Goal: Find specific page/section: Find specific page/section

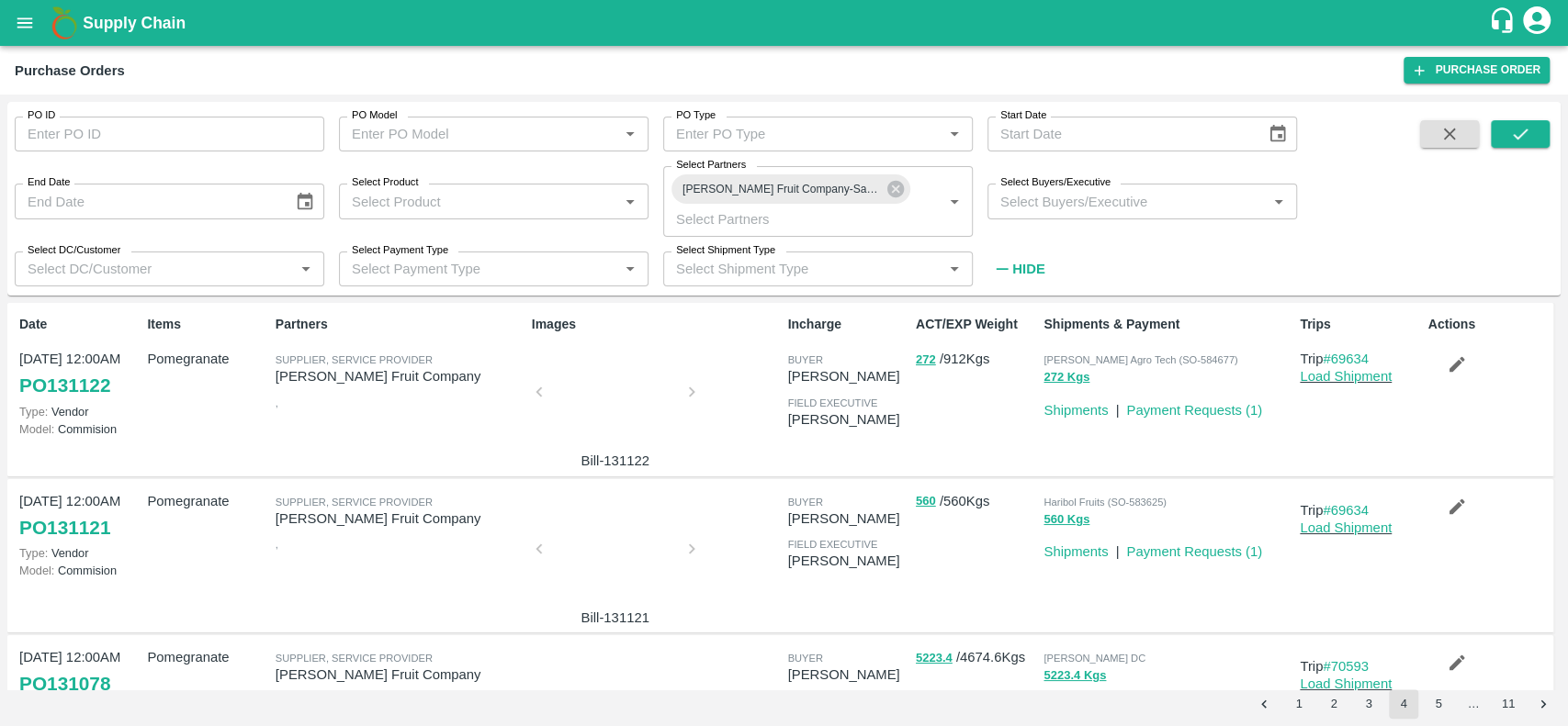
click at [608, 411] on div at bounding box center [615, 397] width 138 height 98
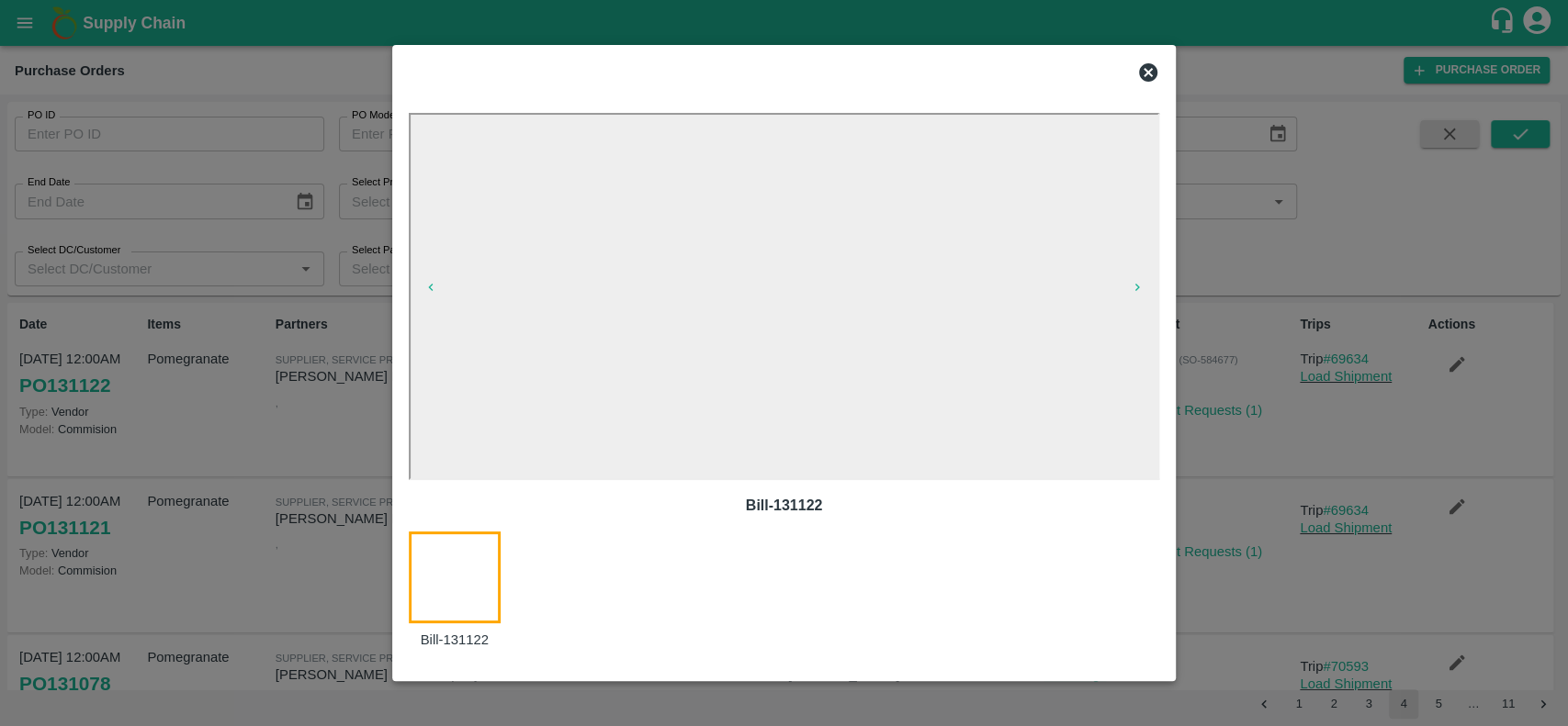
click at [1144, 78] on icon at bounding box center [1148, 72] width 18 height 18
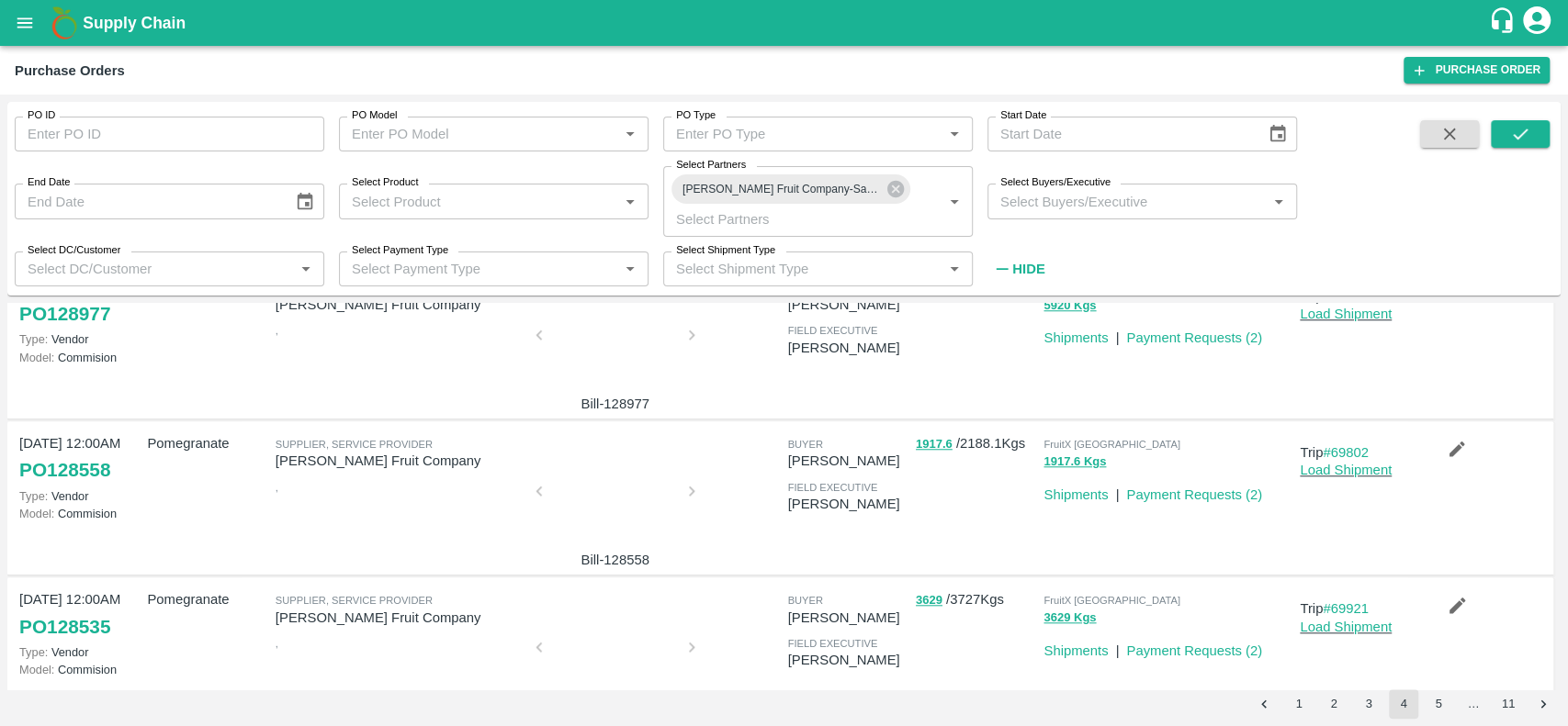
scroll to position [1153, 0]
click at [588, 455] on div at bounding box center [615, 496] width 138 height 98
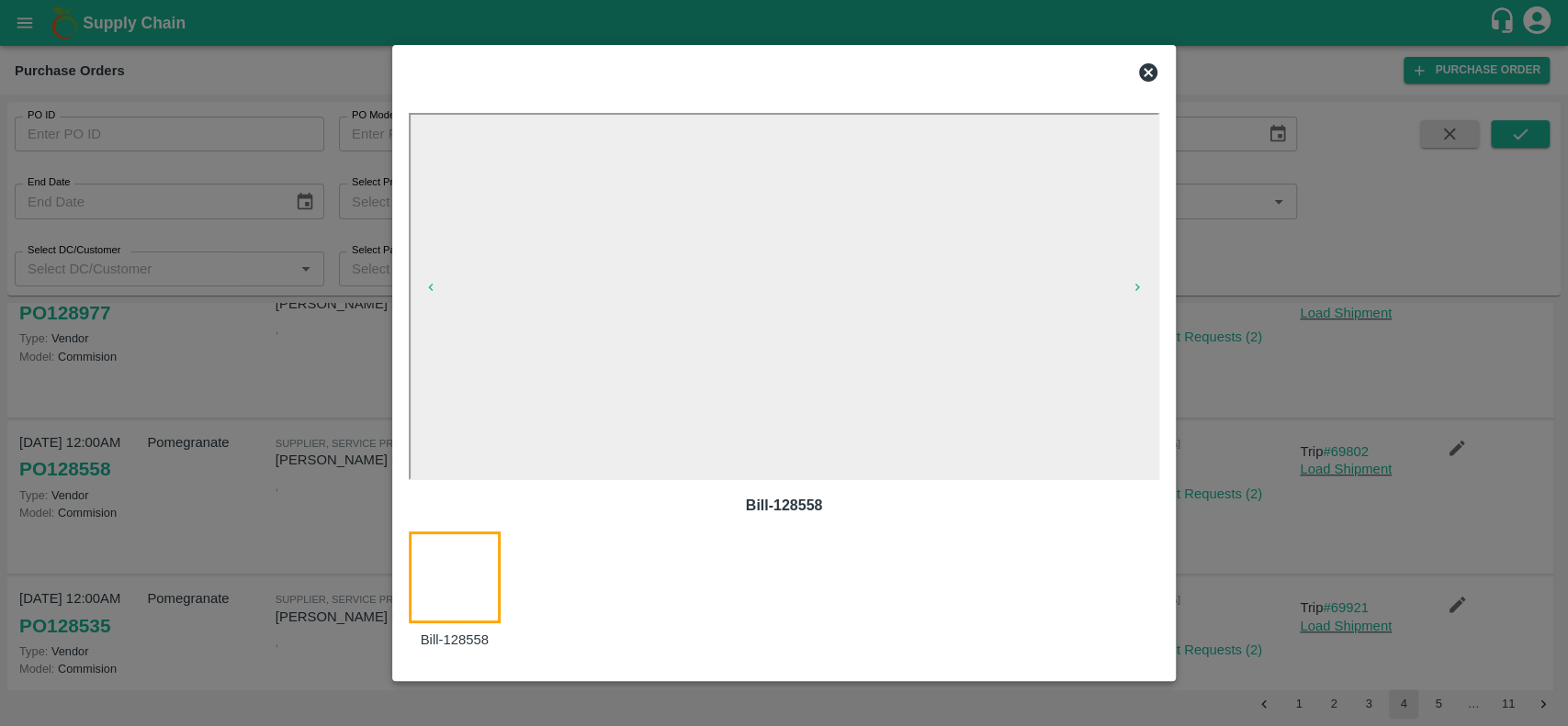
click at [1144, 70] on icon at bounding box center [1148, 72] width 22 height 22
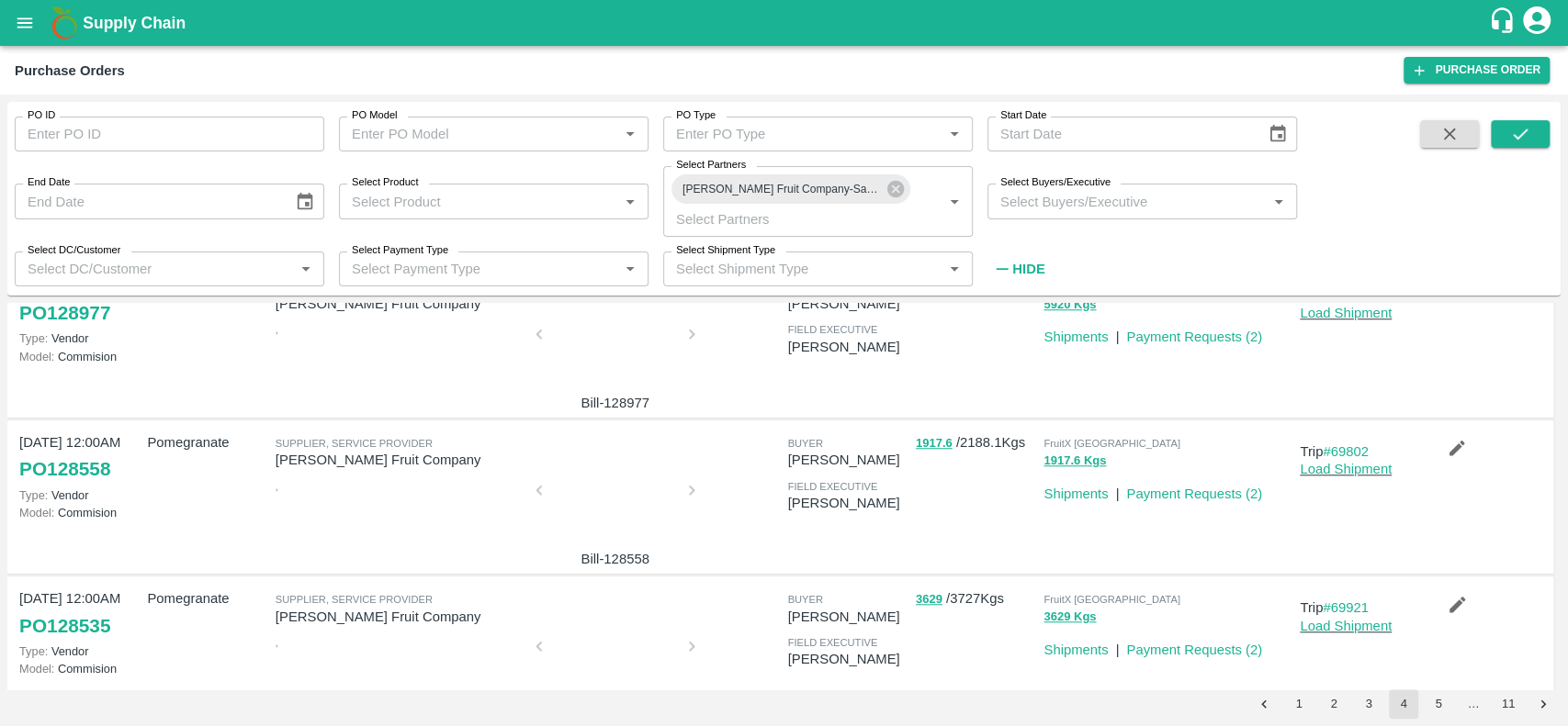
scroll to position [1211, 0]
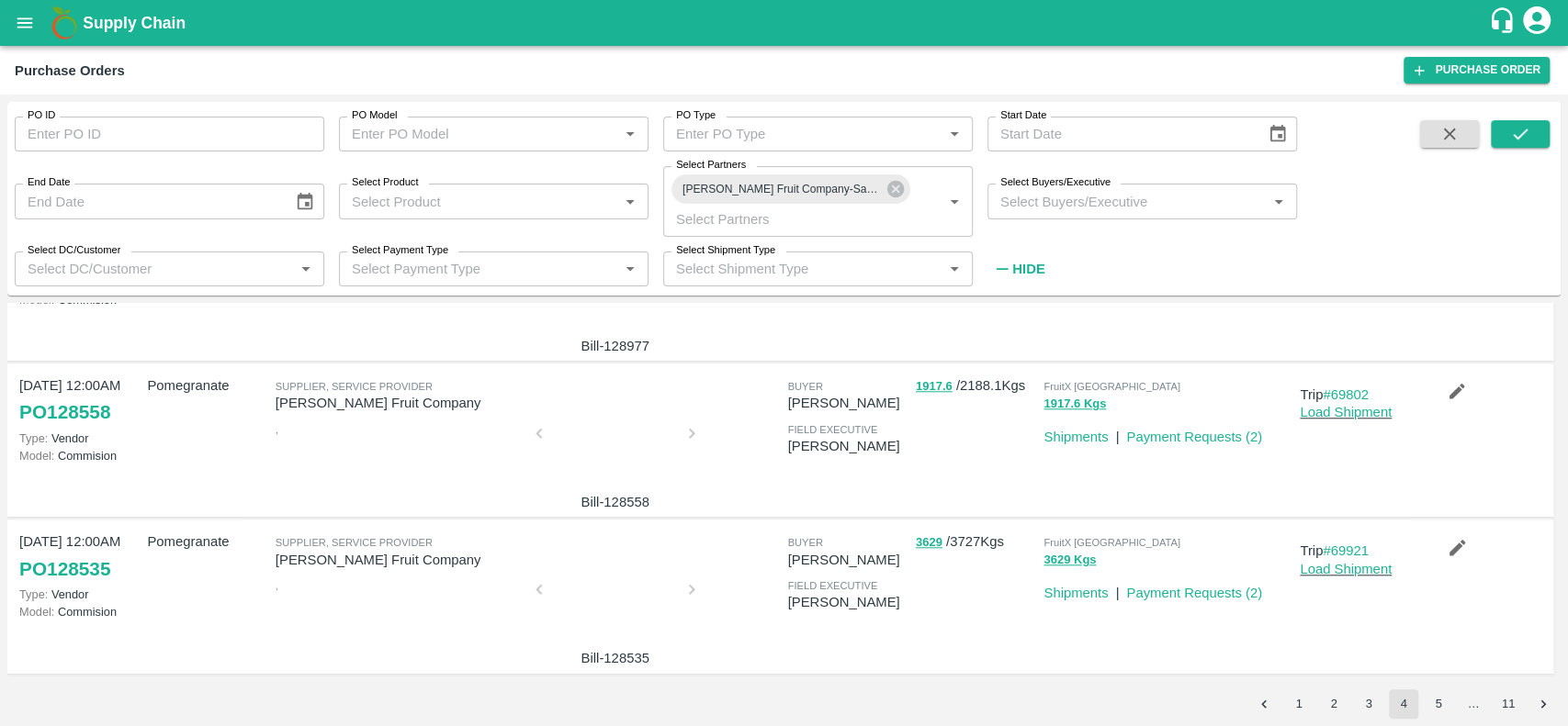
click at [599, 575] on div at bounding box center [615, 595] width 138 height 98
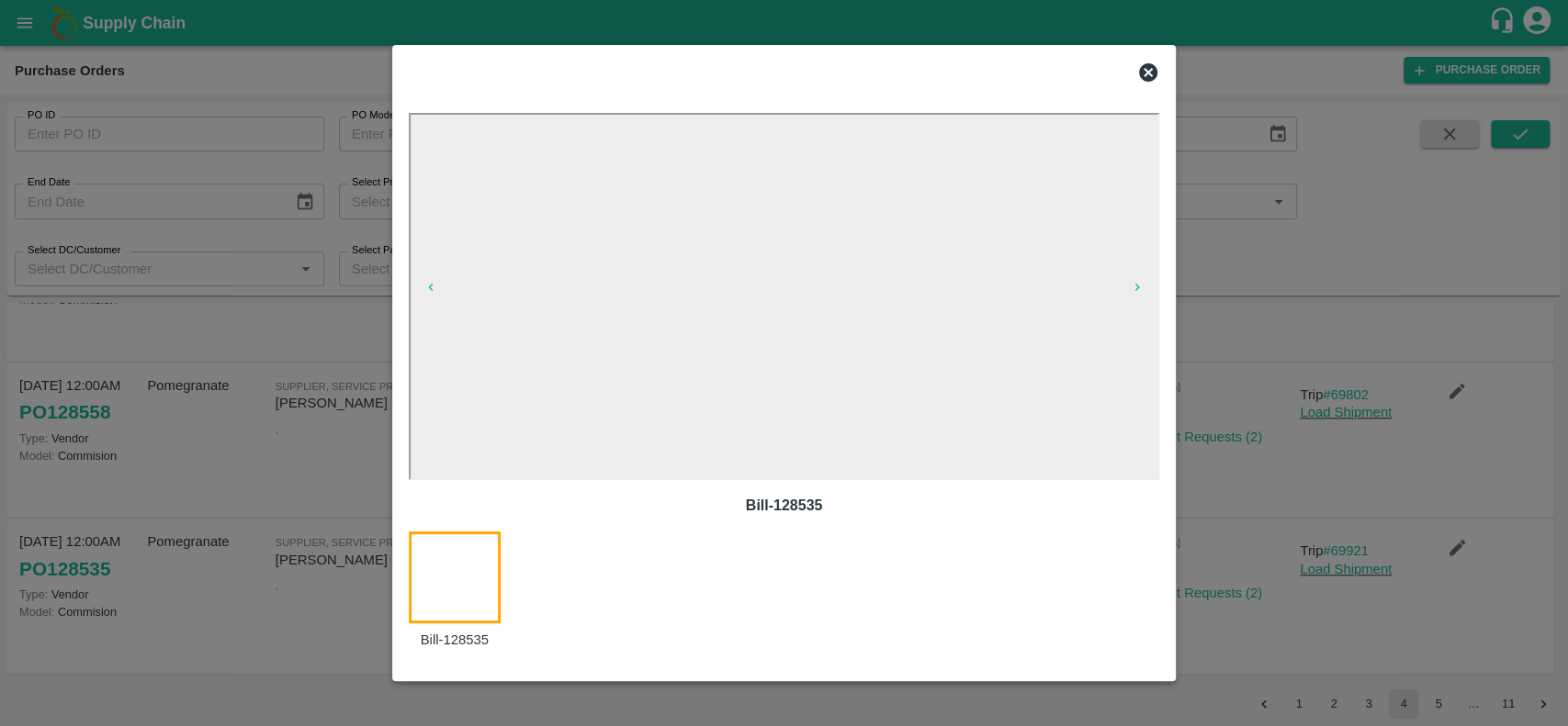
click at [1154, 70] on icon at bounding box center [1148, 72] width 18 height 18
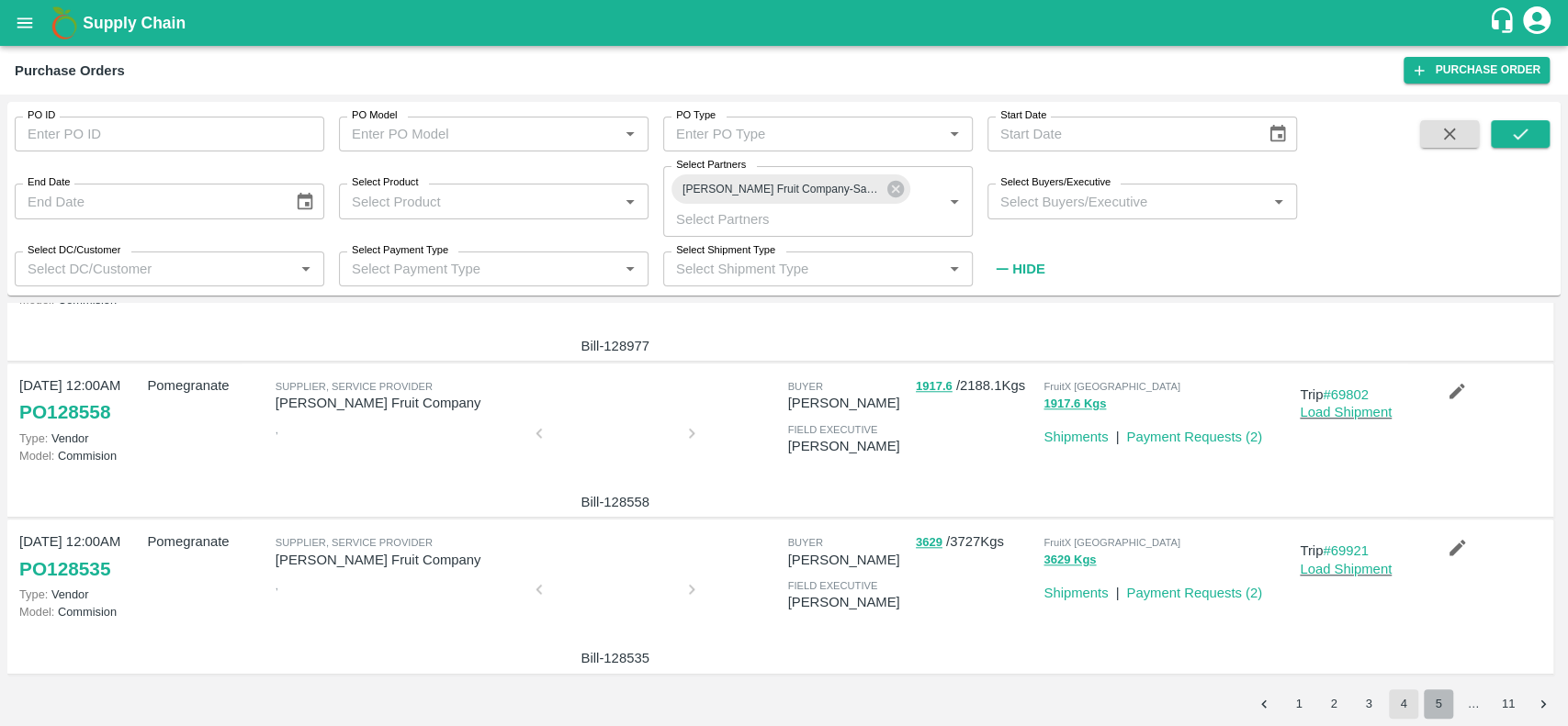
click at [1441, 702] on button "5" at bounding box center [1439, 704] width 30 height 30
click at [1439, 709] on button "6" at bounding box center [1439, 704] width 30 height 30
click at [1434, 696] on button "7" at bounding box center [1439, 704] width 30 height 30
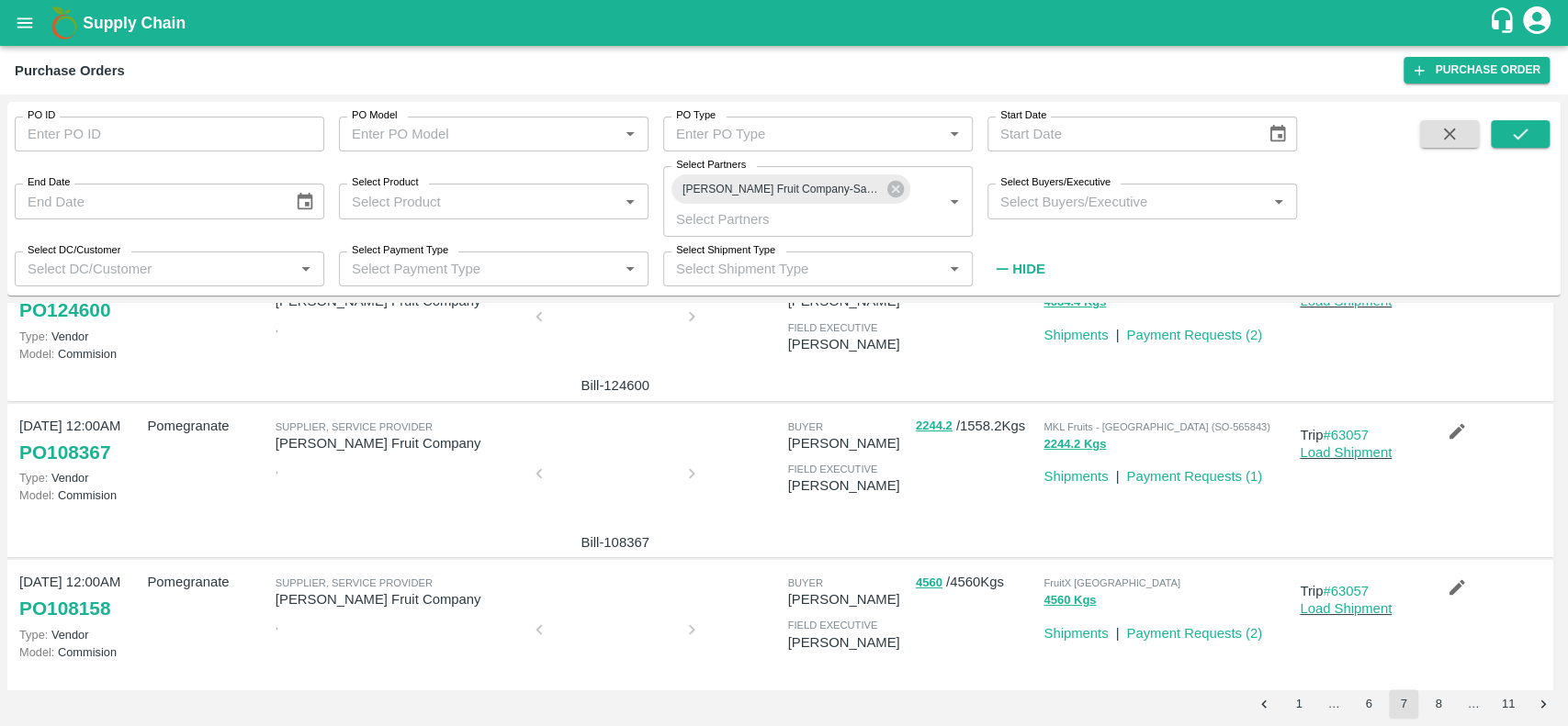
scroll to position [0, 0]
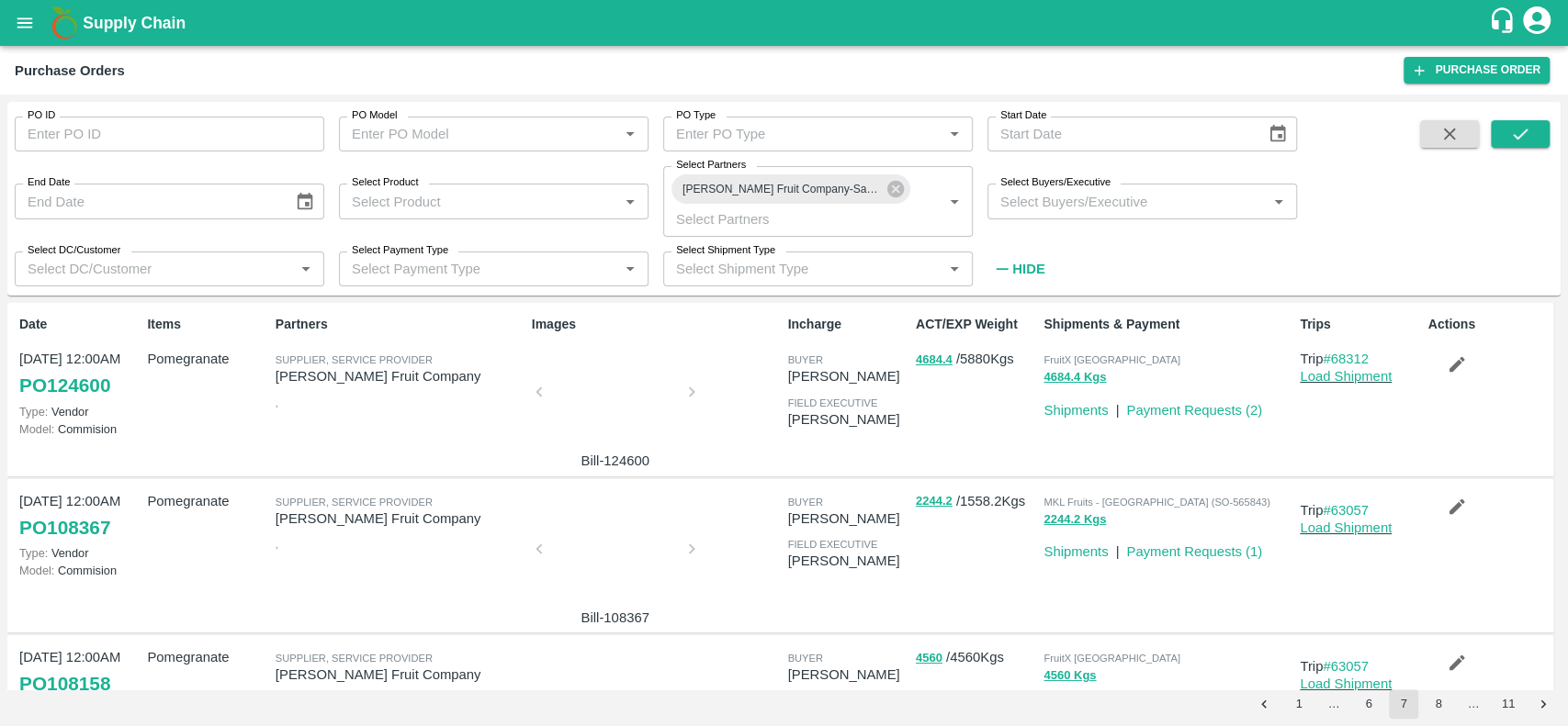
click at [601, 389] on div at bounding box center [615, 397] width 138 height 98
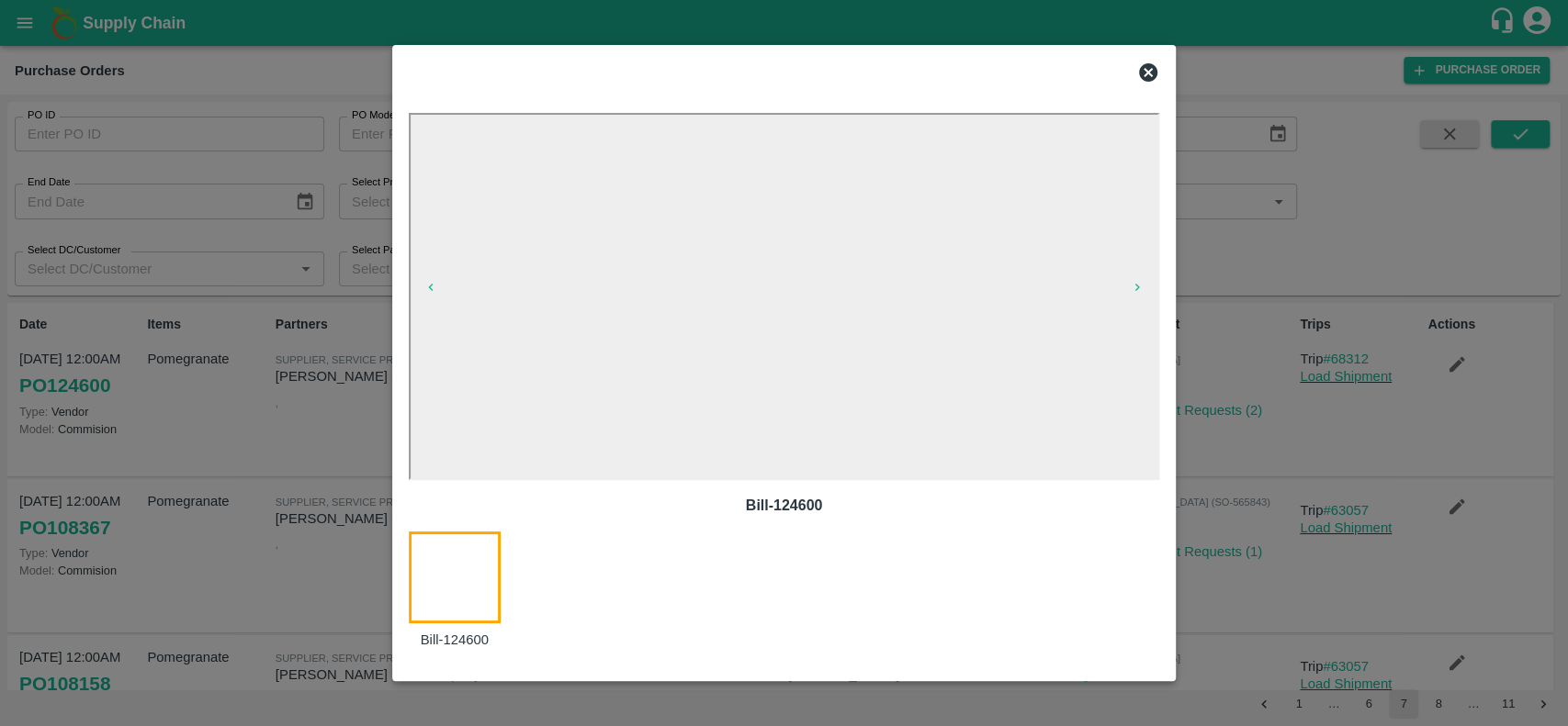
drag, startPoint x: 600, startPoint y: 389, endPoint x: 1143, endPoint y: 79, distance: 625.3
click at [1143, 79] on icon at bounding box center [1148, 72] width 18 height 18
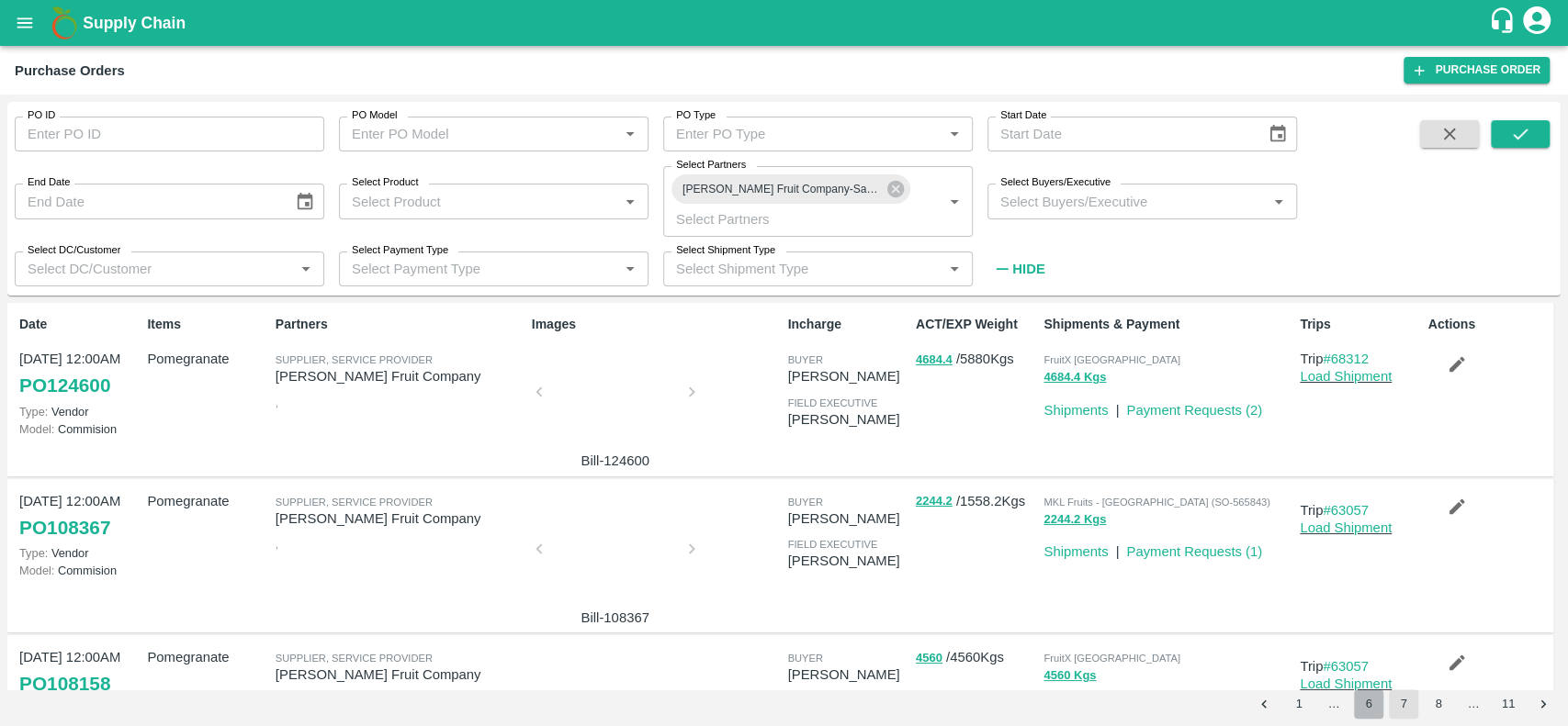
click at [1365, 704] on button "6" at bounding box center [1369, 704] width 30 height 30
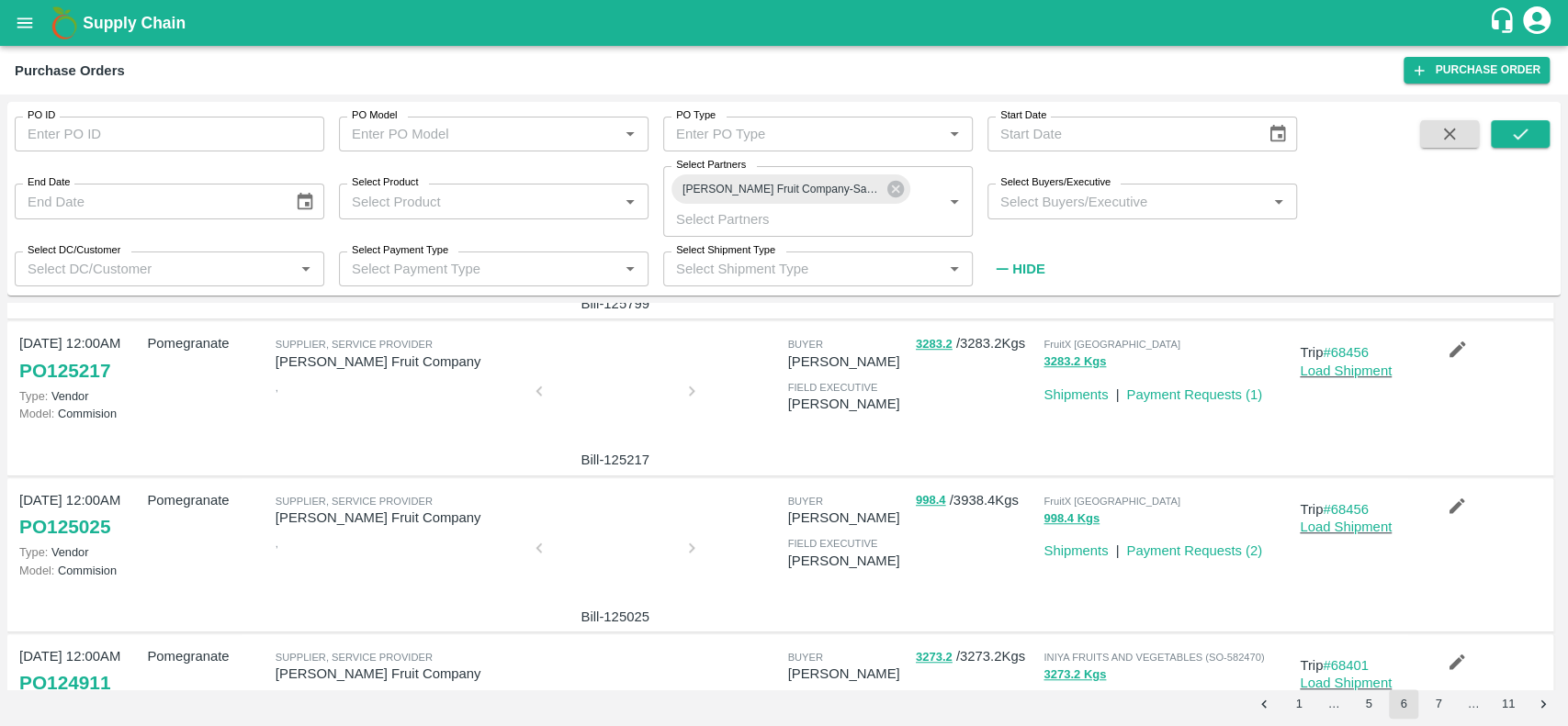
scroll to position [1211, 0]
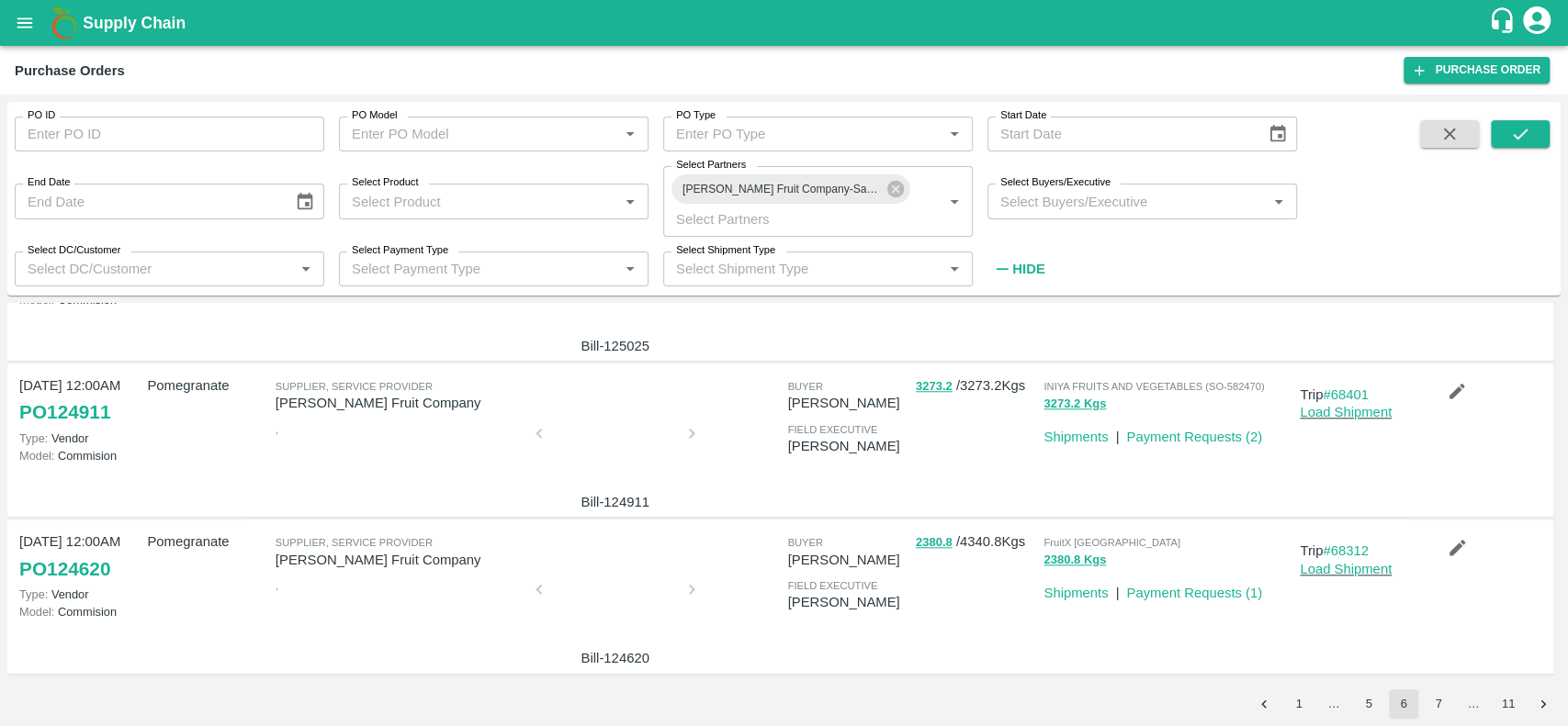
click at [607, 590] on div at bounding box center [615, 595] width 138 height 98
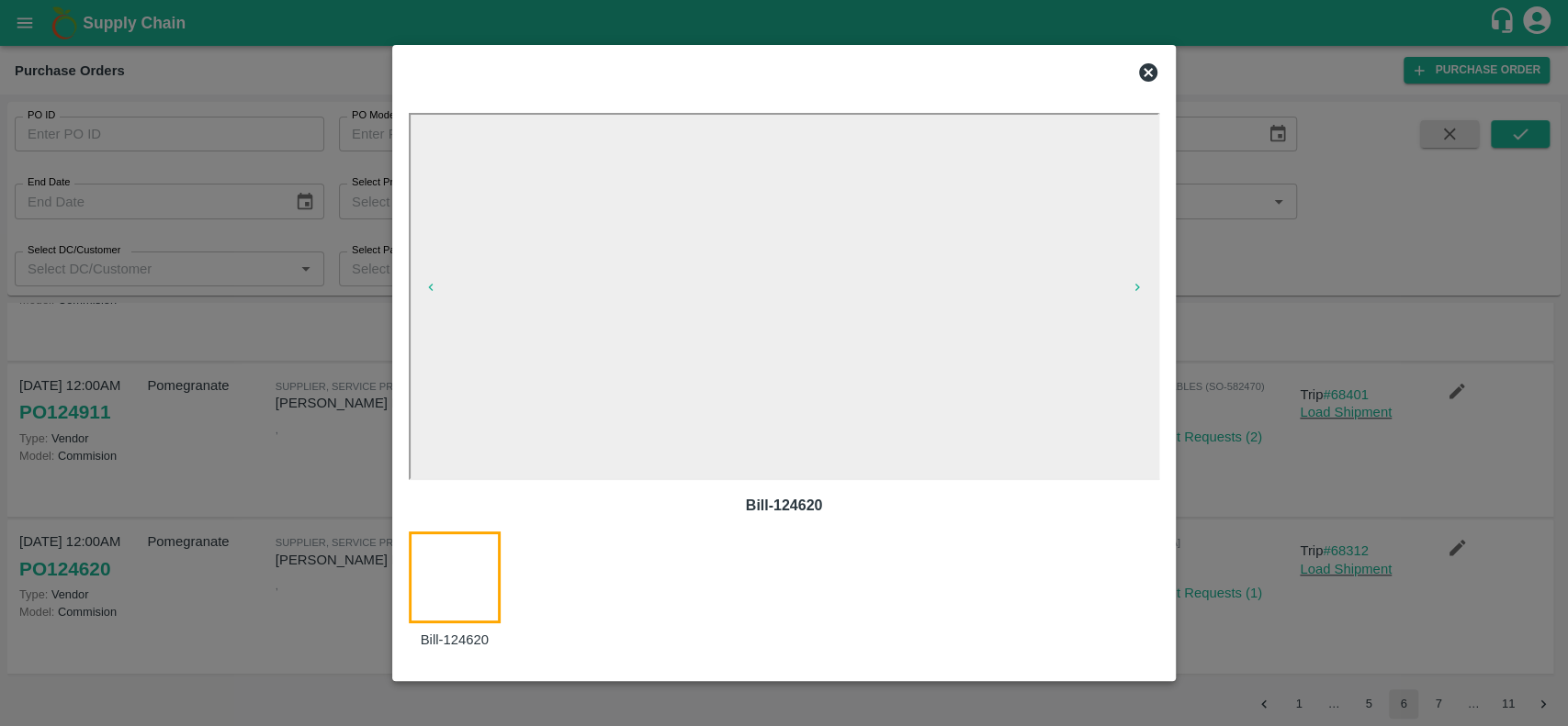
click at [1143, 66] on icon at bounding box center [1148, 72] width 18 height 18
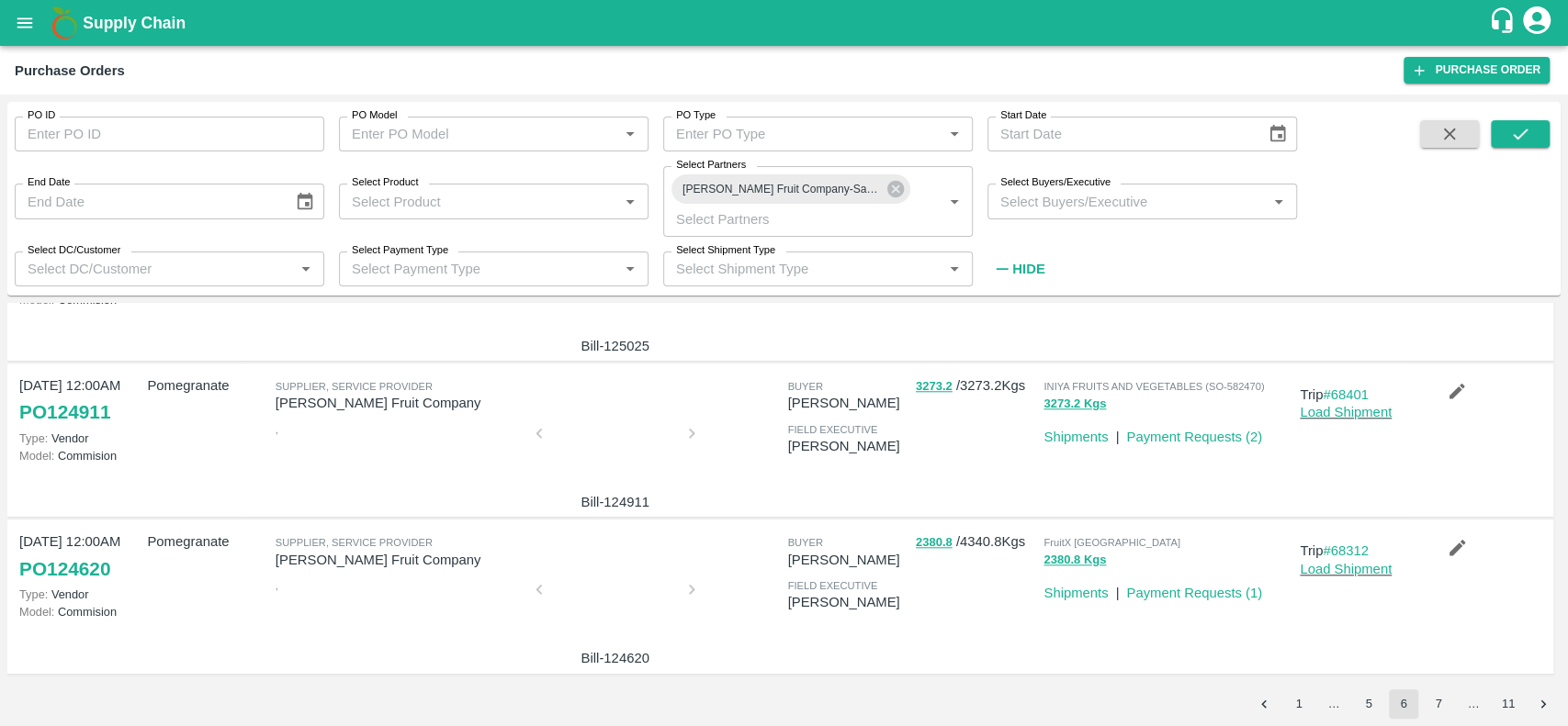
click at [620, 456] on div at bounding box center [615, 439] width 138 height 98
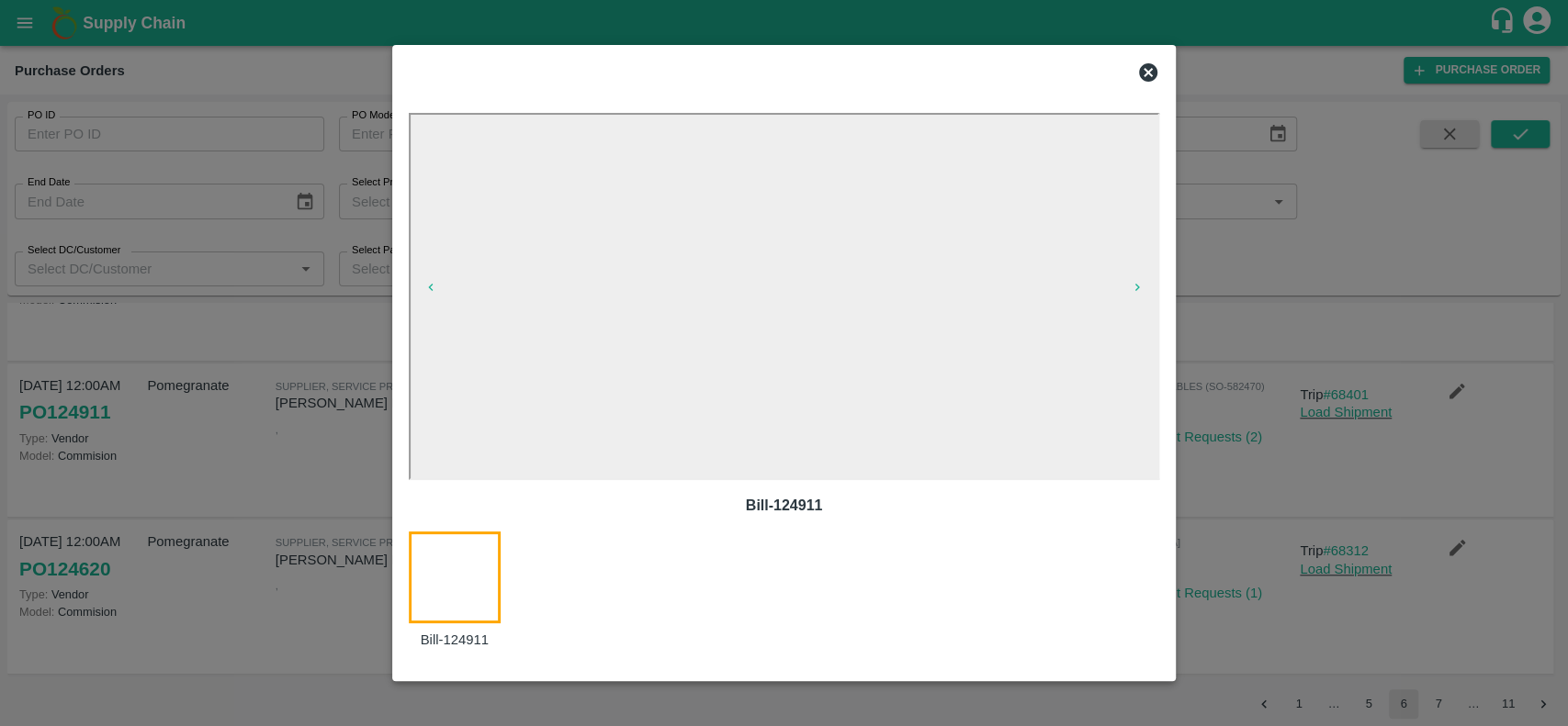
click at [1144, 70] on icon at bounding box center [1148, 72] width 22 height 22
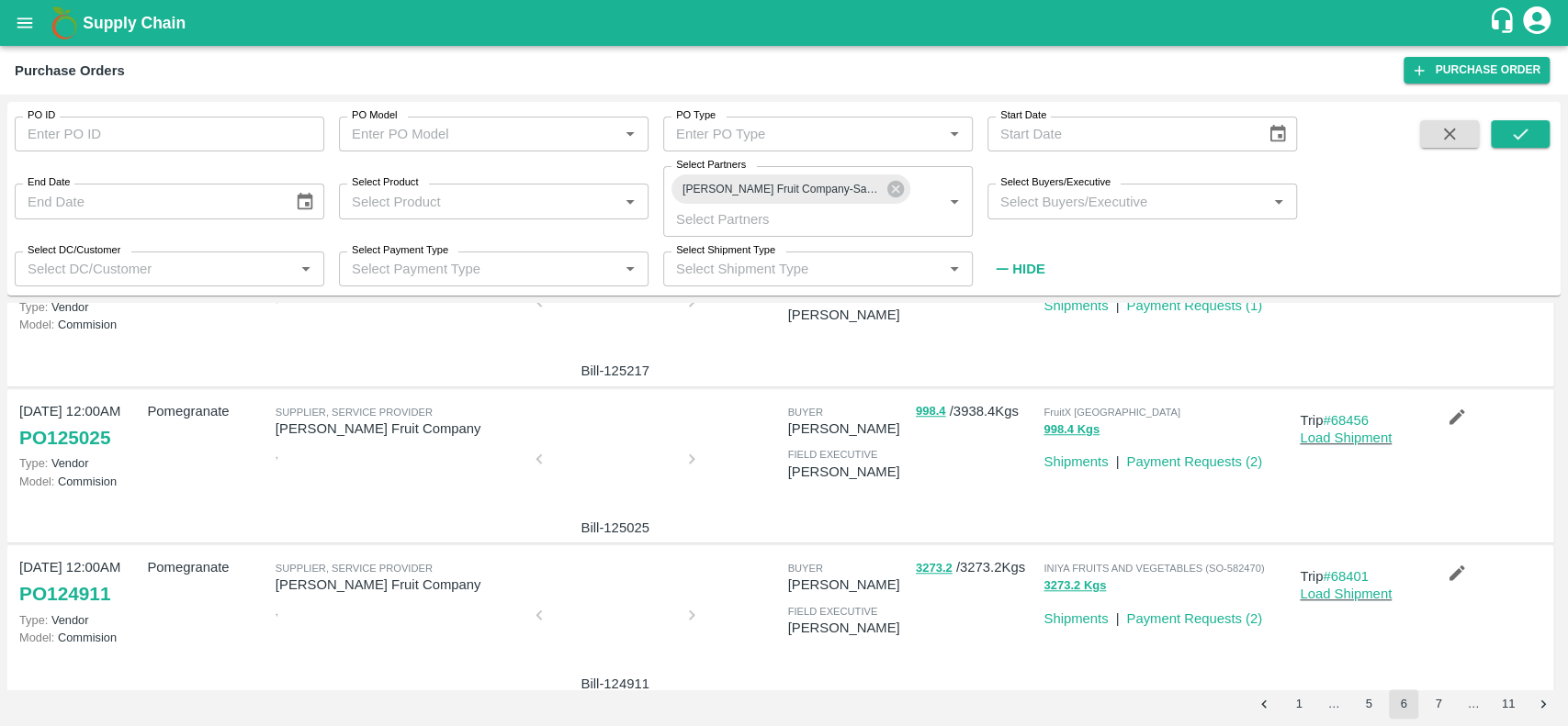
scroll to position [977, 0]
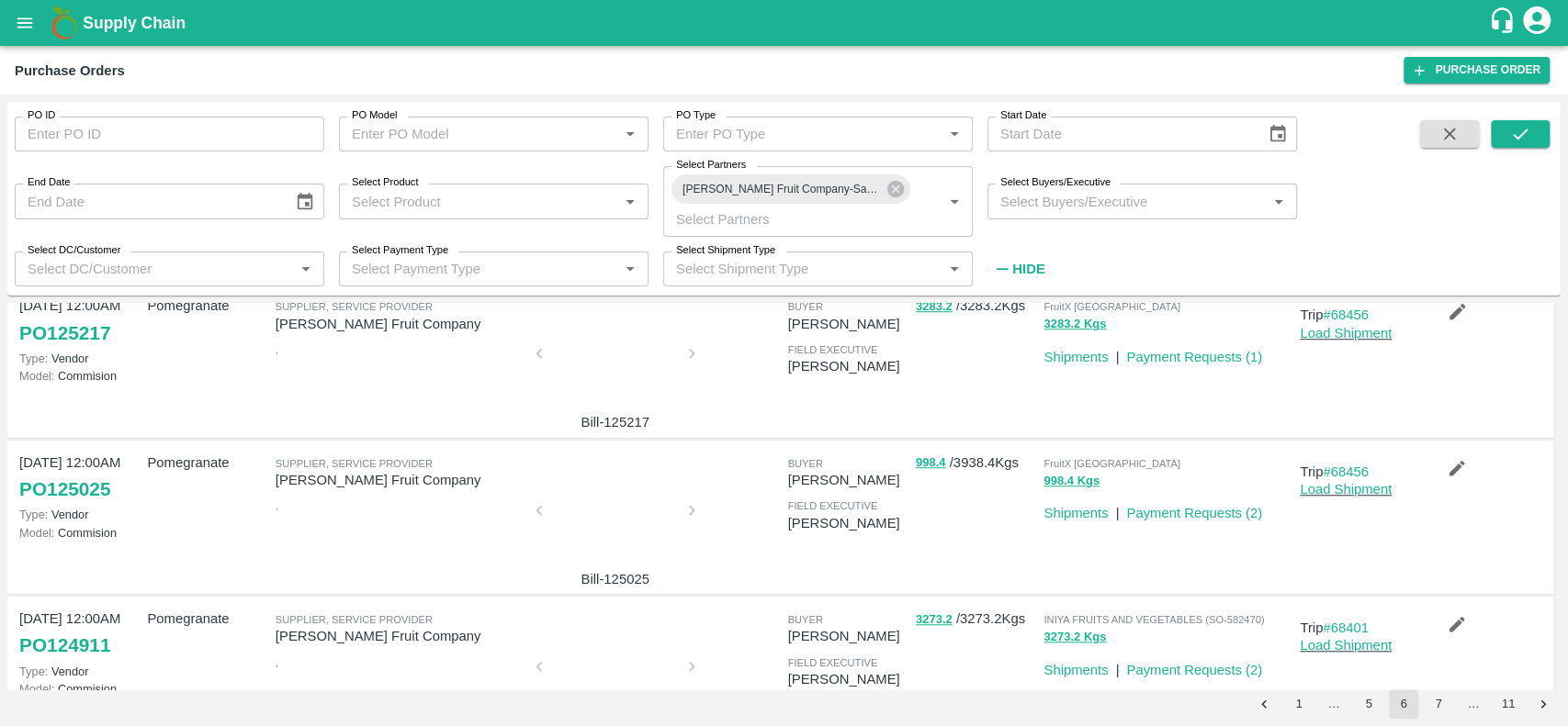
click at [605, 517] on div at bounding box center [615, 516] width 138 height 98
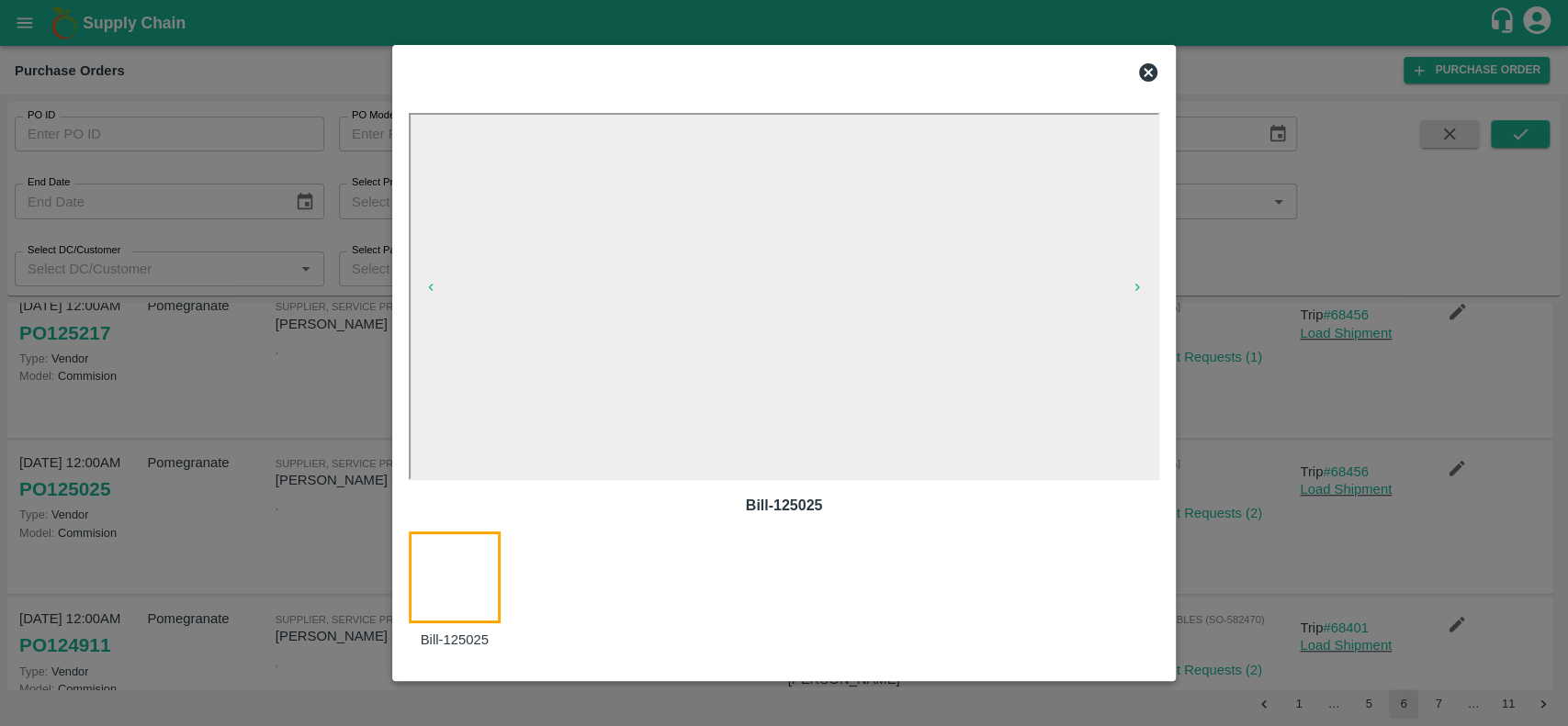
click at [1142, 79] on icon at bounding box center [1148, 72] width 22 height 22
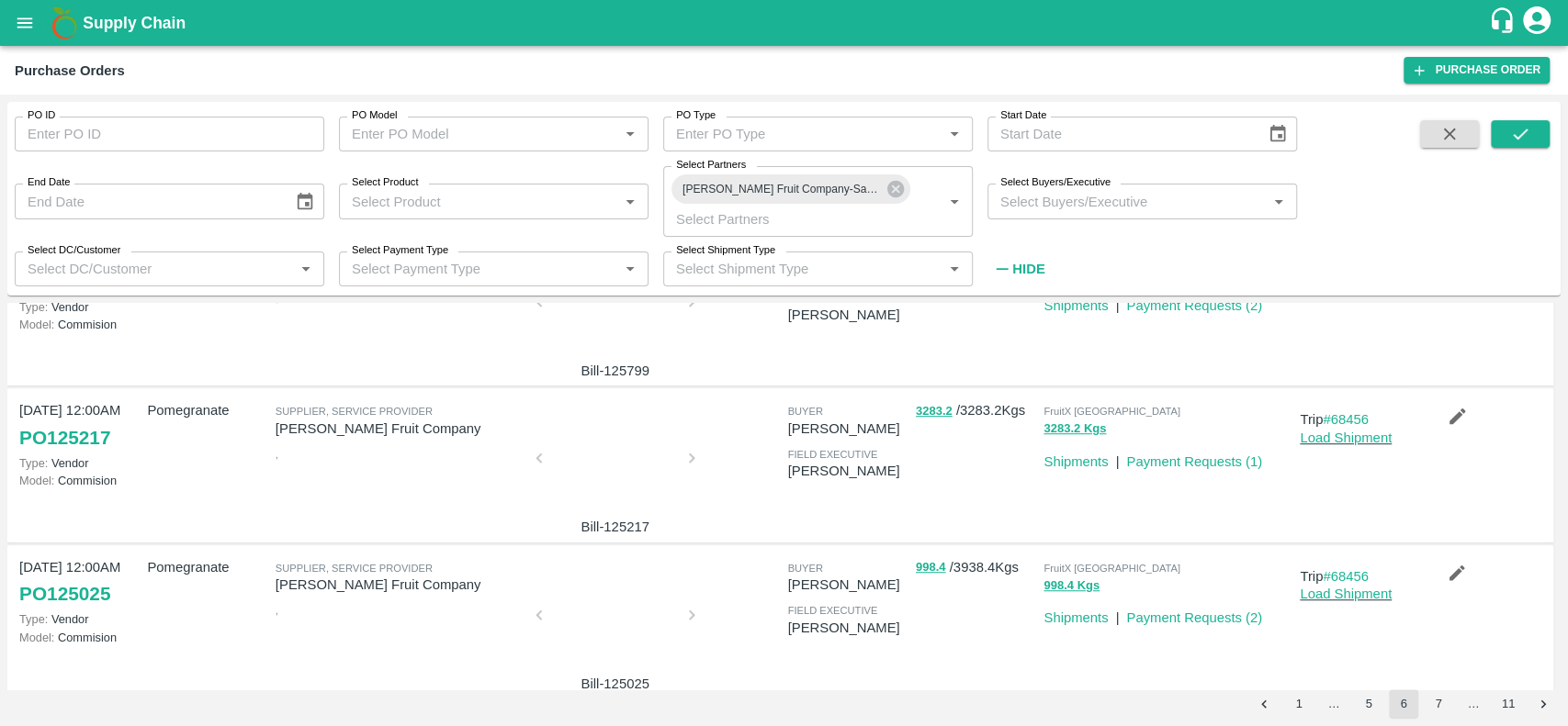
scroll to position [828, 0]
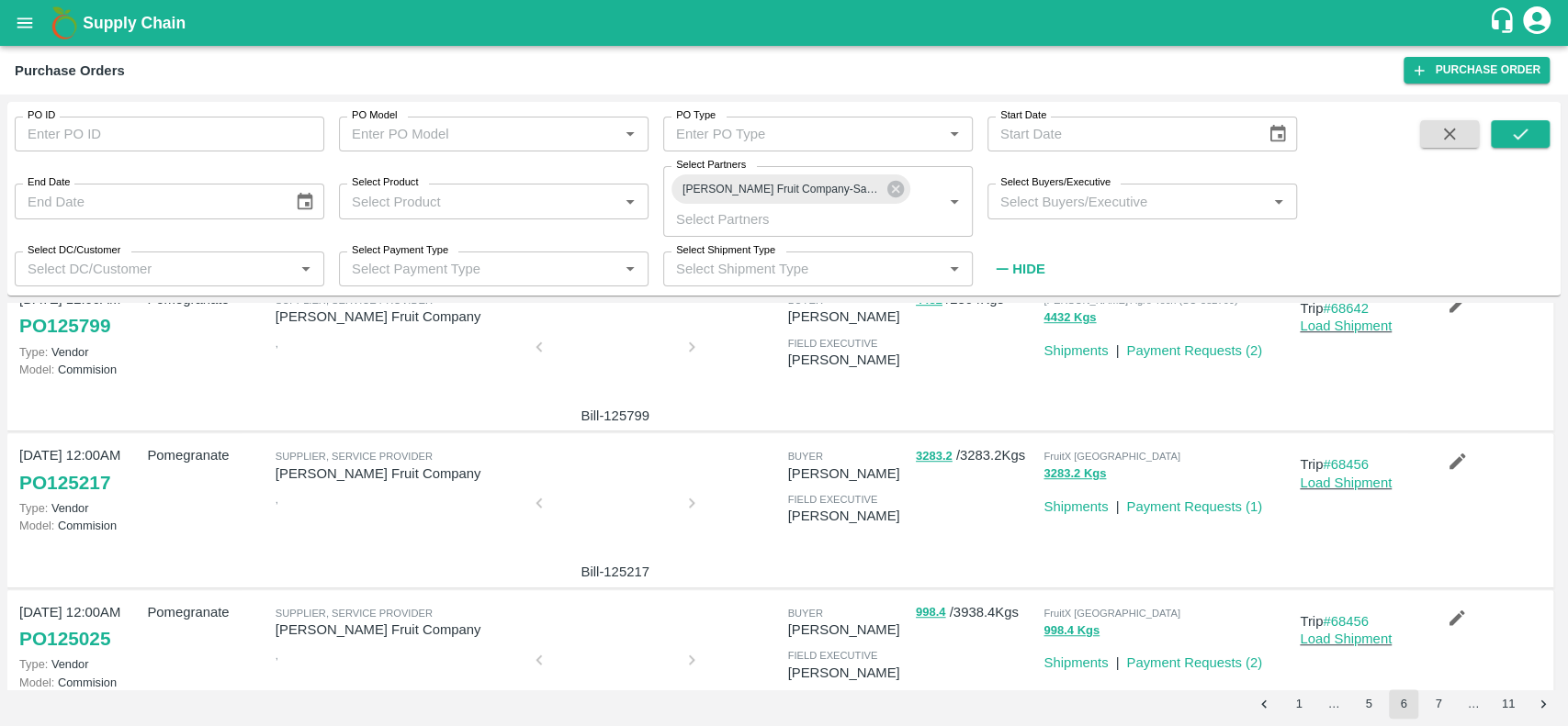
click at [553, 476] on div at bounding box center [615, 509] width 138 height 98
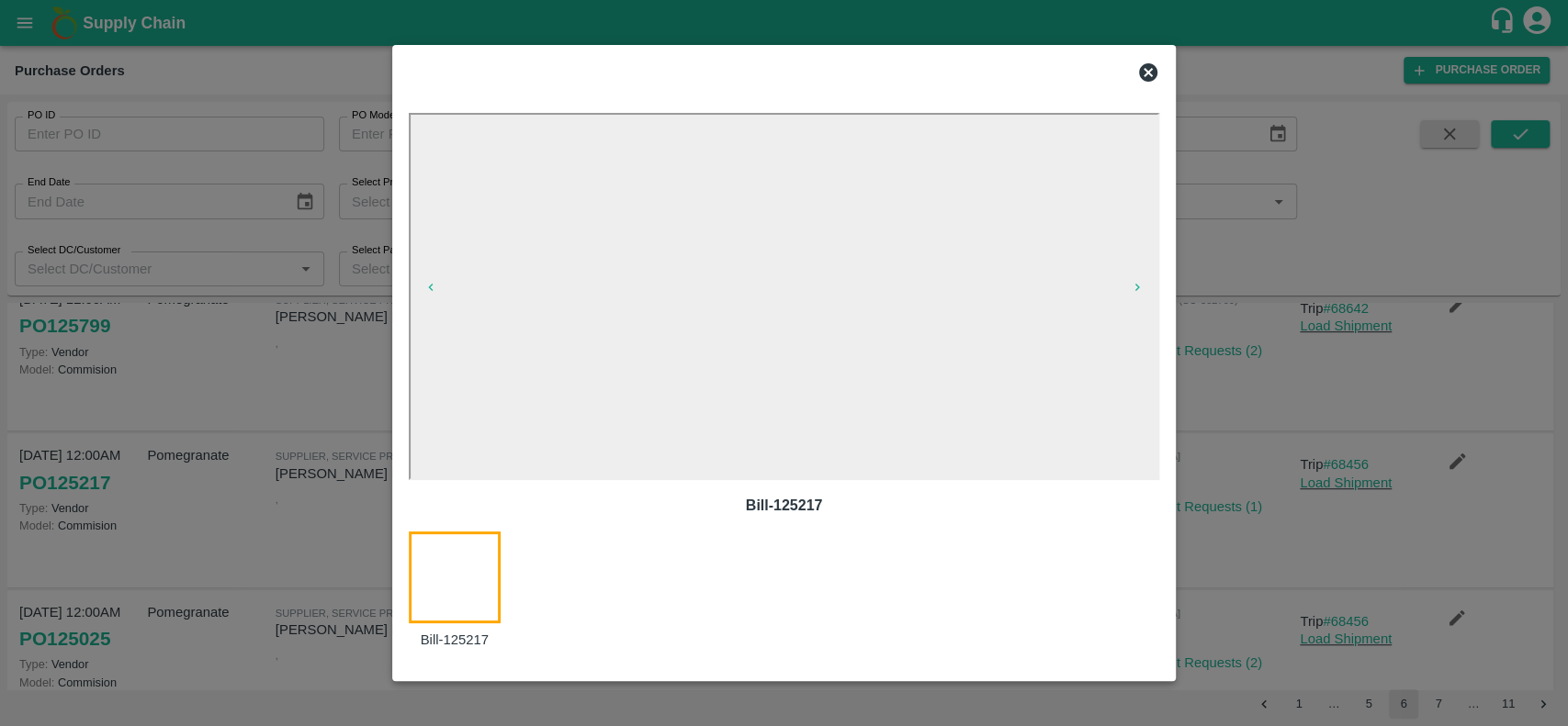
click at [1142, 63] on icon at bounding box center [1148, 72] width 22 height 22
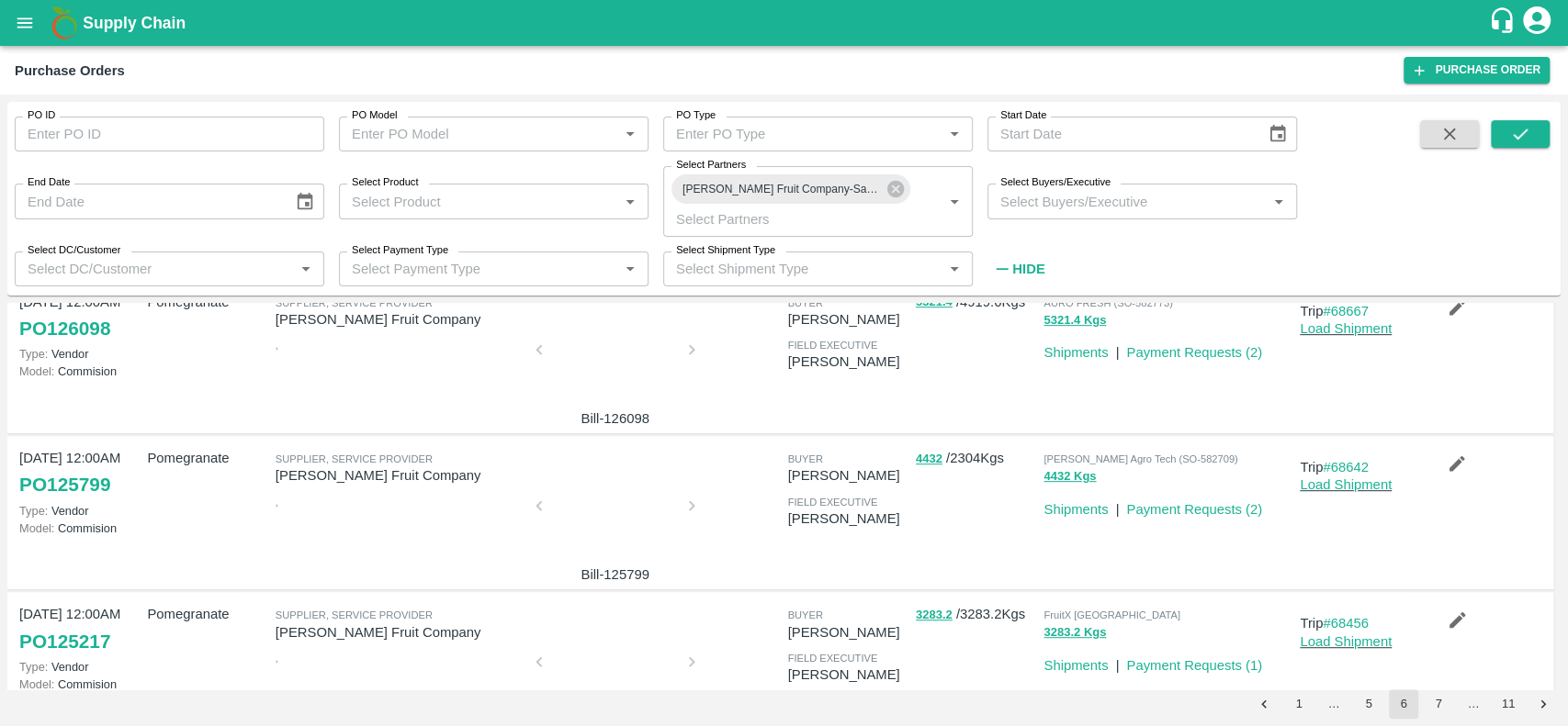
scroll to position [669, 0]
click at [581, 490] on div at bounding box center [615, 511] width 138 height 98
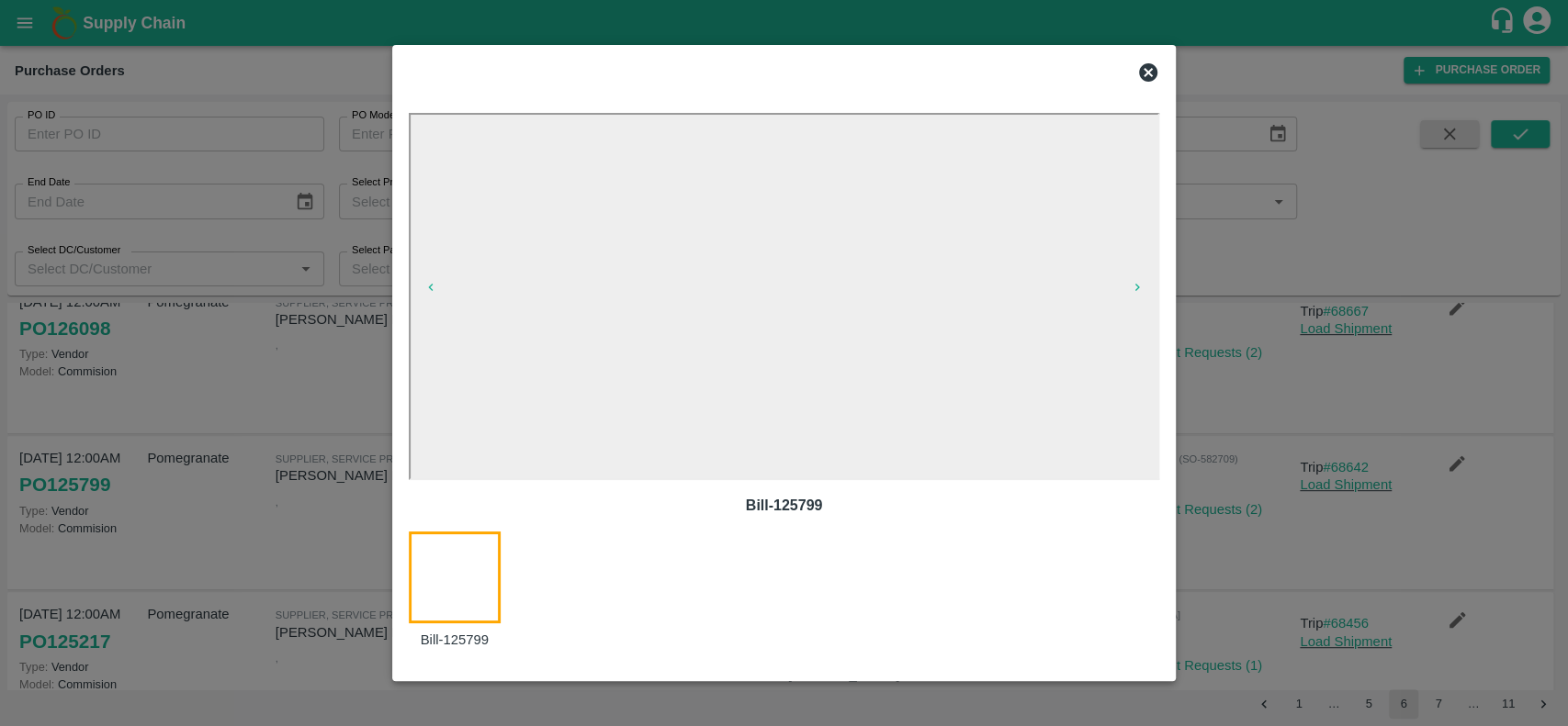
click at [1148, 65] on icon at bounding box center [1148, 72] width 18 height 18
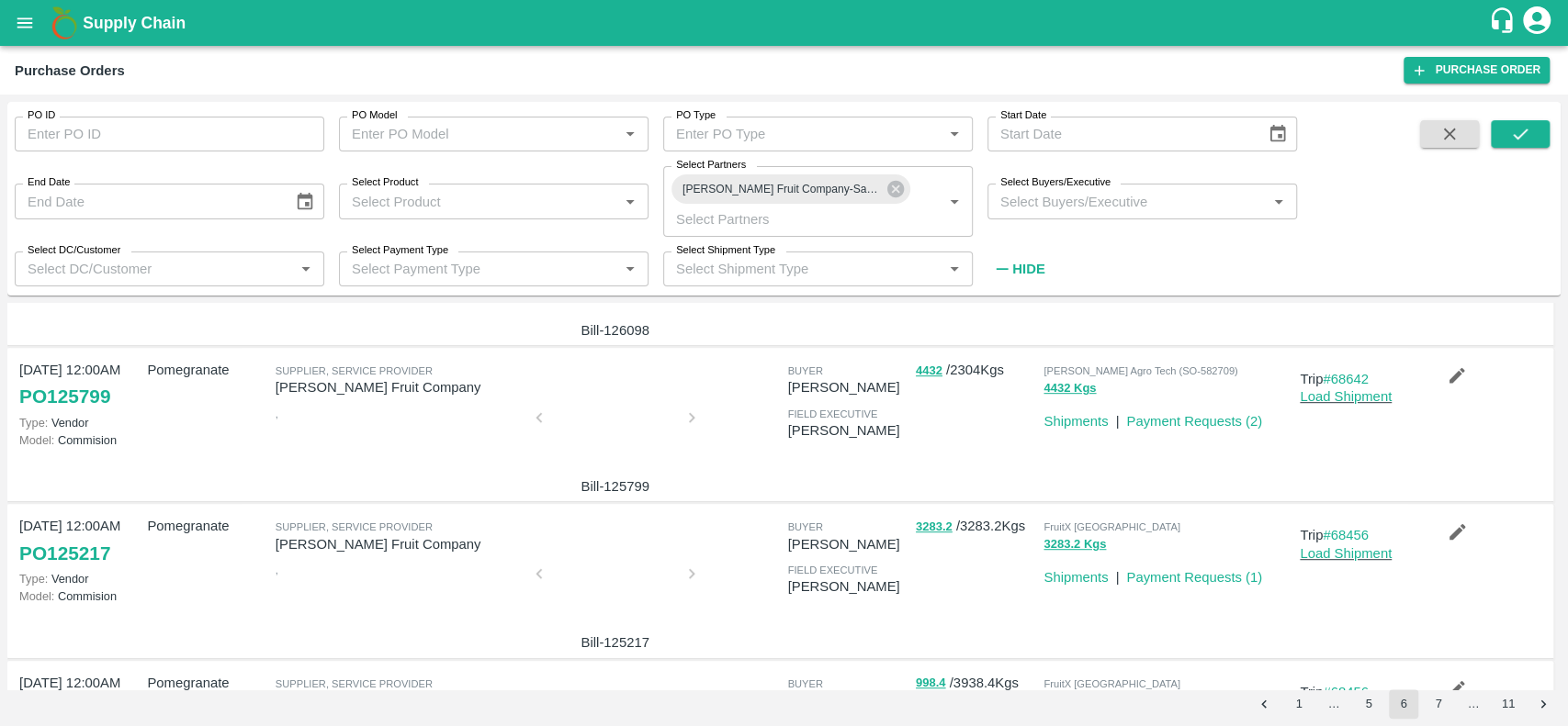
scroll to position [774, 0]
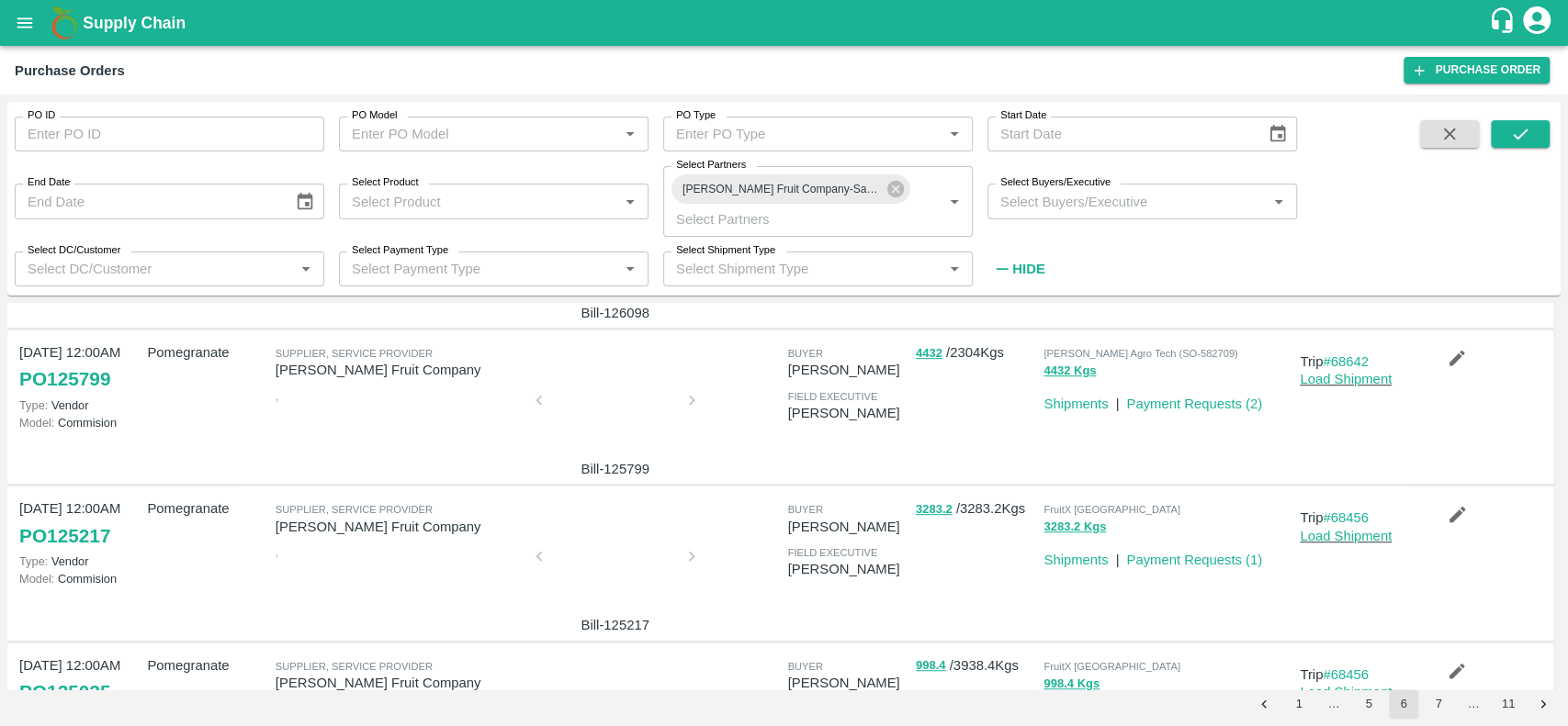
click at [621, 407] on div at bounding box center [615, 406] width 138 height 98
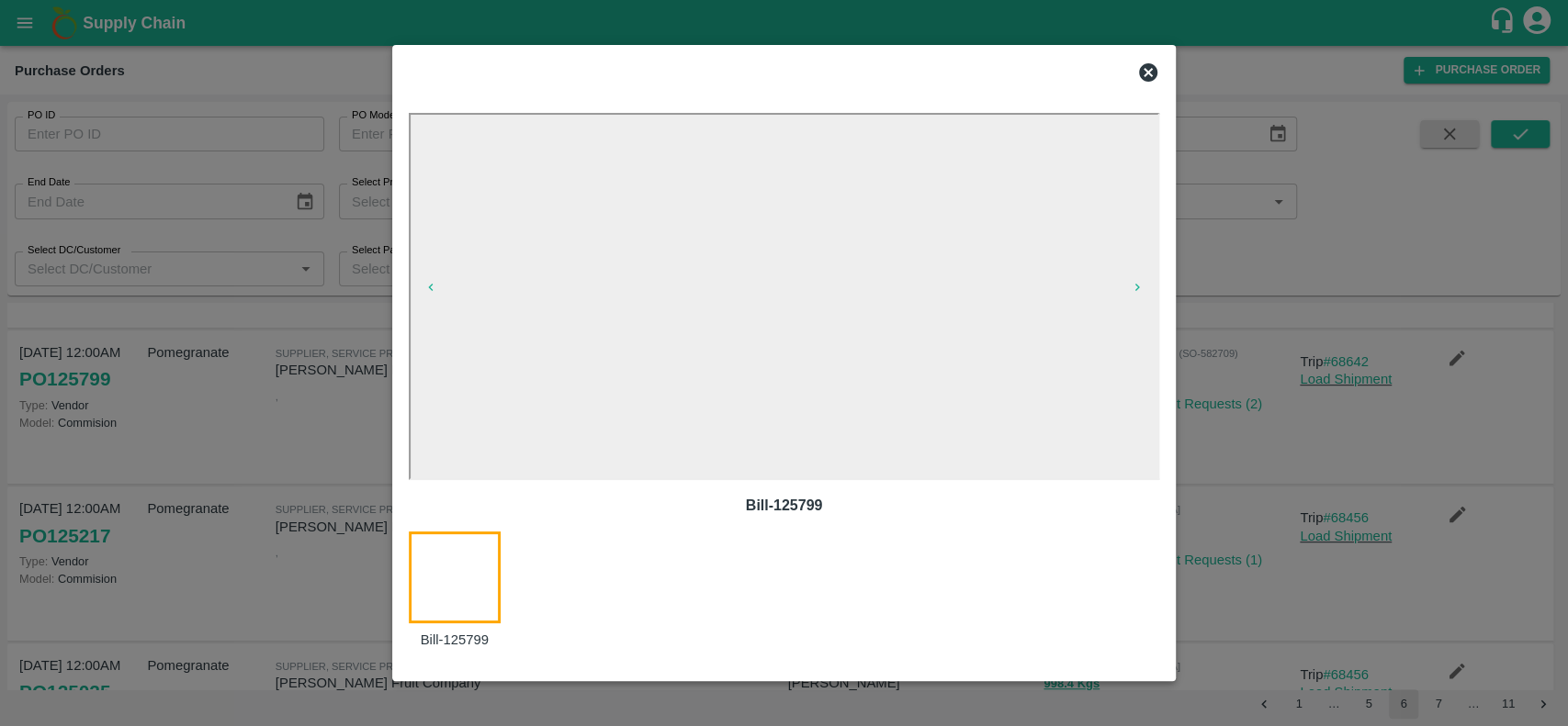
click at [1148, 67] on icon at bounding box center [1148, 72] width 18 height 18
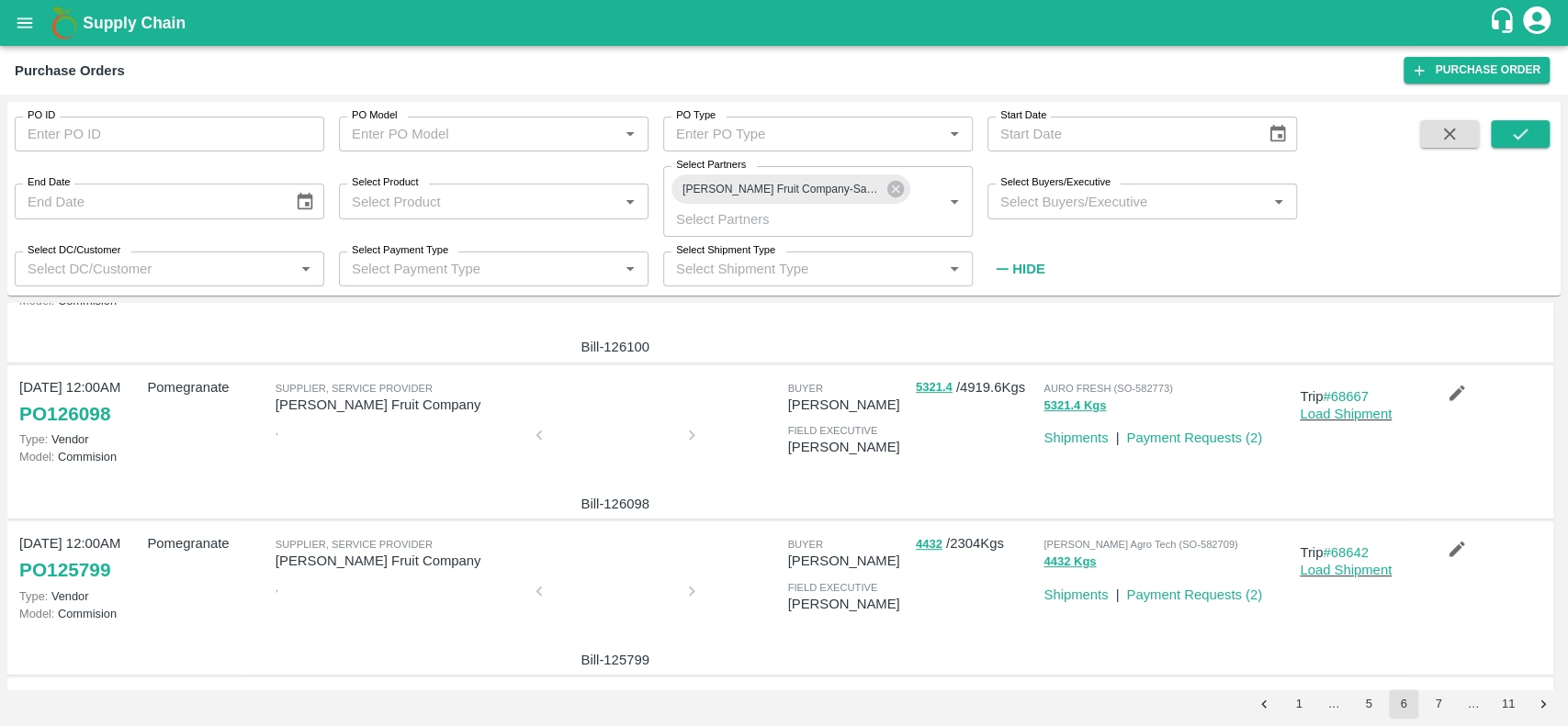
scroll to position [571, 0]
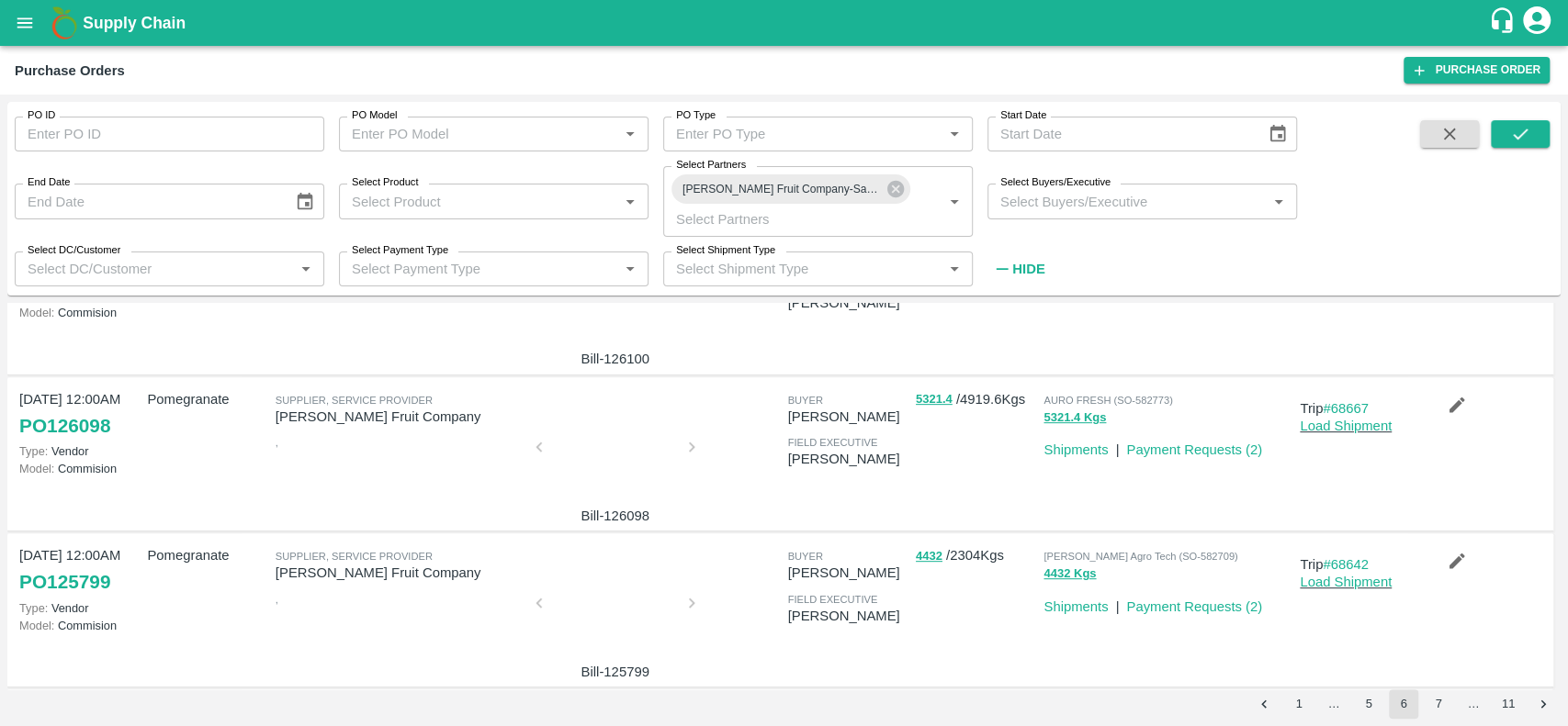
click at [603, 471] on div at bounding box center [615, 453] width 138 height 98
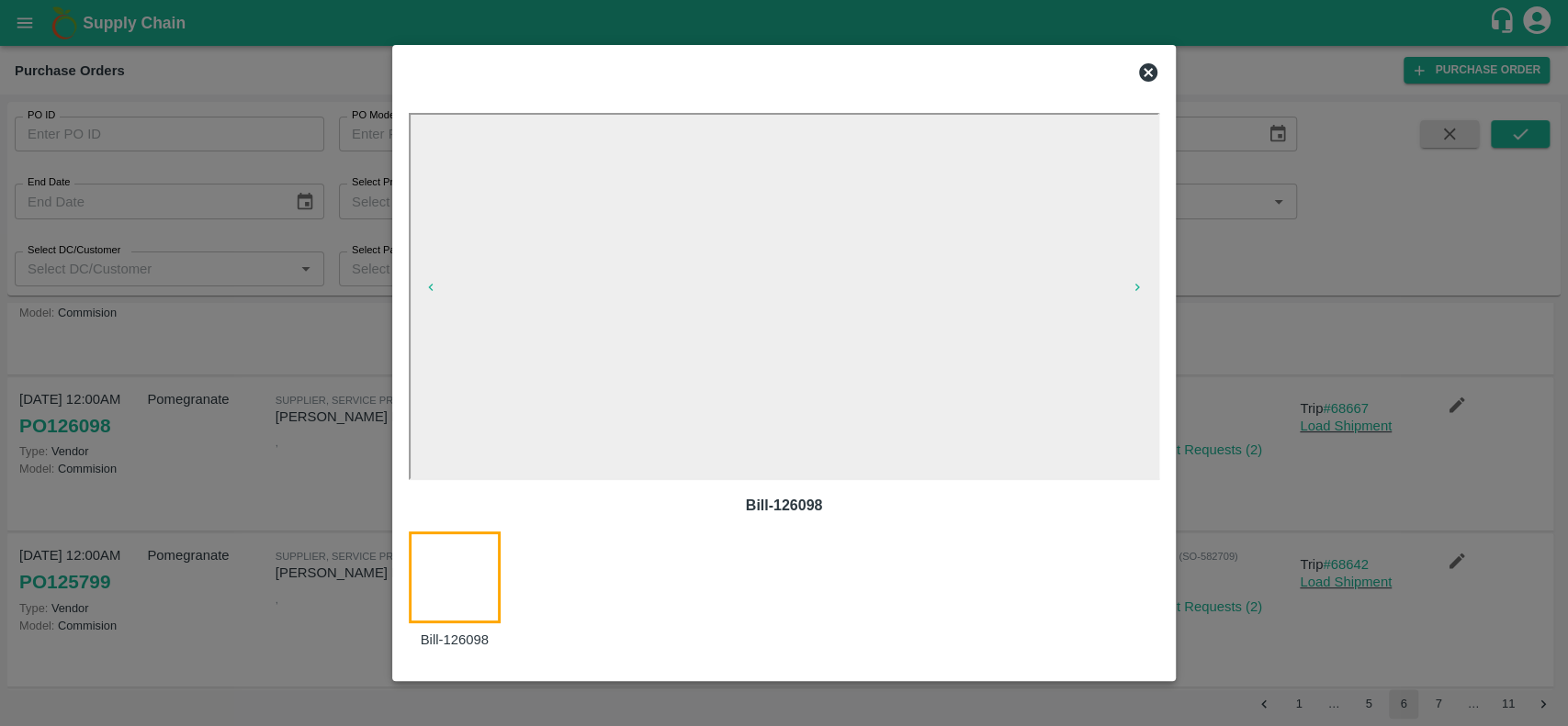
click at [1147, 70] on icon at bounding box center [1148, 72] width 18 height 18
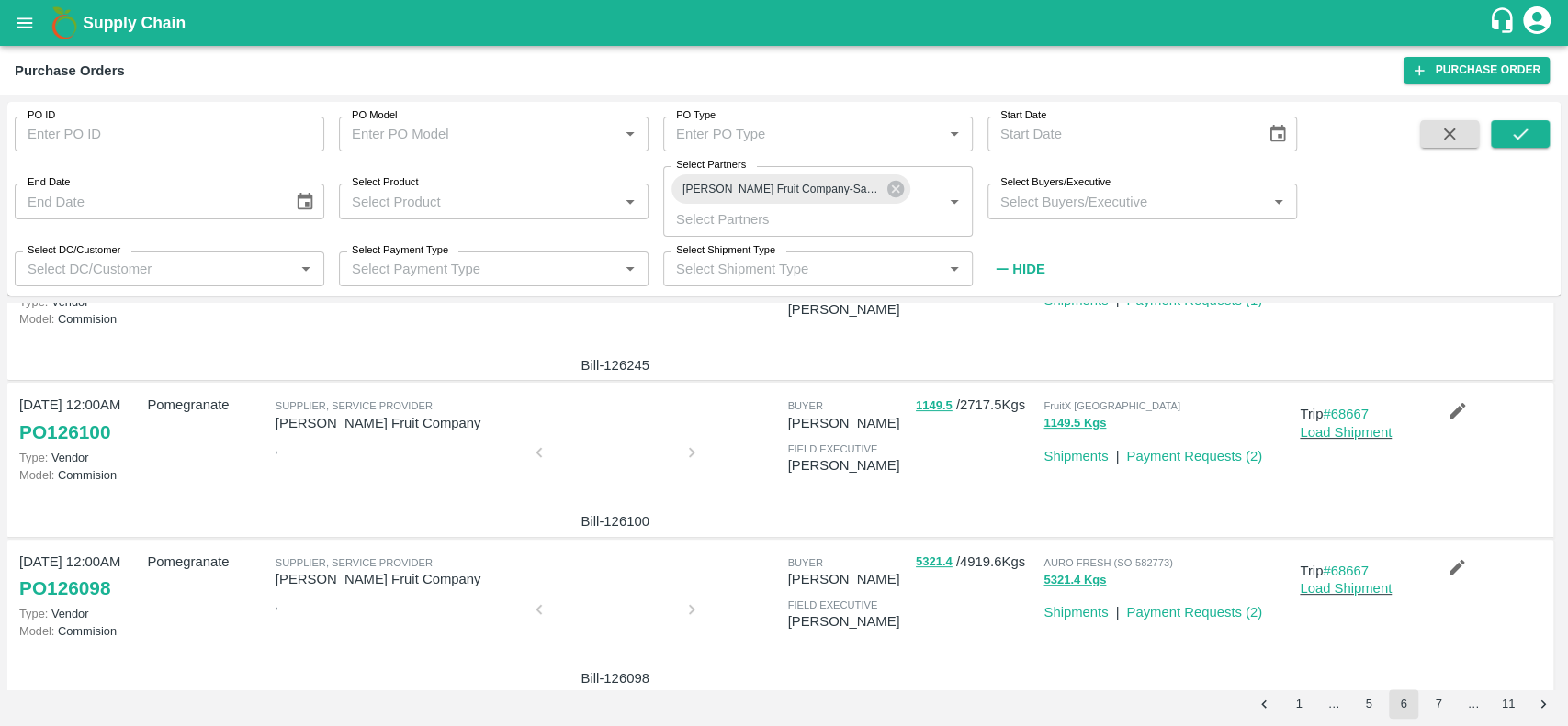
scroll to position [267, 0]
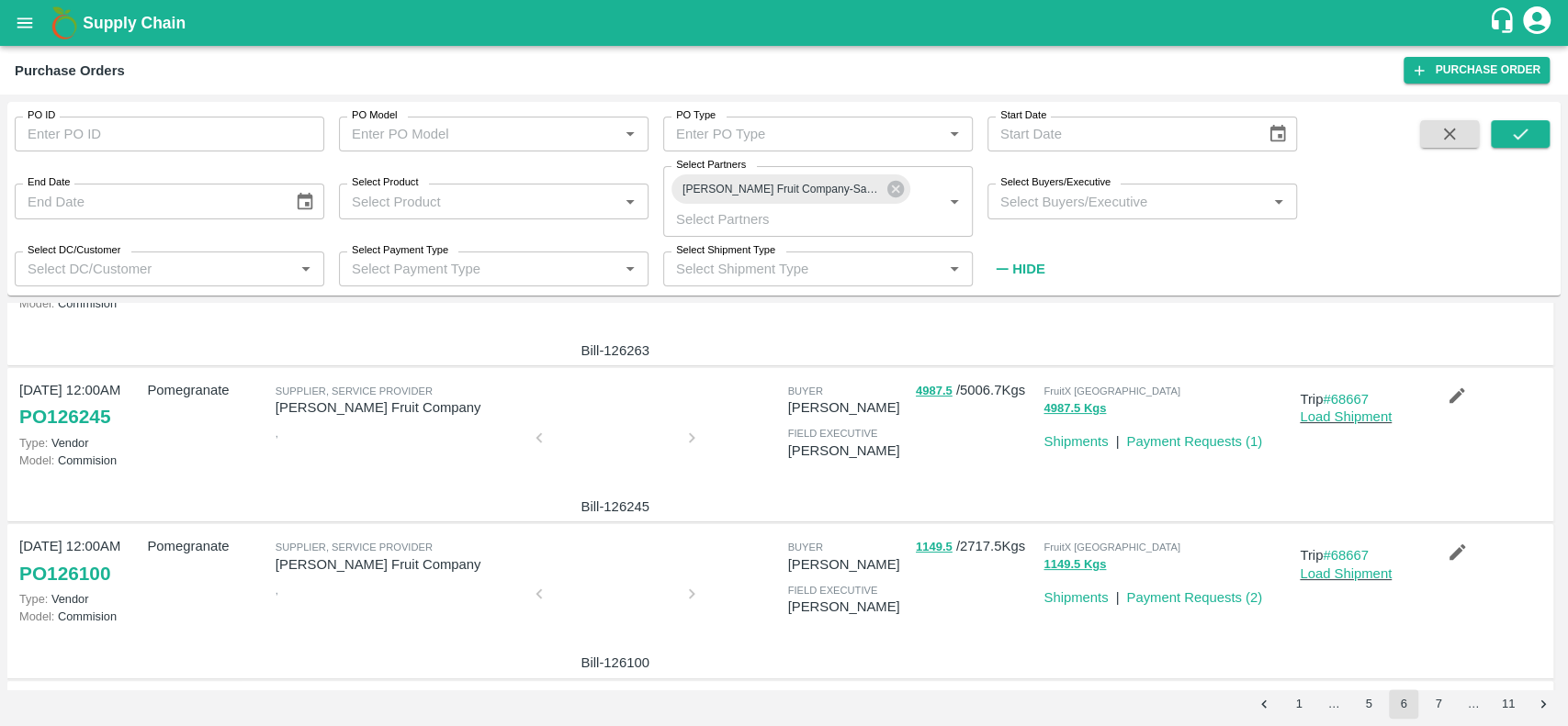
click at [582, 460] on div at bounding box center [615, 443] width 138 height 98
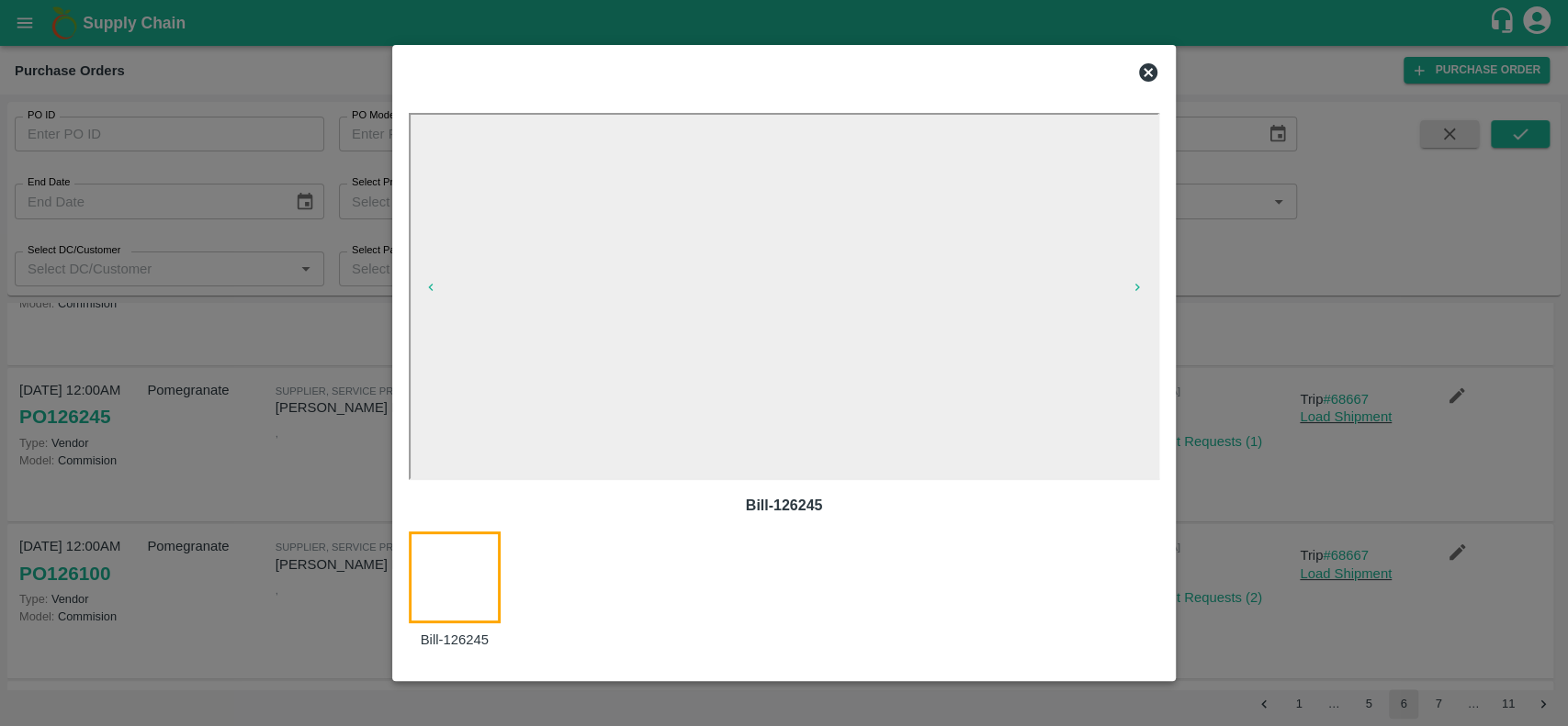
click at [1150, 63] on icon at bounding box center [1148, 72] width 18 height 18
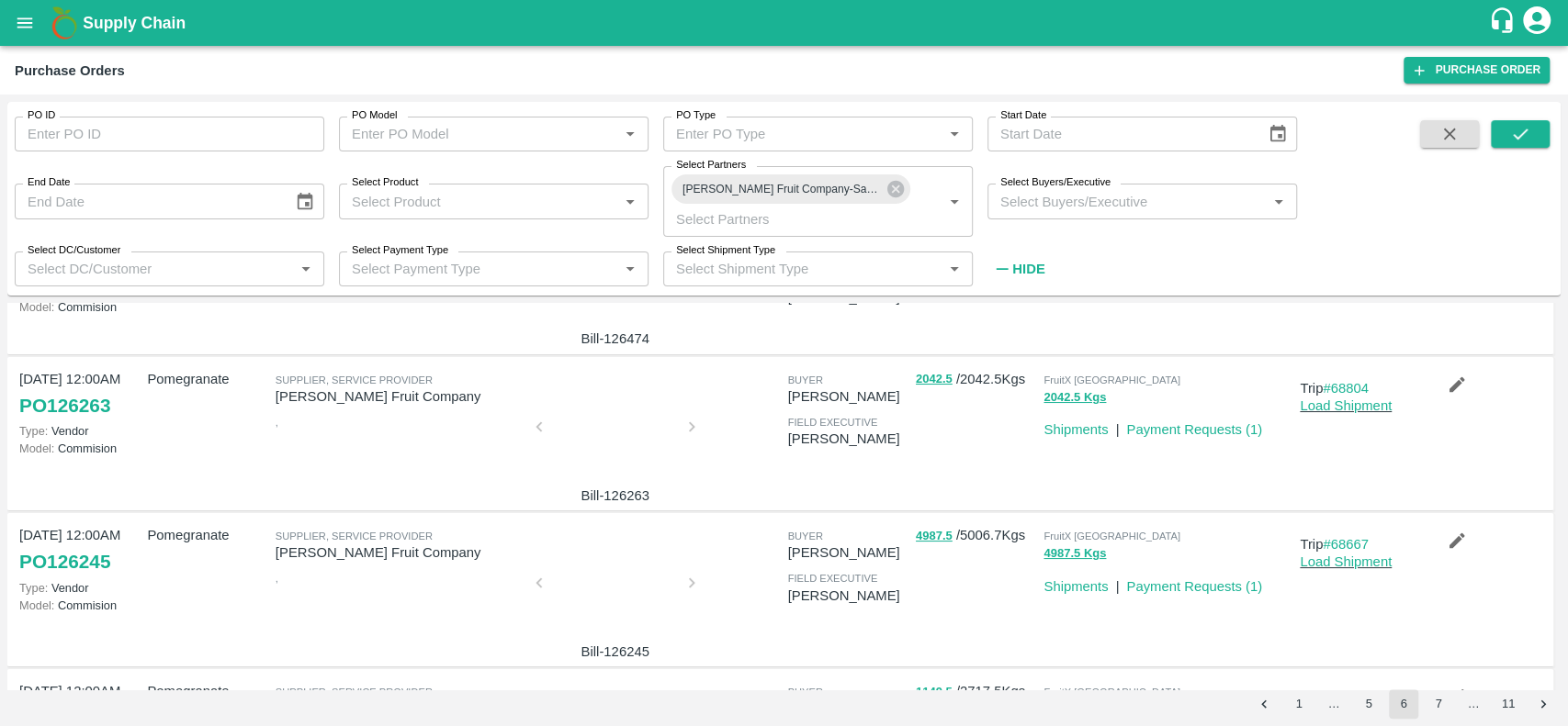
scroll to position [100, 0]
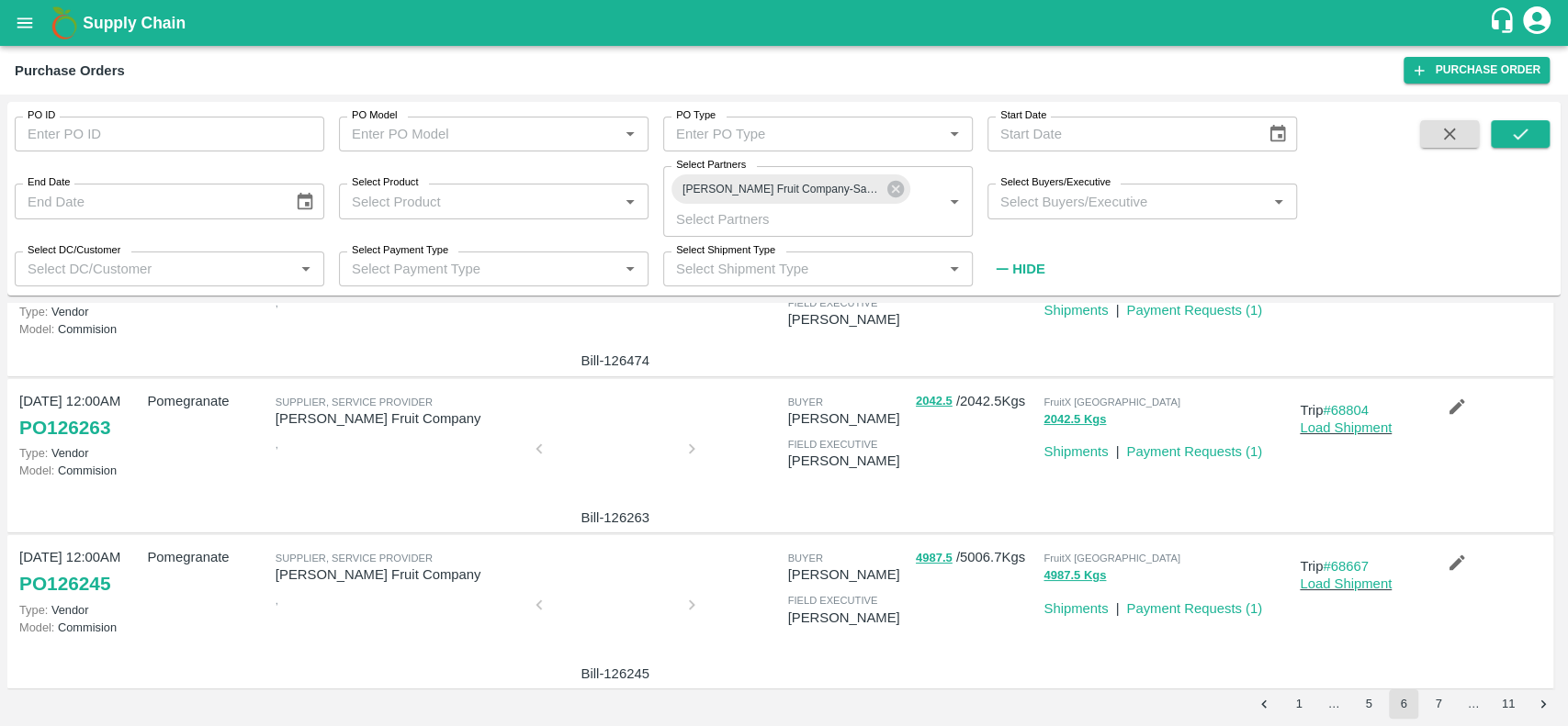
click at [640, 420] on div at bounding box center [615, 455] width 138 height 98
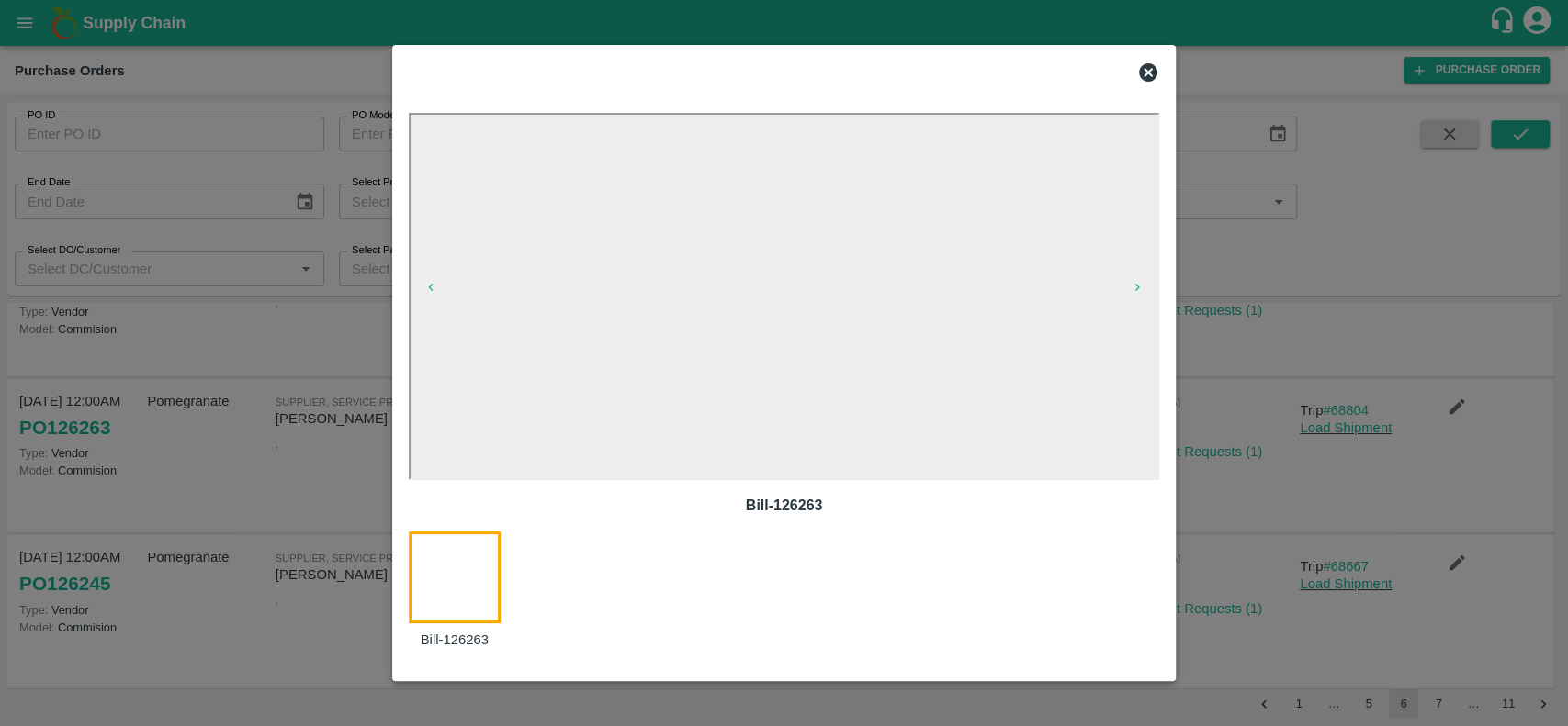
click at [1146, 70] on icon at bounding box center [1148, 72] width 22 height 22
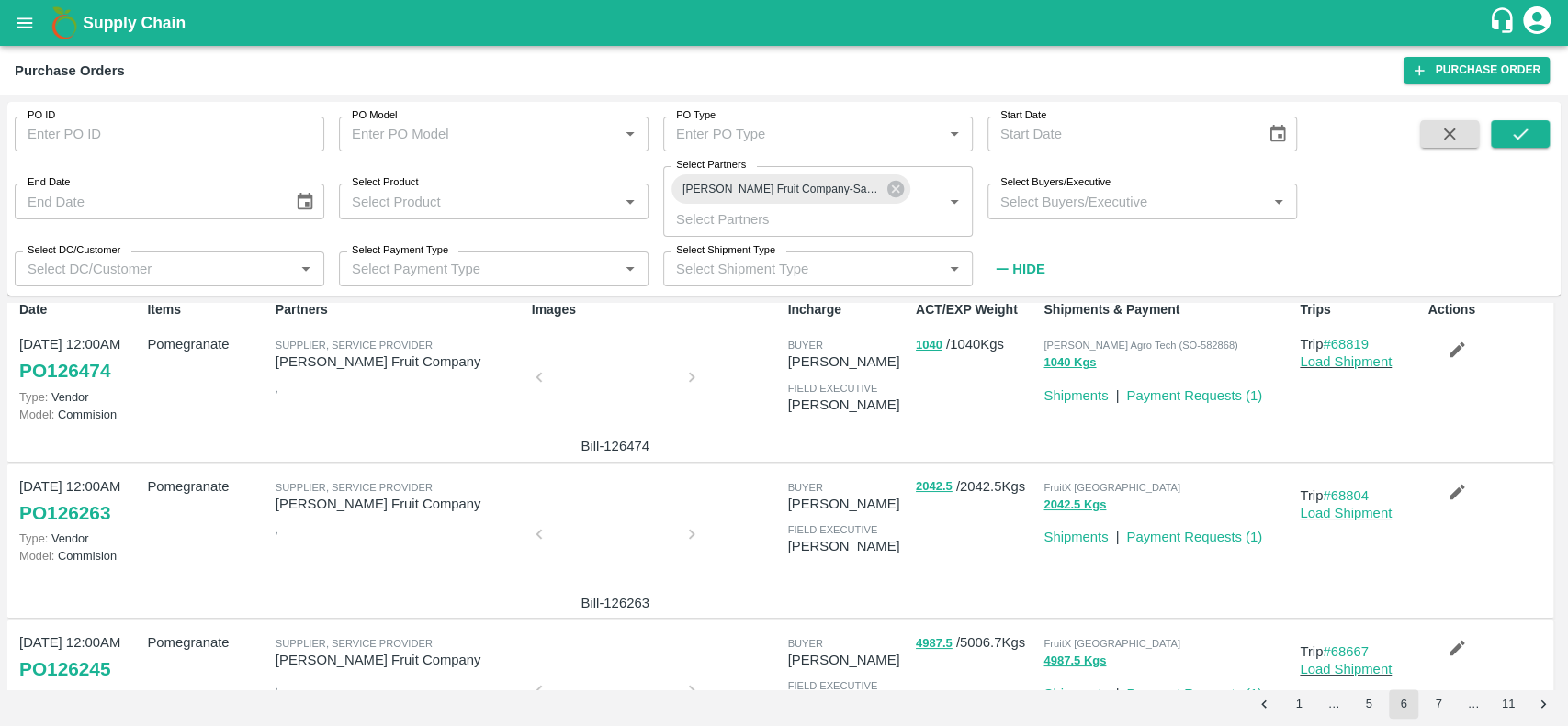
scroll to position [0, 0]
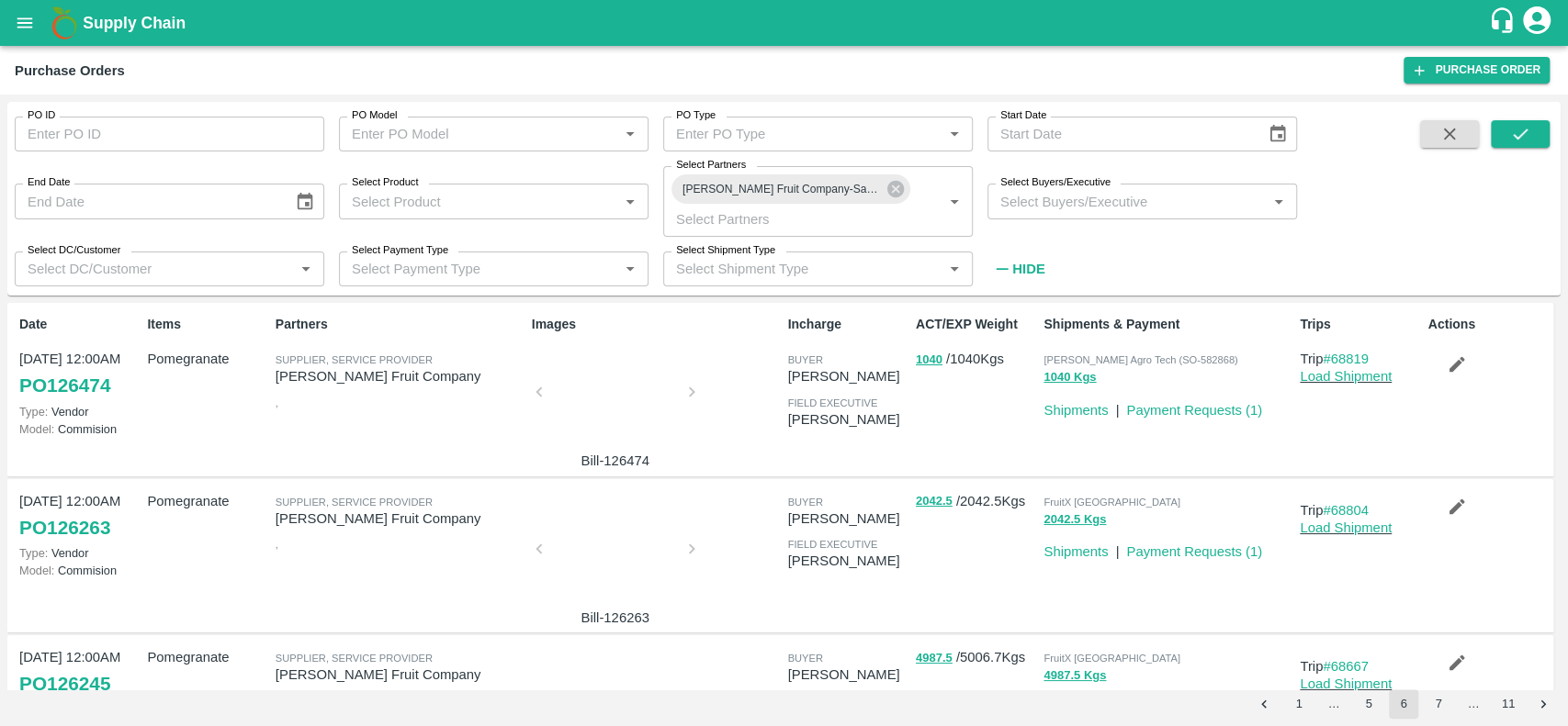
click at [596, 416] on div at bounding box center [615, 397] width 138 height 98
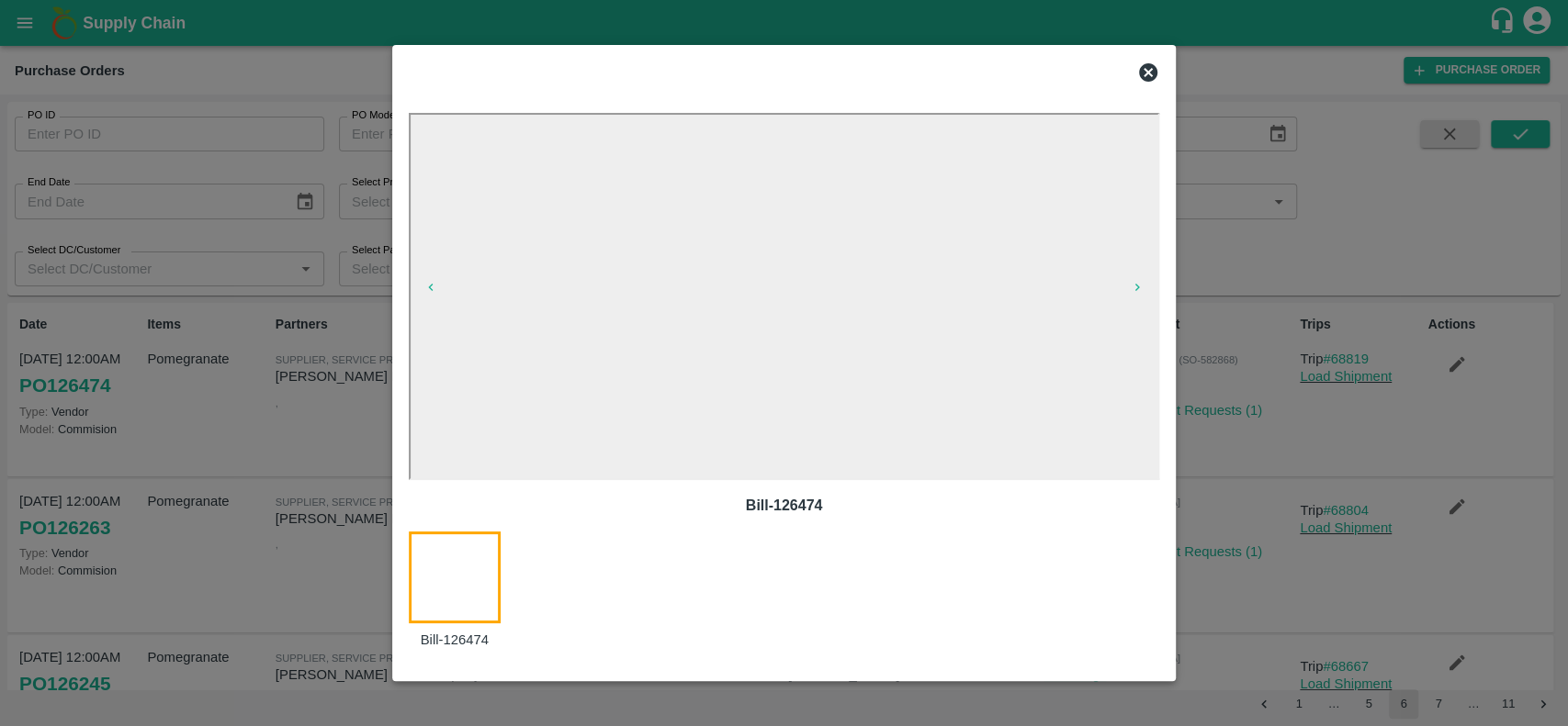
click at [1138, 77] on icon at bounding box center [1148, 72] width 22 height 22
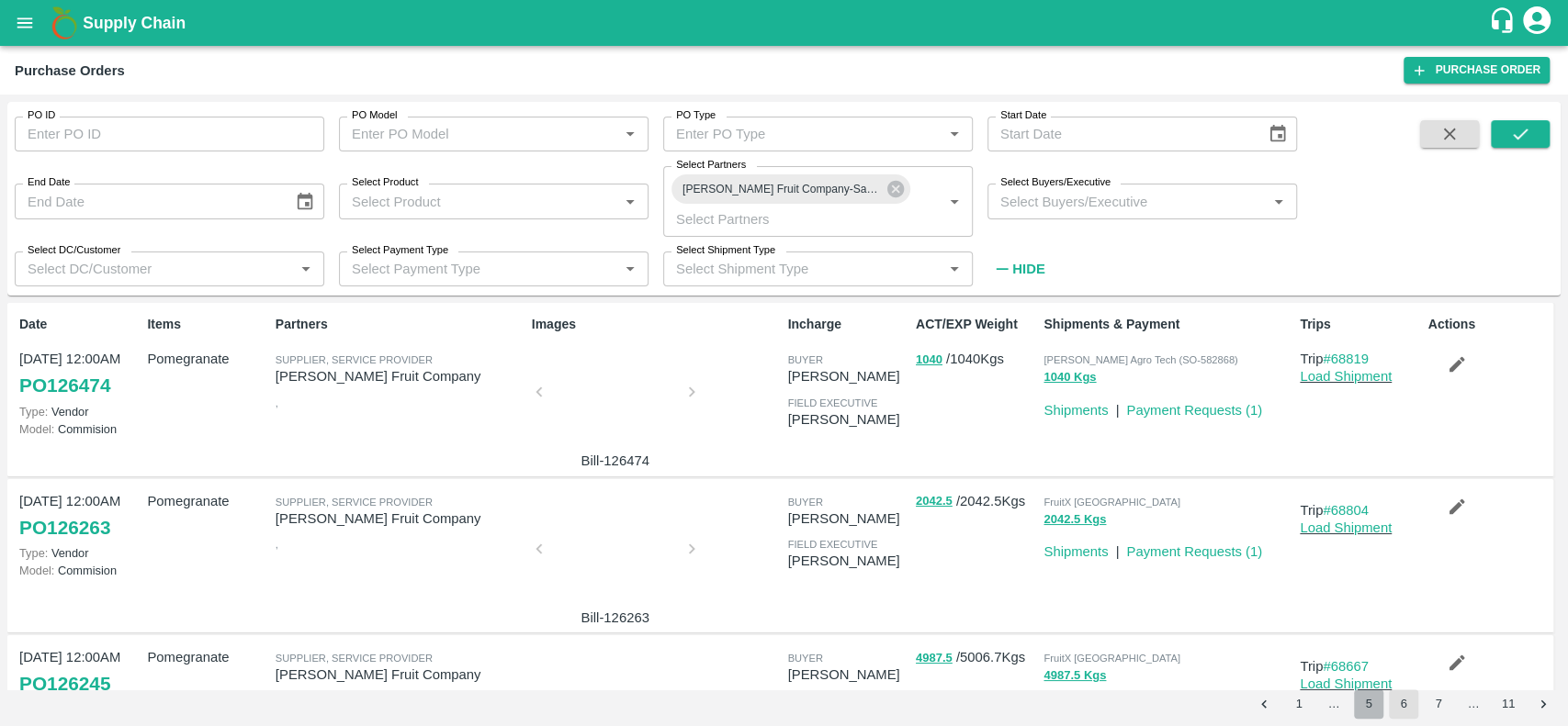
click at [1367, 701] on button "5" at bounding box center [1369, 704] width 30 height 30
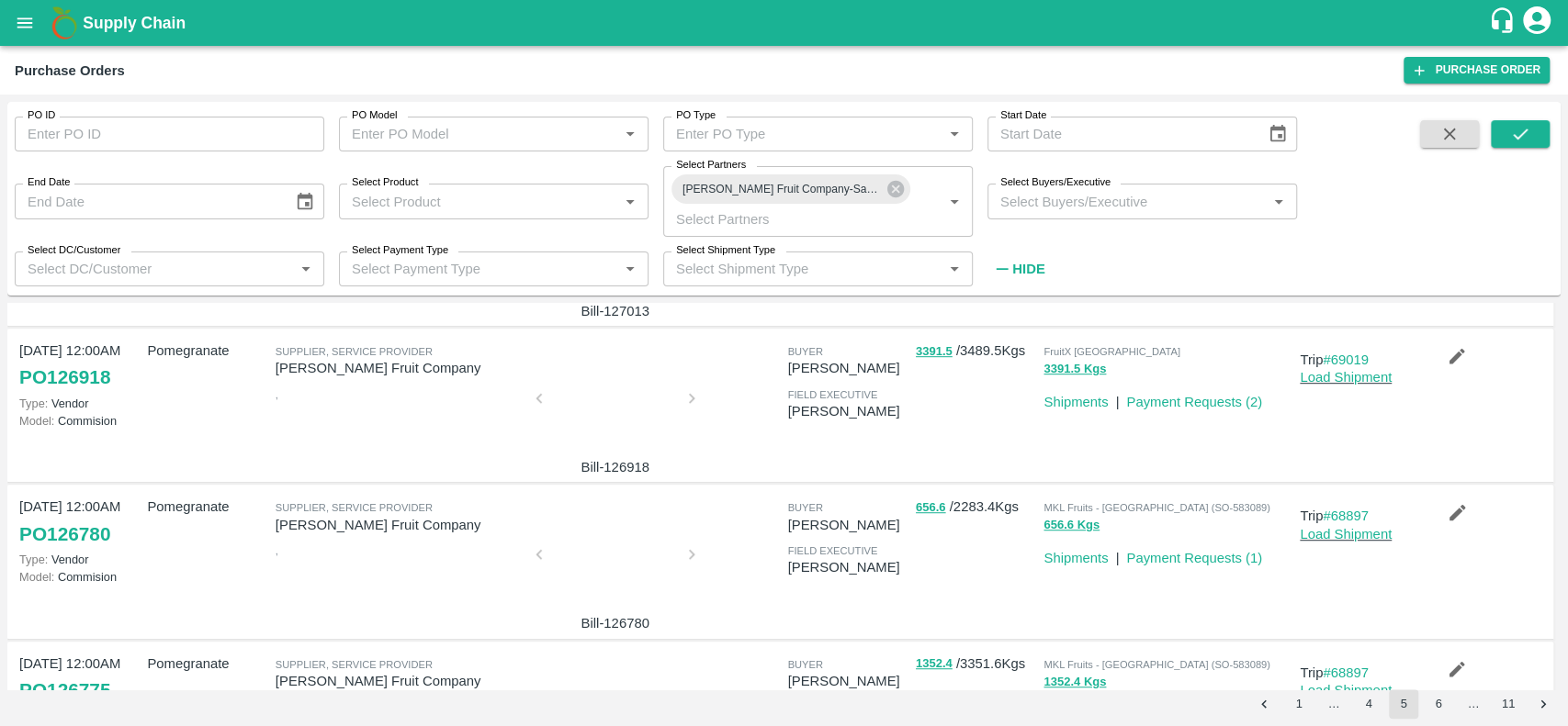
scroll to position [1211, 0]
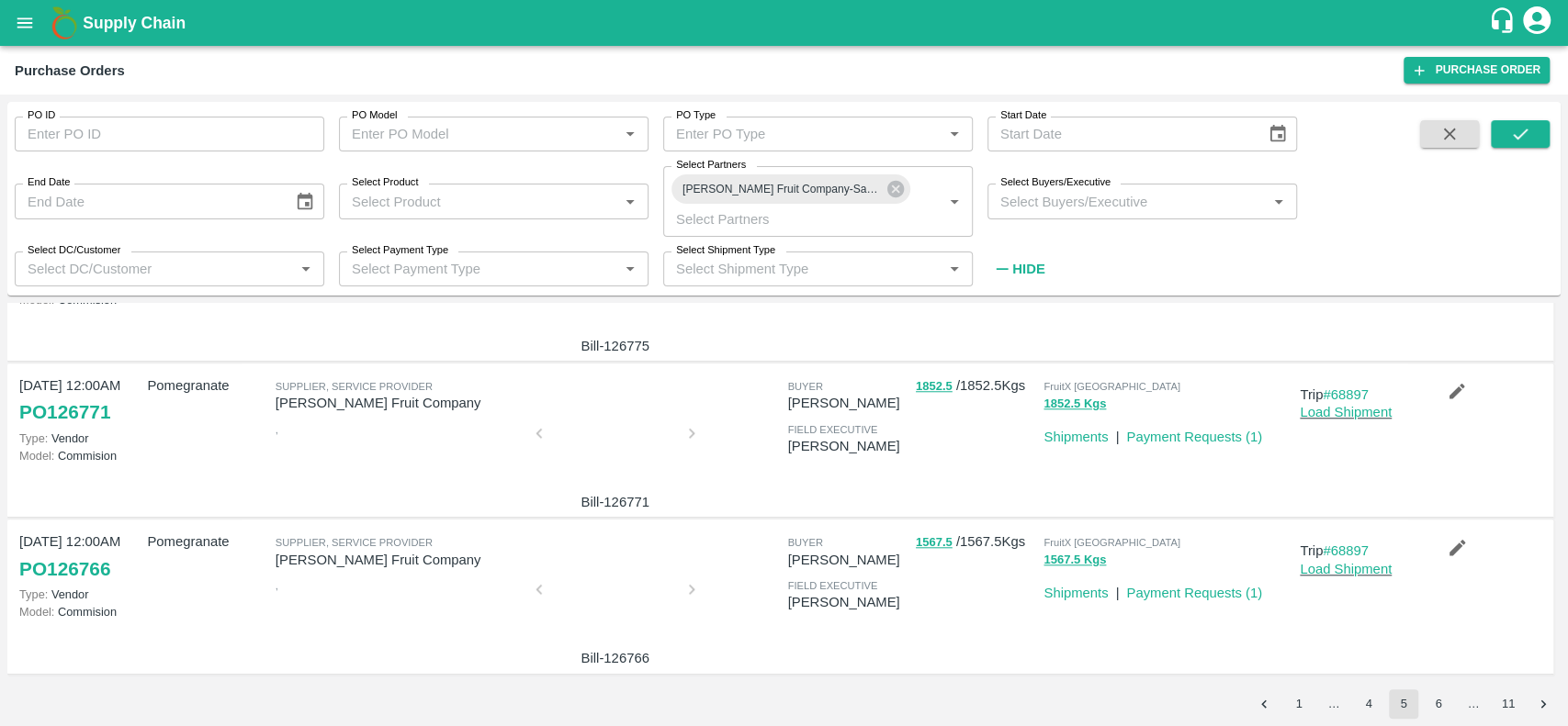
click at [596, 595] on div at bounding box center [615, 595] width 138 height 98
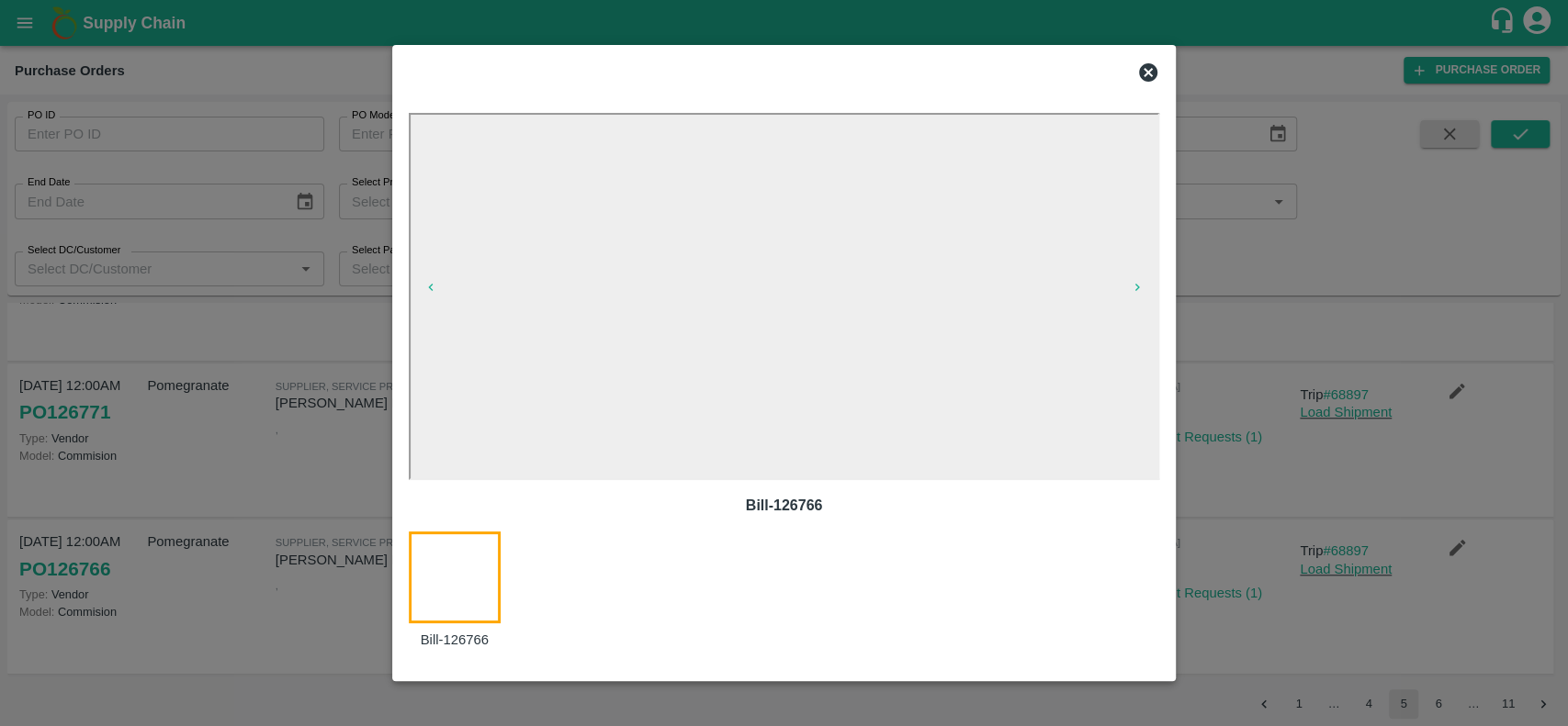
click at [1150, 74] on icon at bounding box center [1148, 72] width 22 height 22
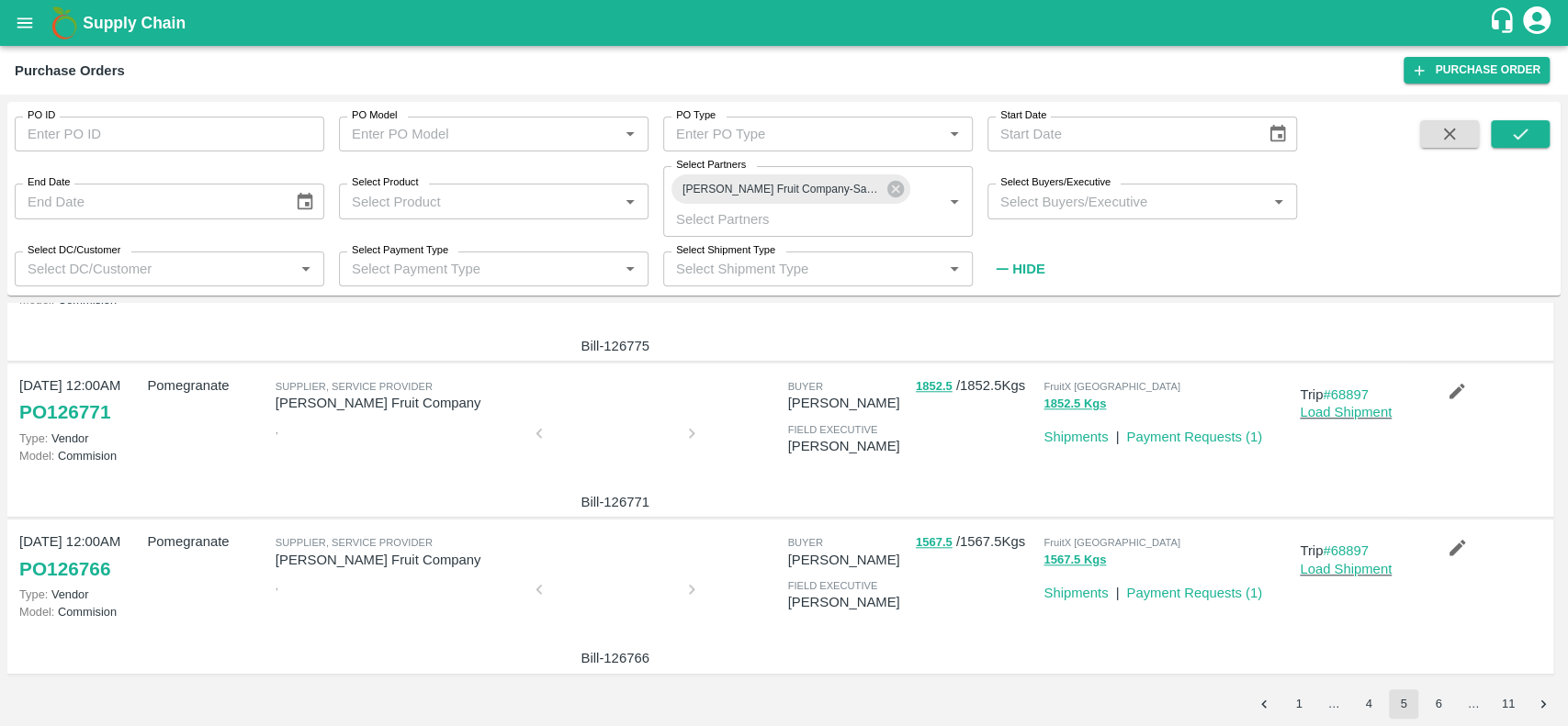
click at [577, 422] on div at bounding box center [615, 439] width 138 height 98
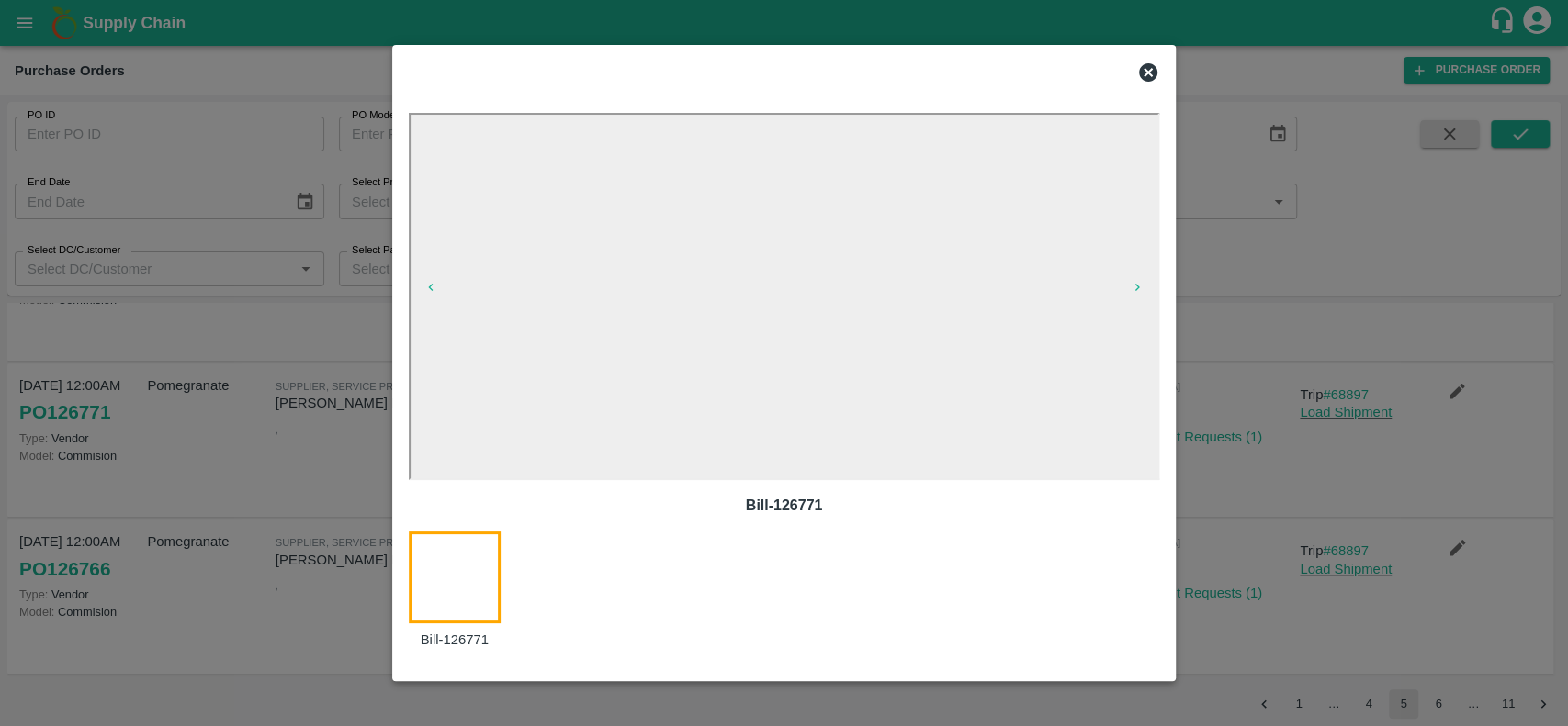
click at [1143, 62] on icon at bounding box center [1148, 72] width 22 height 22
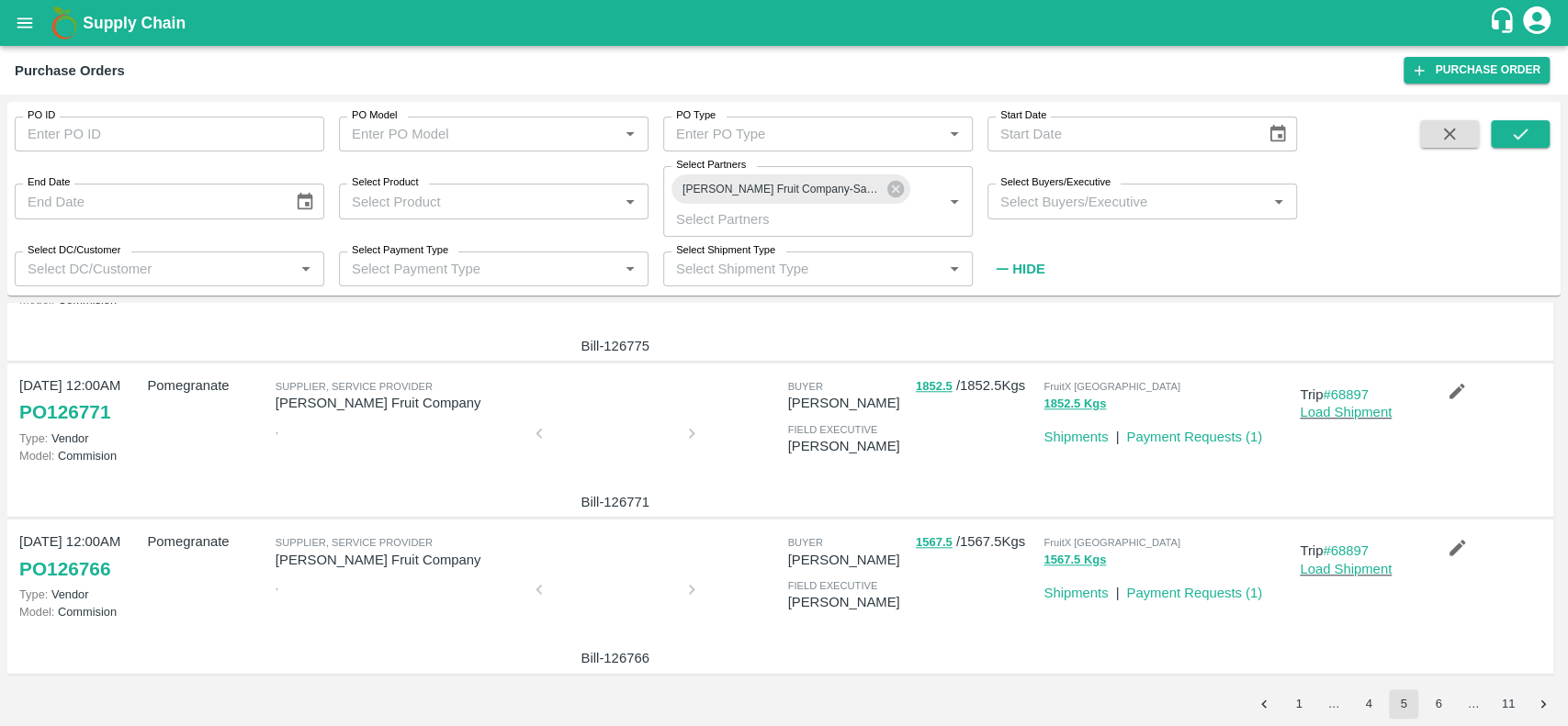
click at [795, 299] on div "PO ID PO ID PO Model PO Model   * PO Type PO Type   * Start Date Start Date End…" at bounding box center [784, 202] width 1554 height 201
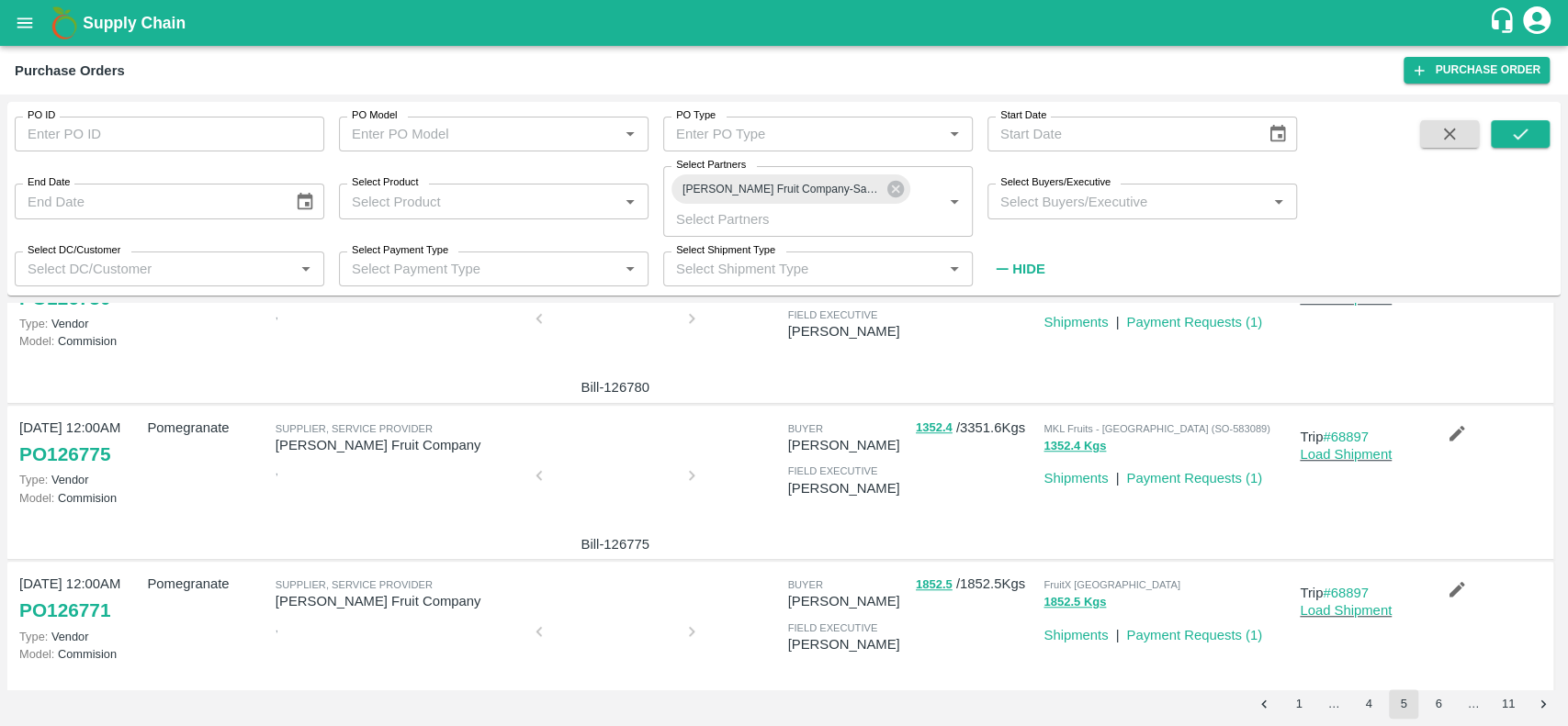
scroll to position [1009, 0]
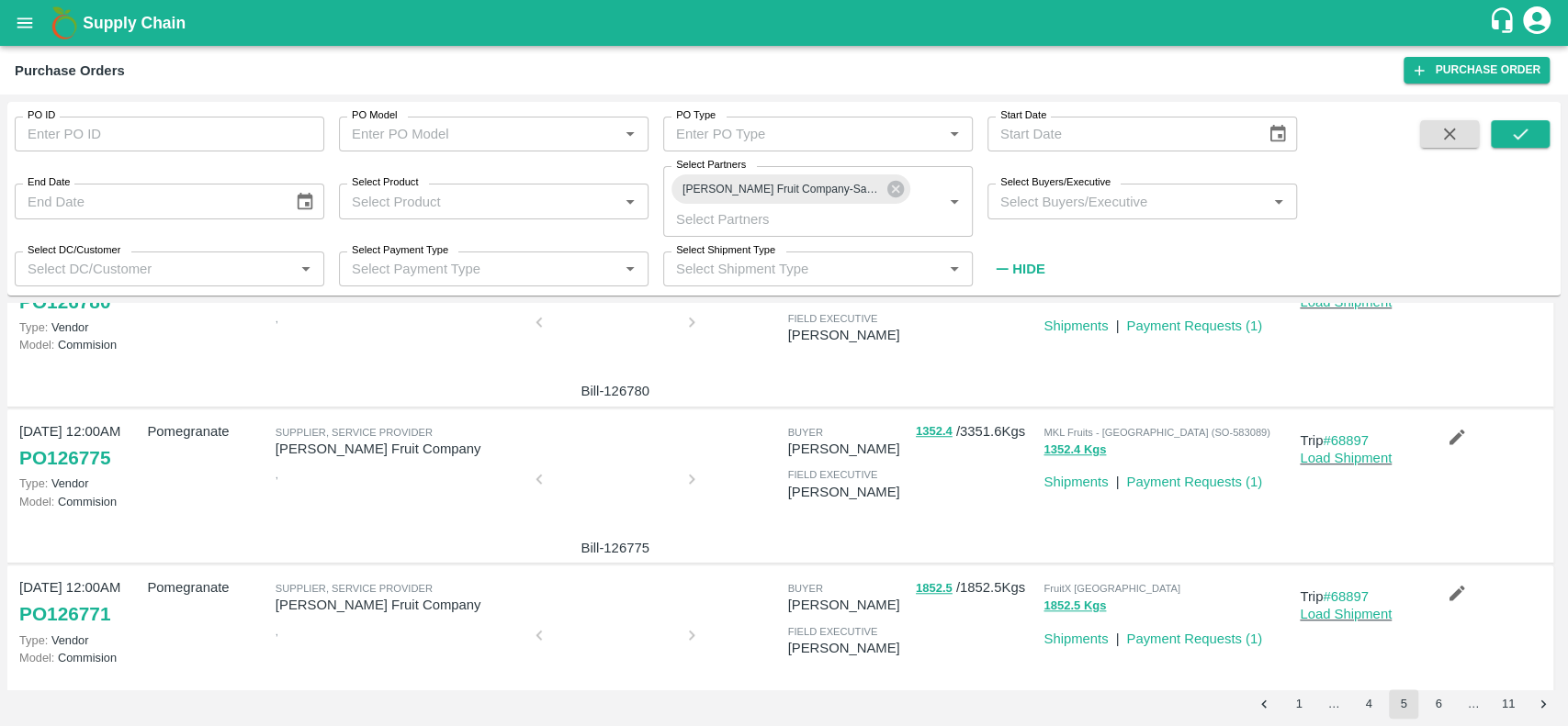
click at [573, 499] on div at bounding box center [615, 485] width 138 height 98
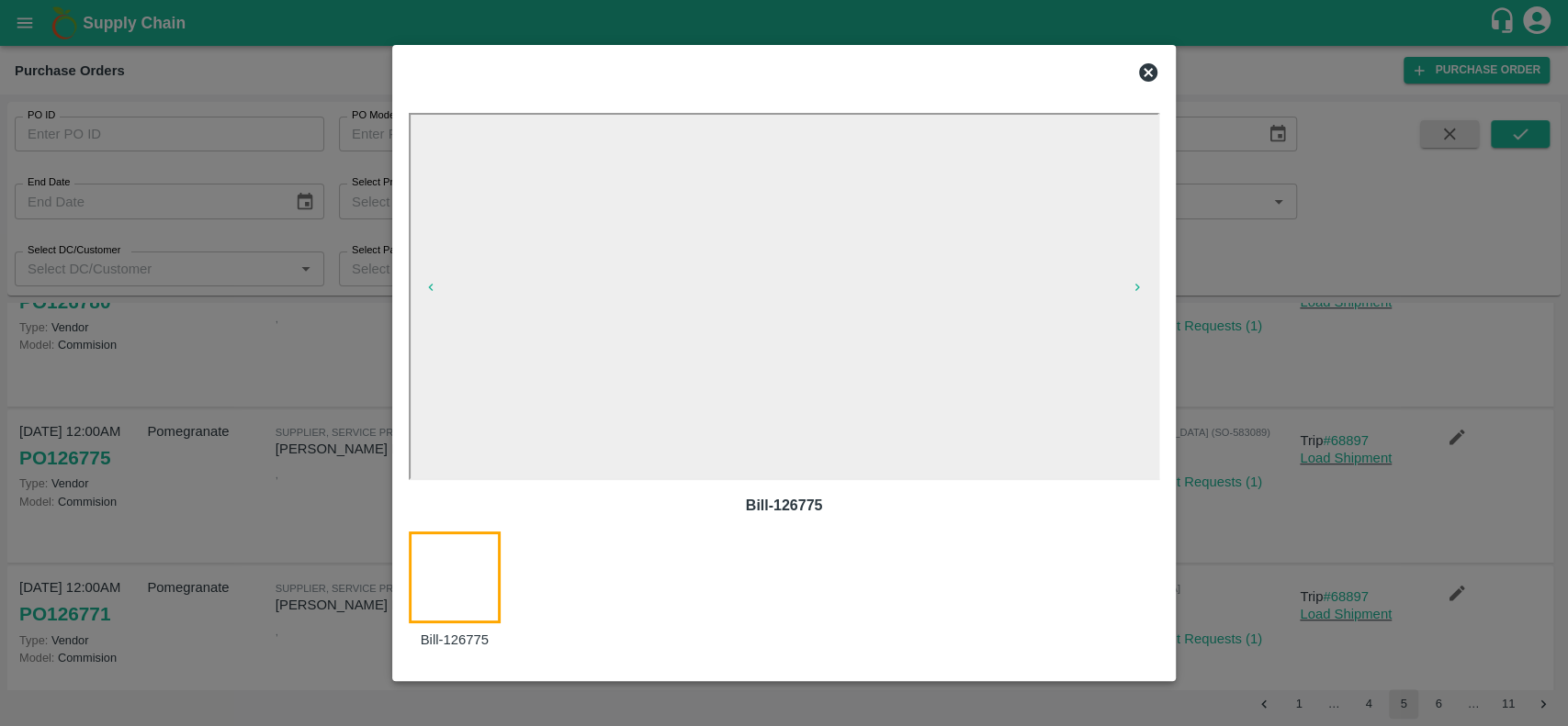
click at [1149, 66] on icon at bounding box center [1148, 72] width 18 height 18
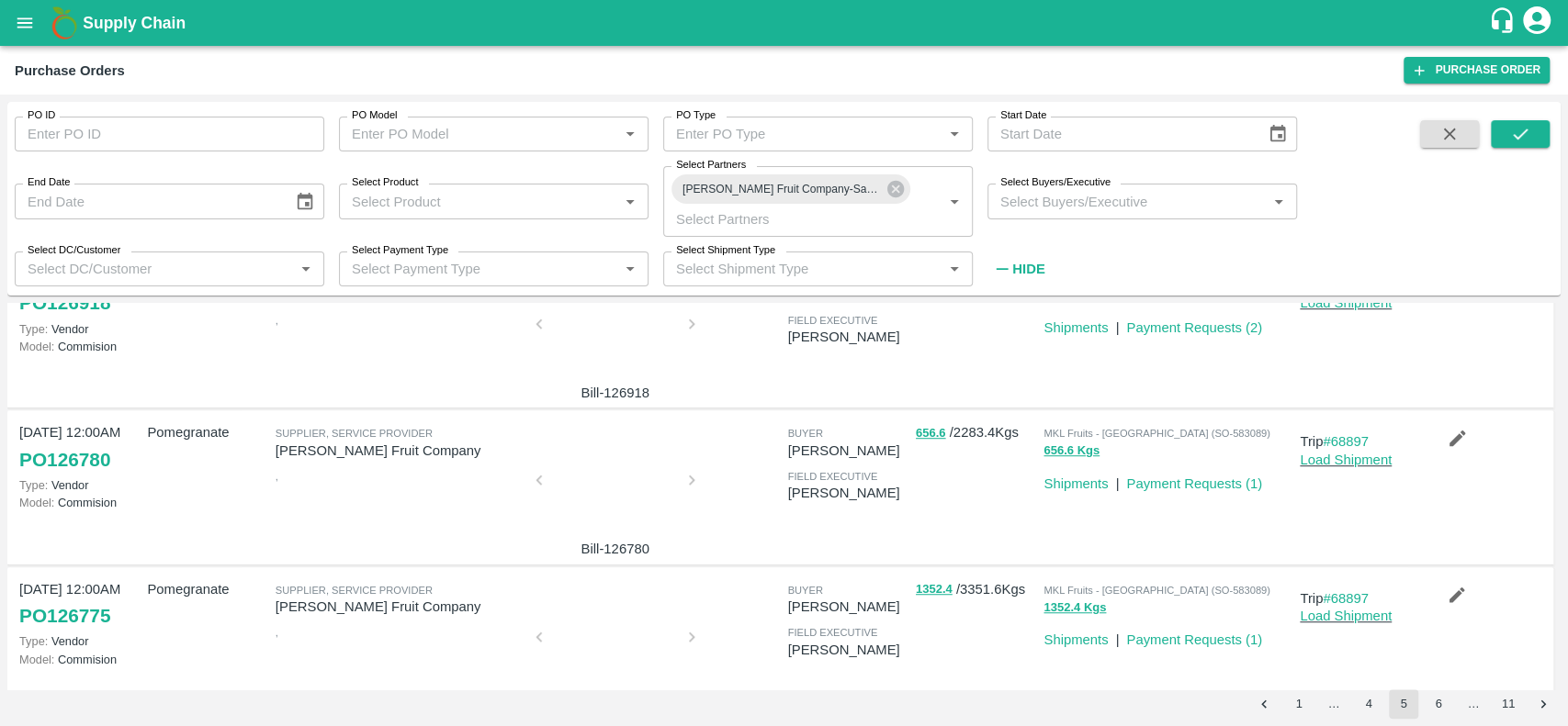
scroll to position [806, 0]
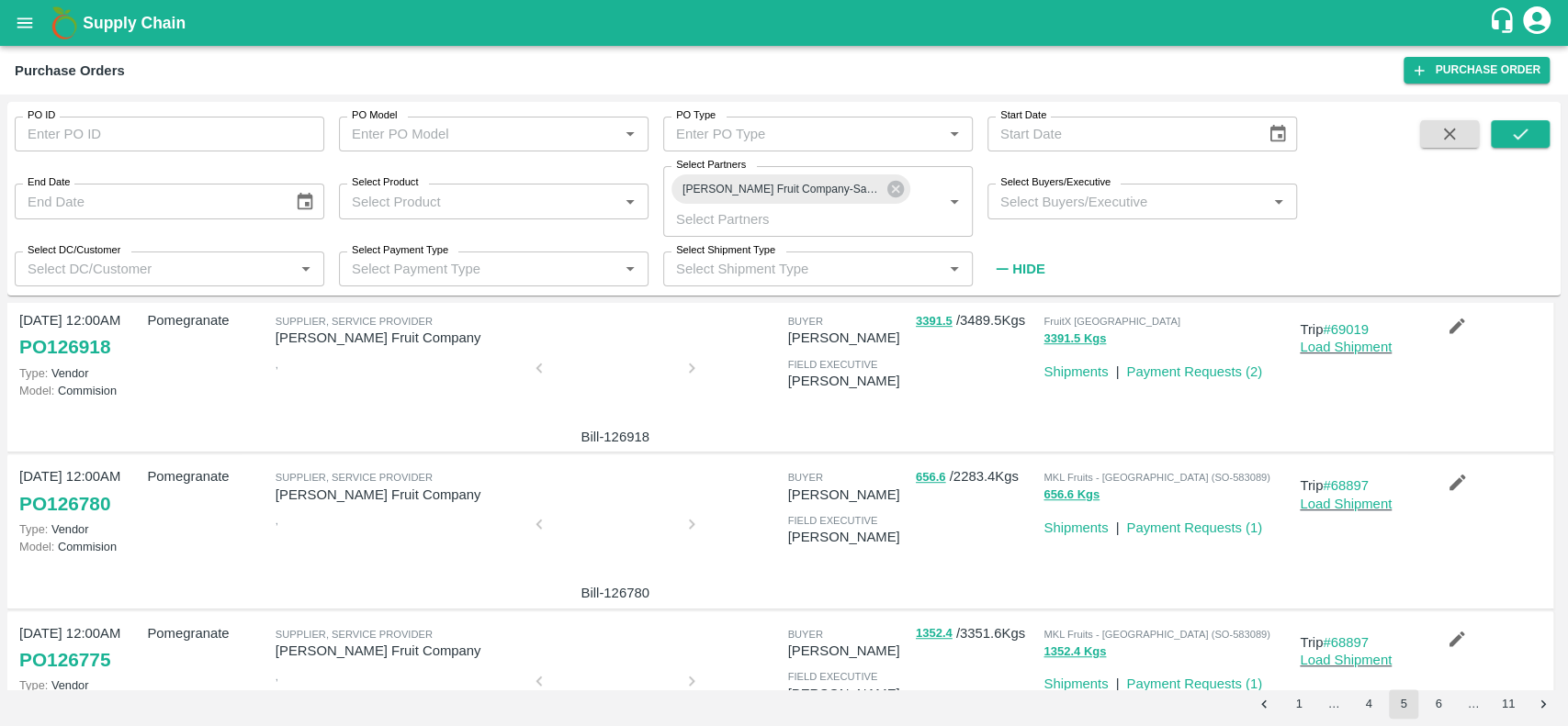
click at [603, 506] on div at bounding box center [615, 530] width 138 height 98
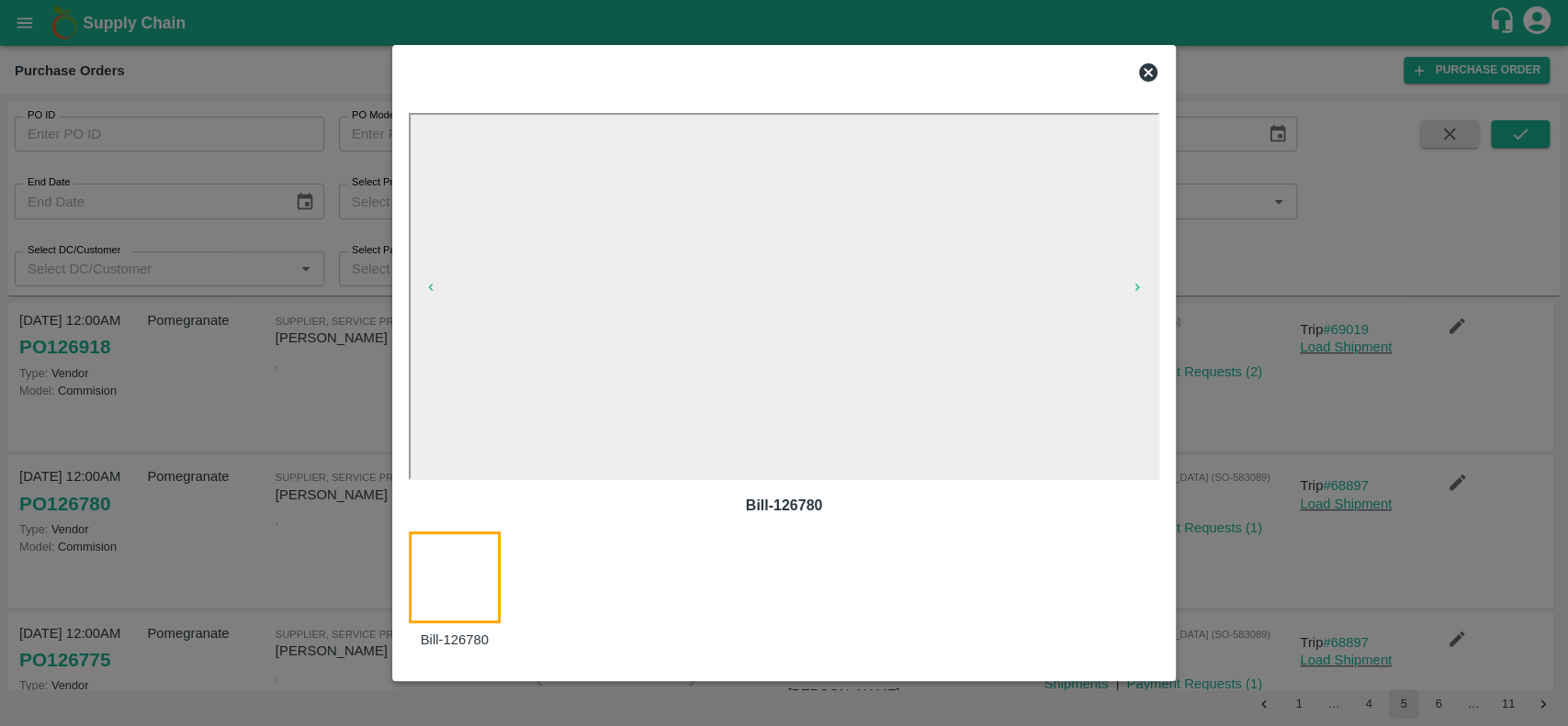
click at [1140, 70] on icon at bounding box center [1148, 72] width 18 height 18
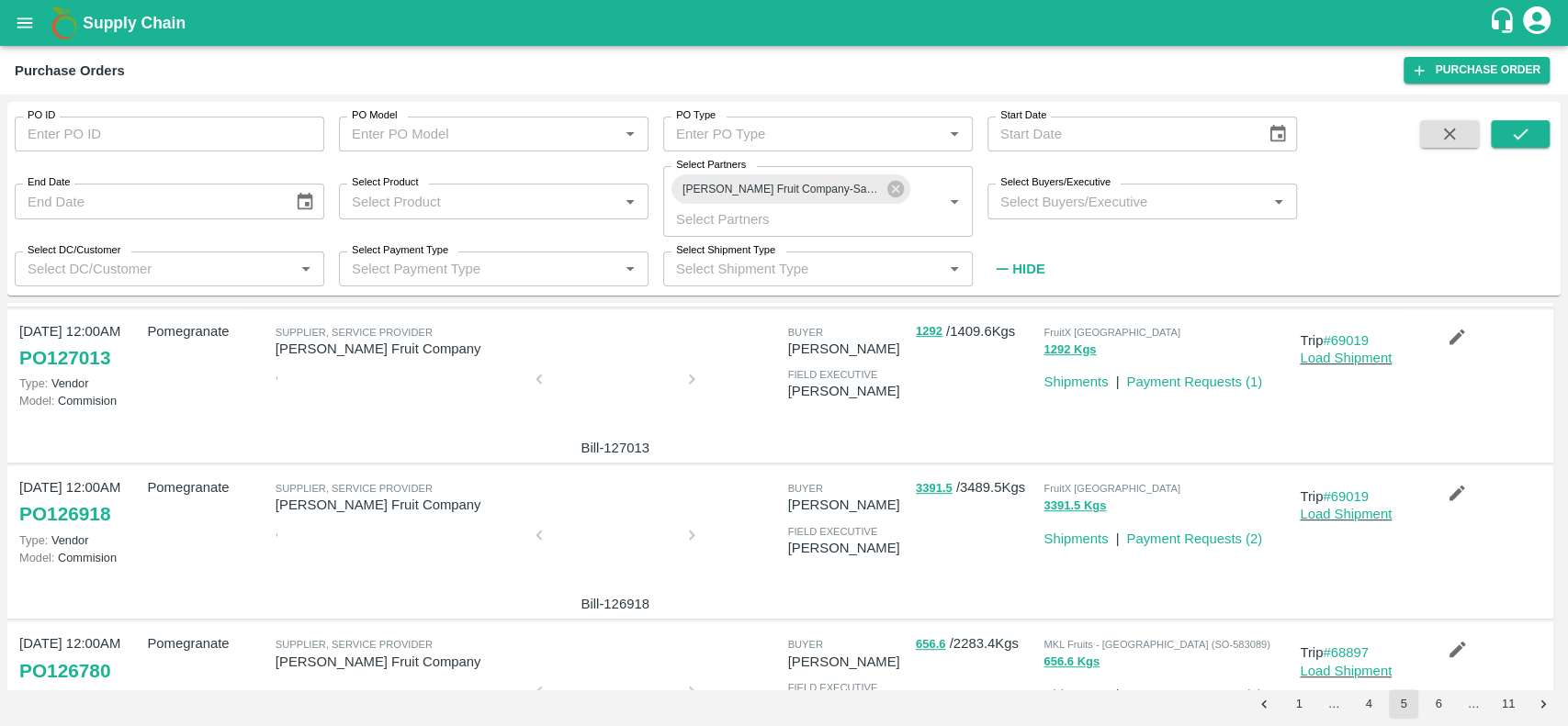
scroll to position [639, 0]
click at [633, 527] on div at bounding box center [615, 541] width 138 height 98
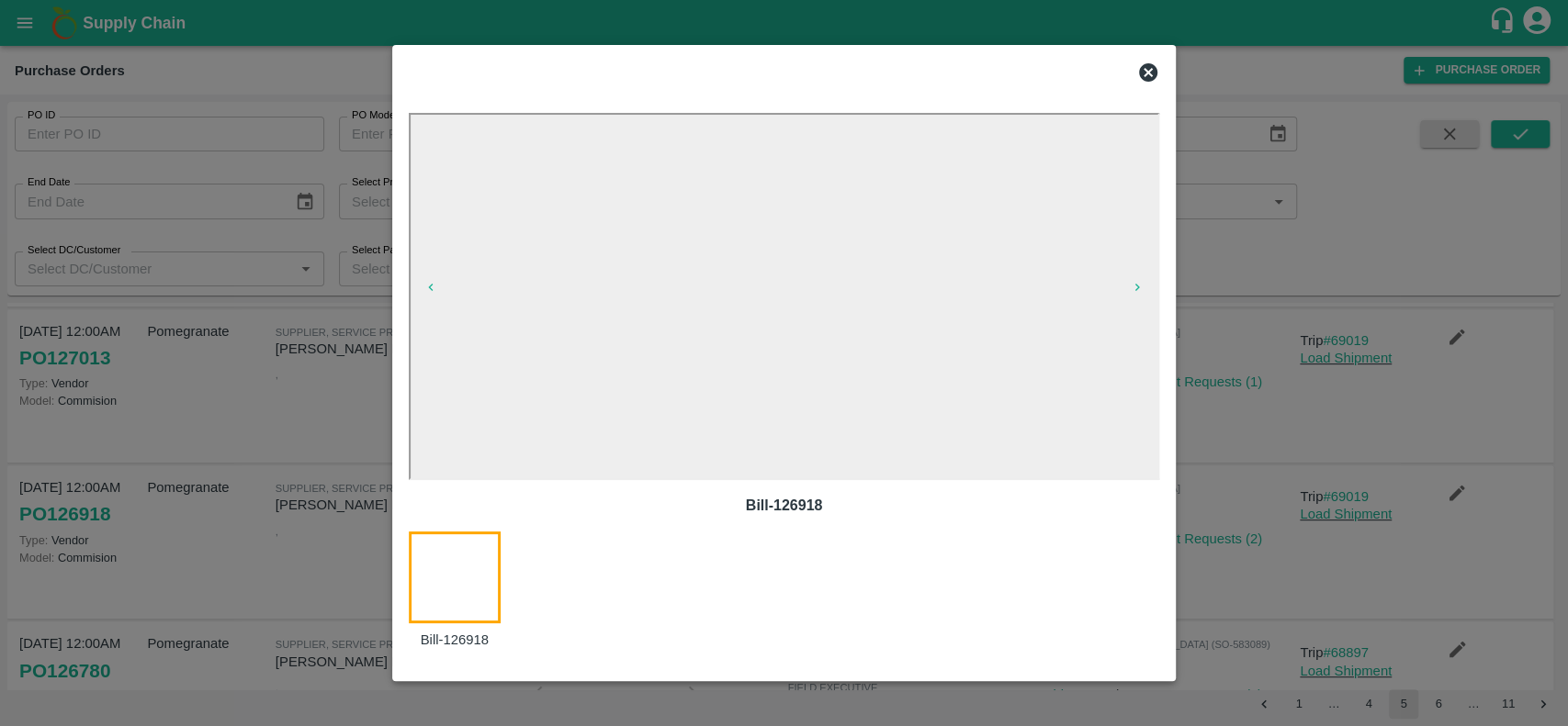
click at [1156, 71] on icon at bounding box center [1148, 72] width 18 height 18
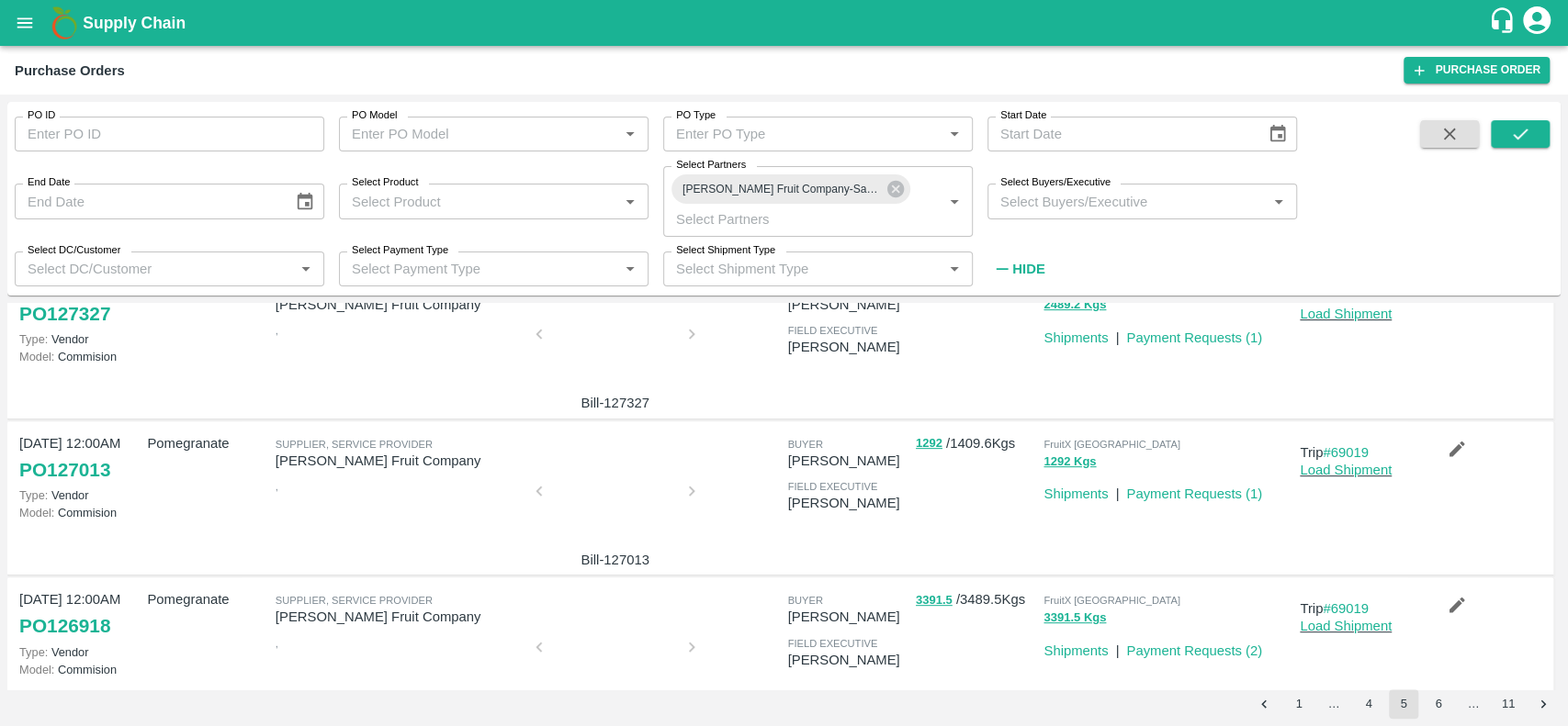
scroll to position [492, 0]
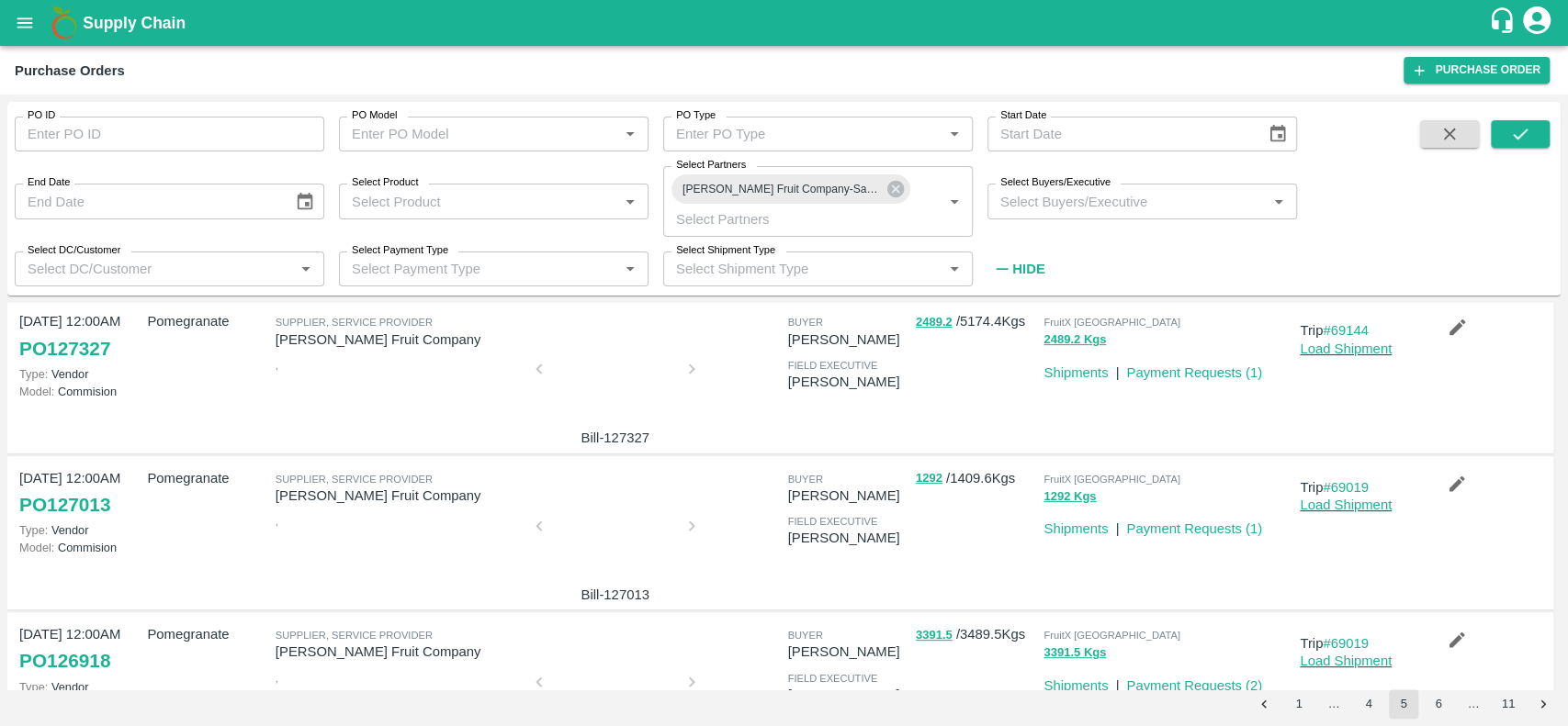
click at [560, 523] on div at bounding box center [615, 532] width 138 height 98
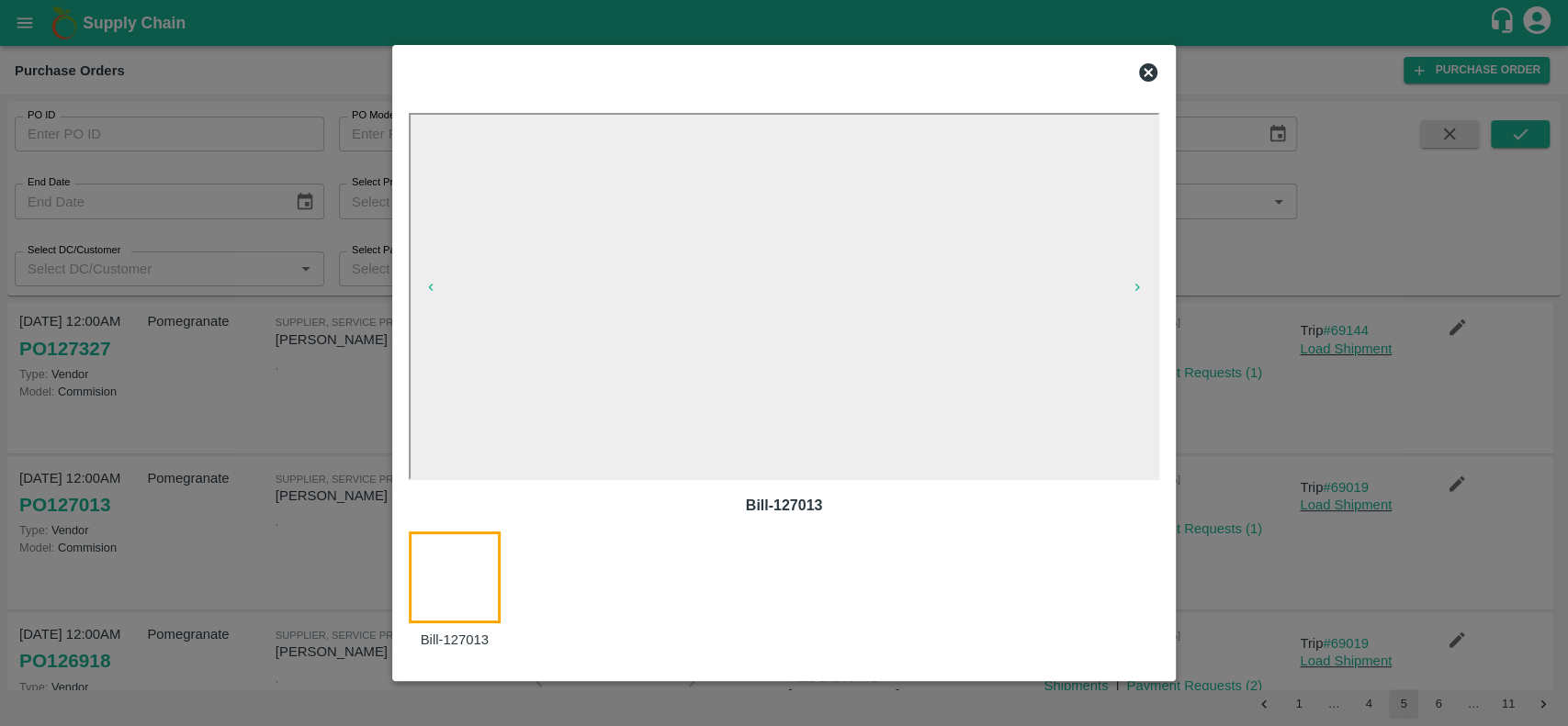
click at [1147, 68] on icon at bounding box center [1148, 72] width 18 height 18
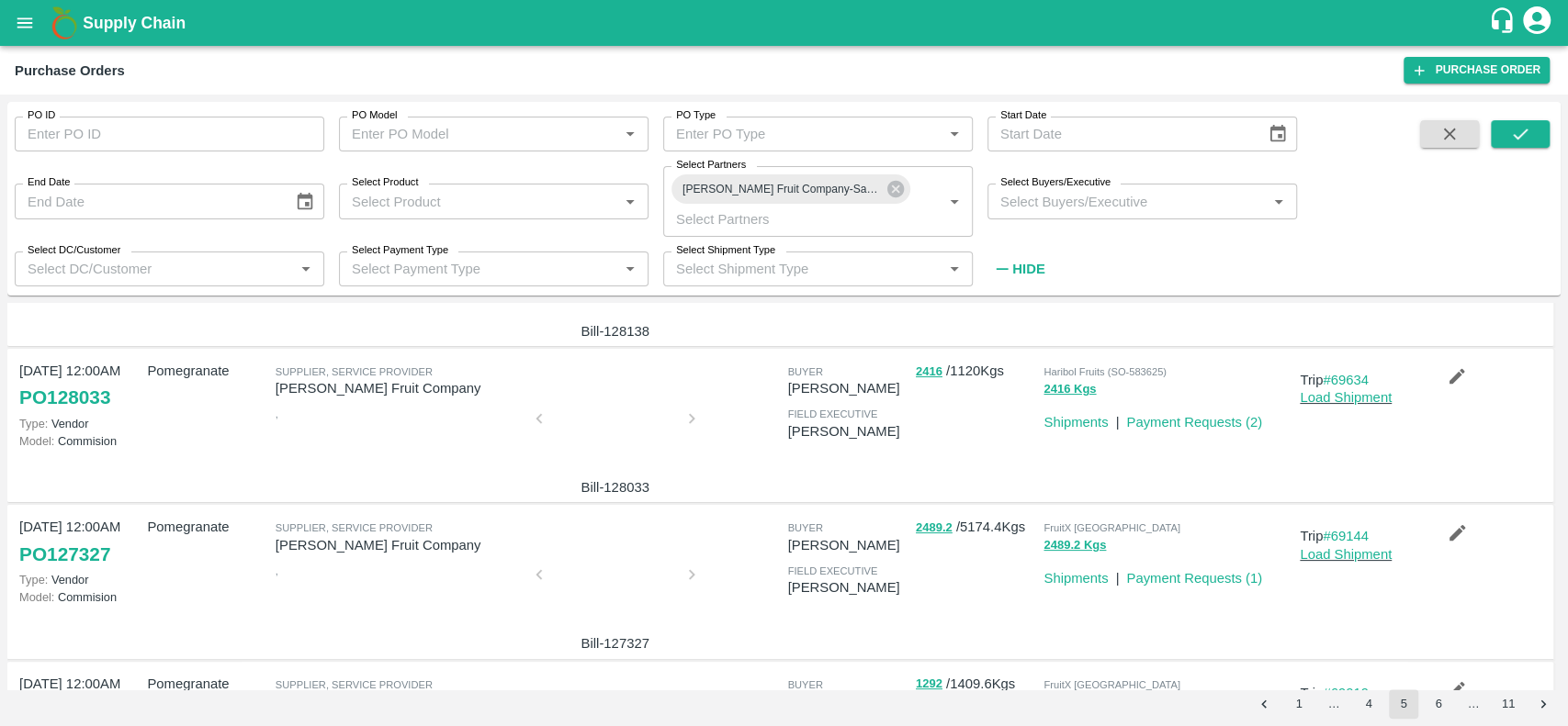
scroll to position [282, 0]
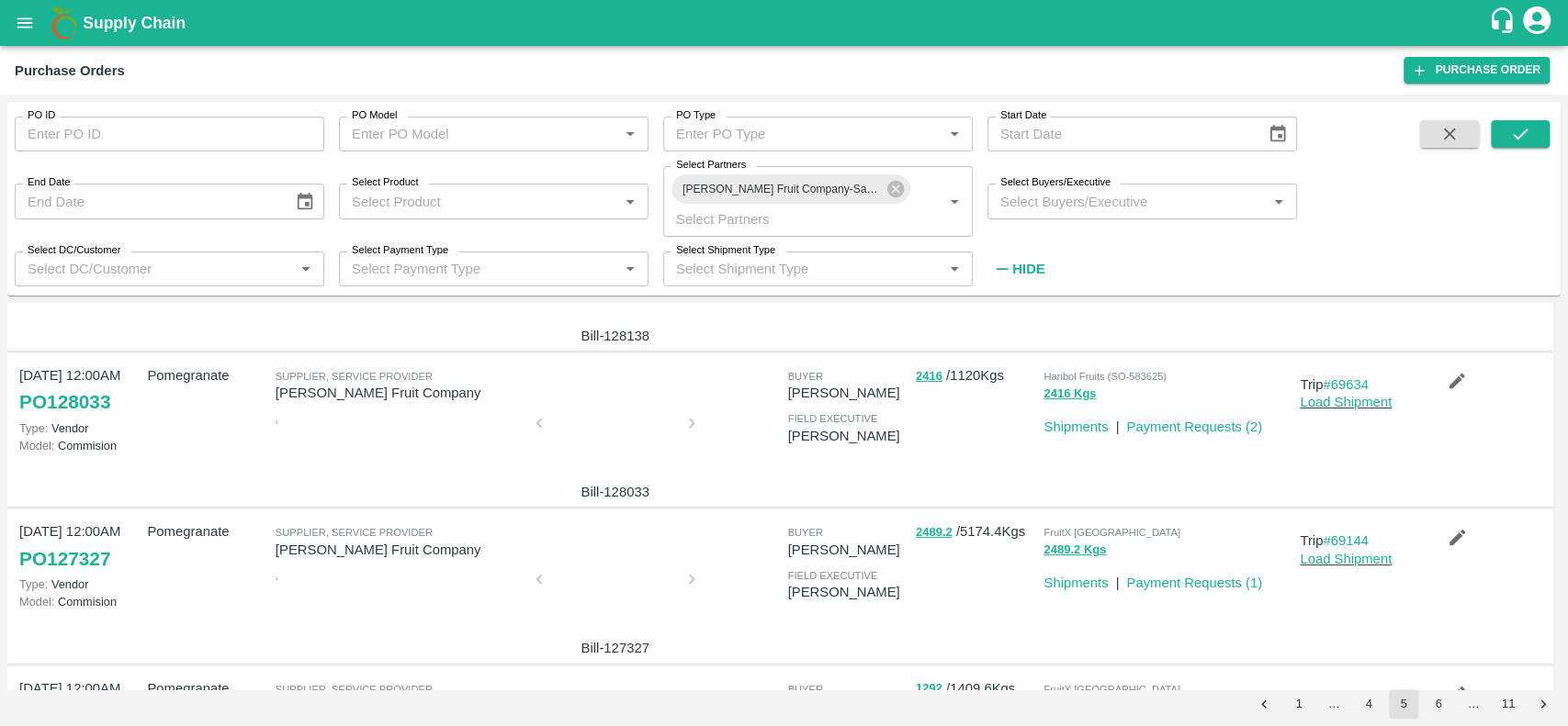
click at [586, 577] on div at bounding box center [615, 585] width 138 height 98
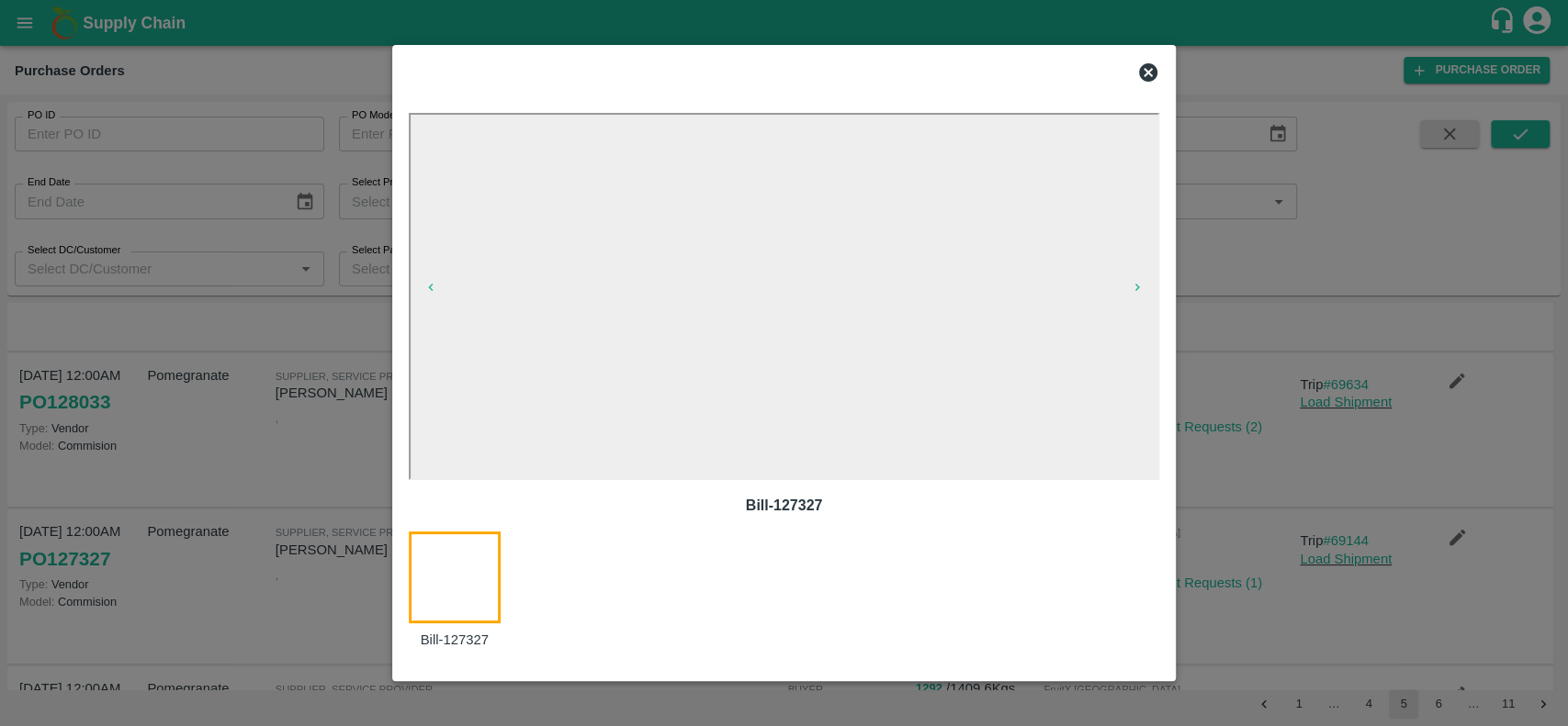
click at [1148, 68] on icon at bounding box center [1148, 72] width 18 height 18
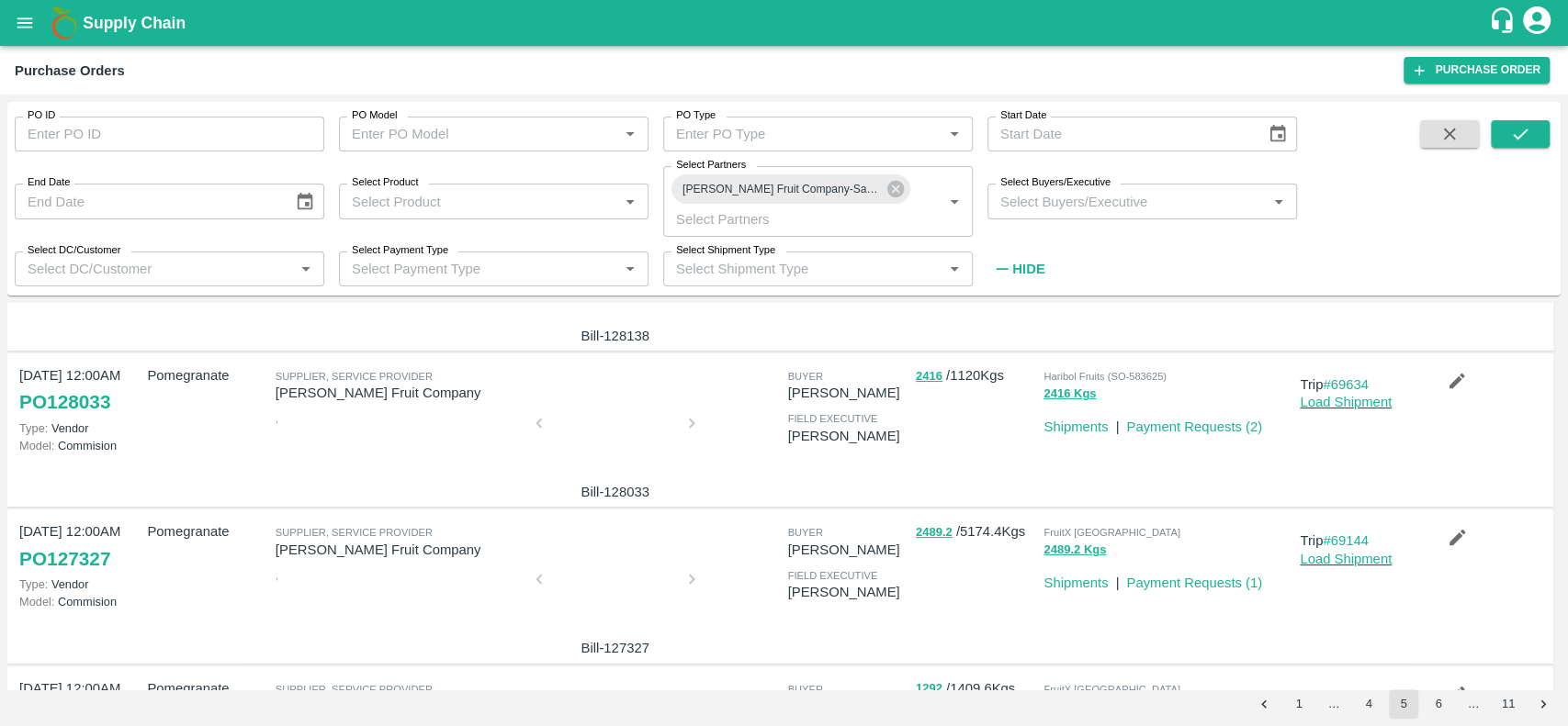
click at [632, 432] on div at bounding box center [615, 429] width 138 height 98
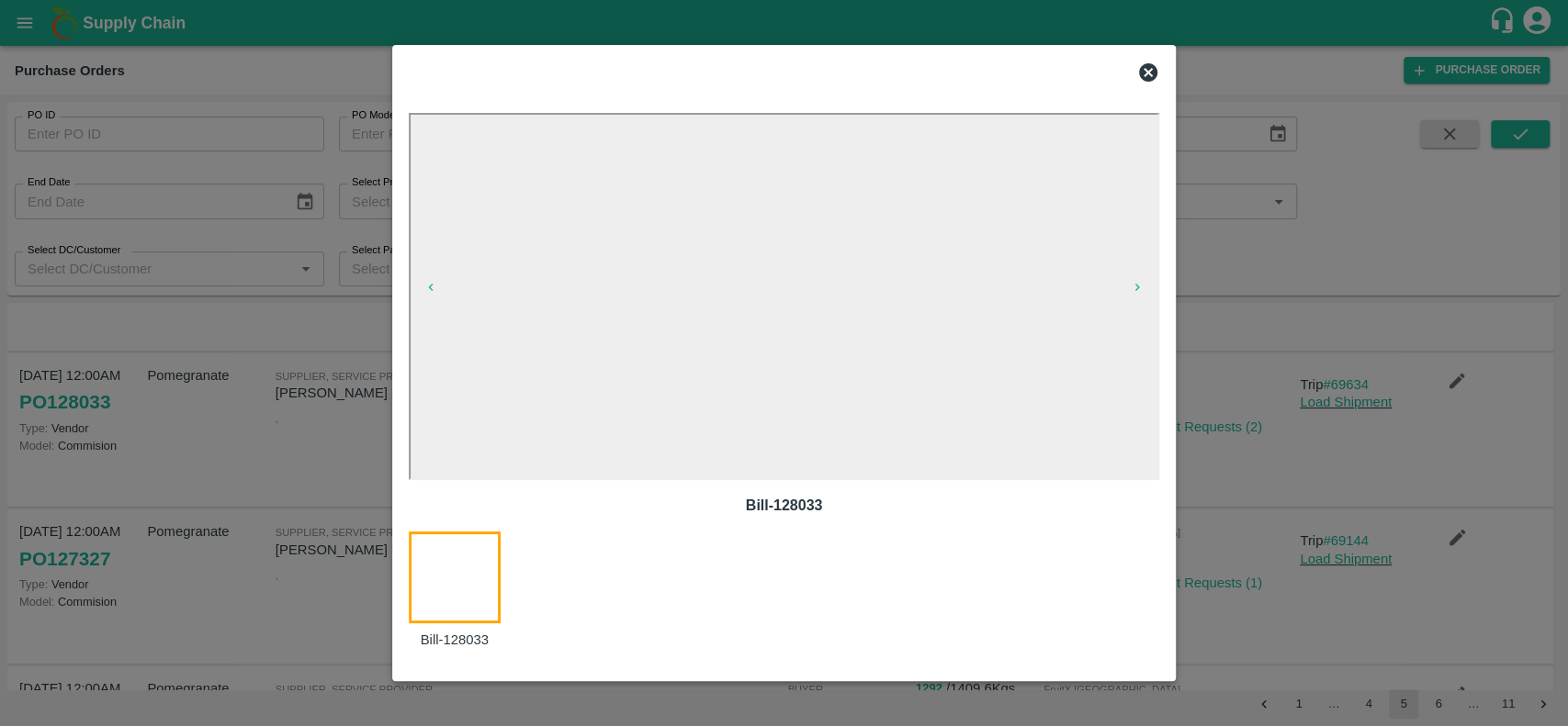
click at [1143, 70] on icon at bounding box center [1148, 72] width 18 height 18
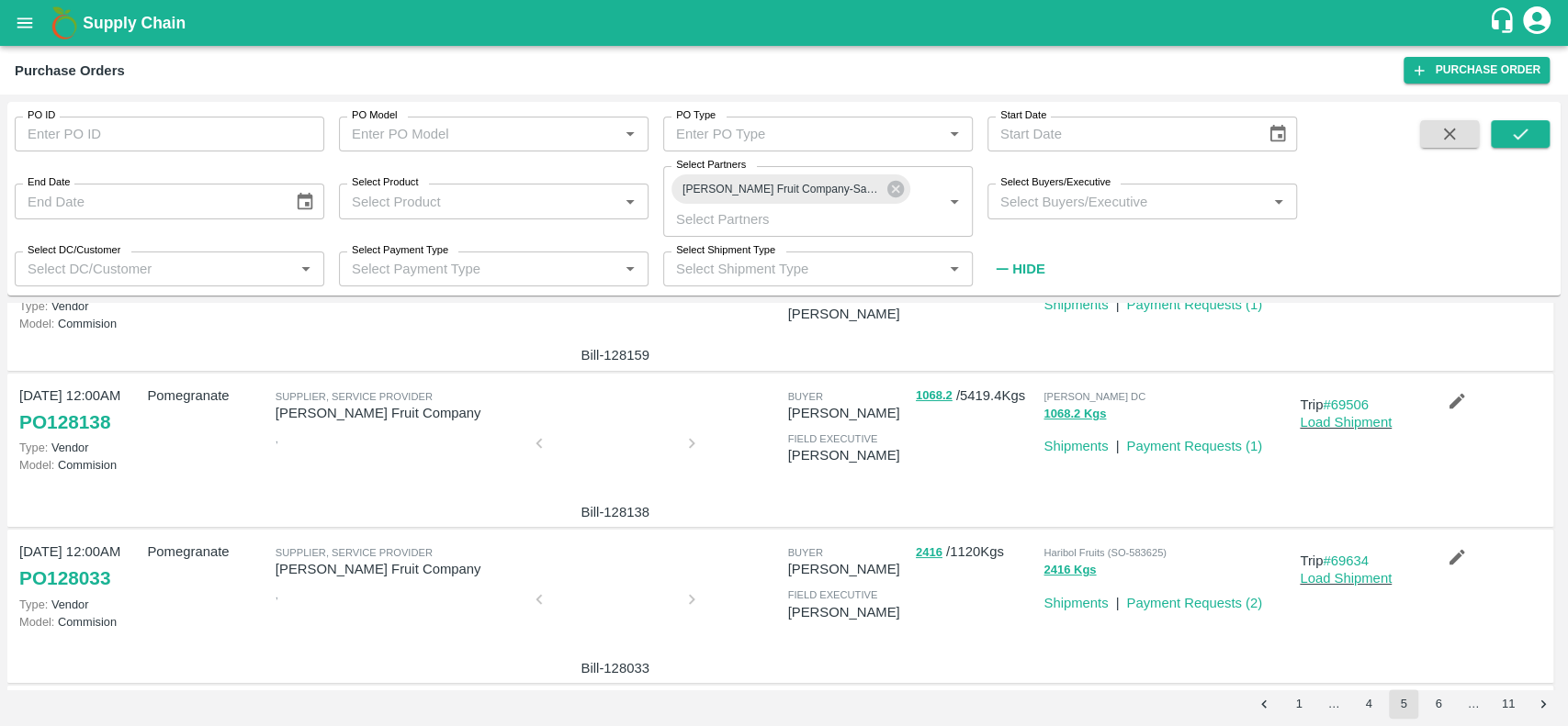
scroll to position [19, 0]
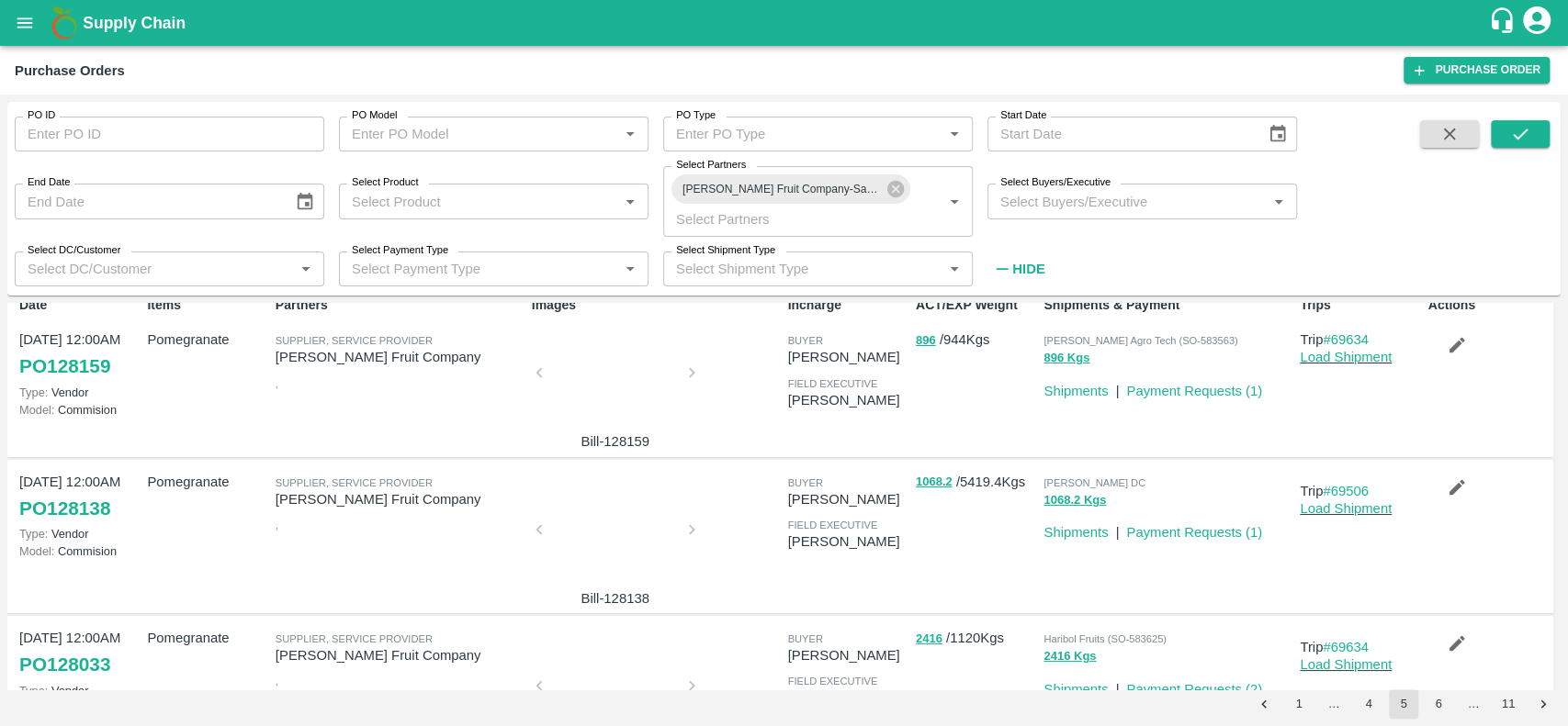
click at [579, 542] on div at bounding box center [615, 535] width 138 height 98
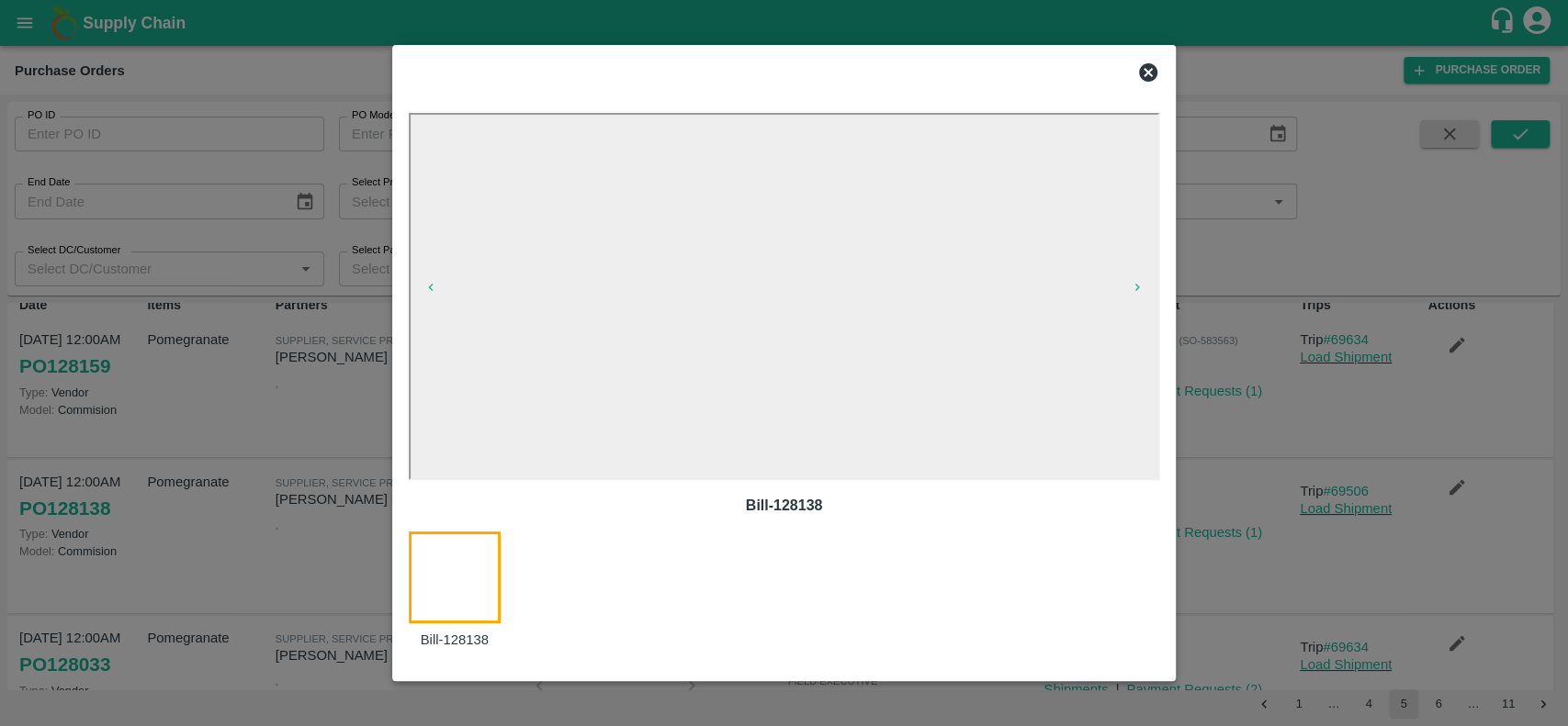
click at [1139, 69] on icon at bounding box center [1148, 72] width 22 height 22
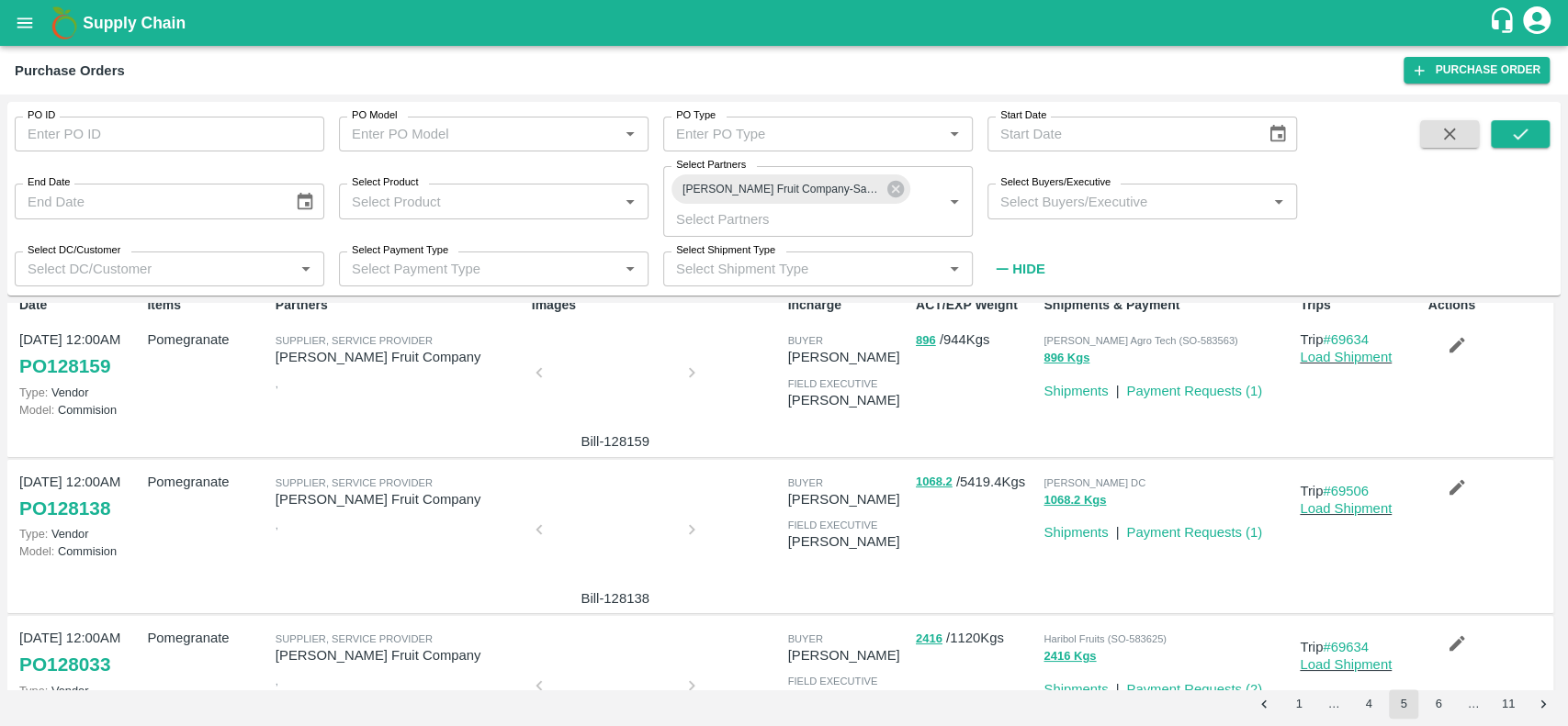
scroll to position [0, 0]
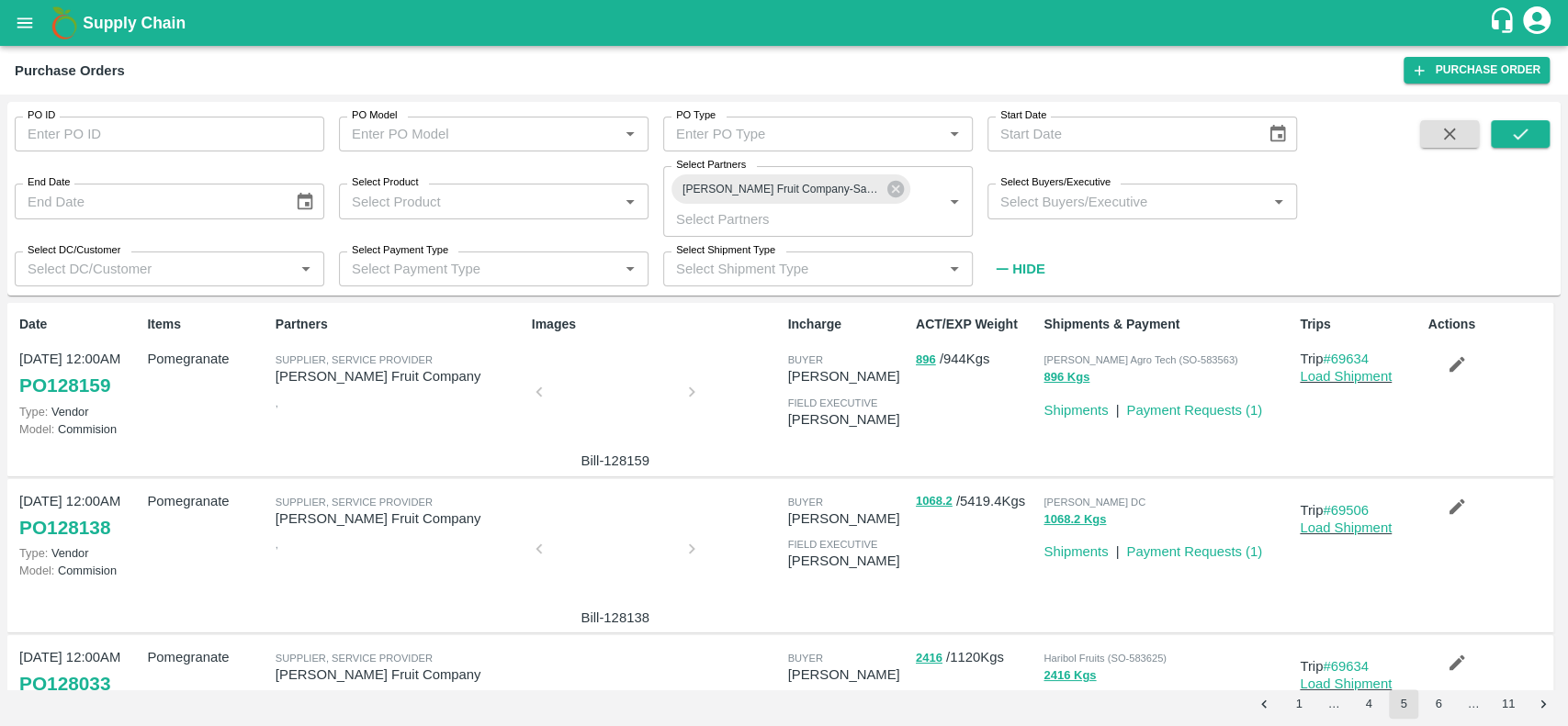
click at [602, 370] on div at bounding box center [615, 397] width 138 height 98
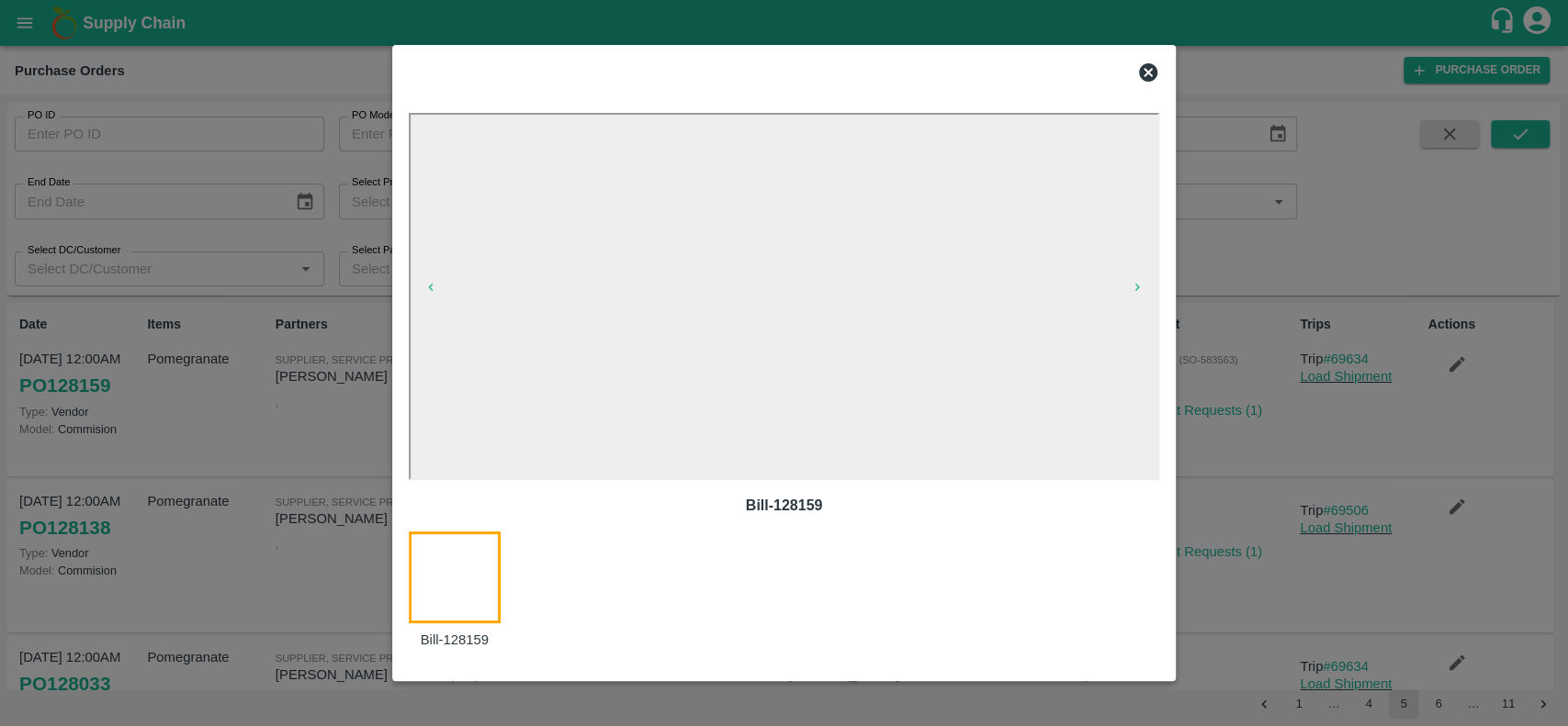
click at [1146, 70] on icon at bounding box center [1148, 72] width 18 height 18
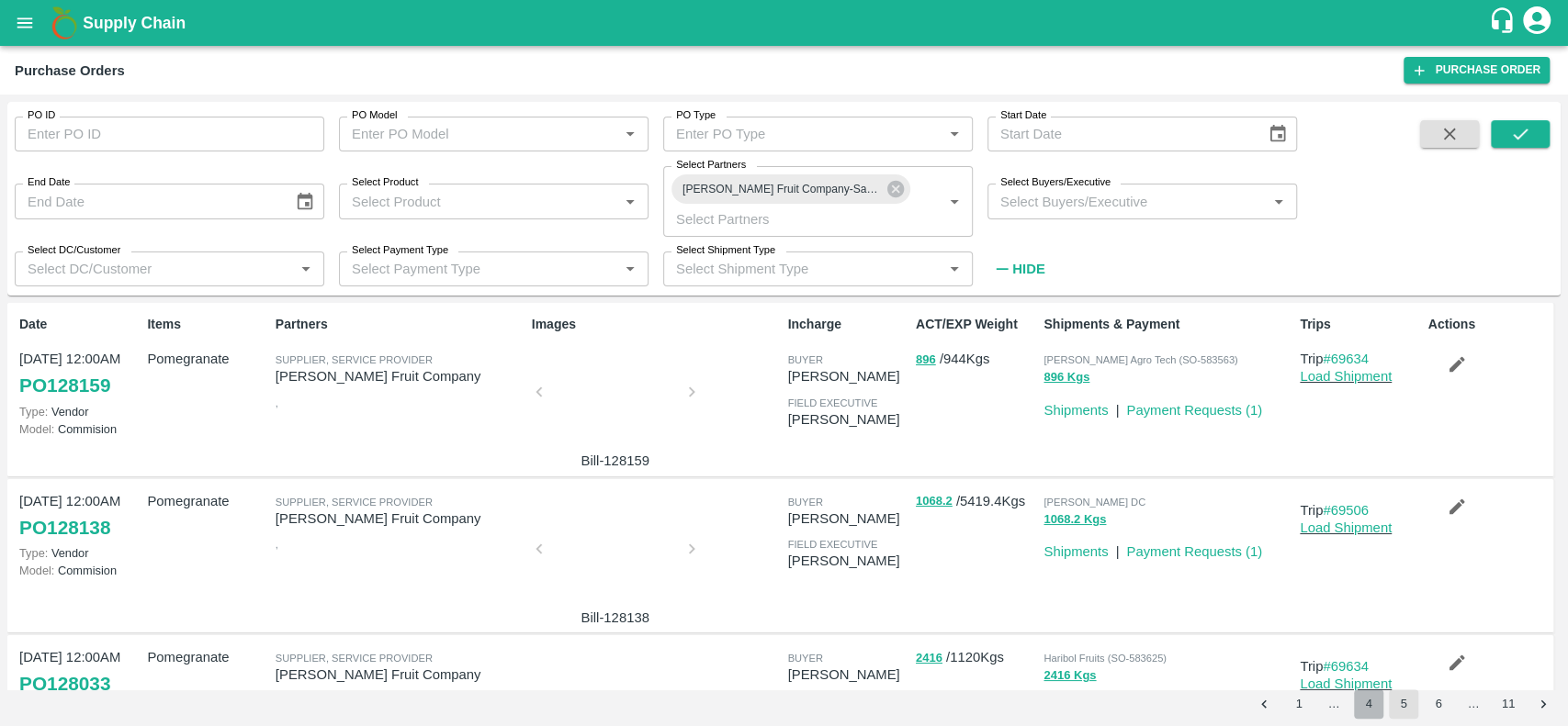
click at [1363, 709] on button "4" at bounding box center [1369, 704] width 30 height 30
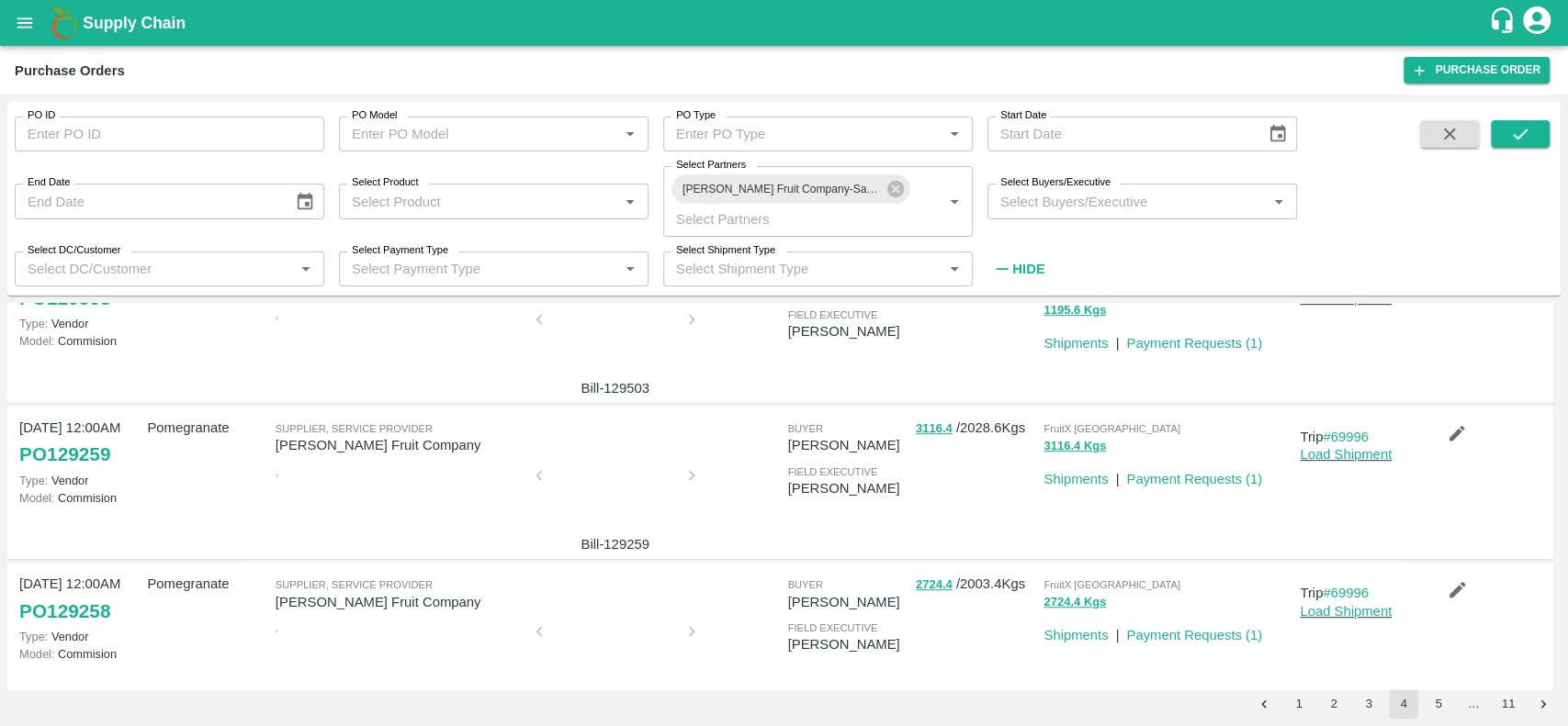
scroll to position [1211, 0]
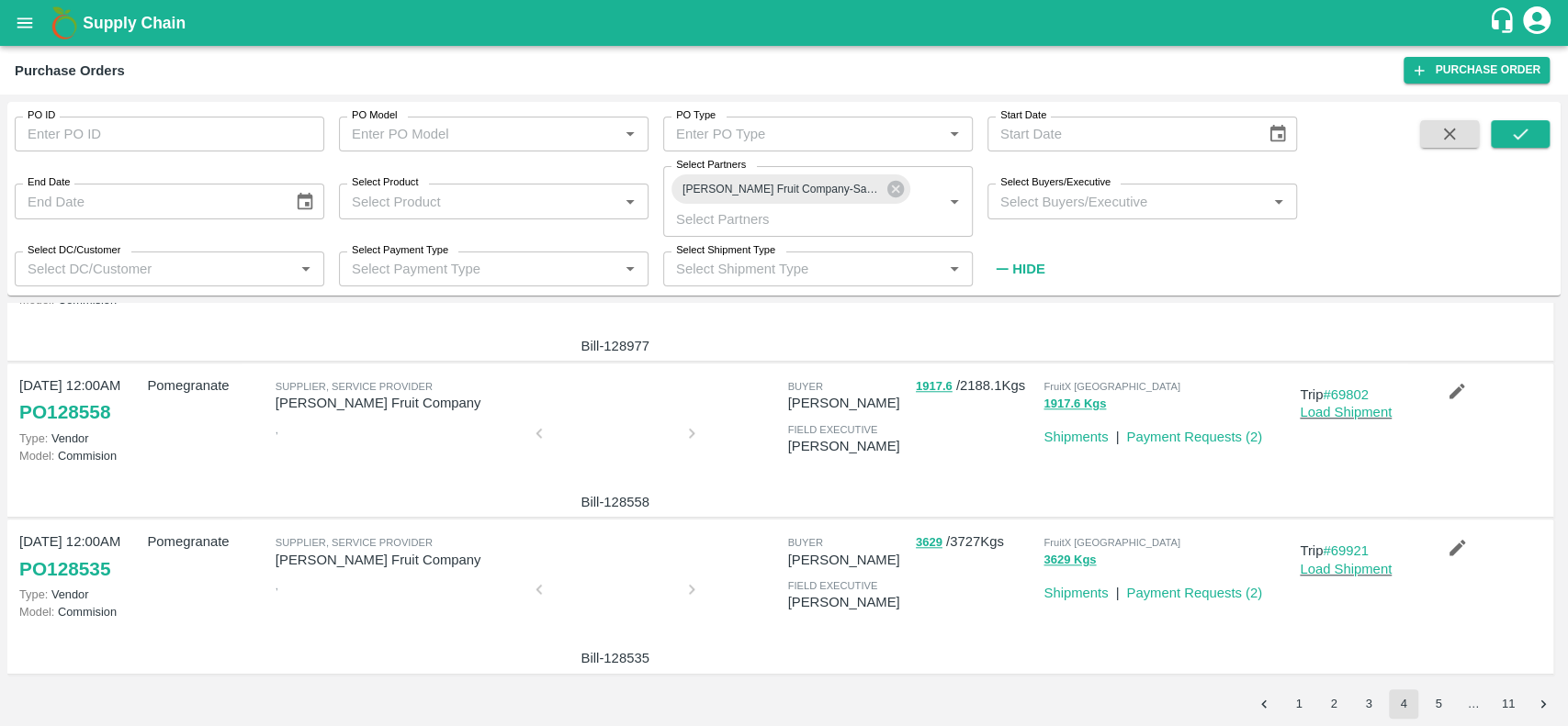
click at [610, 611] on div at bounding box center [615, 595] width 138 height 98
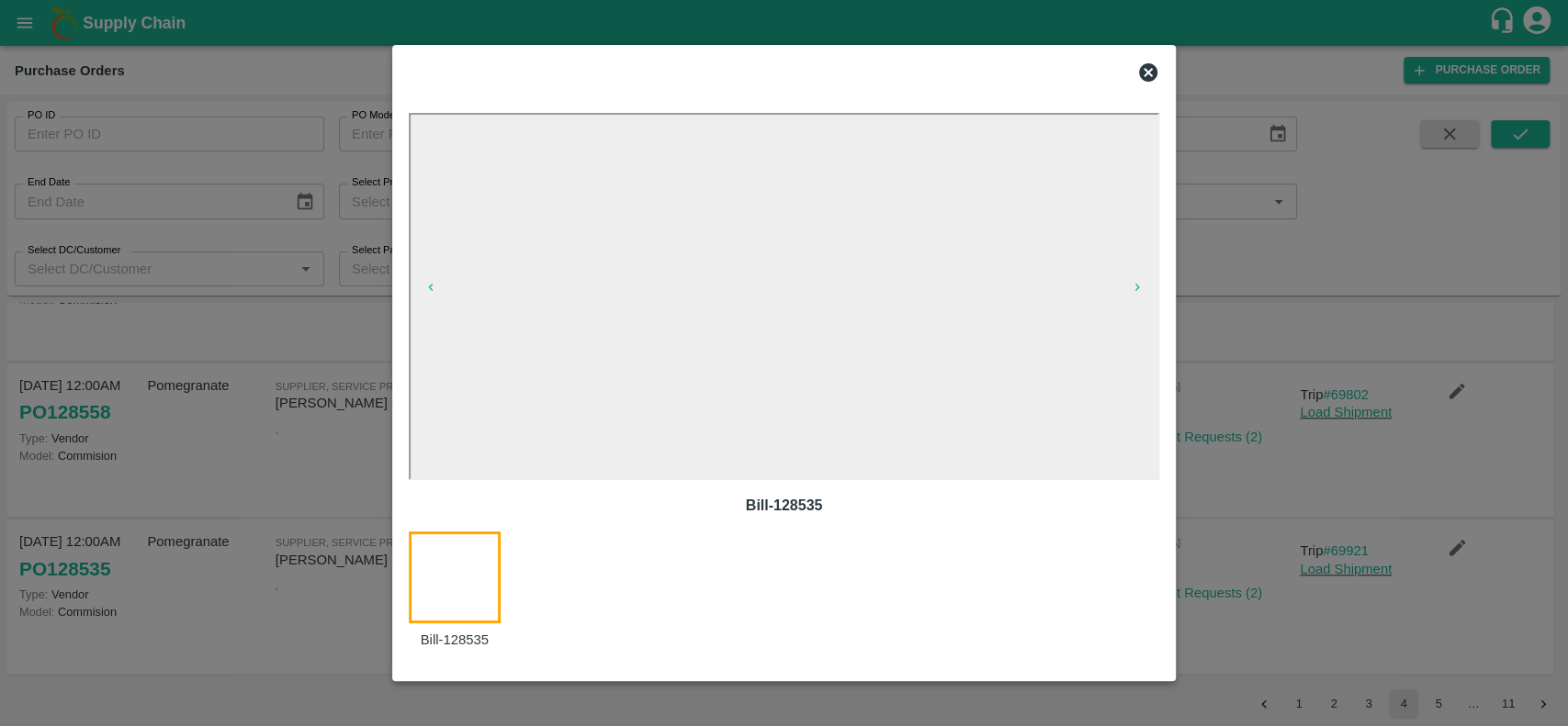
click at [1152, 79] on icon at bounding box center [1148, 72] width 18 height 18
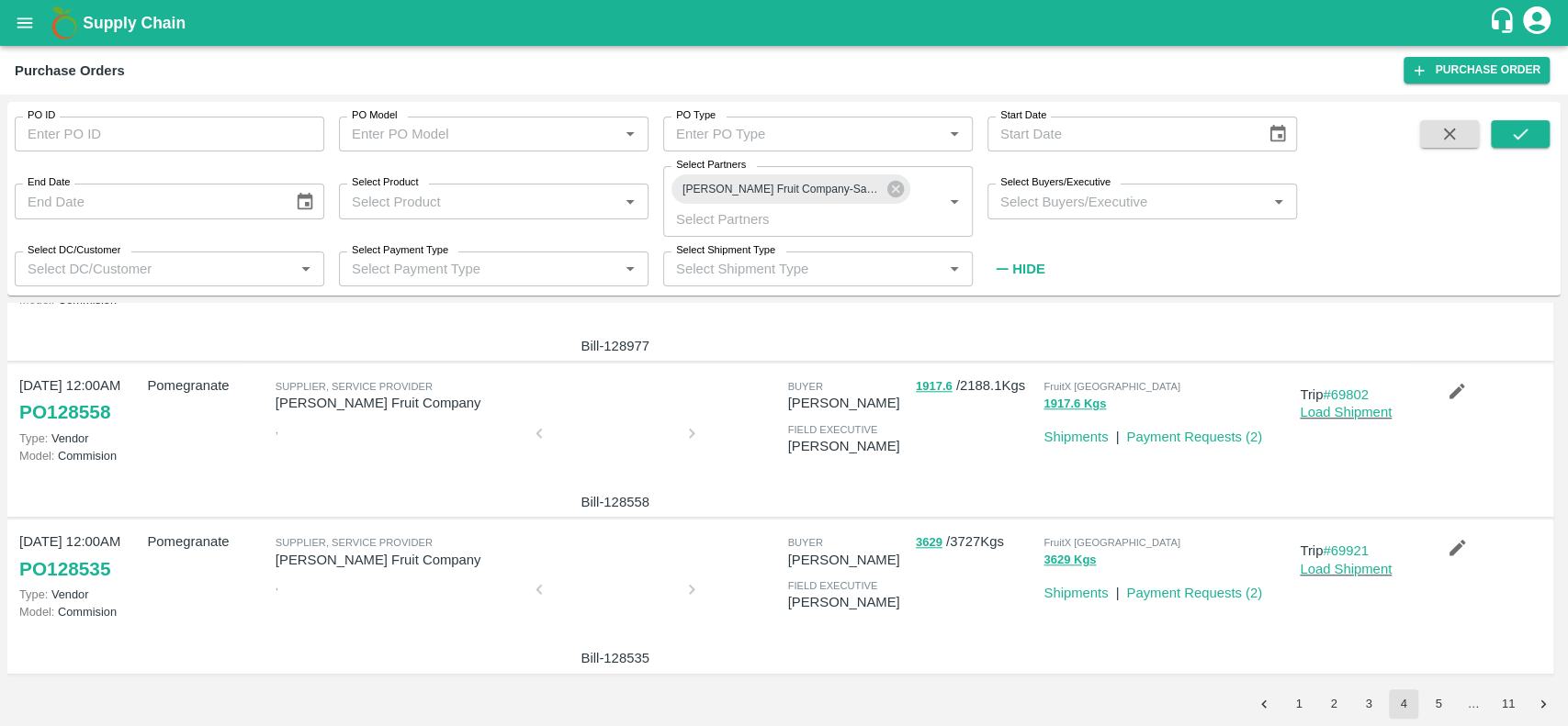
click at [584, 434] on div at bounding box center [615, 439] width 138 height 98
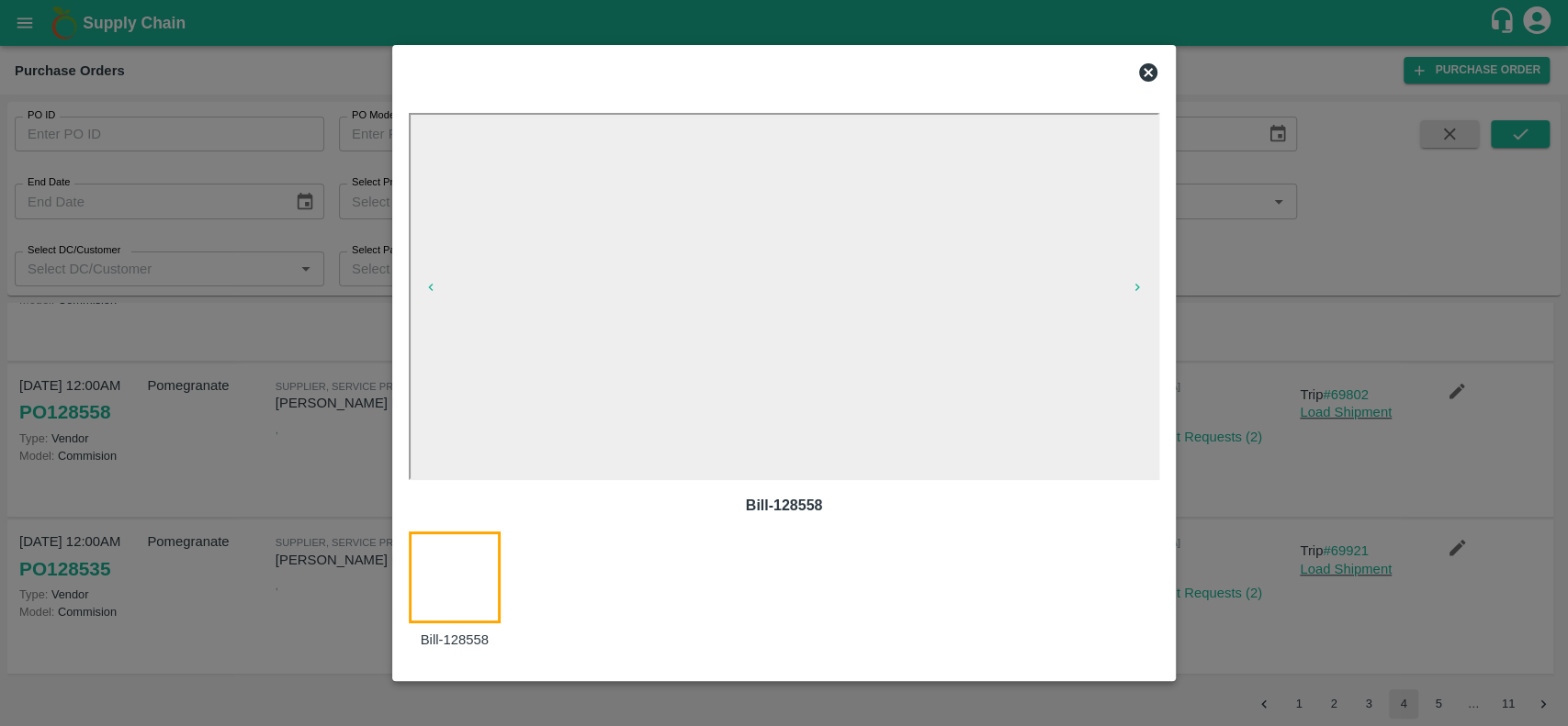
click at [1145, 68] on icon at bounding box center [1148, 72] width 18 height 18
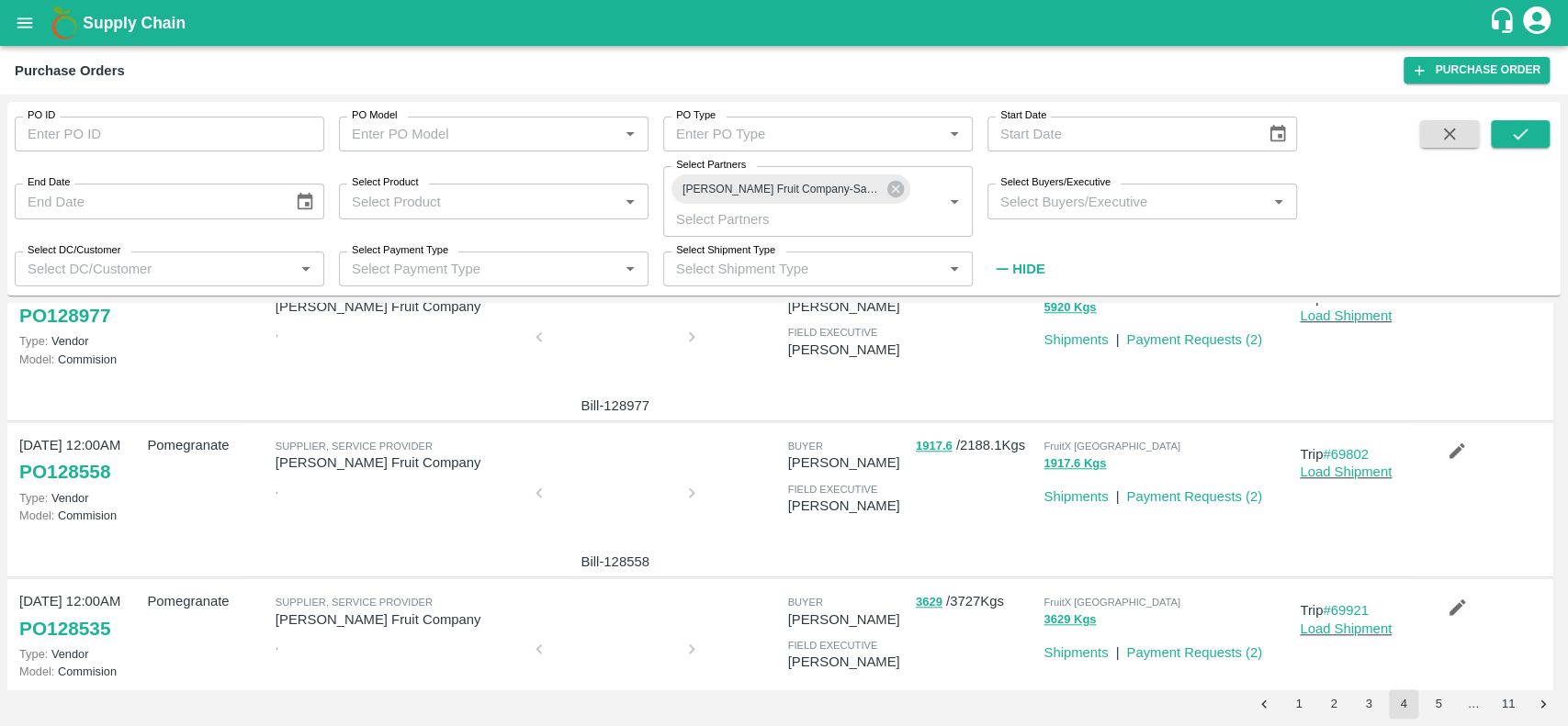
scroll to position [1148, 0]
click at [588, 497] on div at bounding box center [615, 501] width 138 height 98
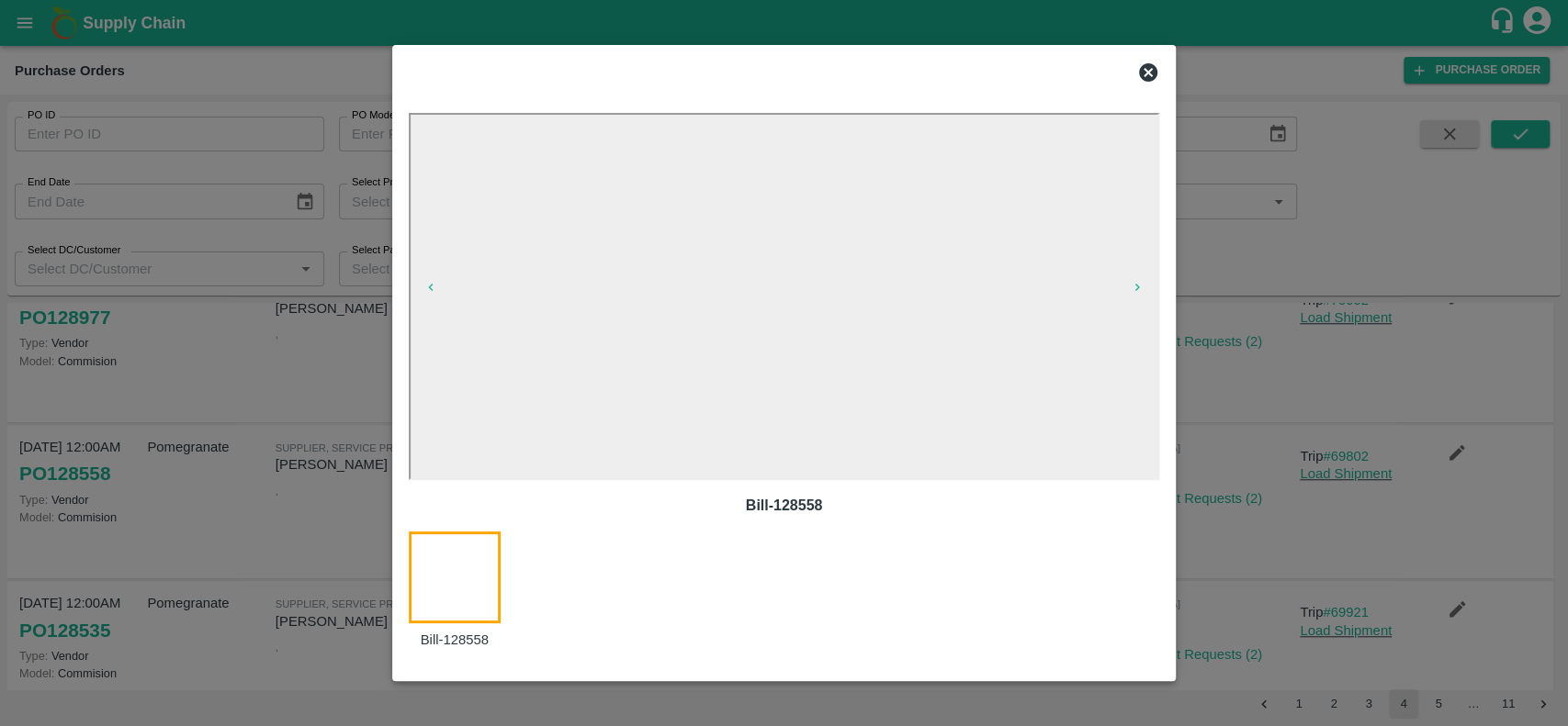
click at [1148, 70] on icon at bounding box center [1148, 72] width 18 height 18
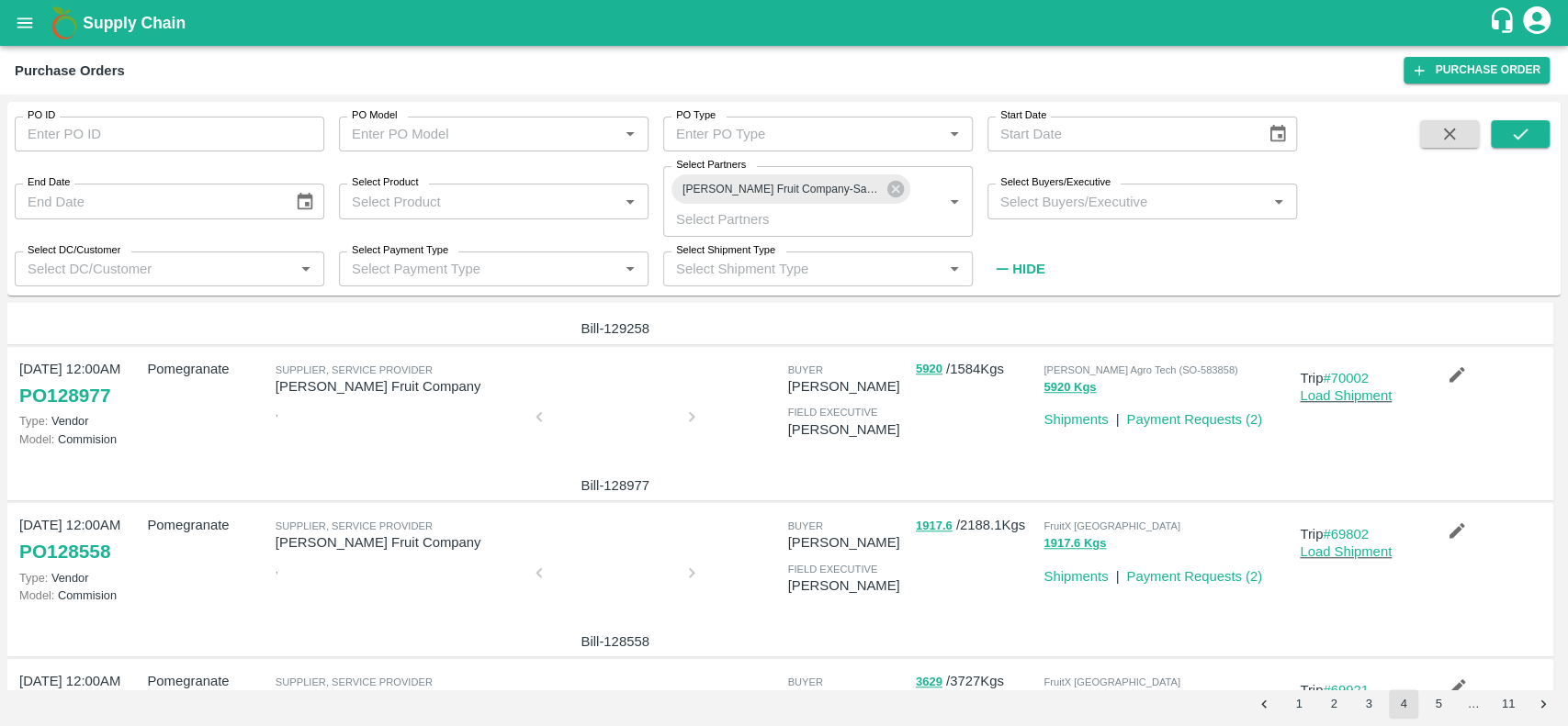
scroll to position [985, 0]
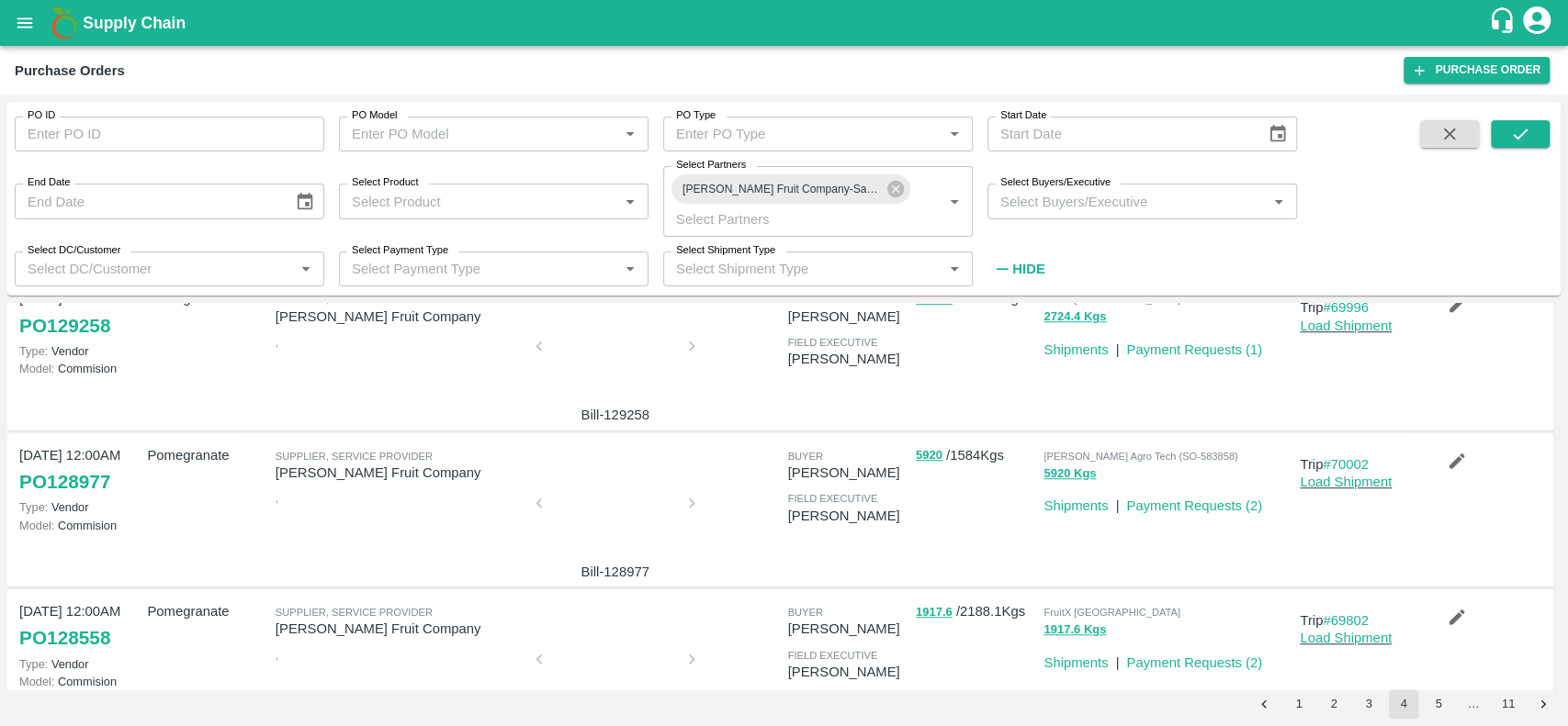
click at [611, 527] on div at bounding box center [615, 509] width 138 height 98
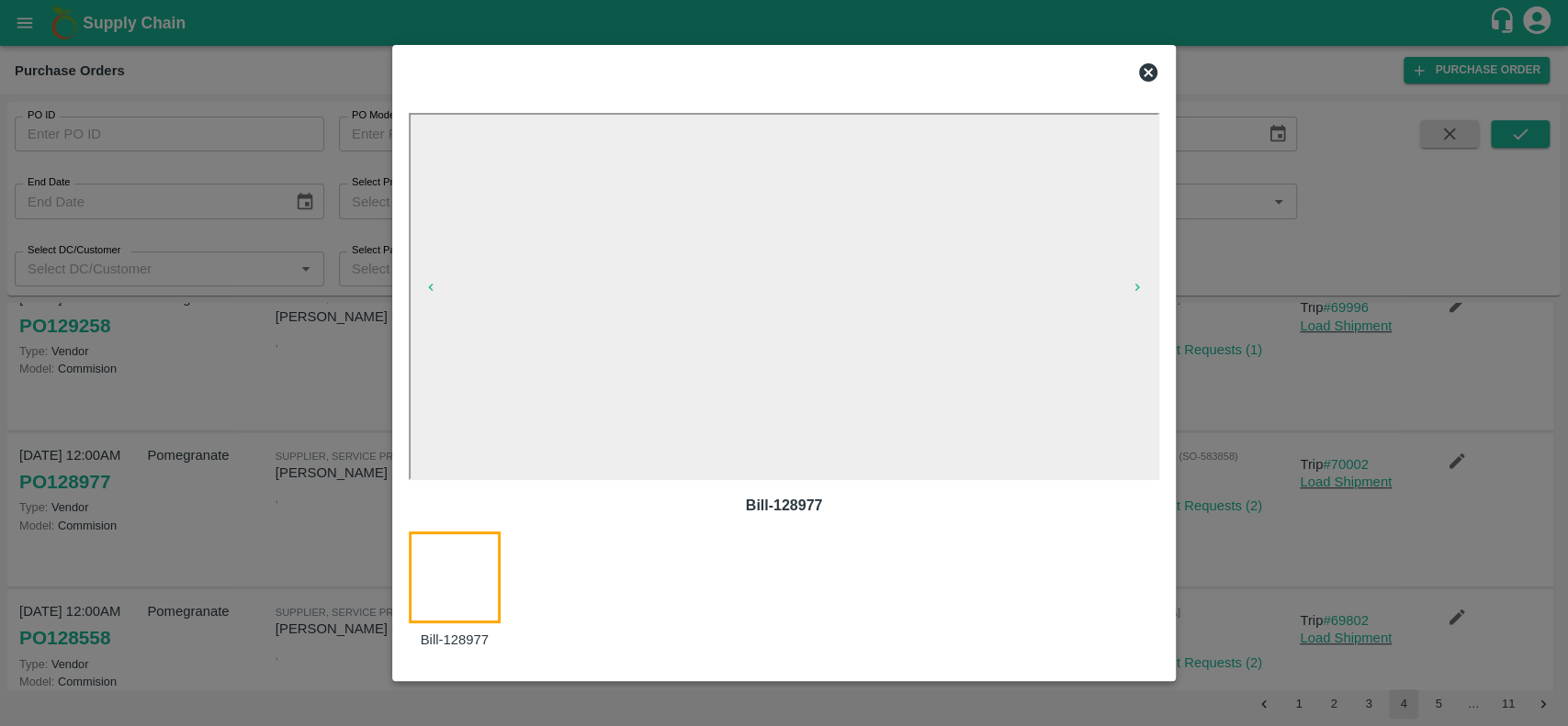
click at [1146, 81] on icon at bounding box center [1148, 72] width 22 height 22
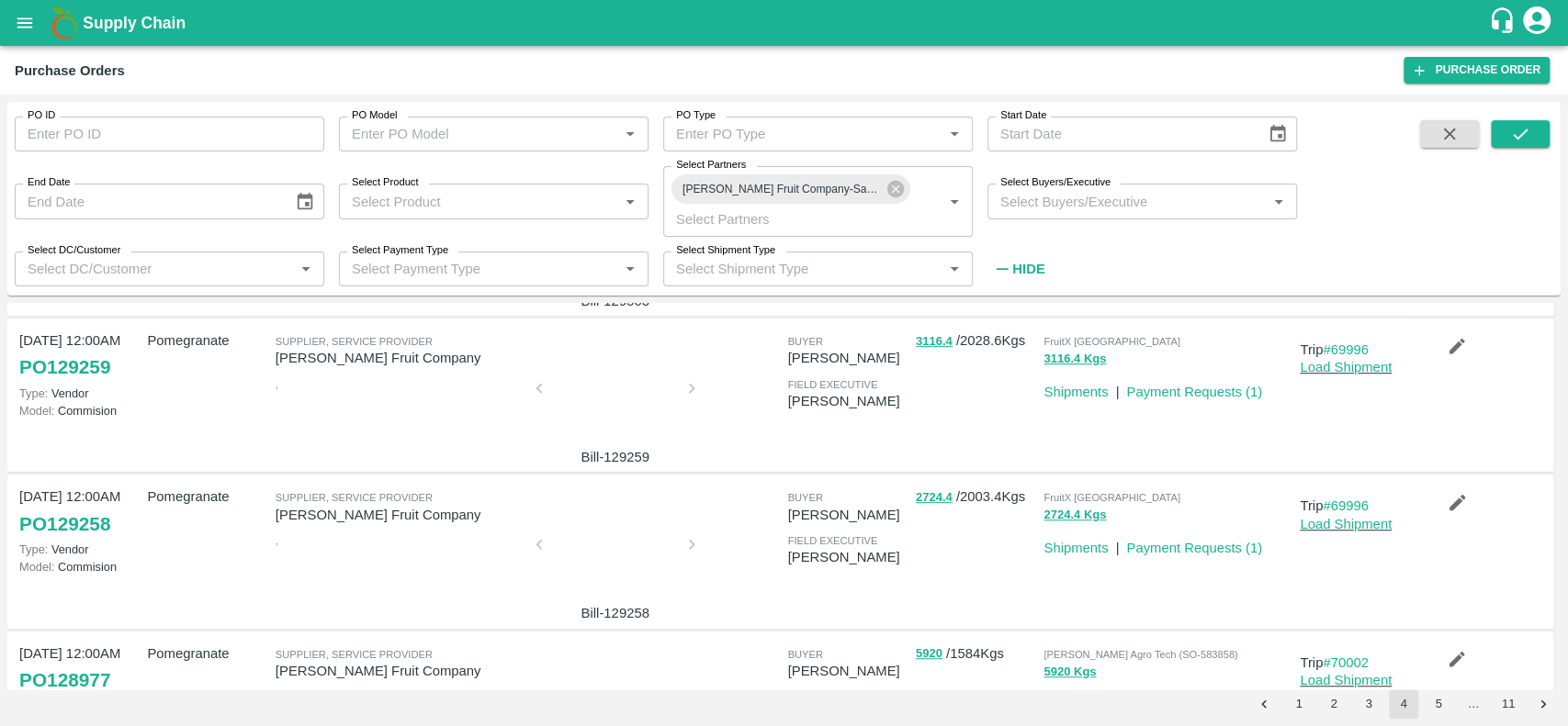
scroll to position [771, 0]
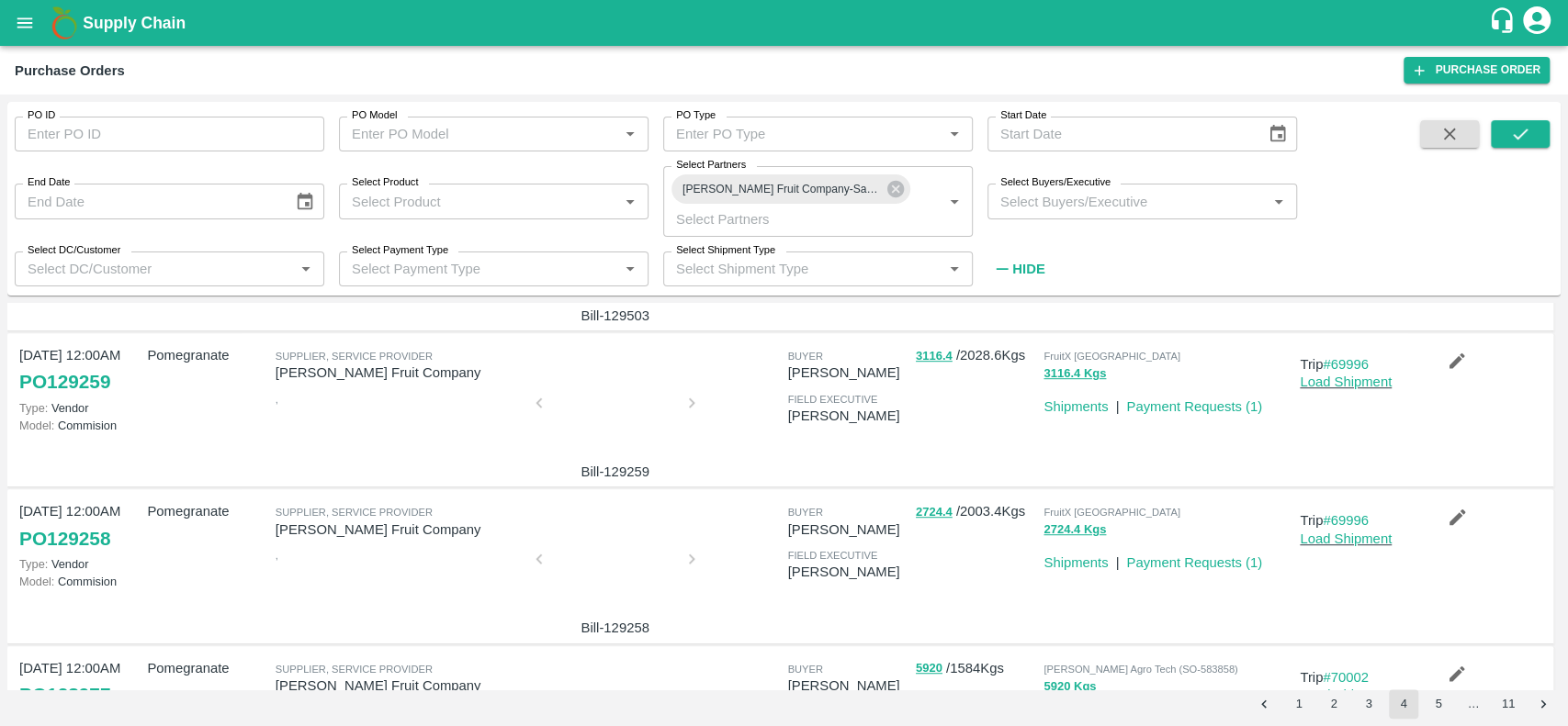
click at [592, 566] on div at bounding box center [615, 565] width 138 height 98
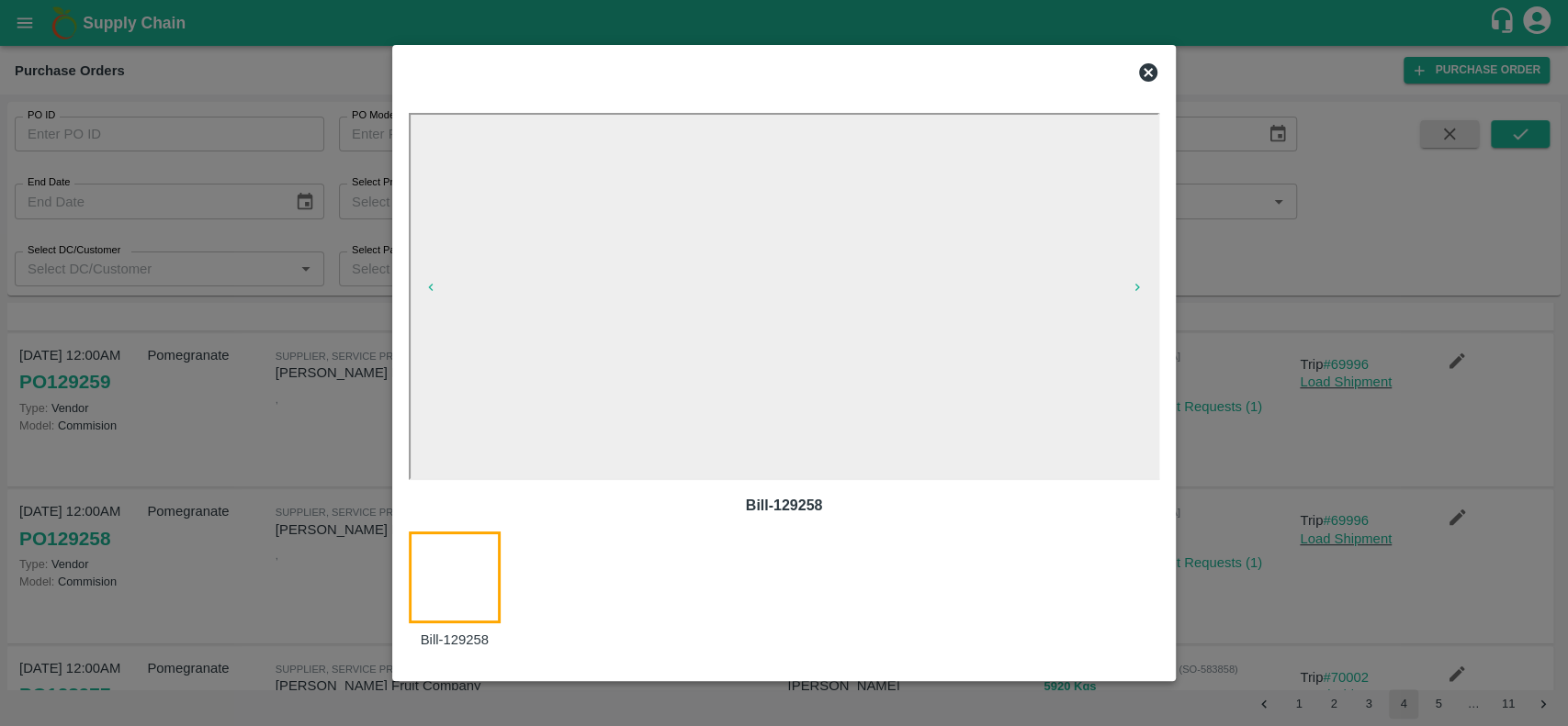
click at [1145, 66] on icon at bounding box center [1148, 72] width 18 height 18
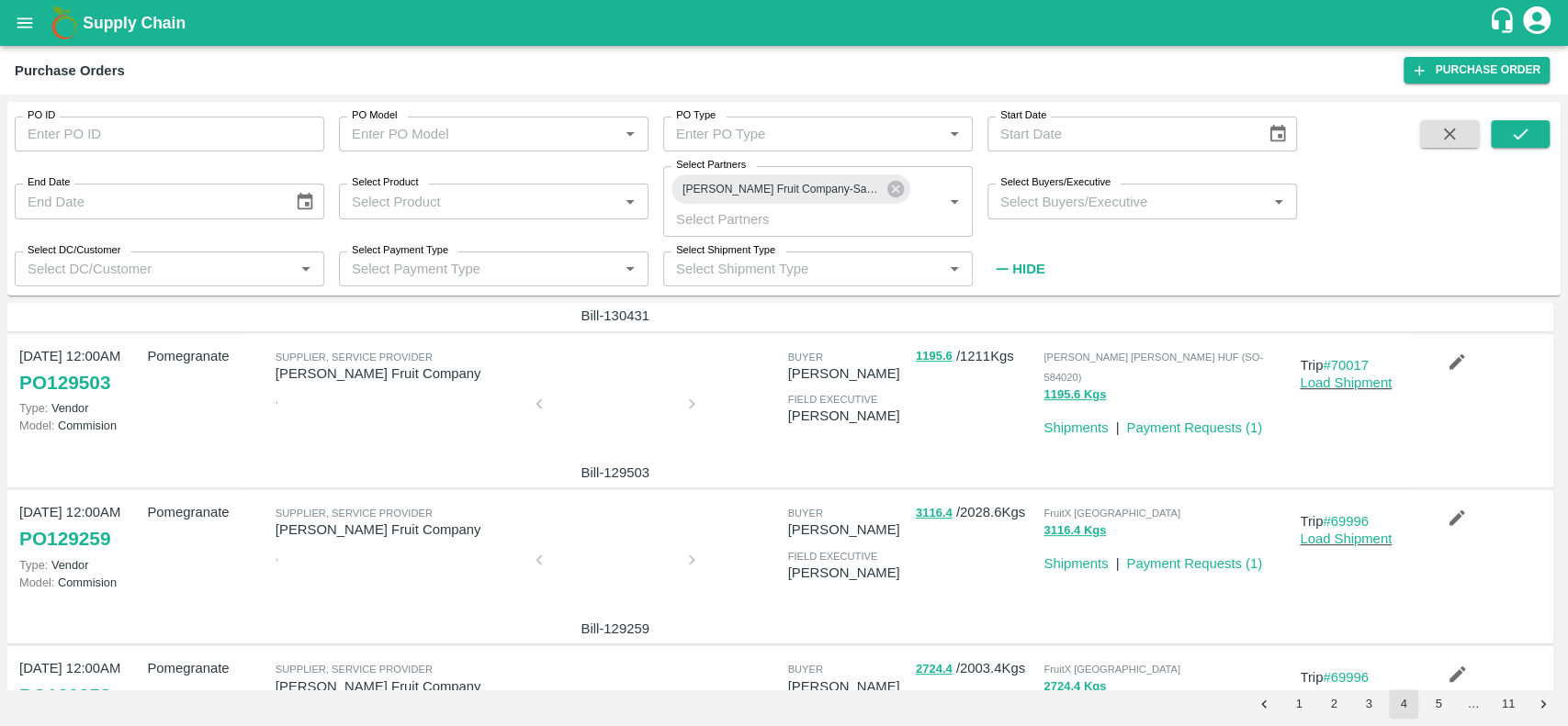
scroll to position [612, 0]
click at [611, 394] on div at bounding box center [615, 412] width 138 height 98
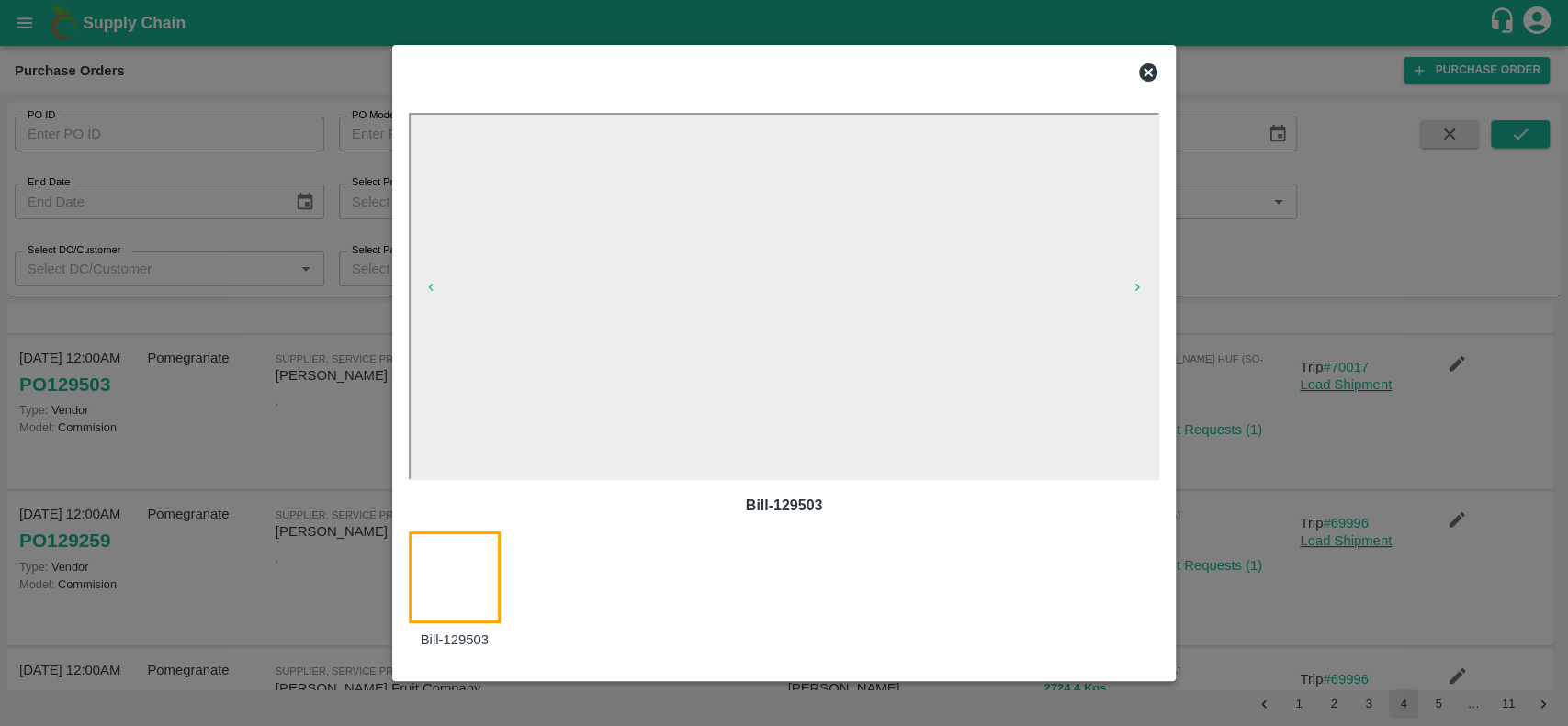
click at [1154, 68] on icon at bounding box center [1148, 72] width 18 height 18
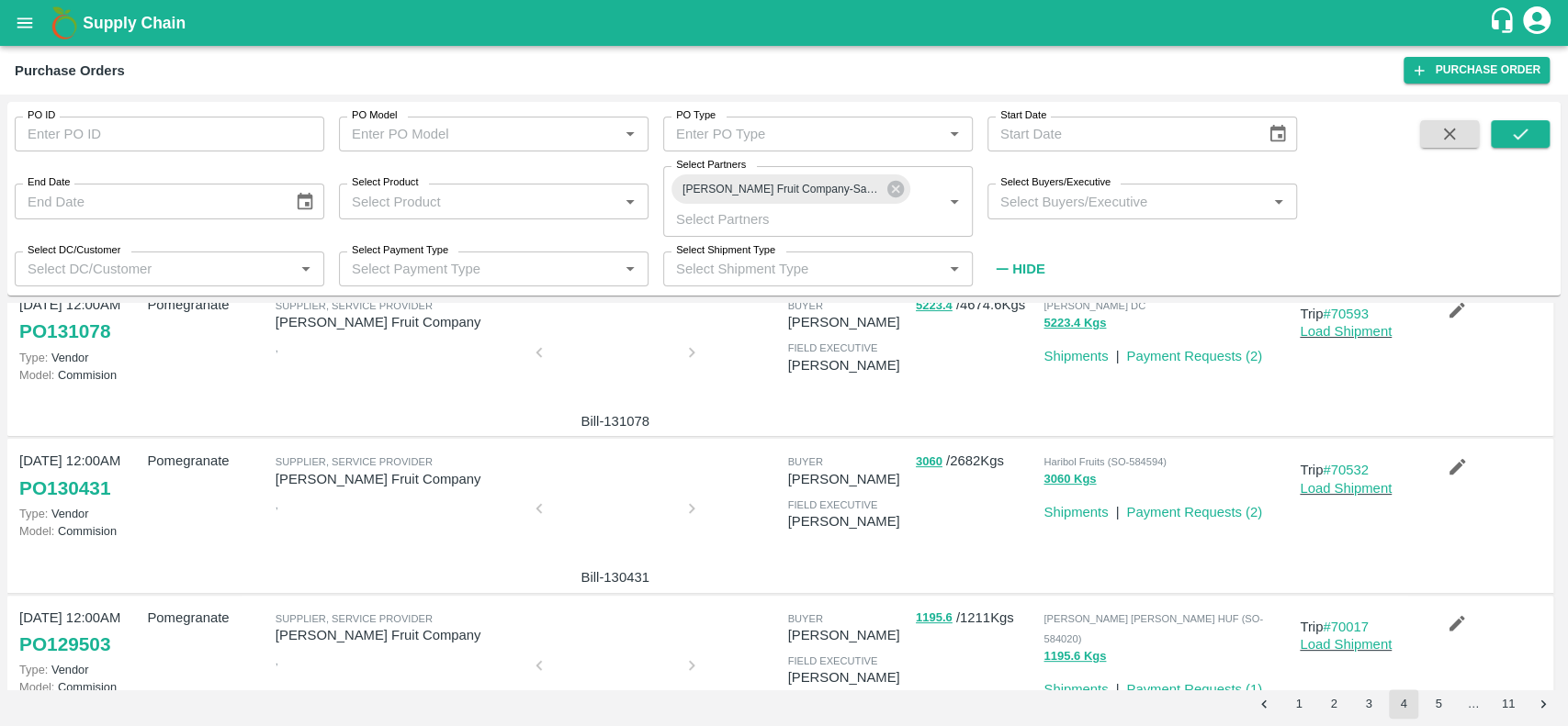
scroll to position [352, 0]
click at [603, 510] on div at bounding box center [615, 514] width 138 height 98
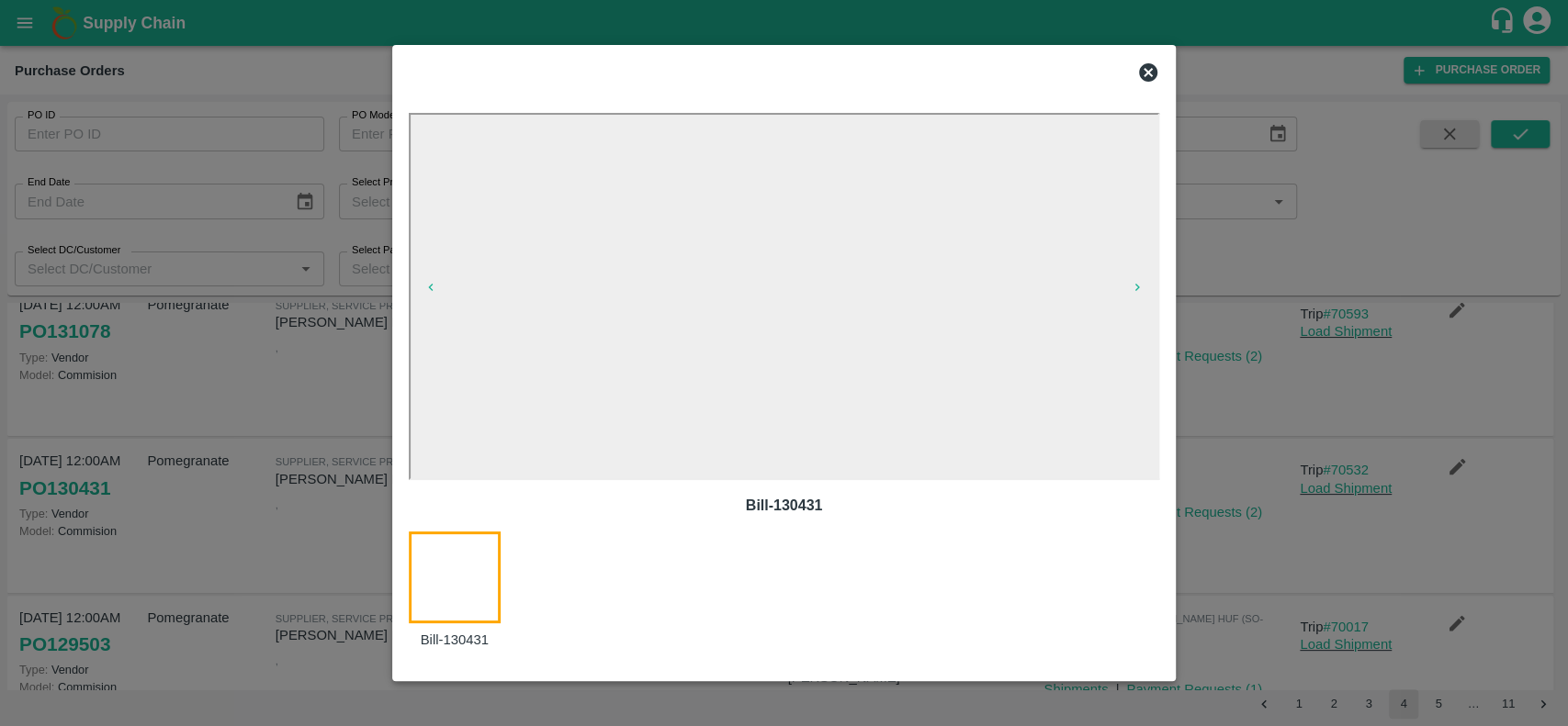
click at [1146, 78] on icon at bounding box center [1148, 72] width 18 height 18
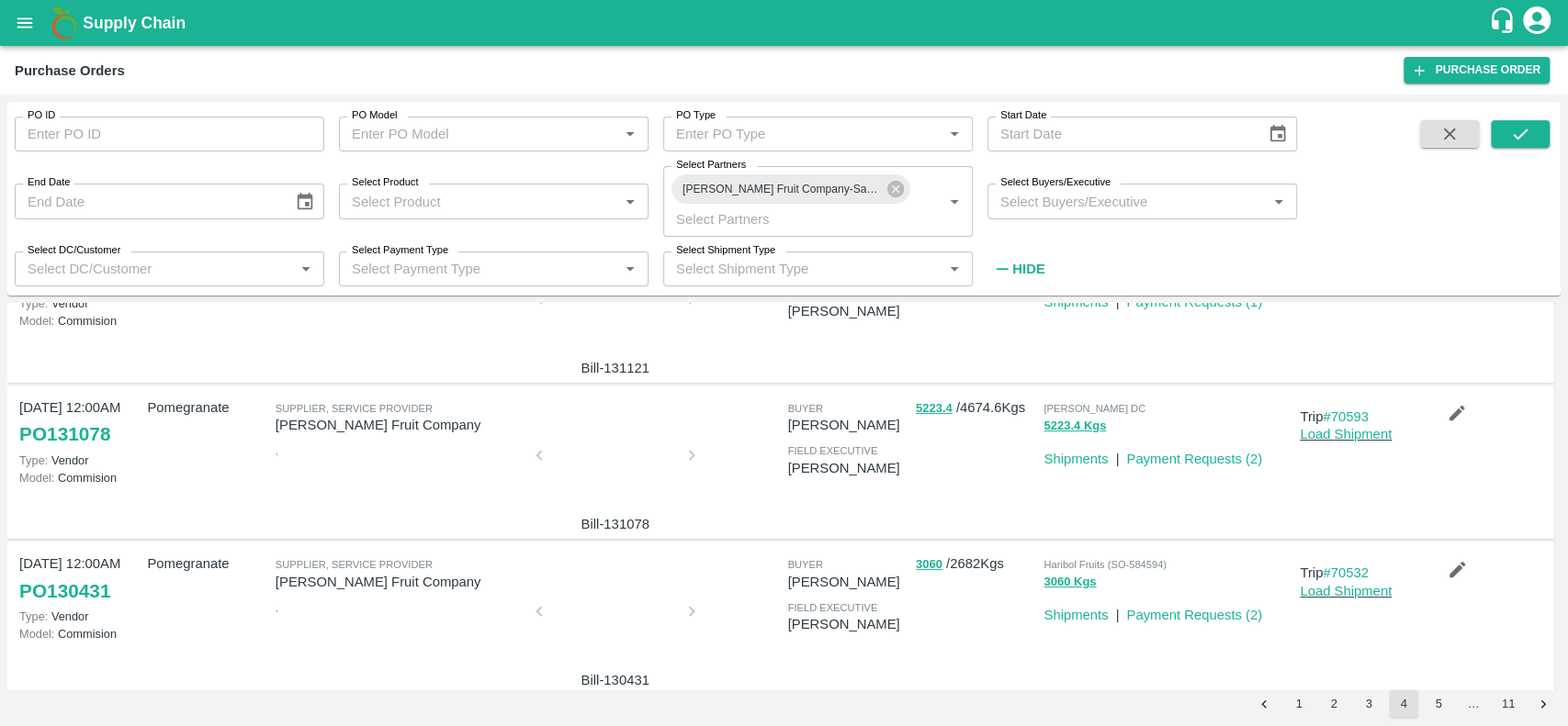
scroll to position [101, 0]
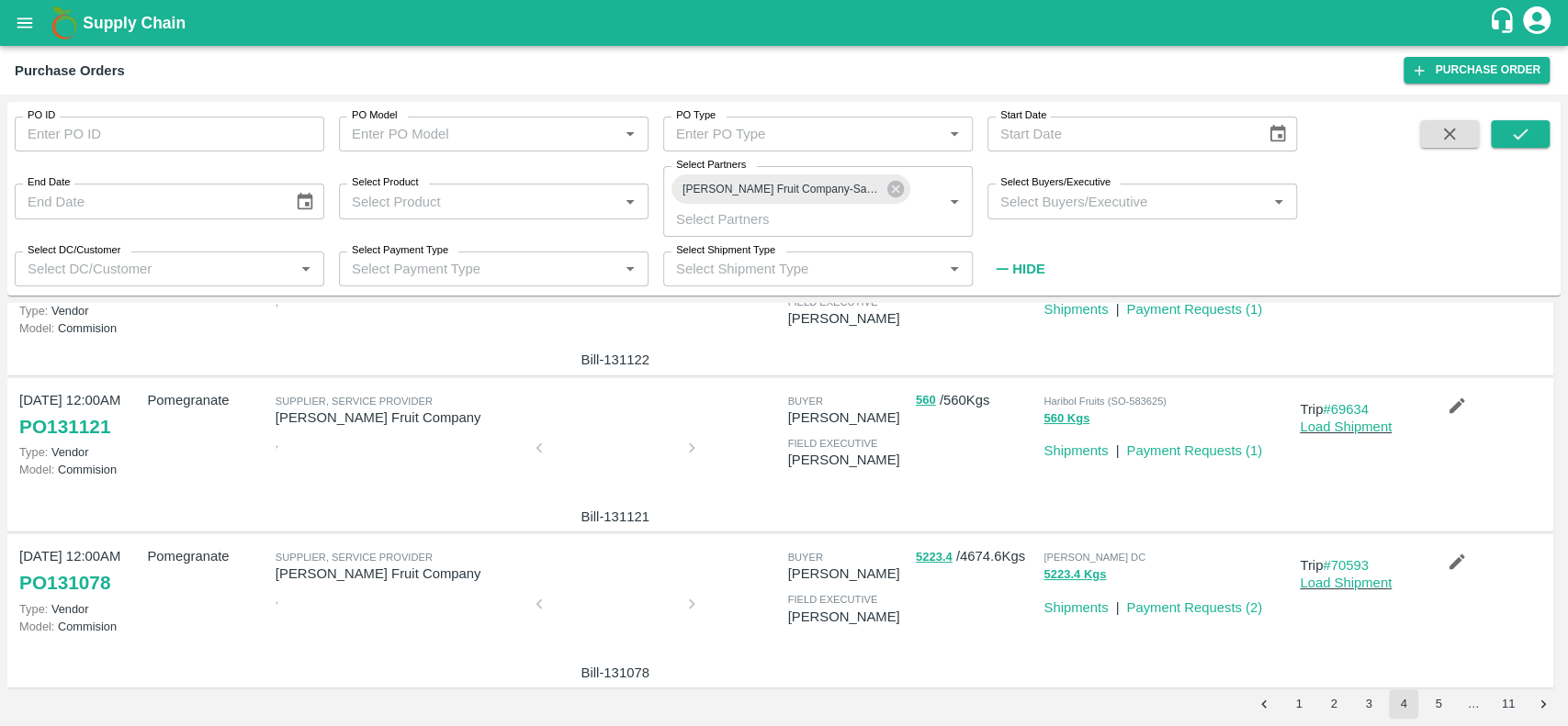
click at [638, 631] on div at bounding box center [615, 610] width 138 height 98
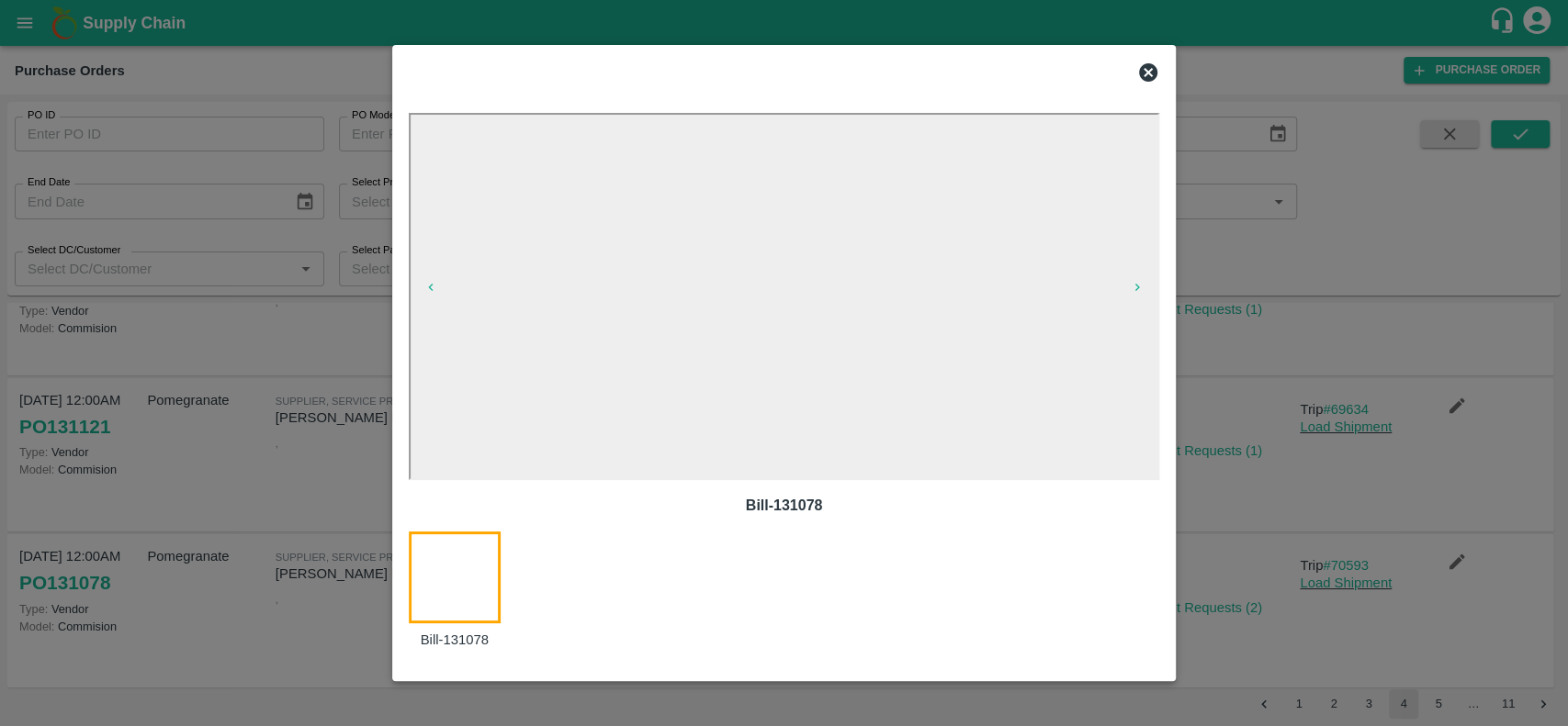
click at [1144, 70] on icon at bounding box center [1148, 72] width 18 height 18
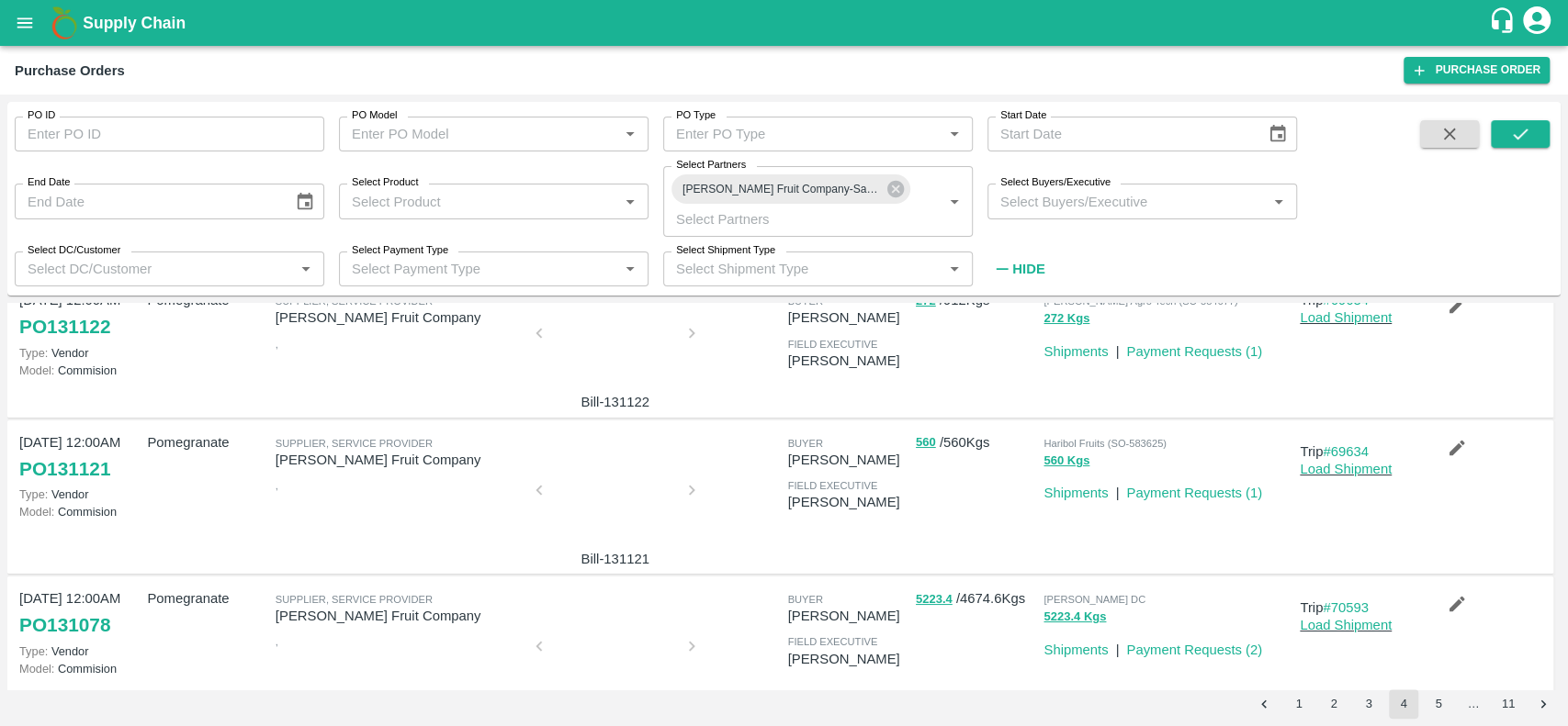
scroll to position [0, 0]
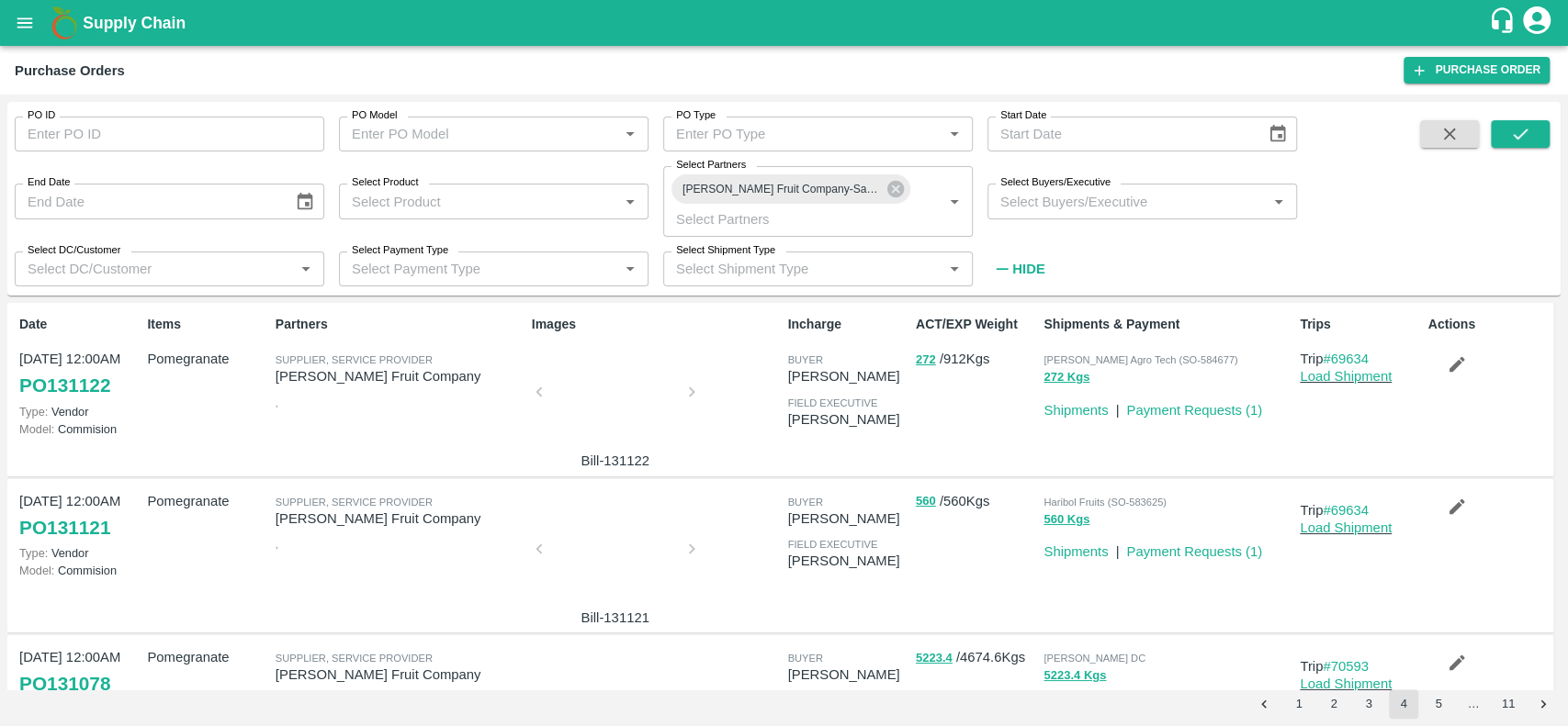
click at [611, 513] on div at bounding box center [615, 555] width 138 height 98
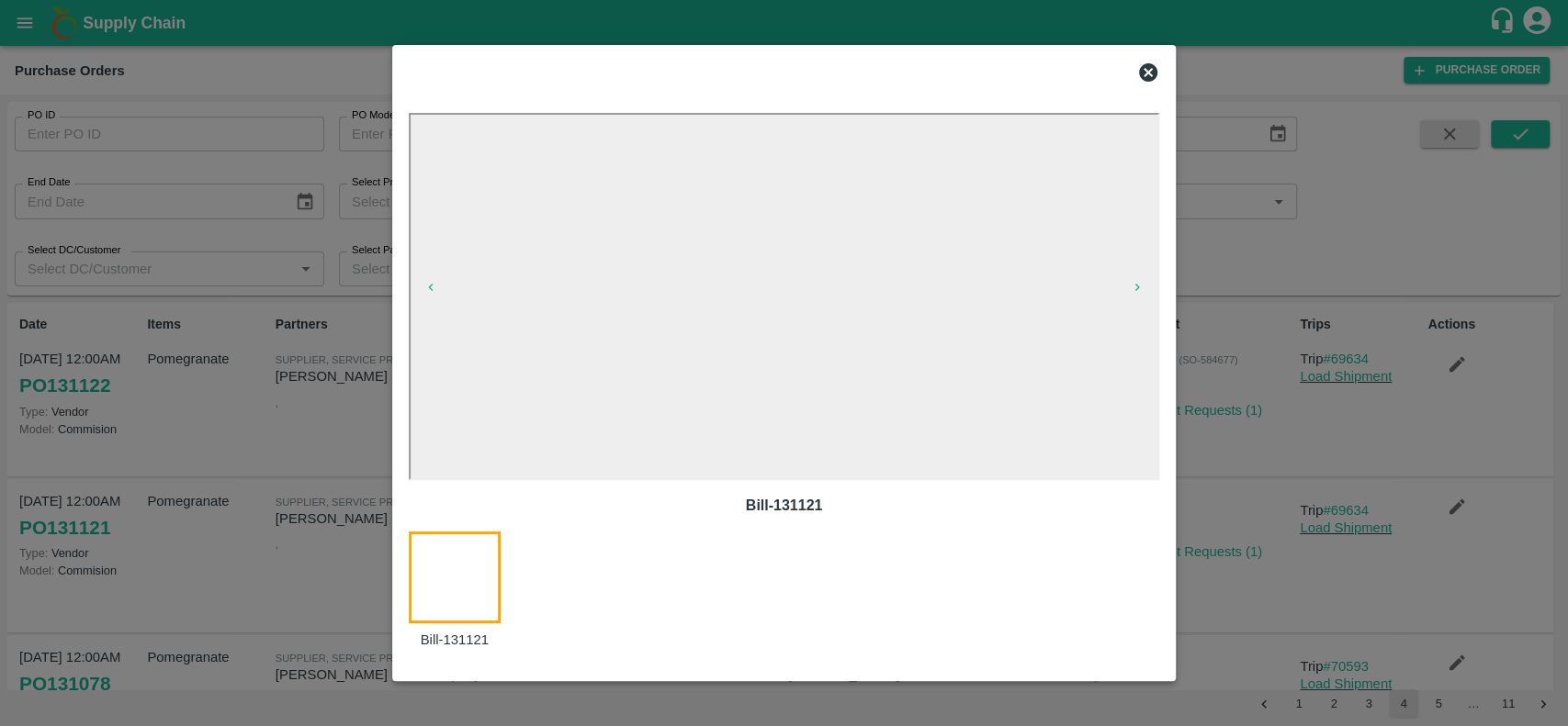
click at [1140, 73] on icon at bounding box center [1148, 72] width 18 height 18
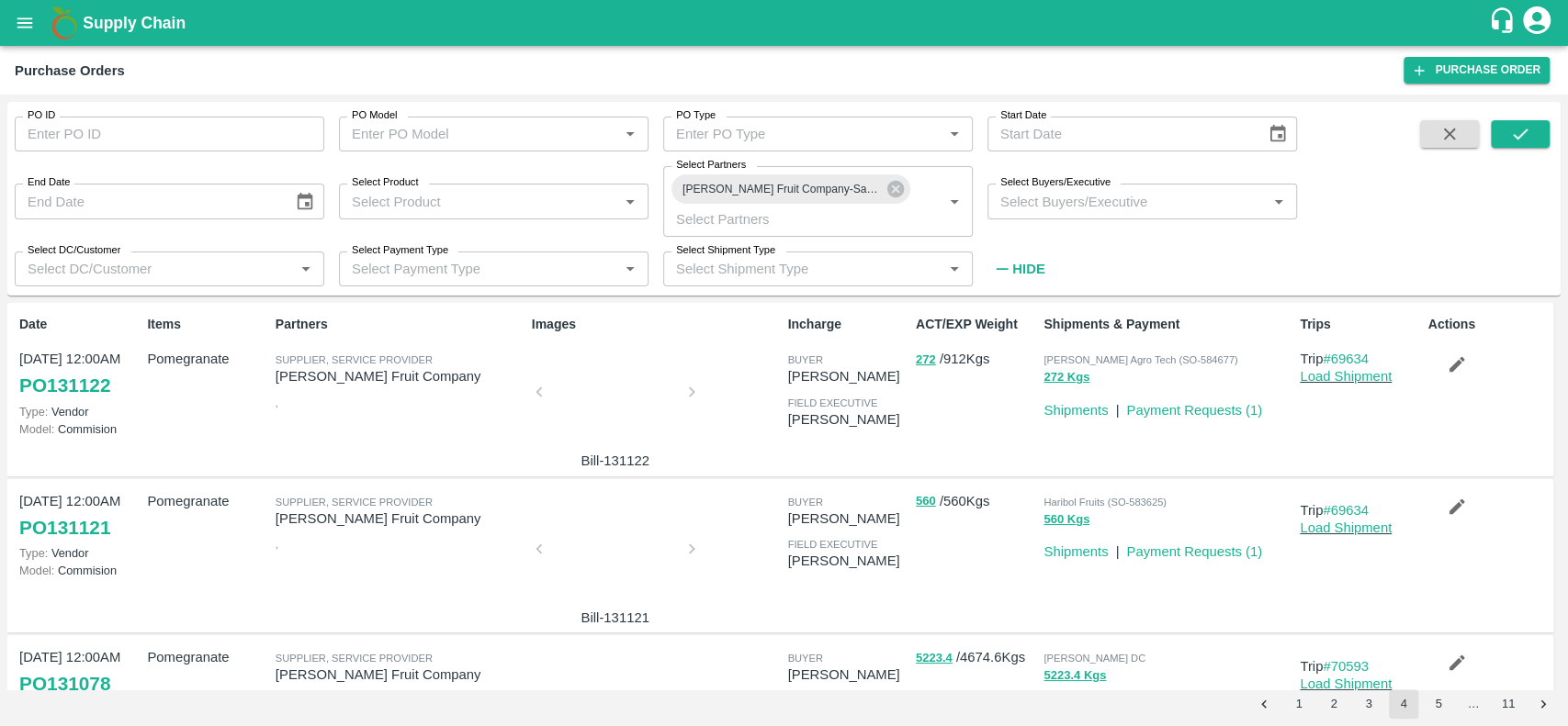
click at [630, 413] on div at bounding box center [615, 397] width 138 height 98
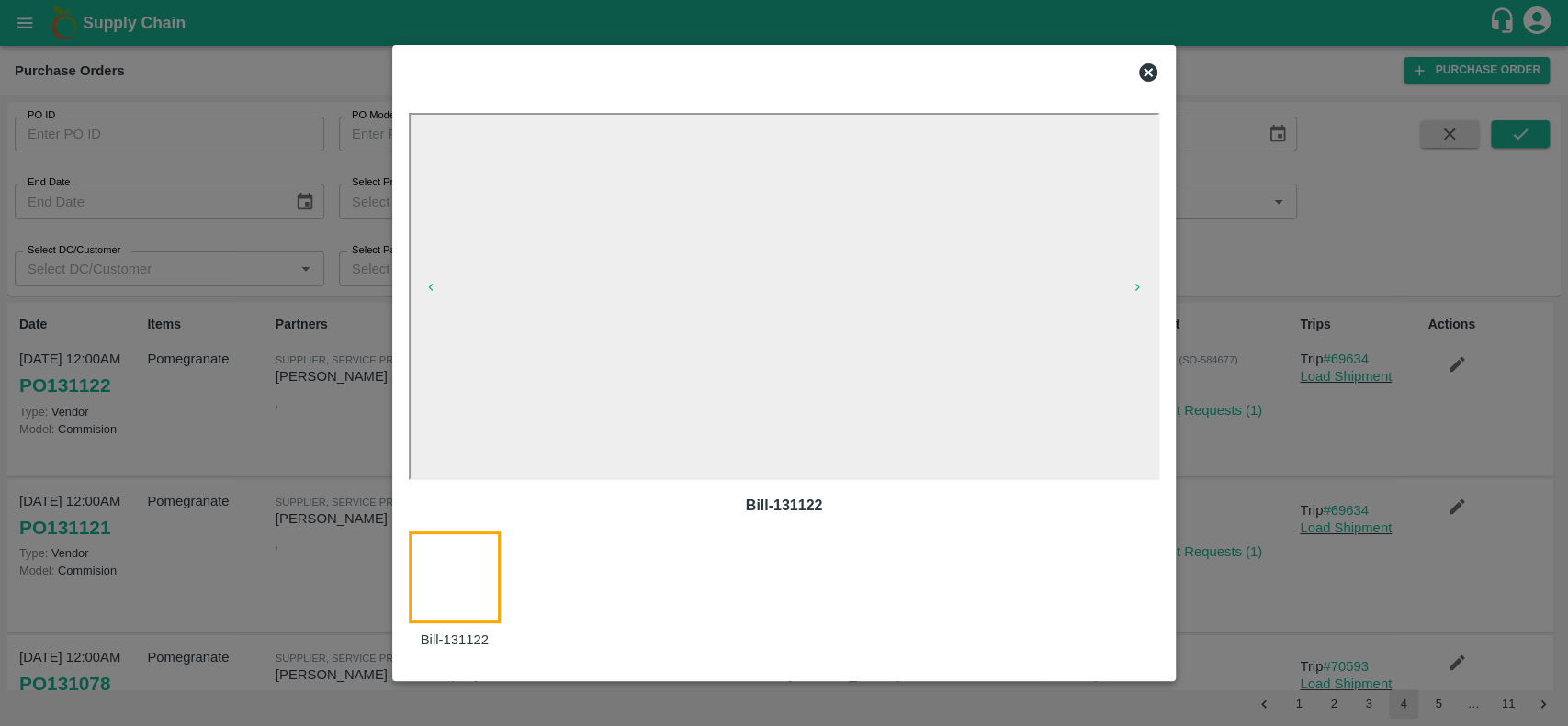
click at [1147, 70] on icon at bounding box center [1148, 72] width 18 height 18
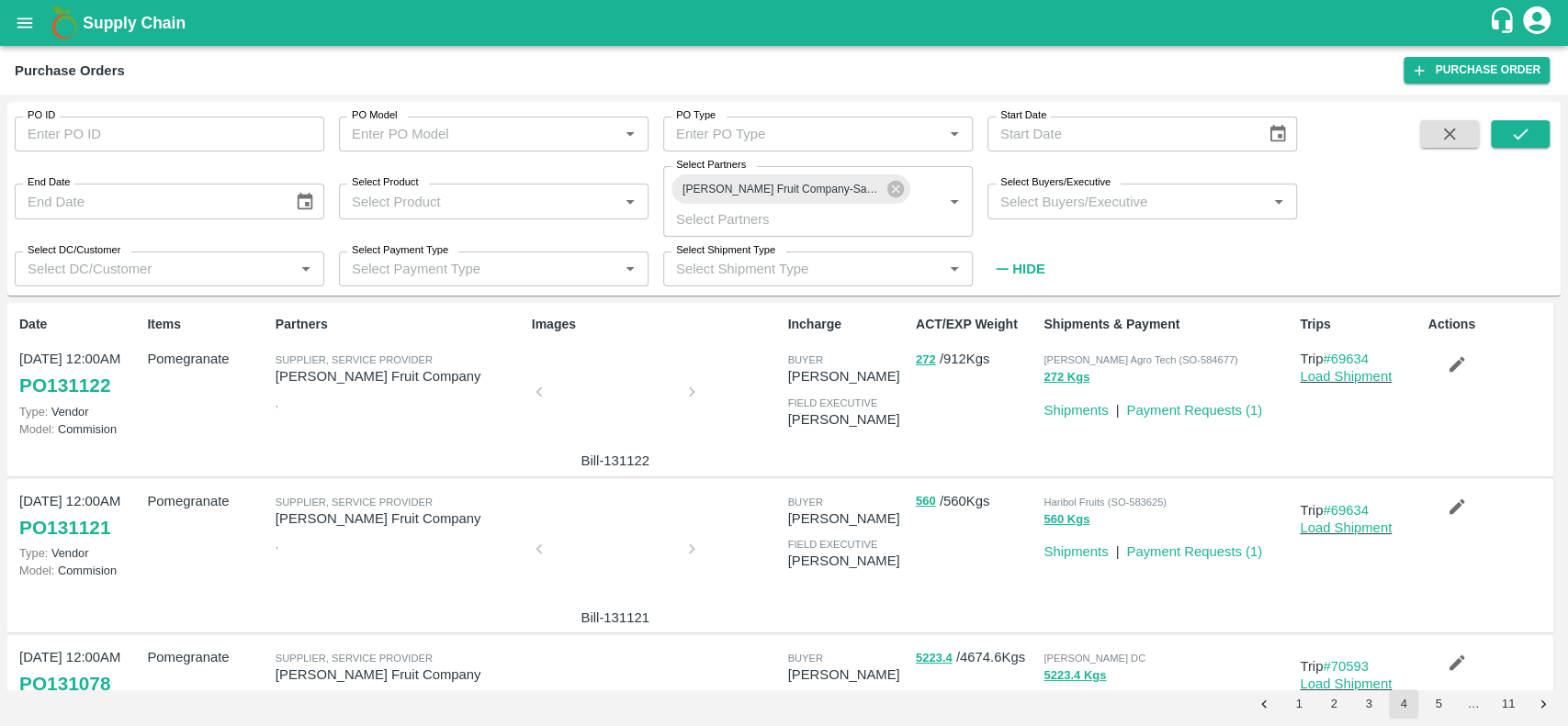
click at [1366, 694] on button "3" at bounding box center [1369, 704] width 30 height 30
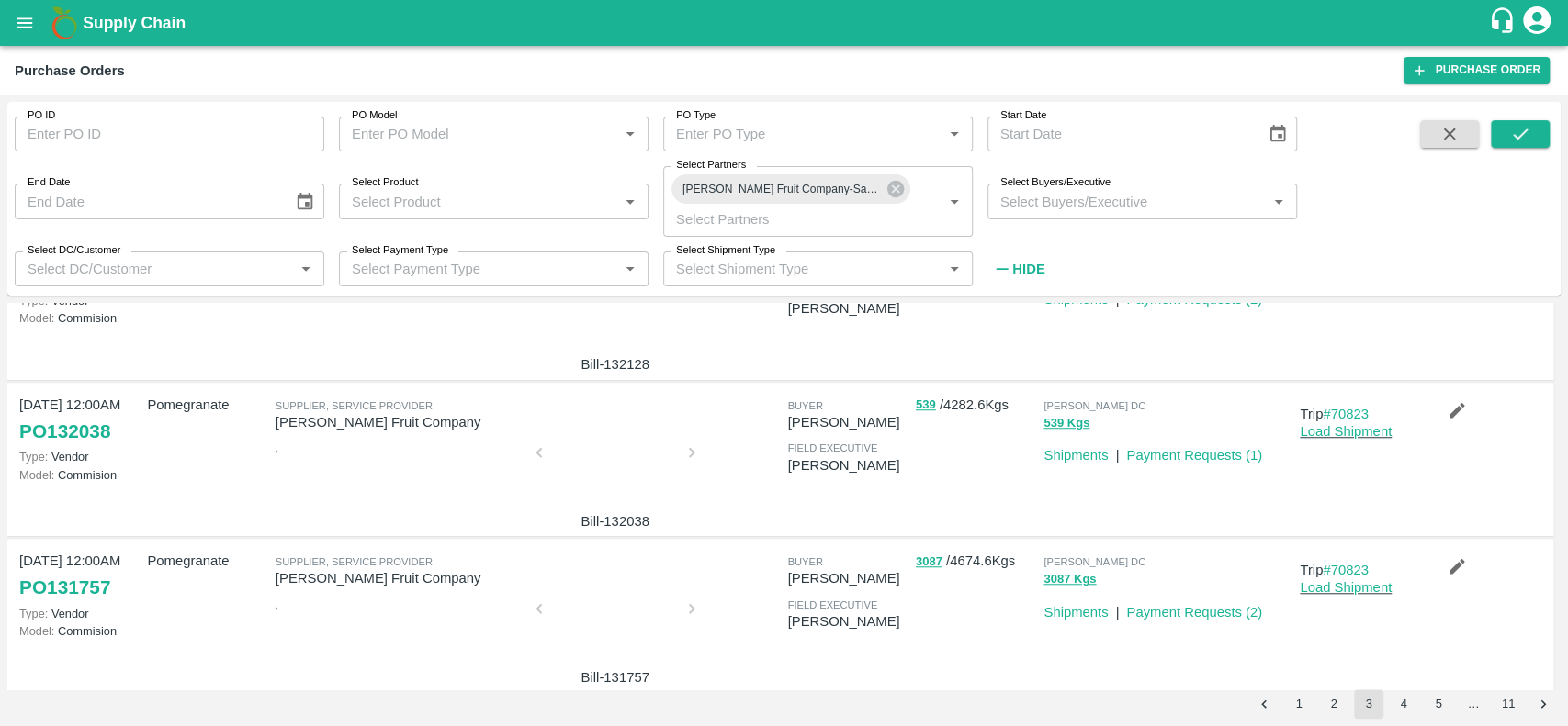
scroll to position [1211, 0]
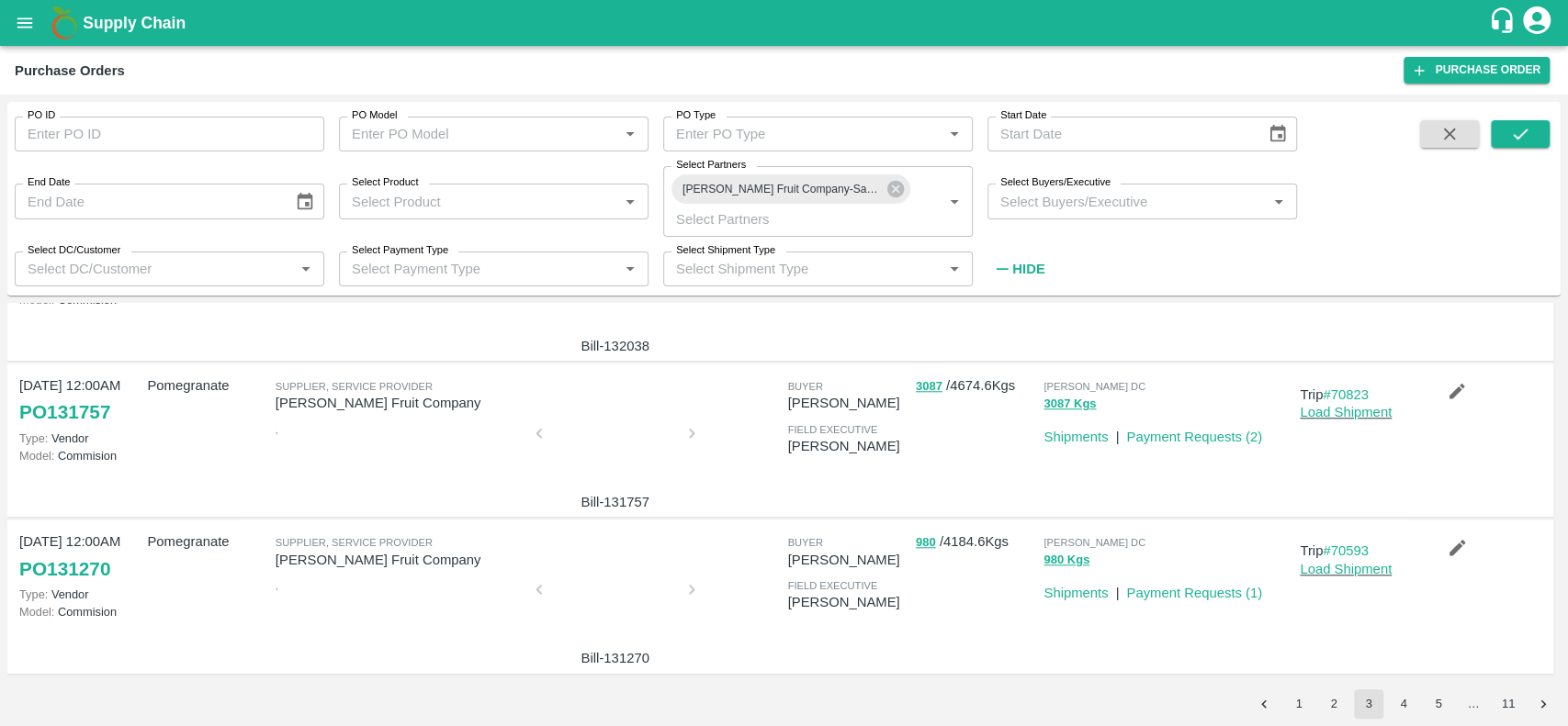
click at [638, 602] on div at bounding box center [615, 595] width 138 height 98
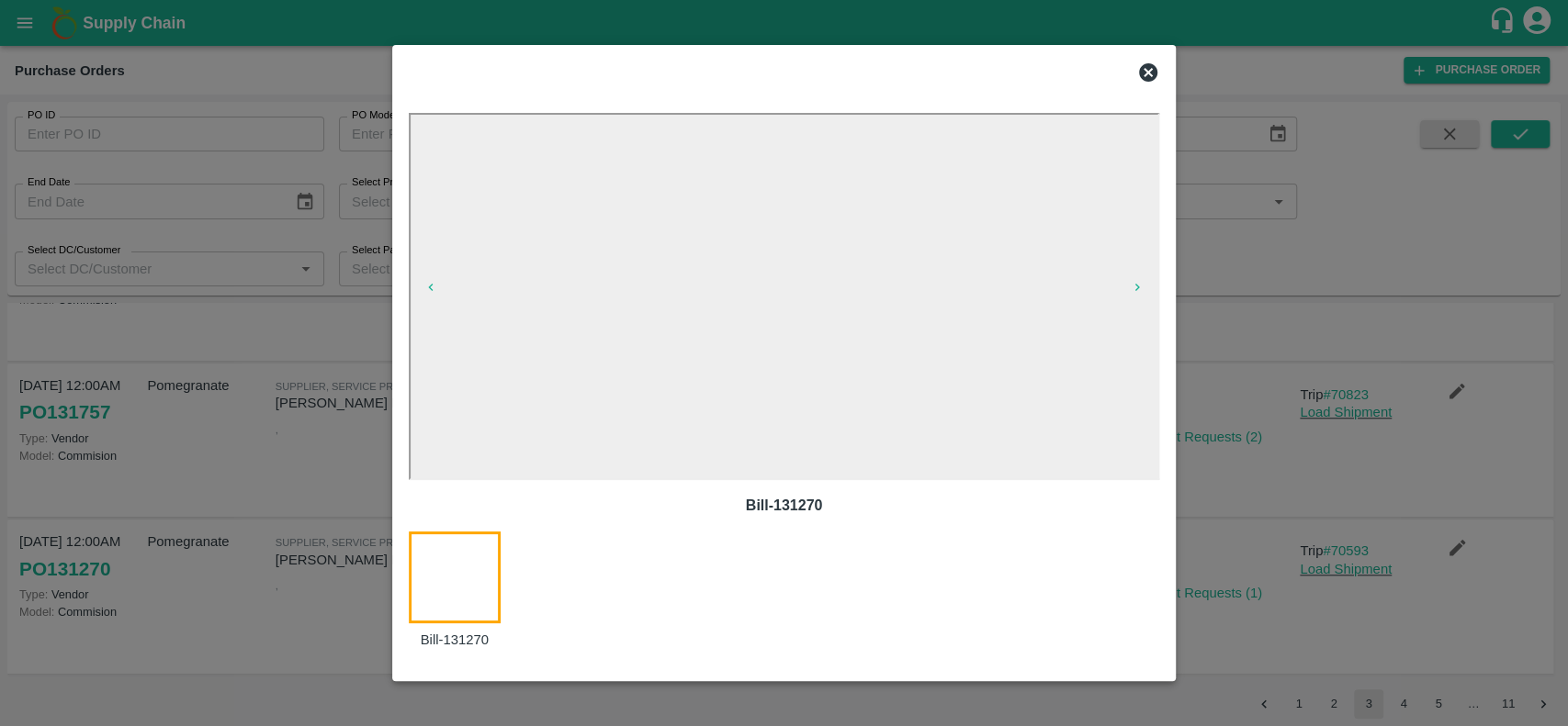
click at [1142, 69] on icon at bounding box center [1148, 72] width 18 height 18
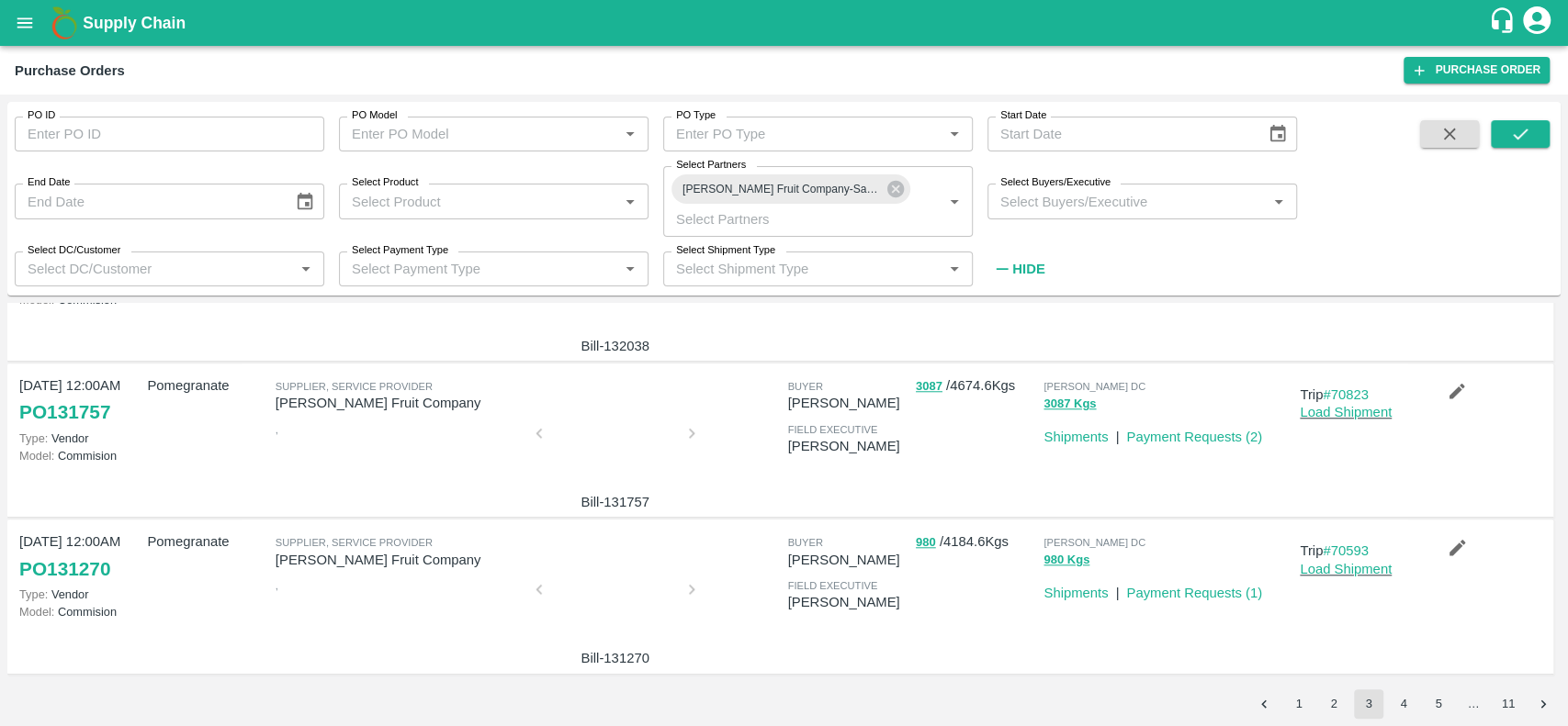
click at [616, 411] on div at bounding box center [615, 439] width 138 height 98
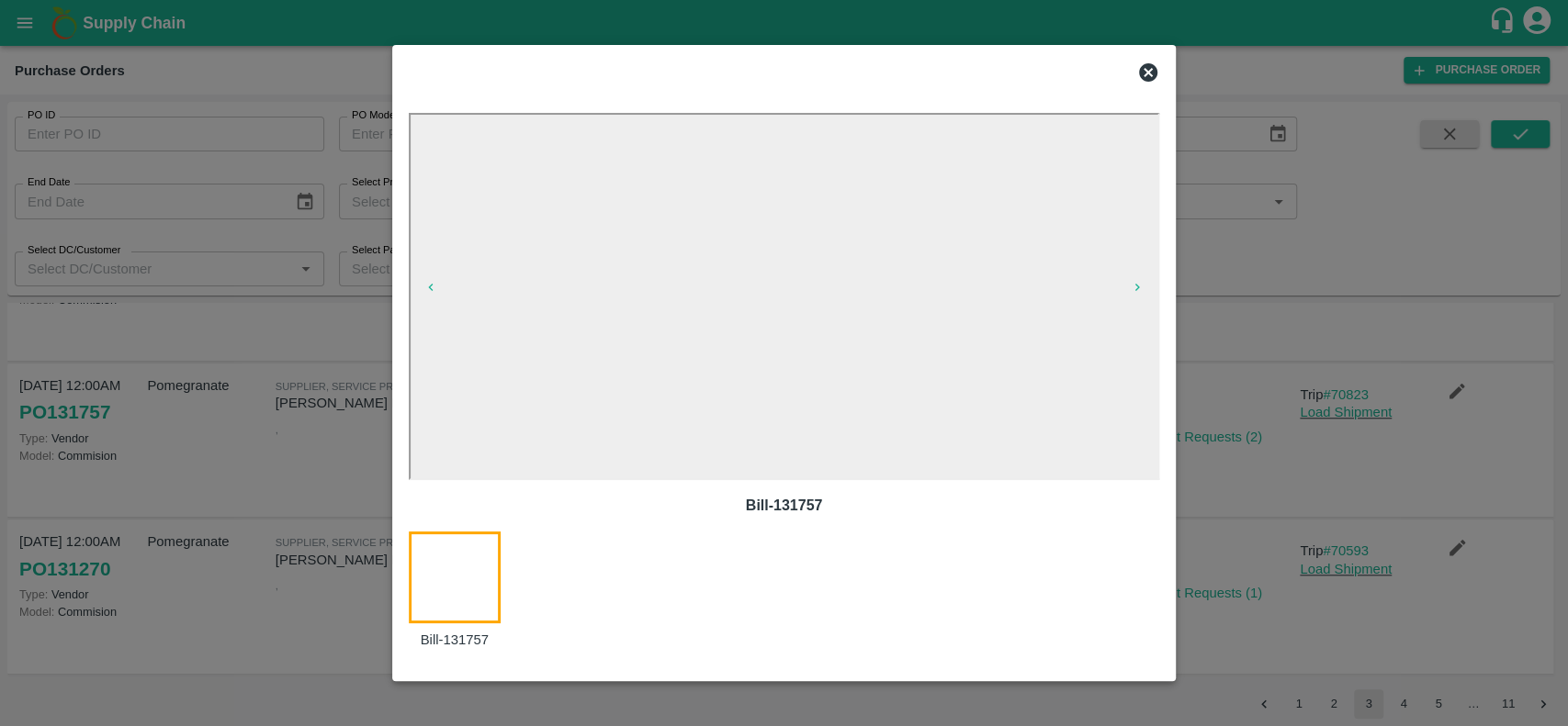
click at [1141, 70] on icon at bounding box center [1148, 72] width 18 height 18
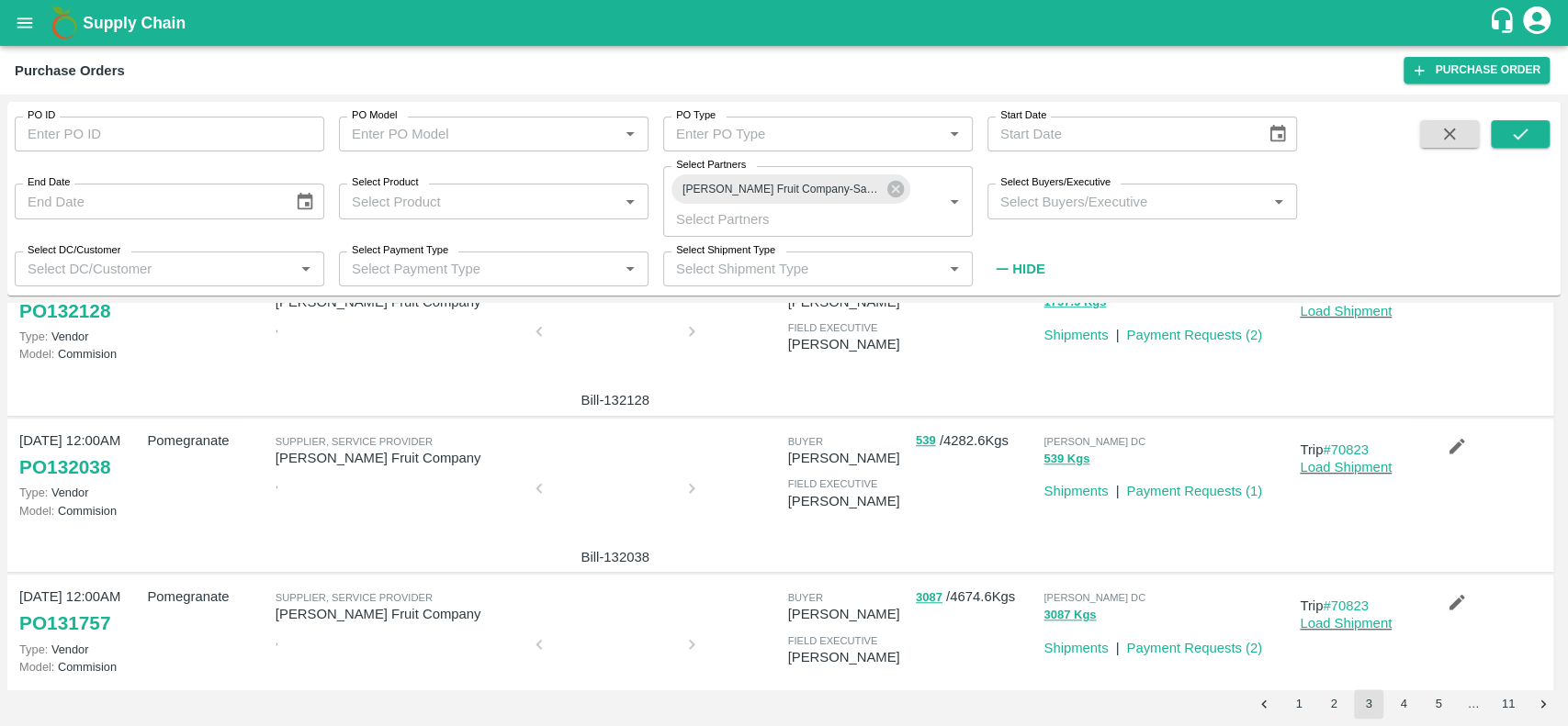
scroll to position [886, 0]
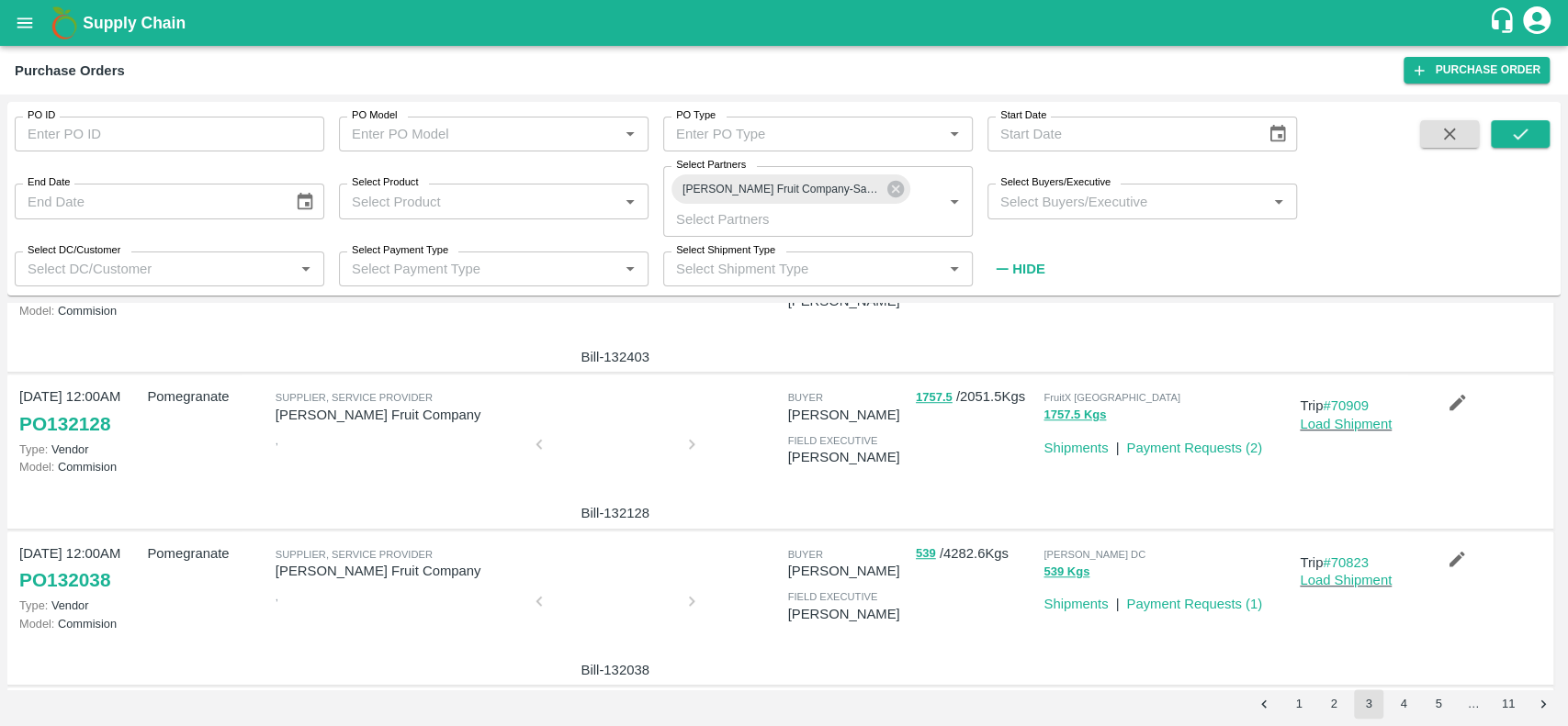
click at [553, 636] on div at bounding box center [615, 607] width 138 height 98
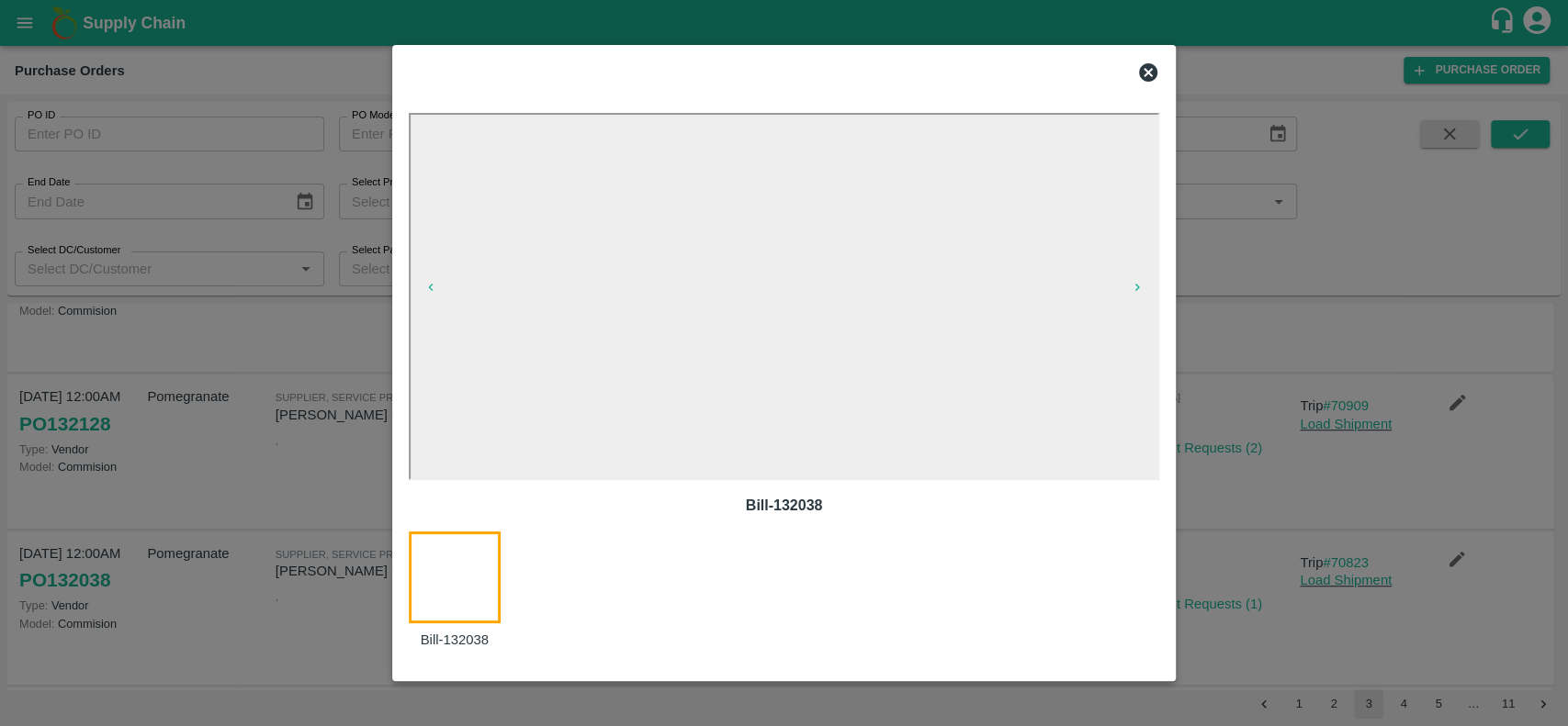
click at [1151, 72] on icon at bounding box center [1148, 72] width 18 height 18
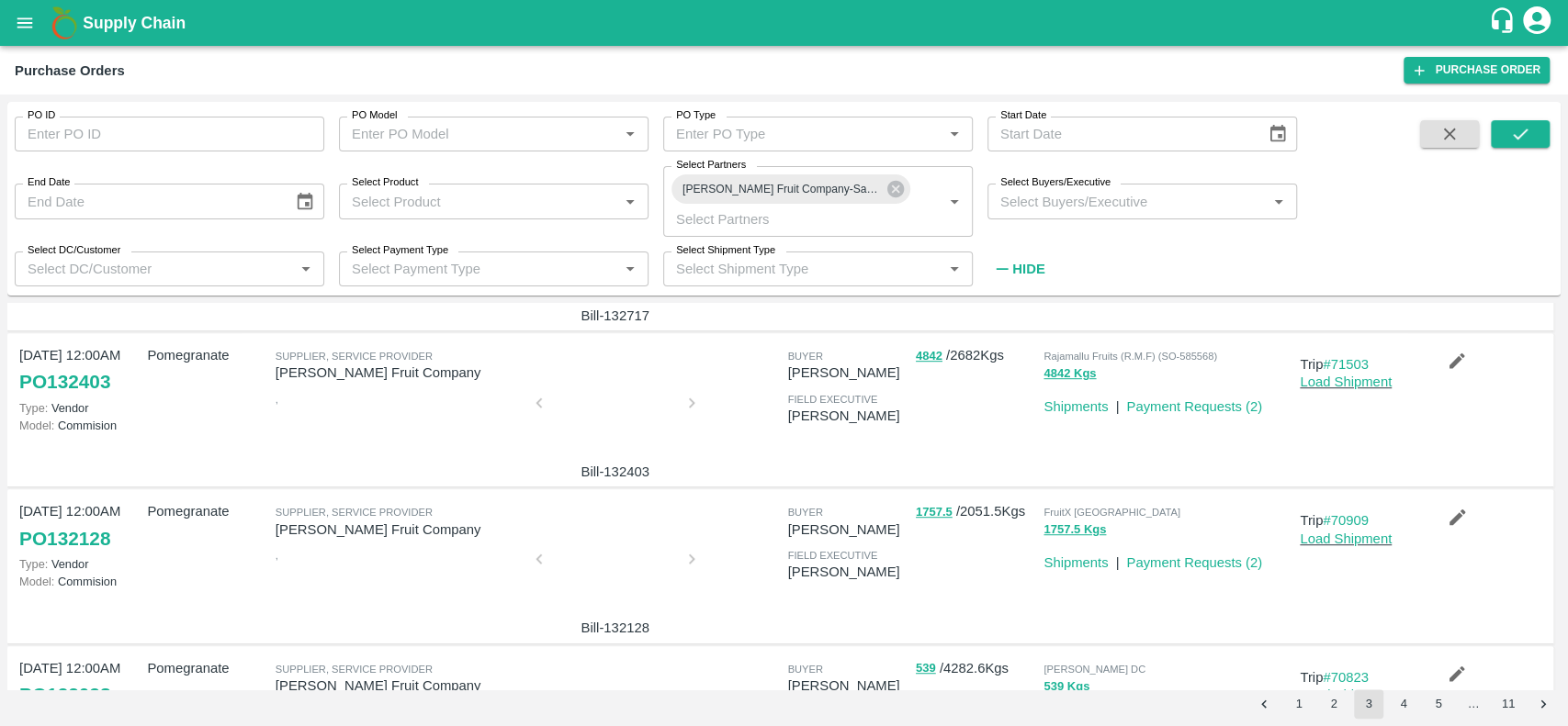
scroll to position [768, 0]
click at [610, 572] on div at bounding box center [615, 568] width 138 height 98
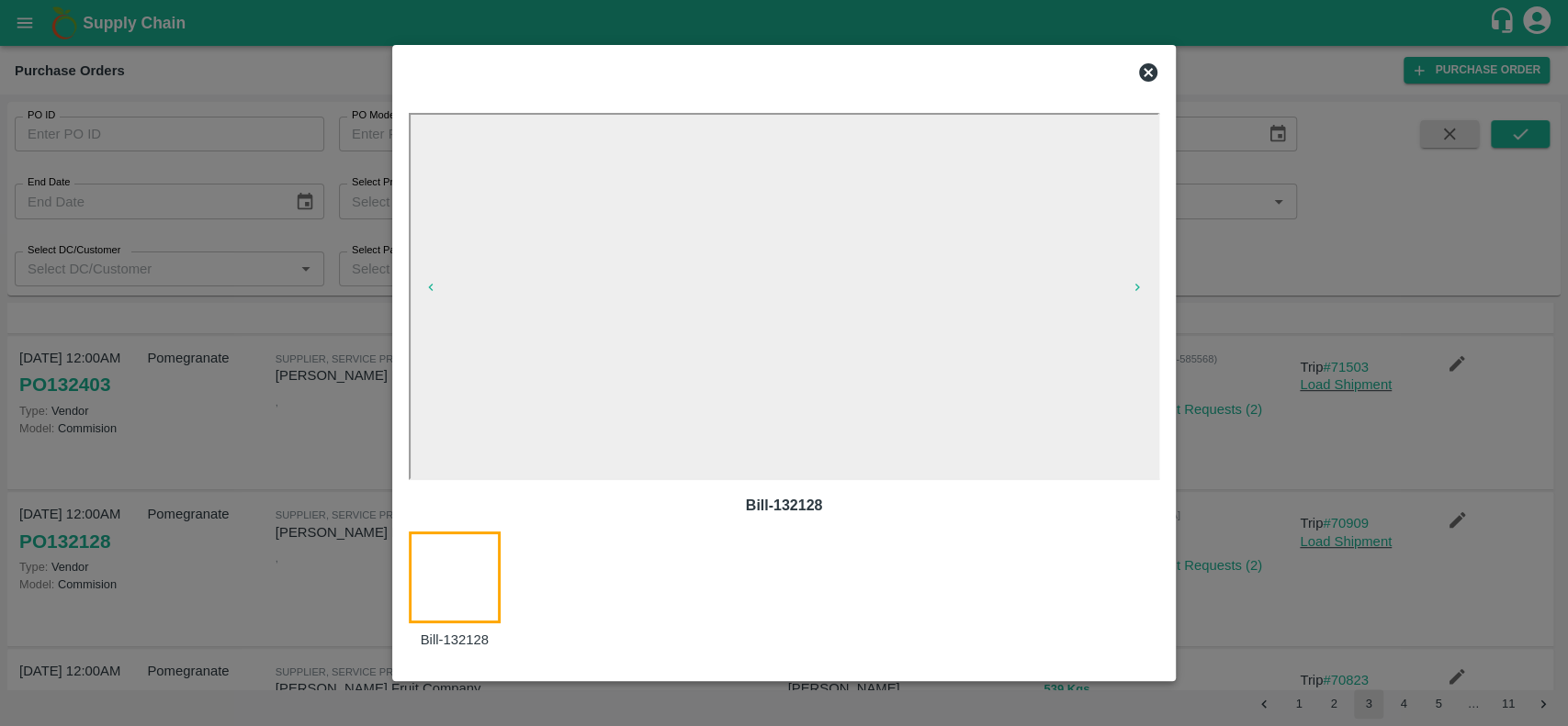
click at [1147, 74] on icon at bounding box center [1148, 72] width 22 height 22
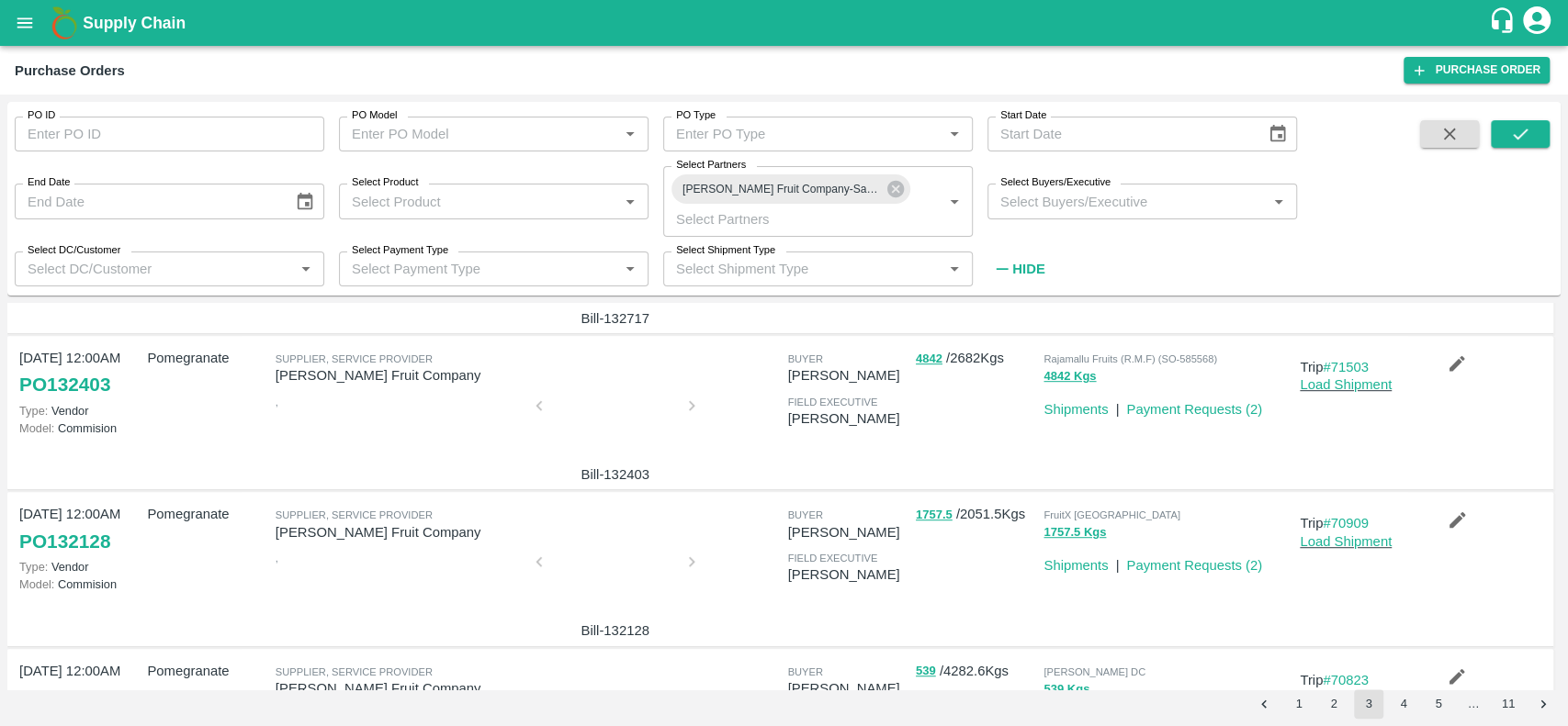
click at [602, 433] on div at bounding box center [615, 412] width 138 height 98
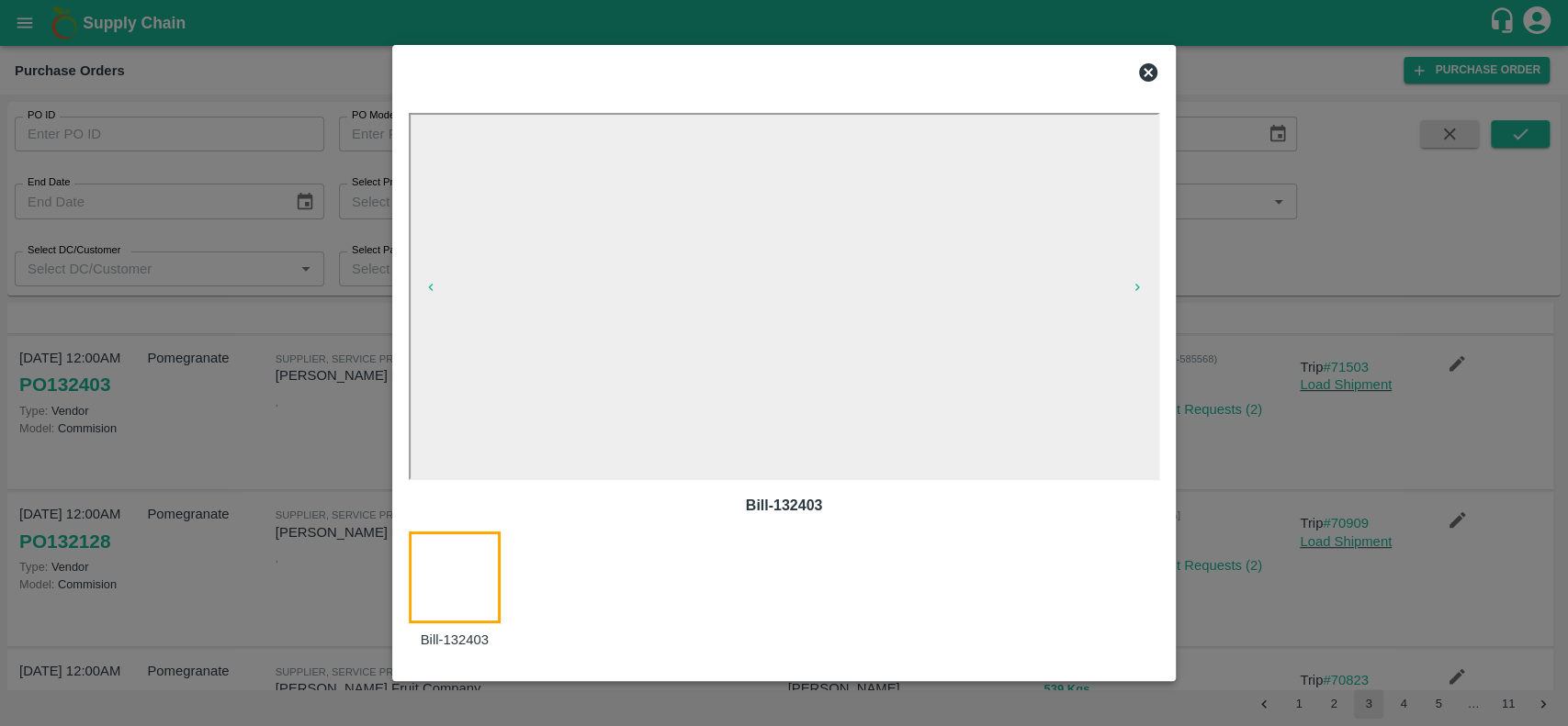
click at [1152, 65] on icon at bounding box center [1148, 72] width 18 height 18
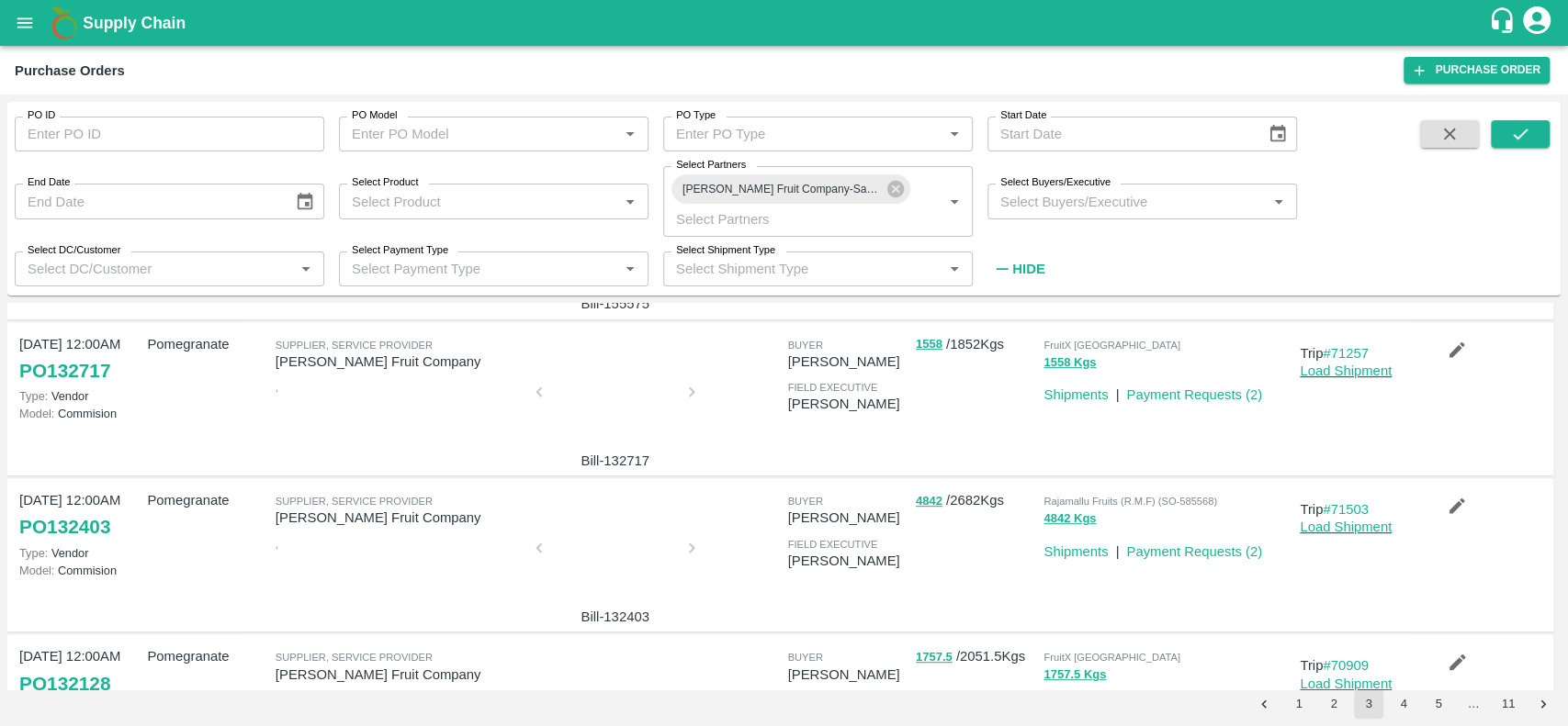
scroll to position [472, 0]
click at [595, 555] on div at bounding box center [615, 552] width 138 height 98
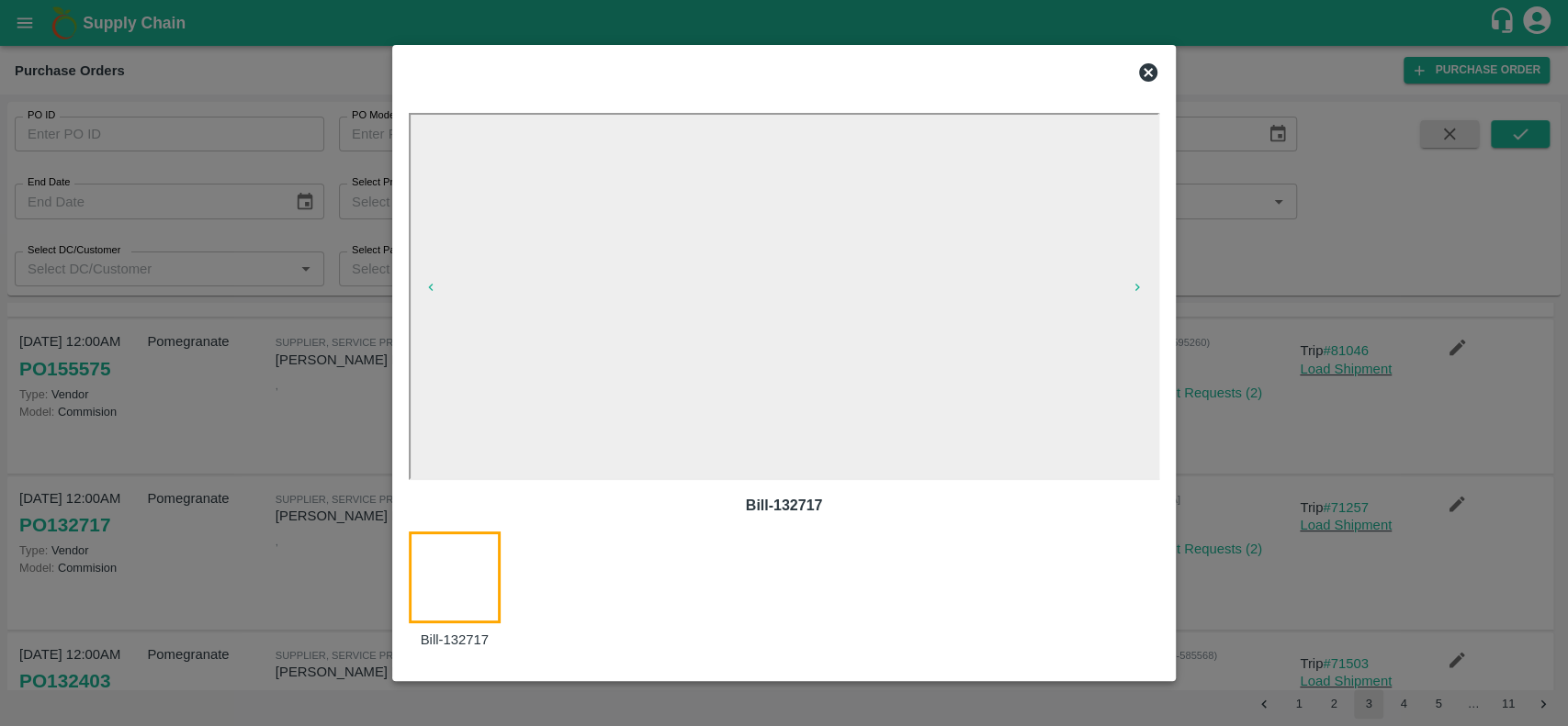
click at [1143, 75] on icon at bounding box center [1148, 72] width 18 height 18
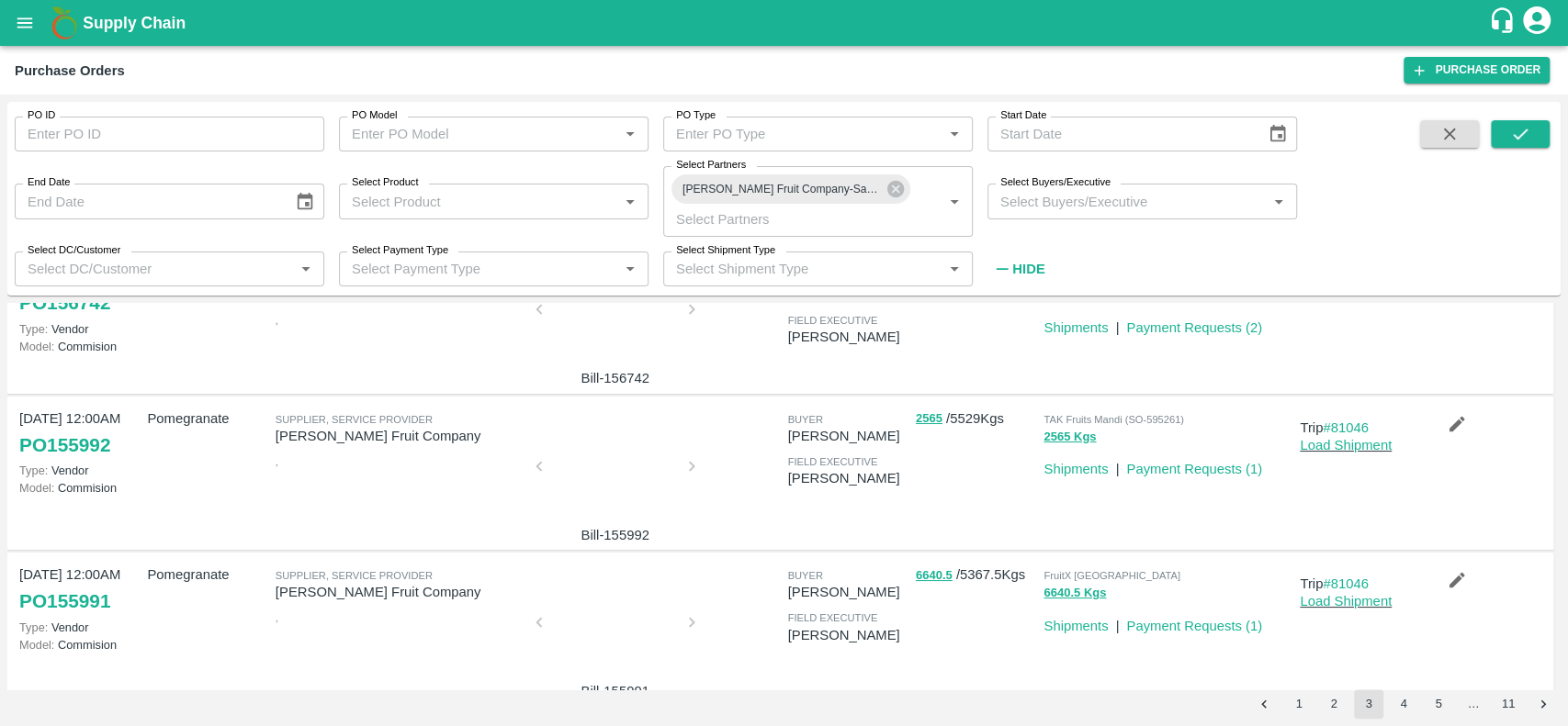
scroll to position [0, 0]
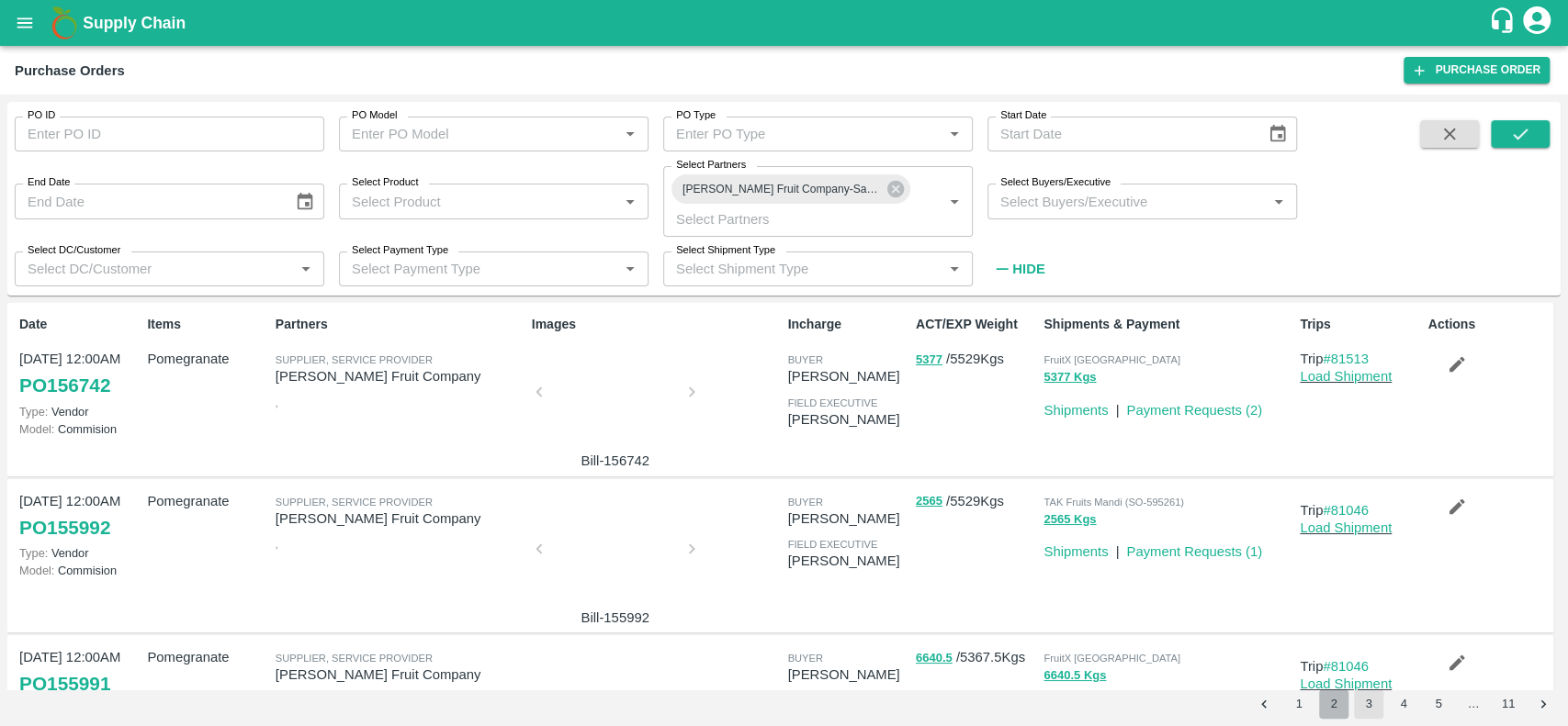
click at [1333, 695] on button "2" at bounding box center [1334, 704] width 30 height 30
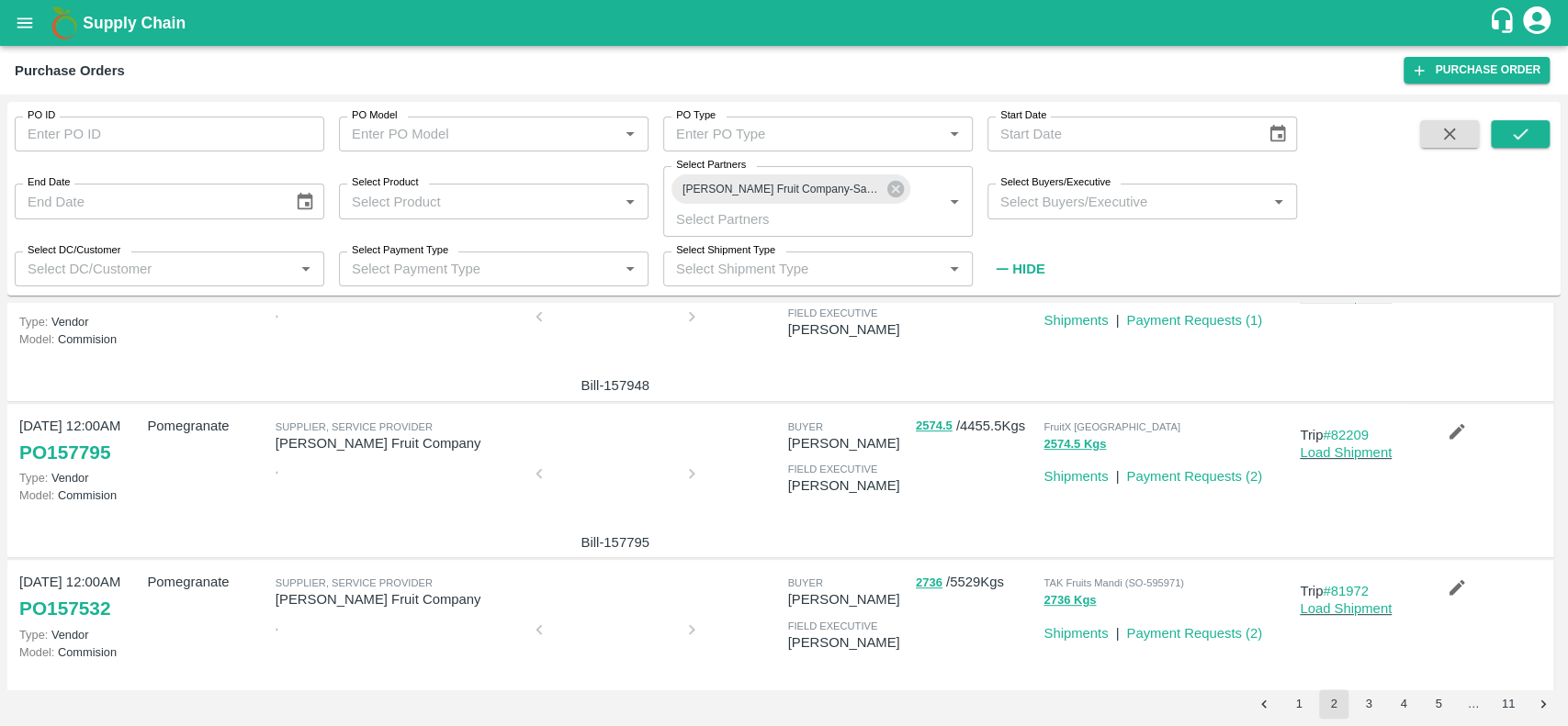
scroll to position [545, 0]
click at [1364, 707] on button "3" at bounding box center [1369, 704] width 30 height 30
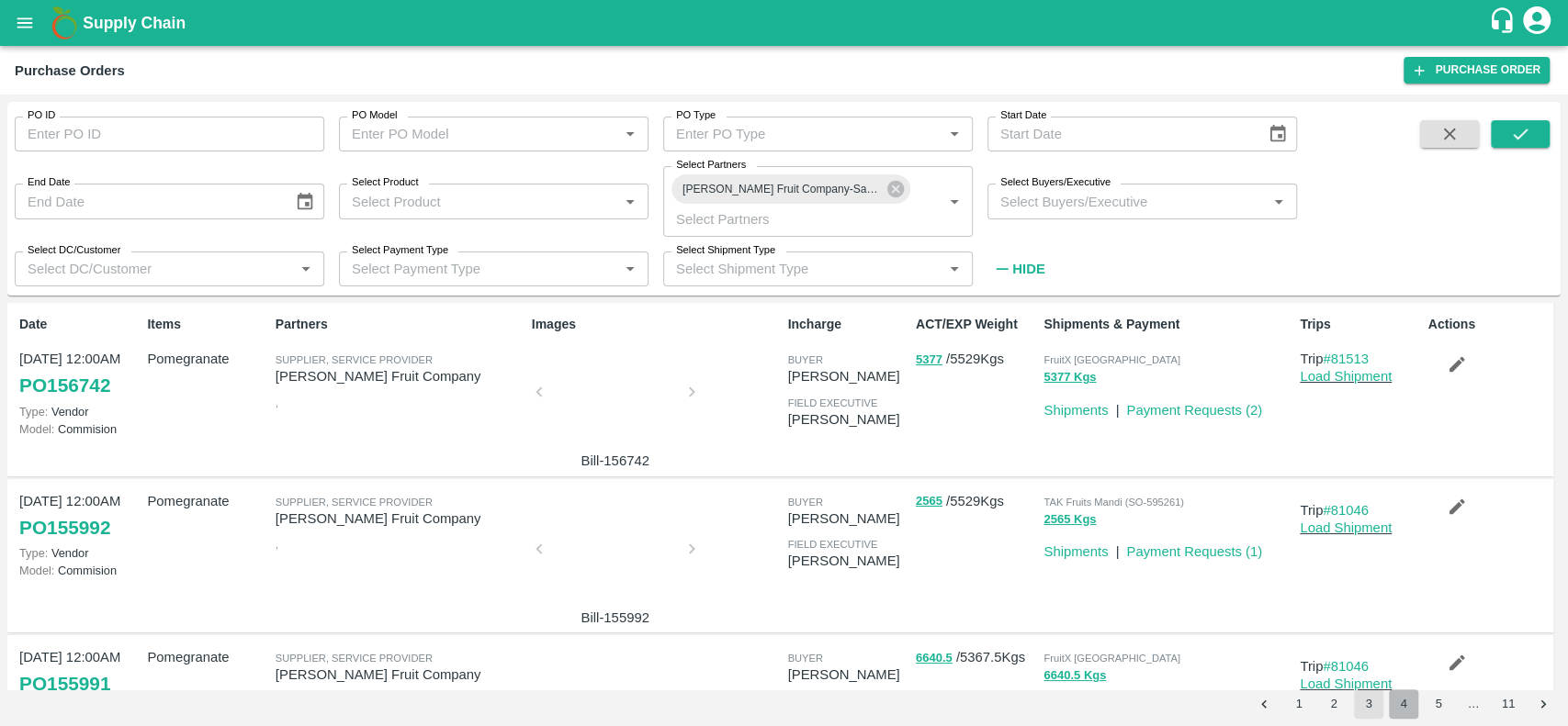
click at [1397, 709] on button "4" at bounding box center [1403, 704] width 30 height 30
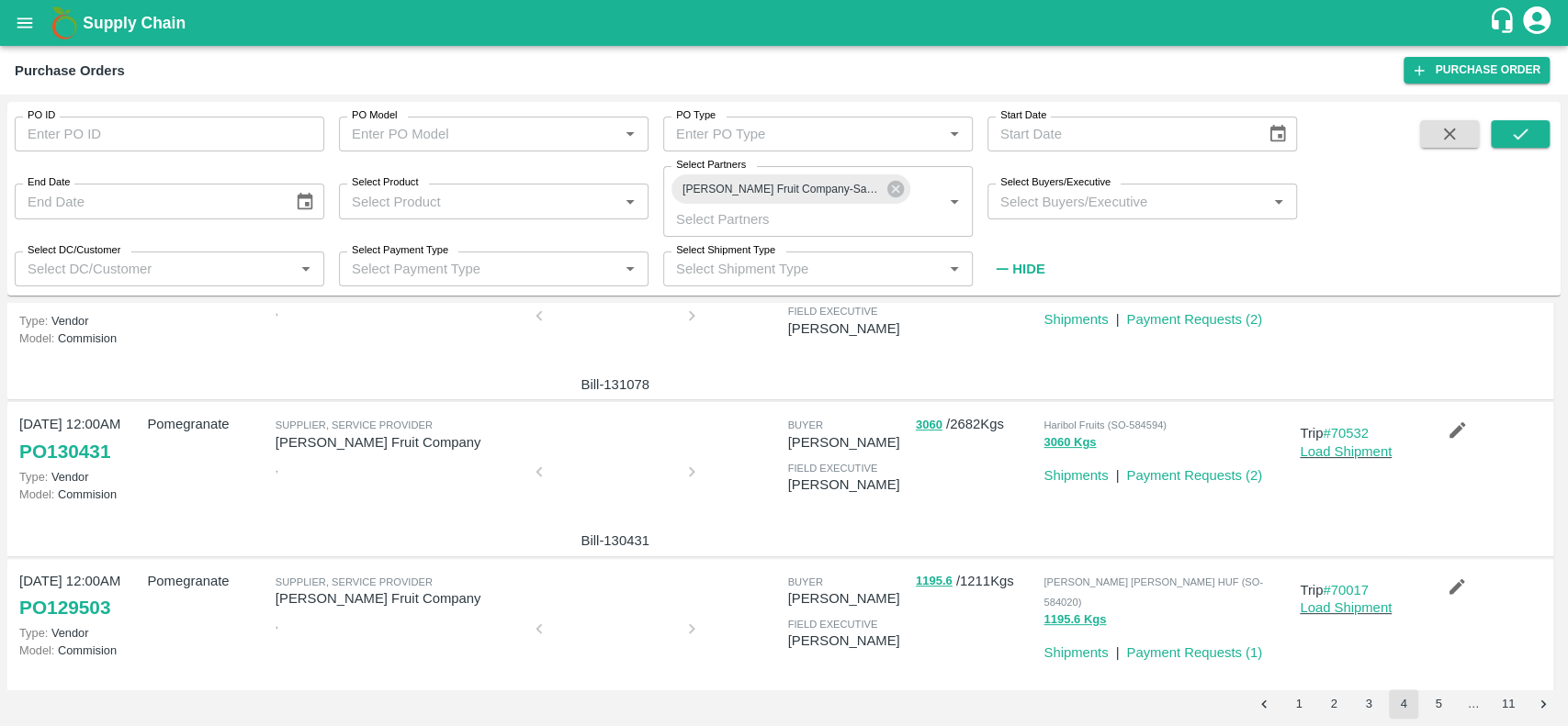
scroll to position [389, 0]
click at [609, 463] on div at bounding box center [615, 479] width 138 height 98
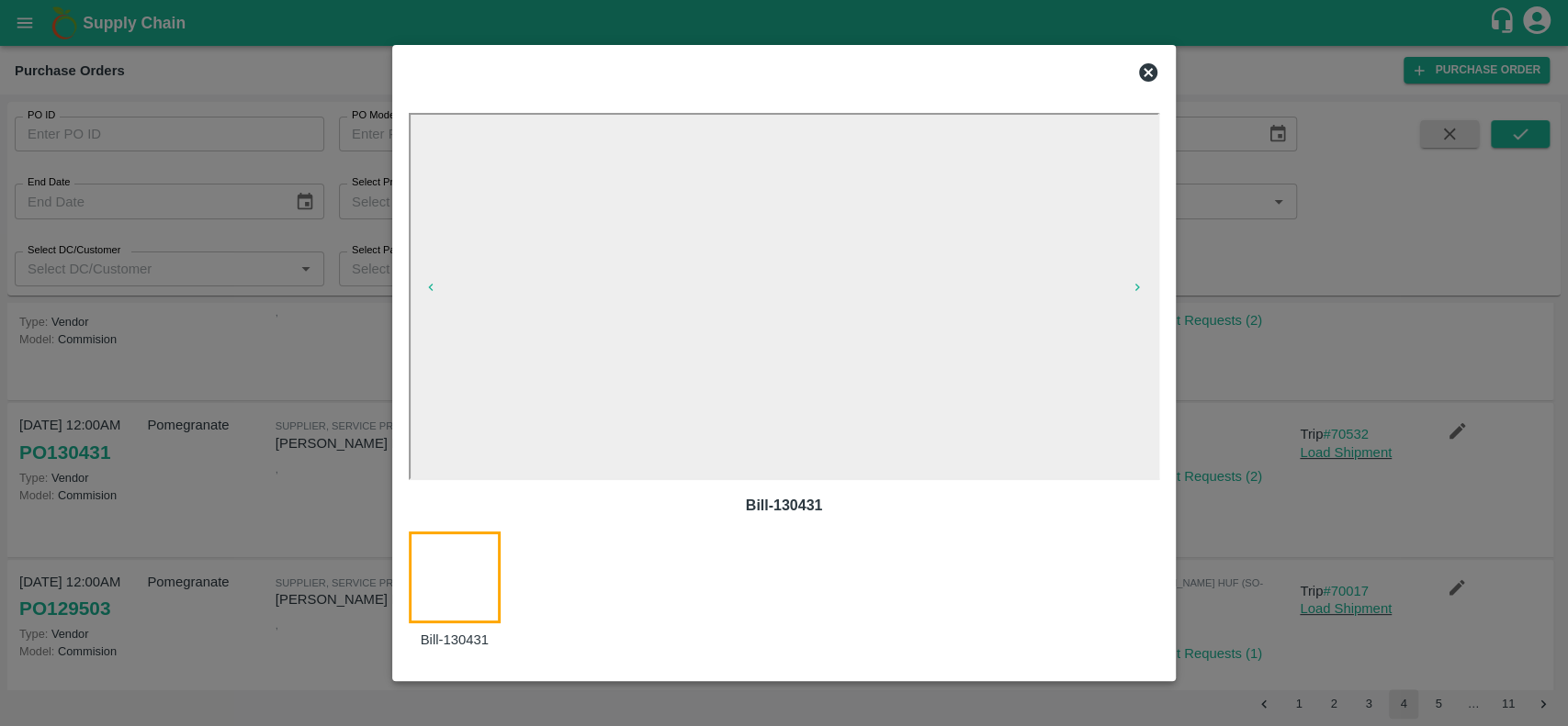
click at [1154, 64] on icon at bounding box center [1148, 72] width 22 height 22
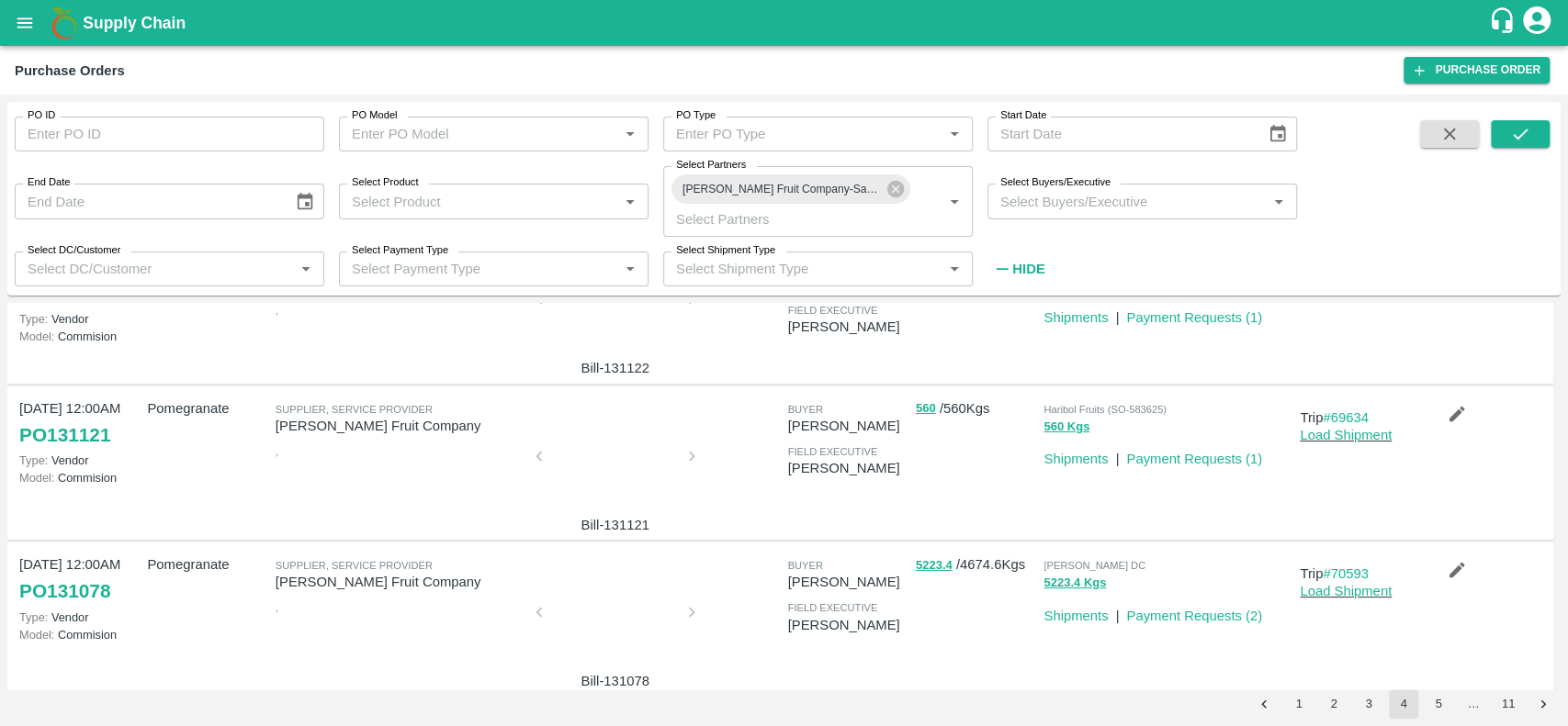
scroll to position [0, 0]
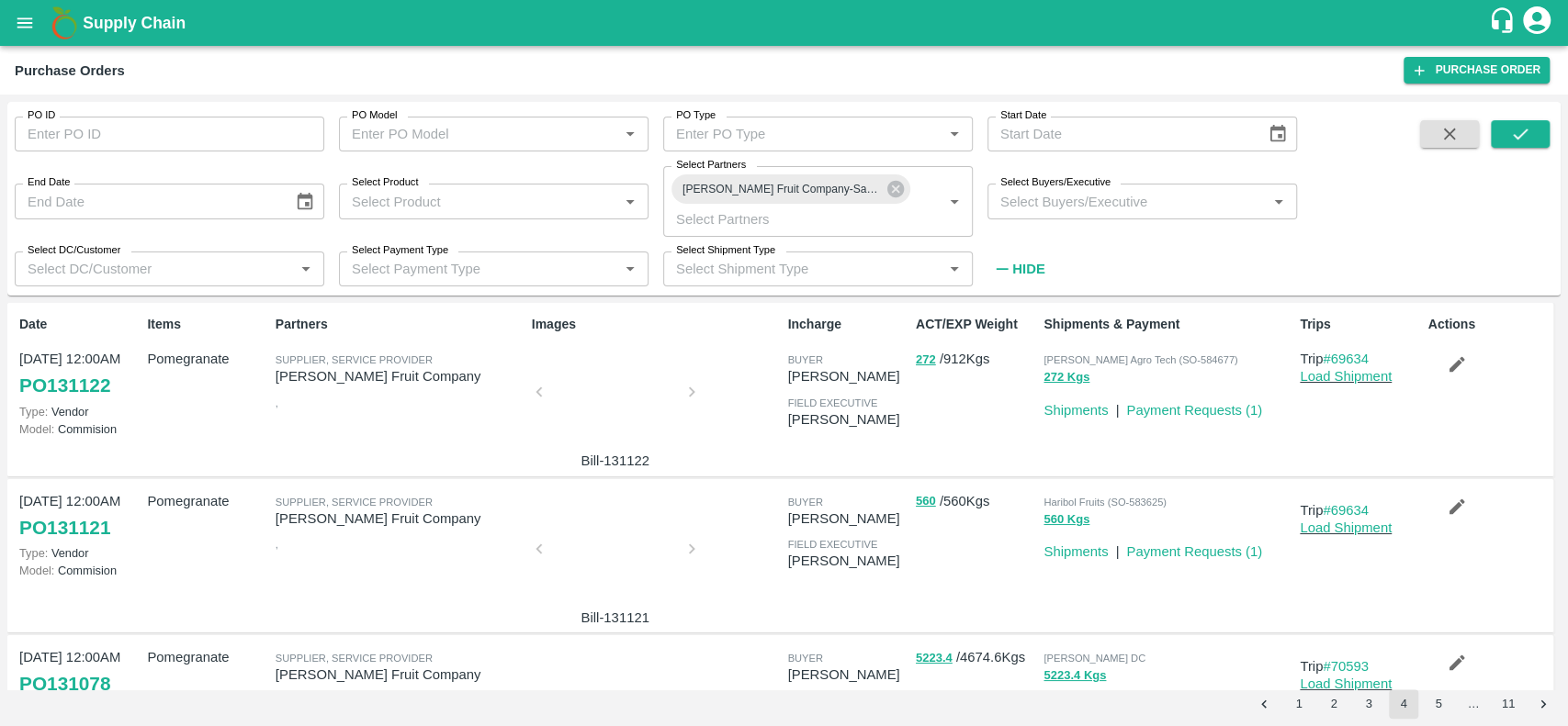
click at [606, 375] on div at bounding box center [615, 397] width 138 height 98
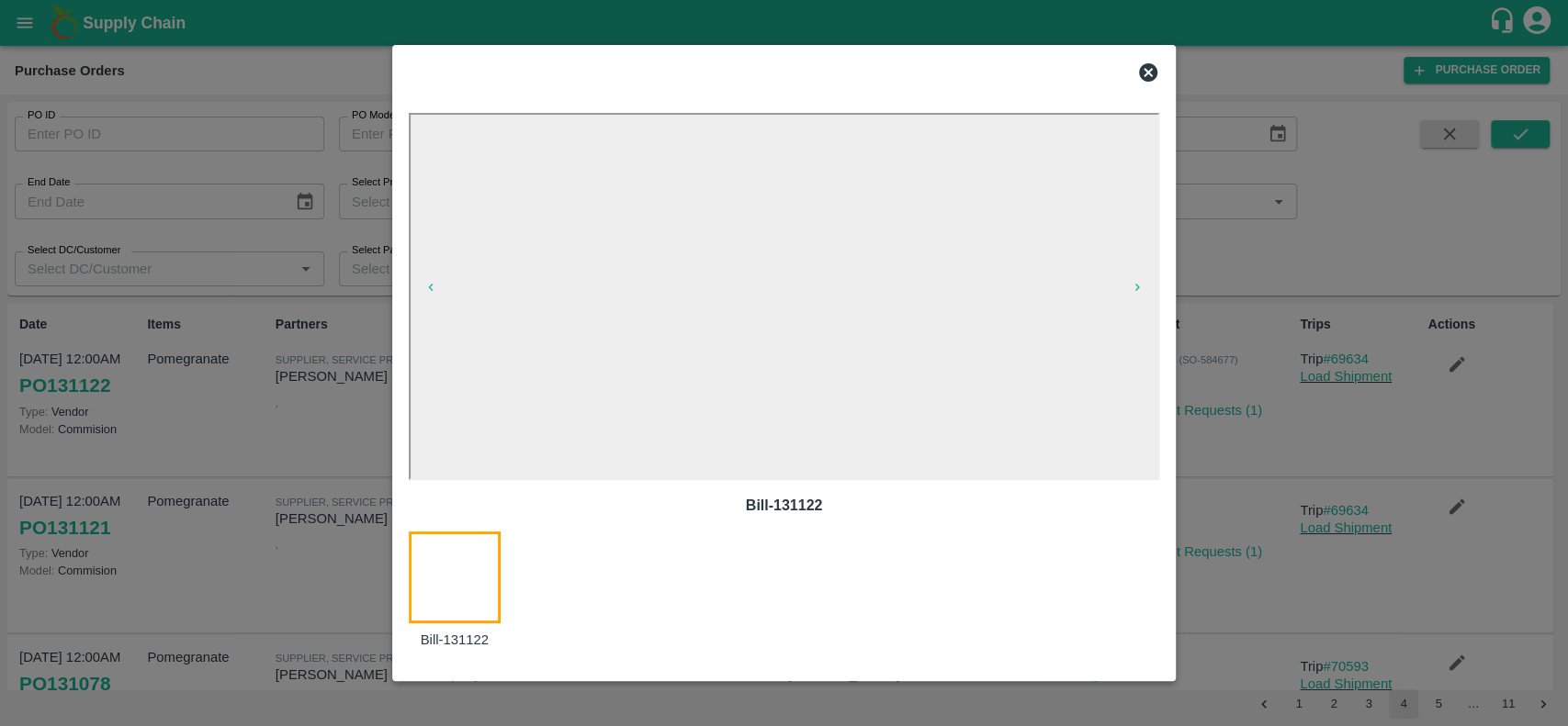
click at [1148, 71] on icon at bounding box center [1148, 72] width 22 height 22
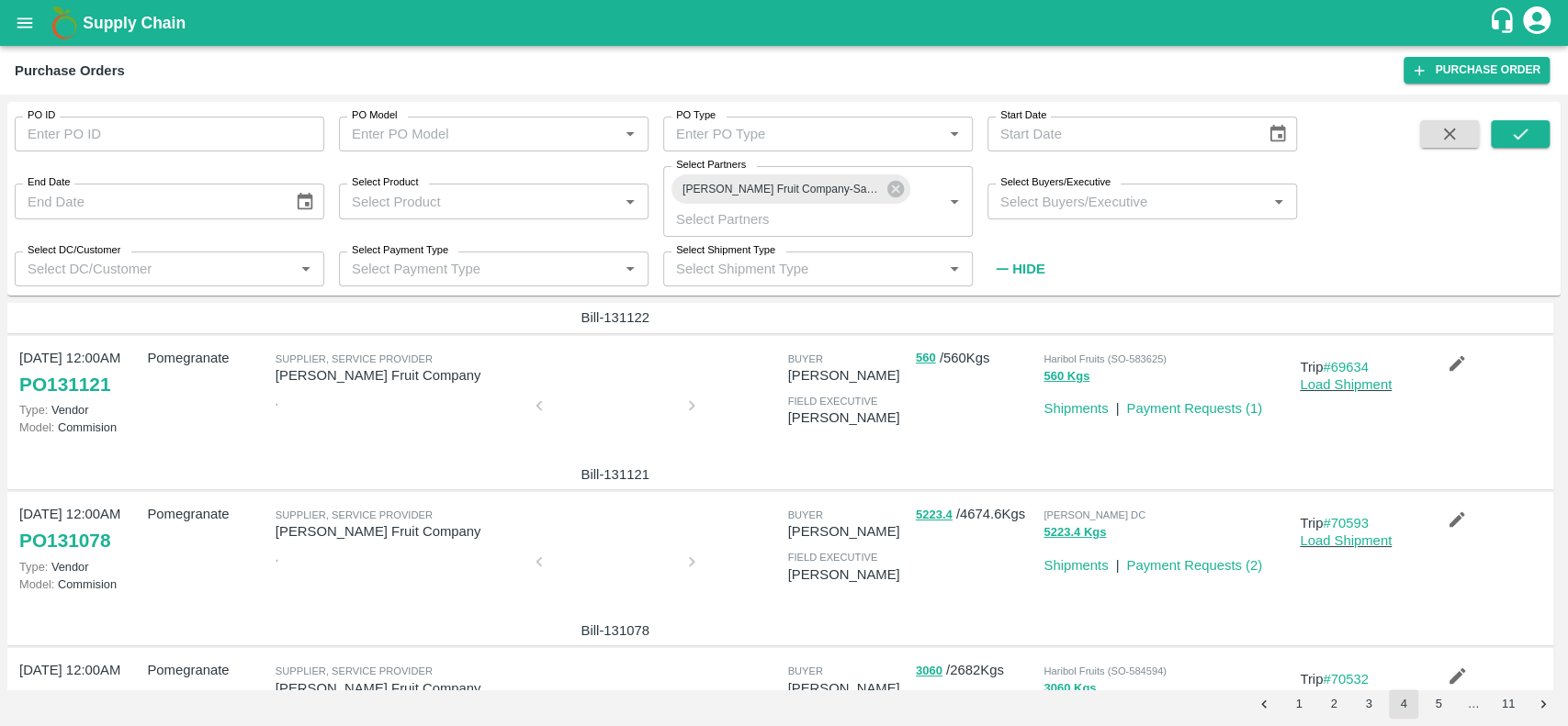
scroll to position [156, 0]
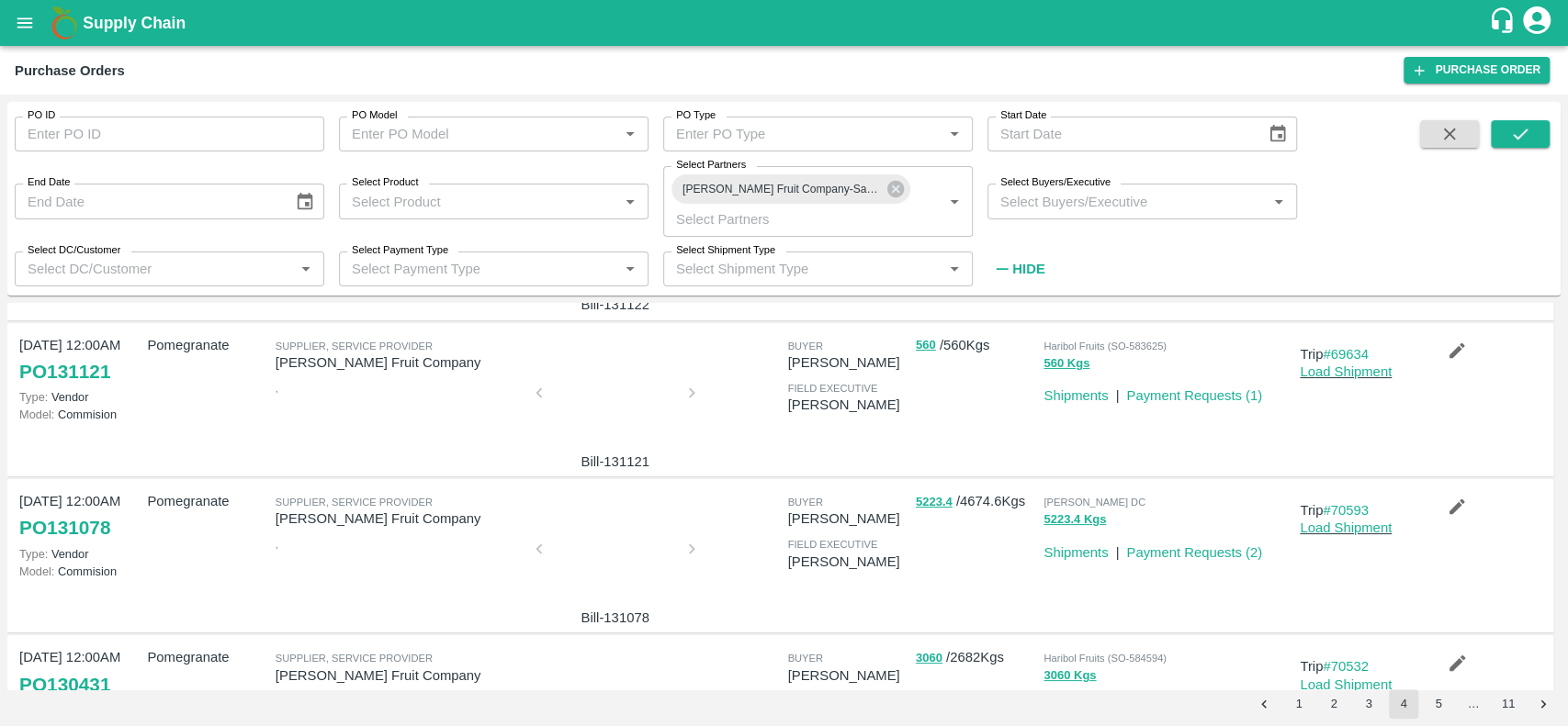
click at [615, 373] on div at bounding box center [615, 398] width 138 height 98
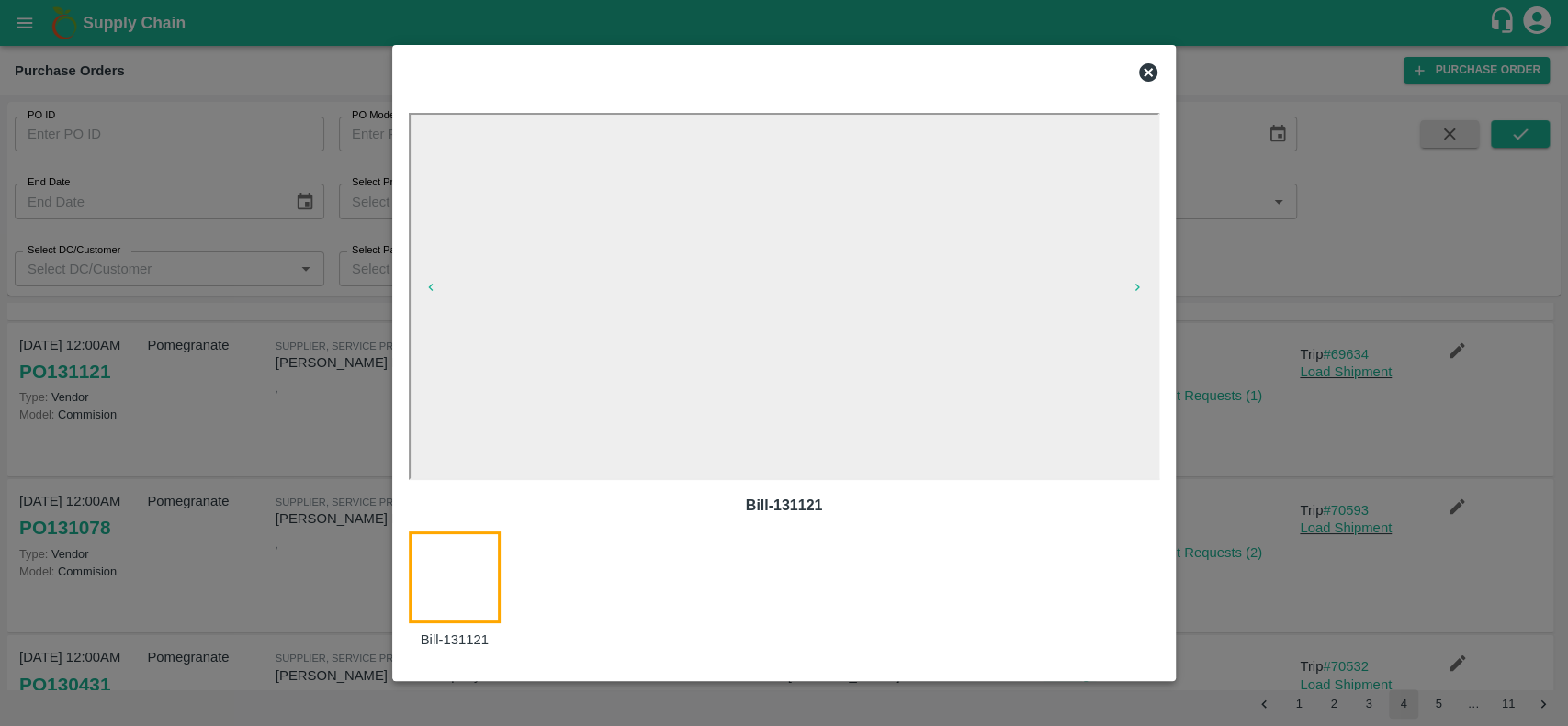
click at [1145, 76] on icon at bounding box center [1148, 72] width 22 height 22
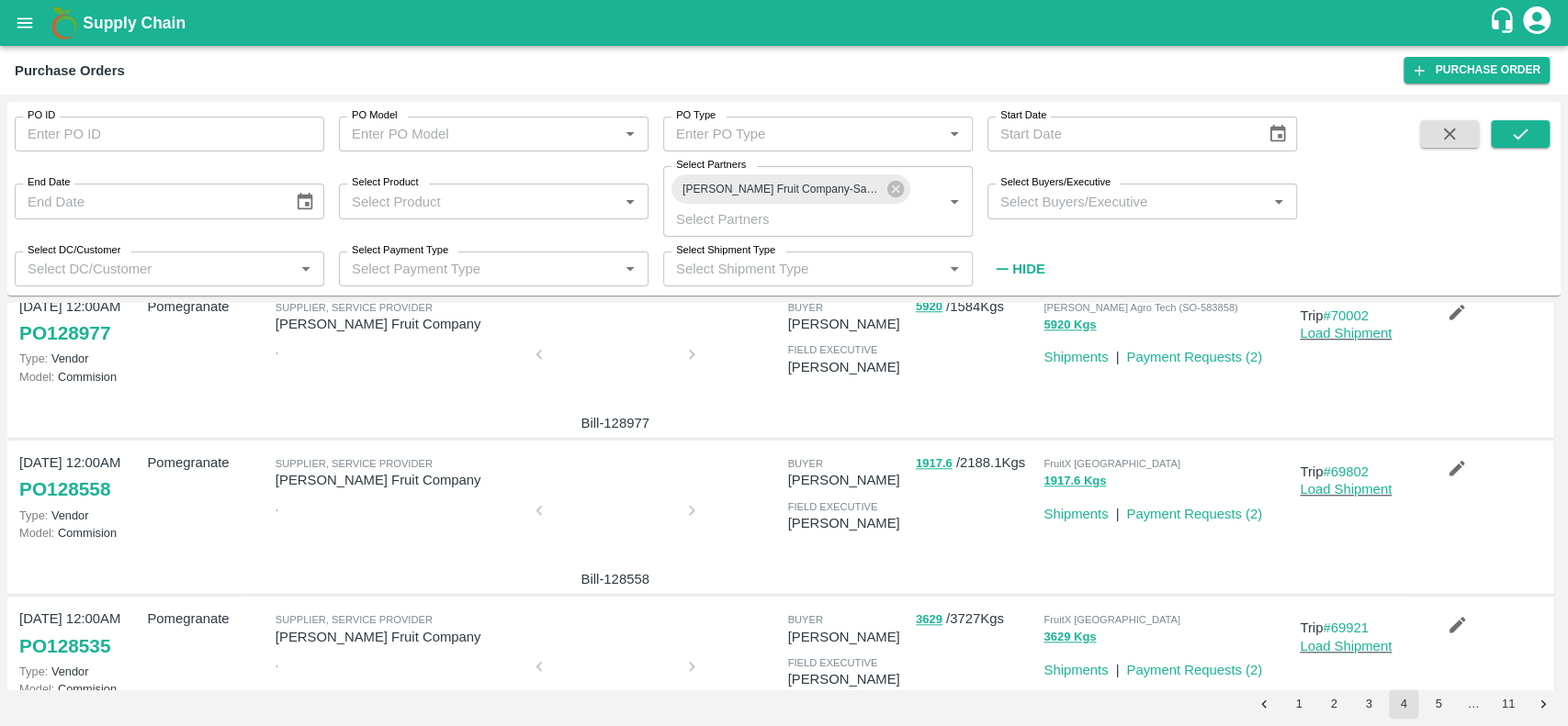
scroll to position [1211, 0]
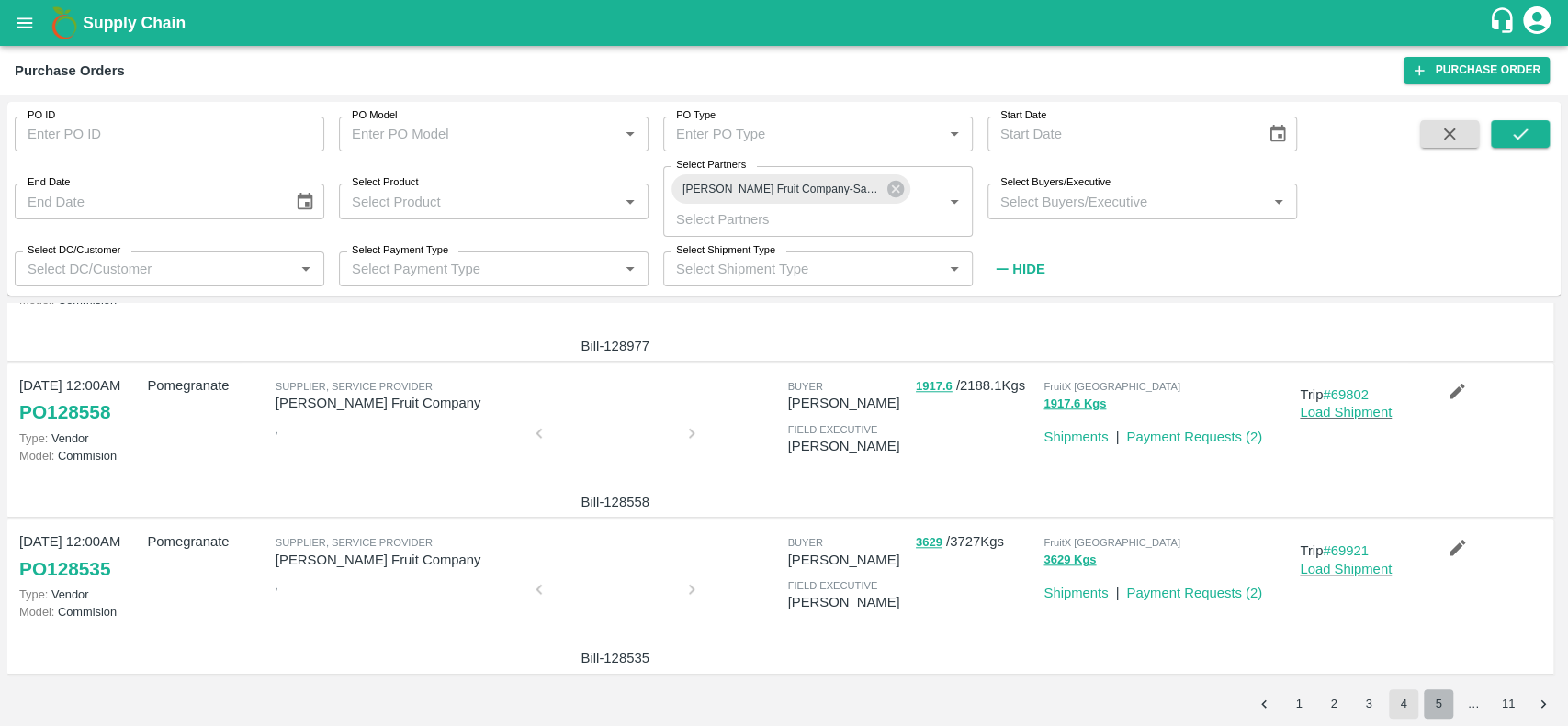
click at [1425, 707] on button "5" at bounding box center [1439, 704] width 30 height 30
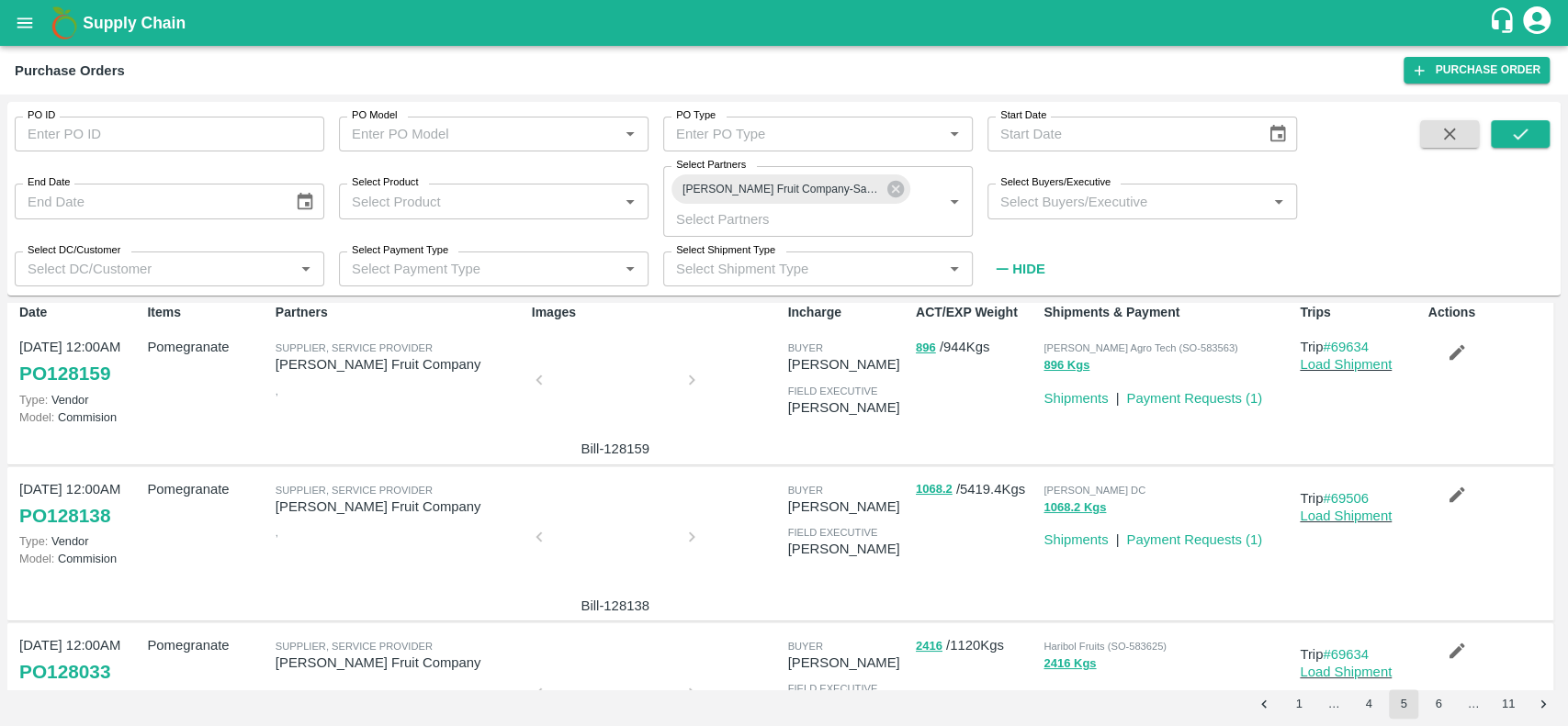
scroll to position [5, 0]
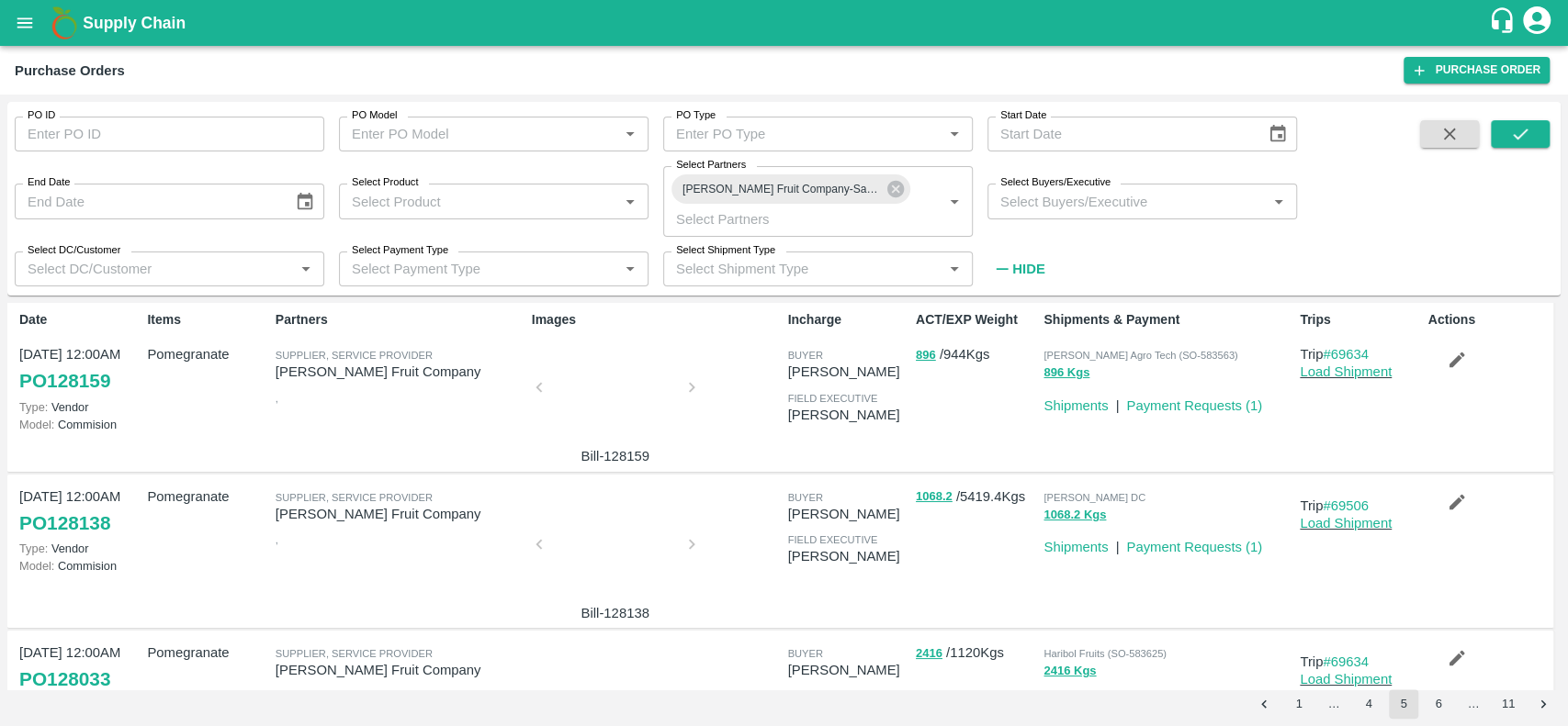
click at [648, 374] on div at bounding box center [615, 393] width 138 height 98
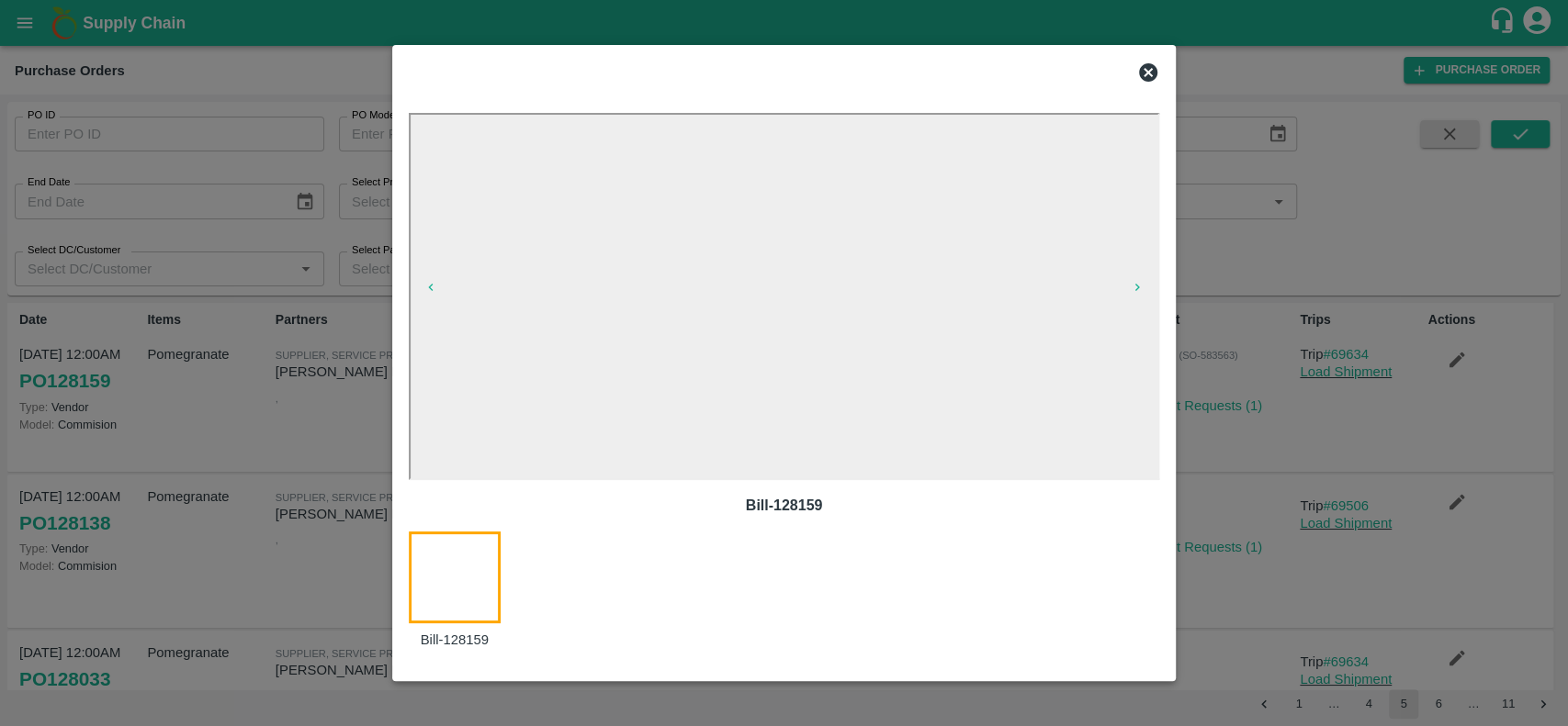
click at [1141, 75] on icon at bounding box center [1148, 72] width 18 height 18
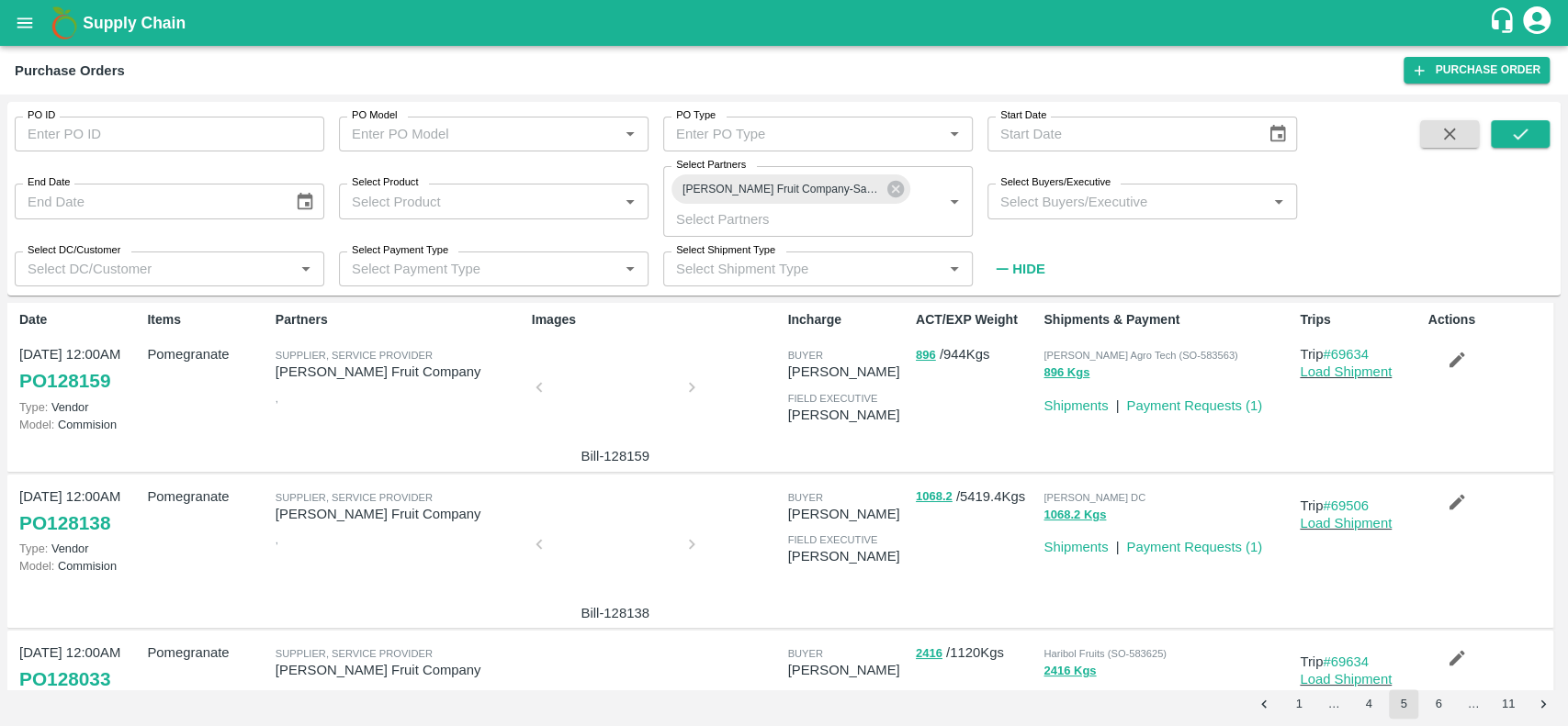
click at [613, 540] on div at bounding box center [615, 550] width 138 height 98
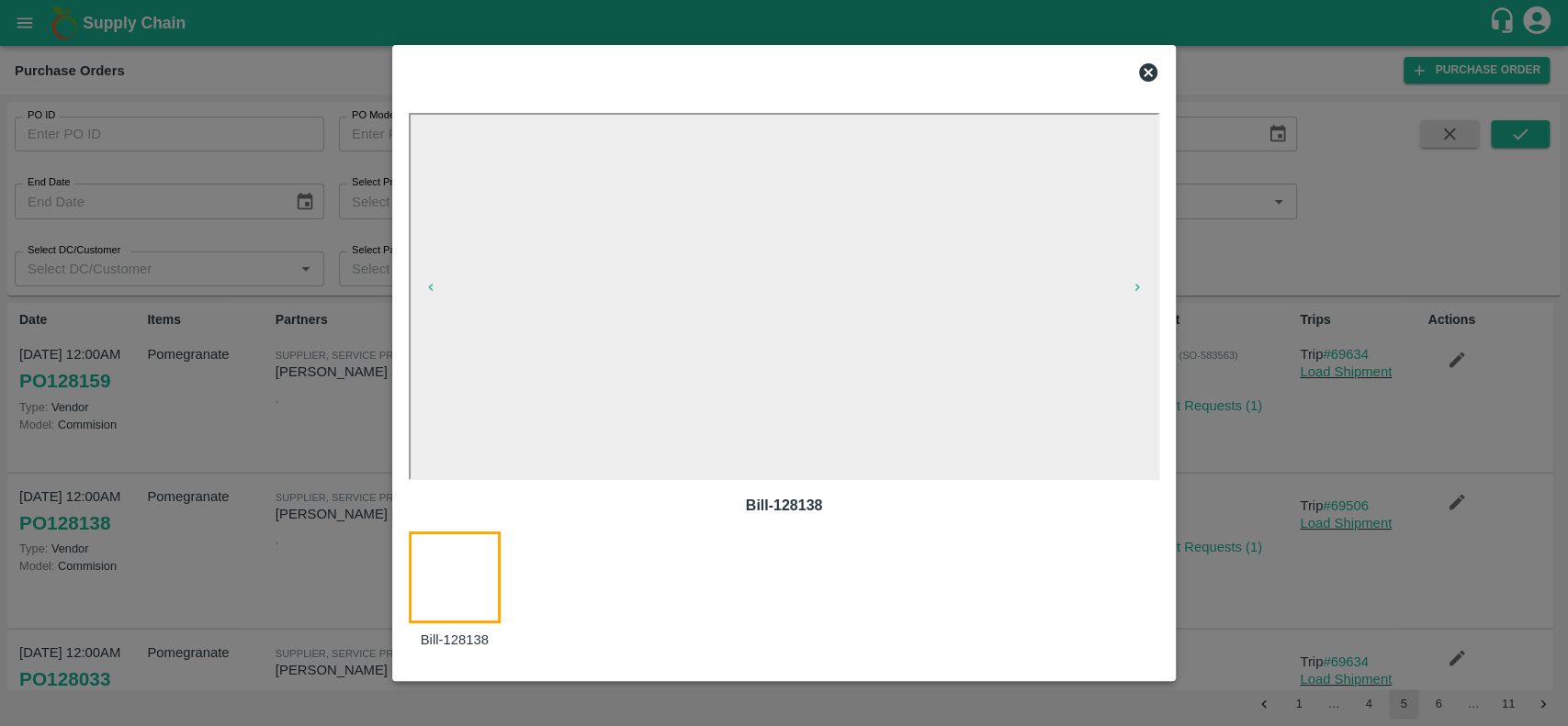
click at [1141, 84] on div at bounding box center [785, 73] width 767 height 36
click at [1152, 70] on icon at bounding box center [1148, 72] width 22 height 22
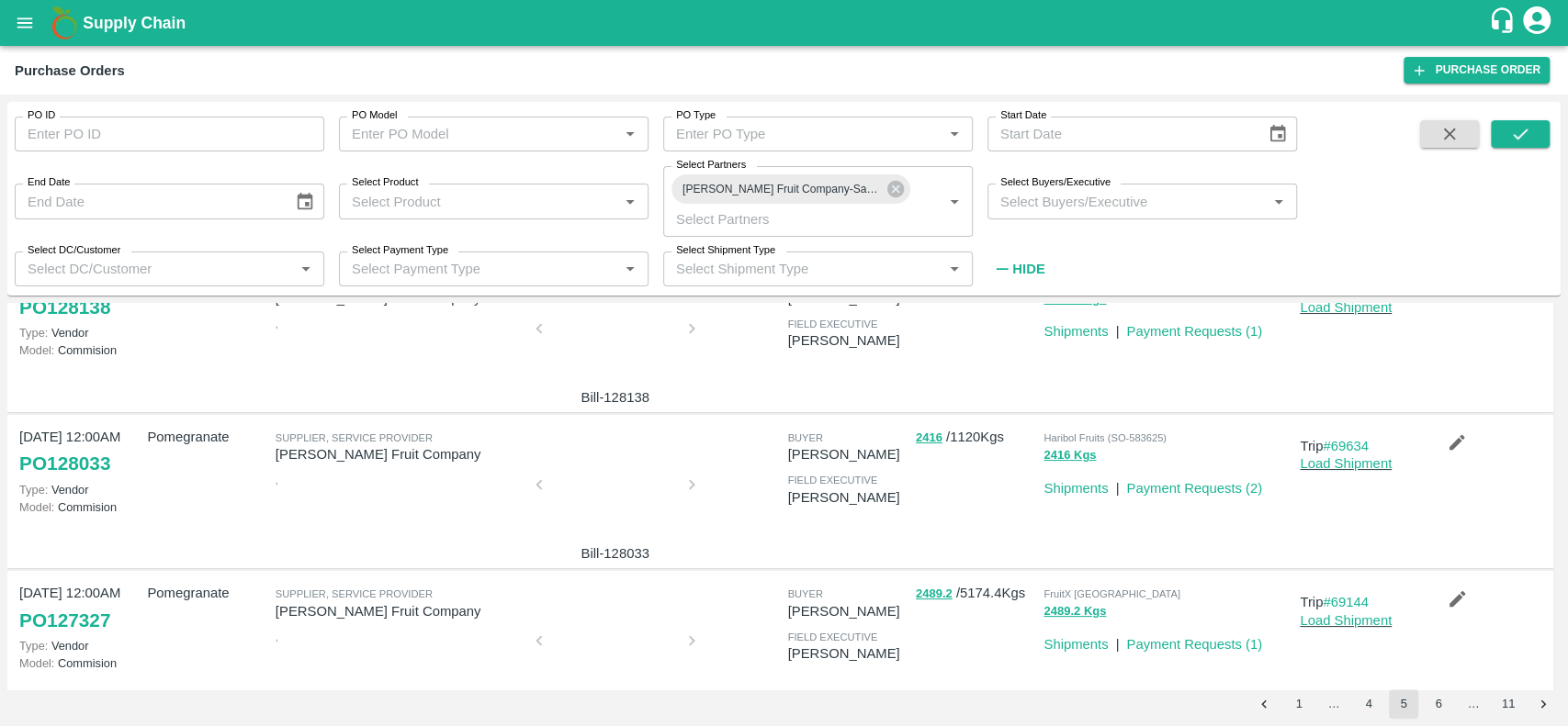
scroll to position [238, 0]
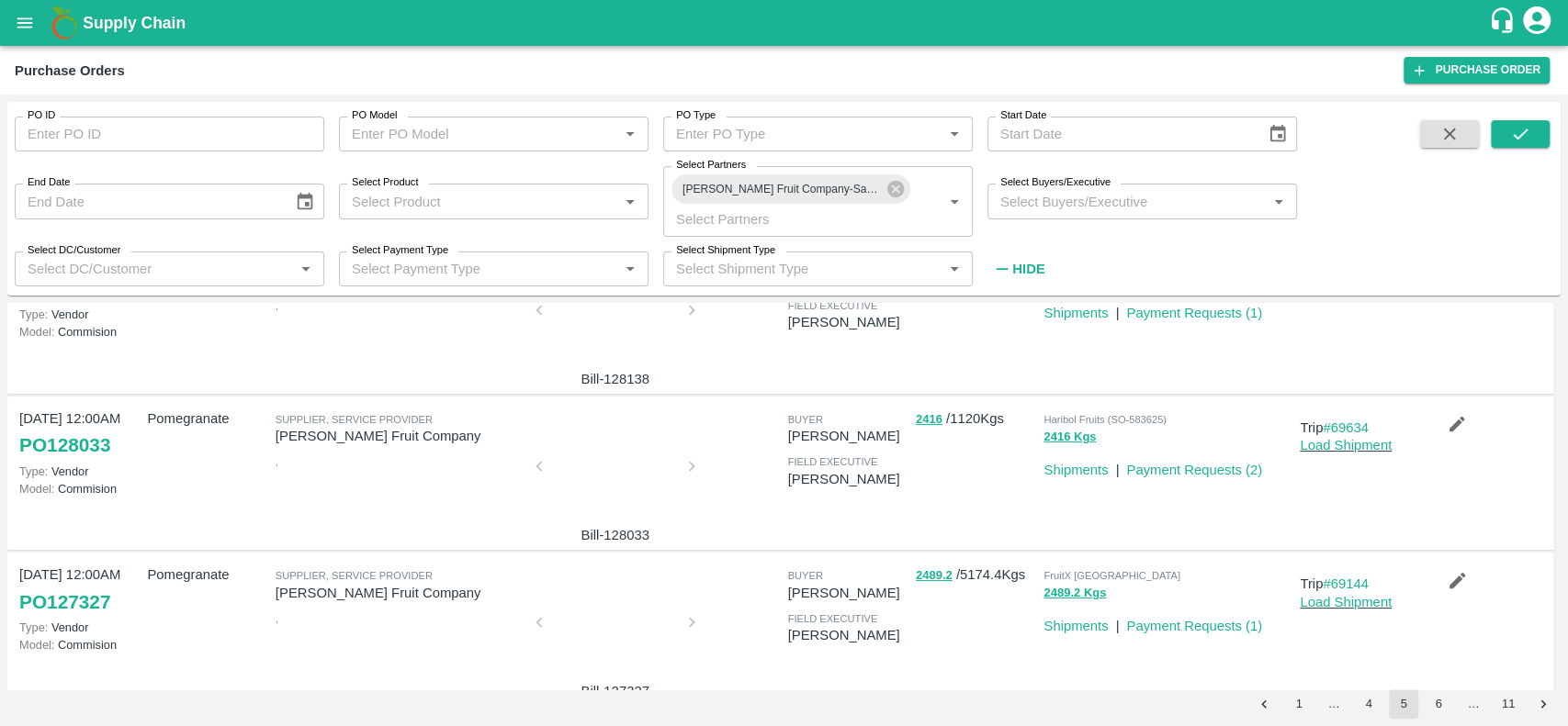
click at [617, 453] on div at bounding box center [615, 472] width 138 height 98
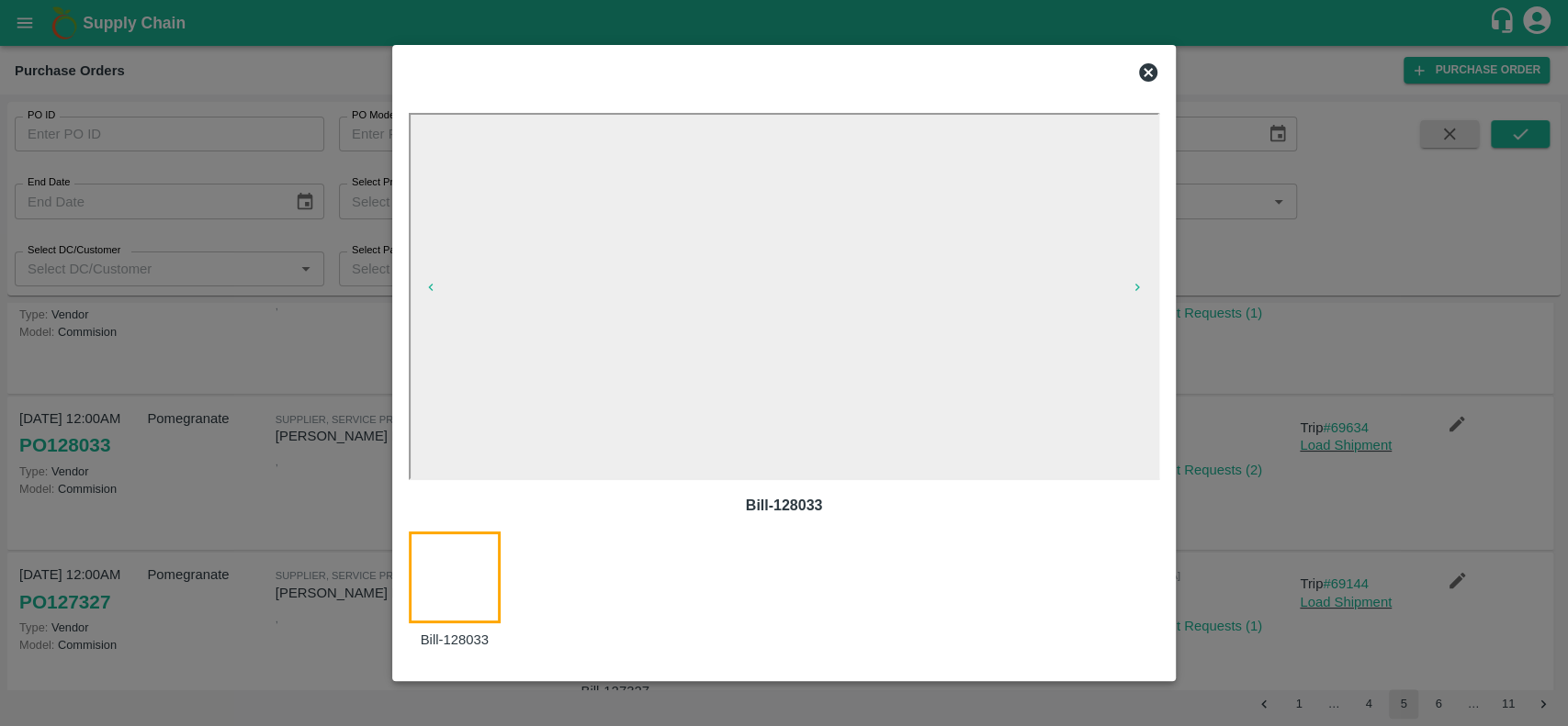
click at [1150, 64] on icon at bounding box center [1148, 72] width 18 height 18
